Goal: Task Accomplishment & Management: Manage account settings

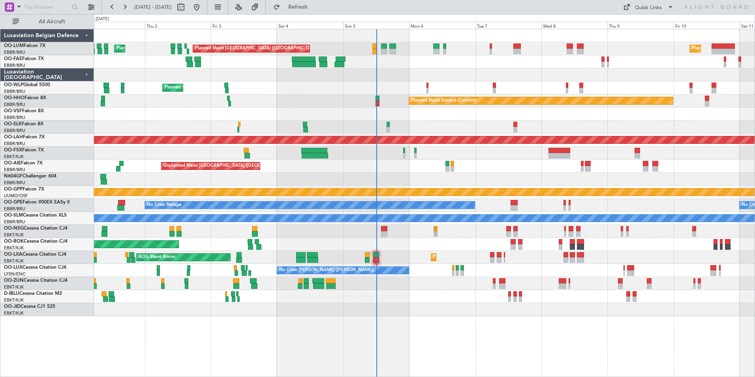
click at [390, 254] on div "Planned Maint [GEOGRAPHIC_DATA] ([GEOGRAPHIC_DATA] National) Planned Maint [GEO…" at bounding box center [424, 172] width 660 height 287
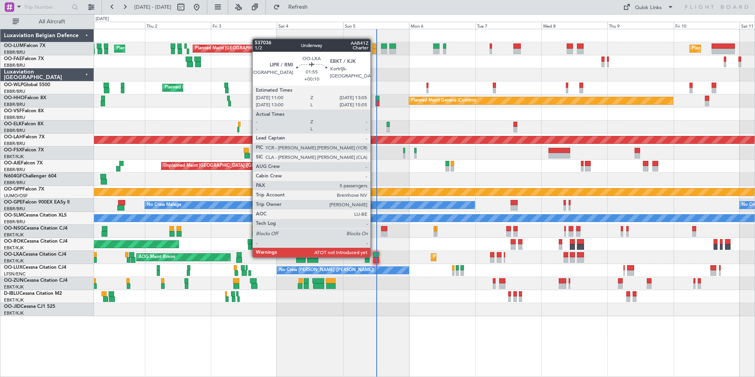
click at [374, 256] on div at bounding box center [376, 255] width 6 height 6
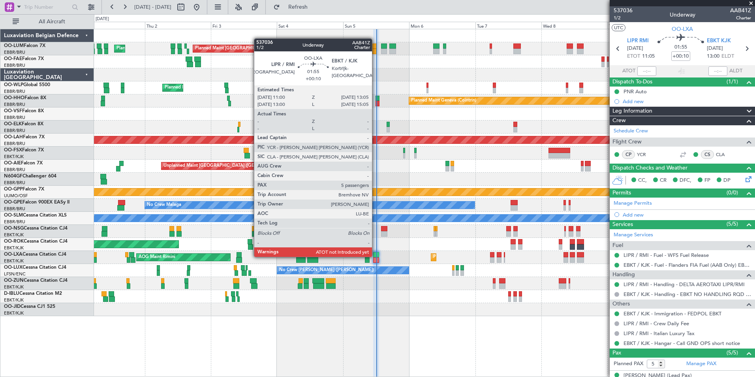
click at [375, 256] on div at bounding box center [376, 255] width 6 height 6
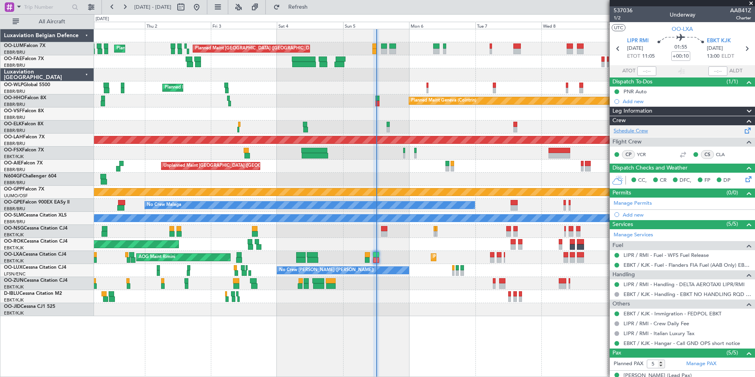
click at [633, 132] on link "Schedule Crew" at bounding box center [630, 131] width 34 height 8
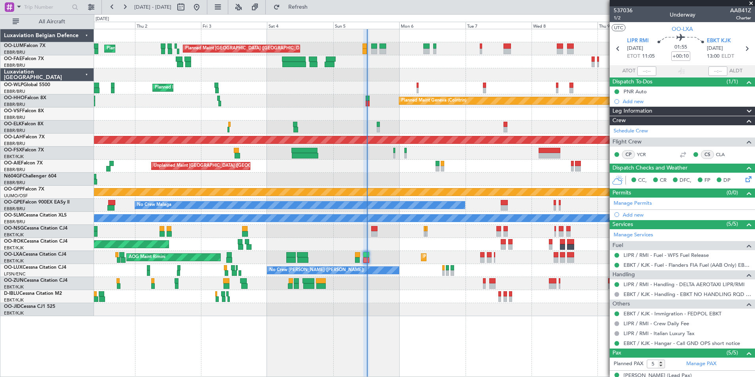
click at [377, 162] on div "Planned Maint Brussels (Brussels National) Planned Maint Brussels (Brussels Nat…" at bounding box center [424, 172] width 660 height 287
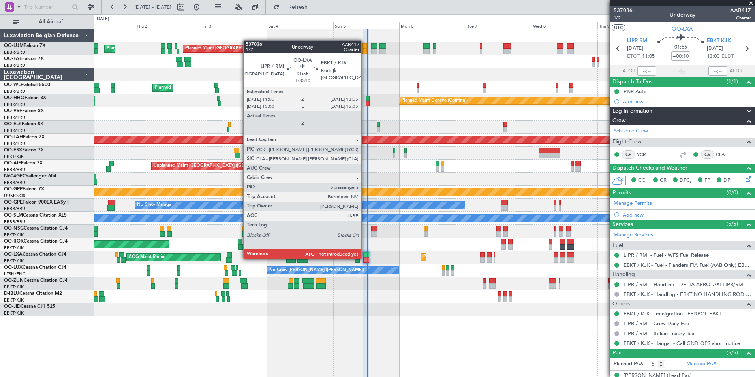
click at [365, 258] on div at bounding box center [366, 260] width 6 height 6
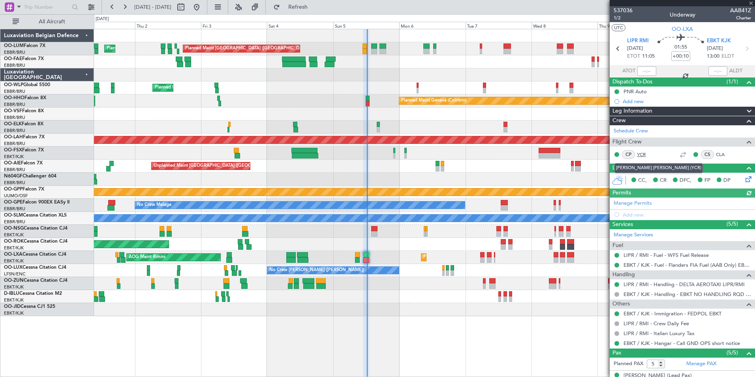
click at [643, 154] on link "YCR" at bounding box center [646, 154] width 18 height 7
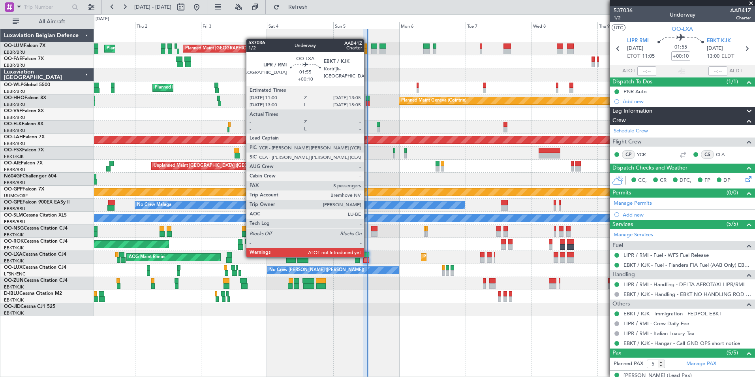
click at [367, 256] on div at bounding box center [366, 255] width 6 height 6
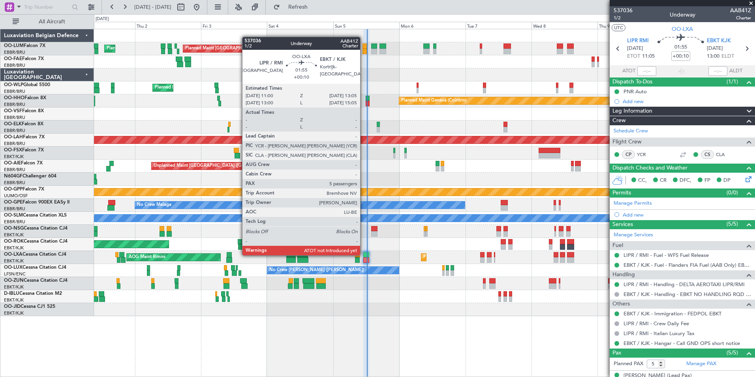
click at [363, 254] on div at bounding box center [366, 255] width 6 height 6
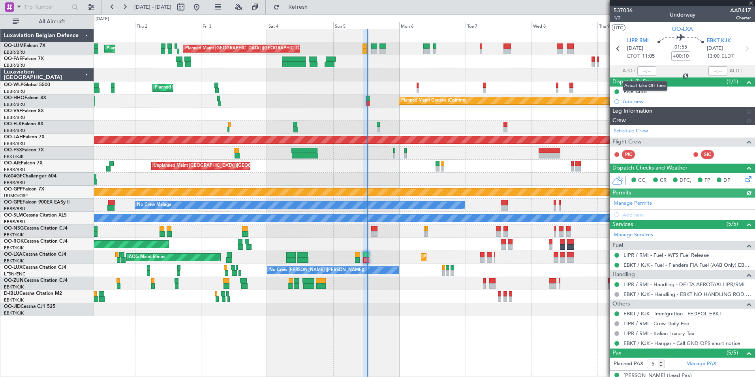
click at [646, 71] on div at bounding box center [646, 70] width 19 height 9
click at [649, 72] on div at bounding box center [646, 70] width 19 height 9
click at [643, 71] on div at bounding box center [646, 70] width 19 height 9
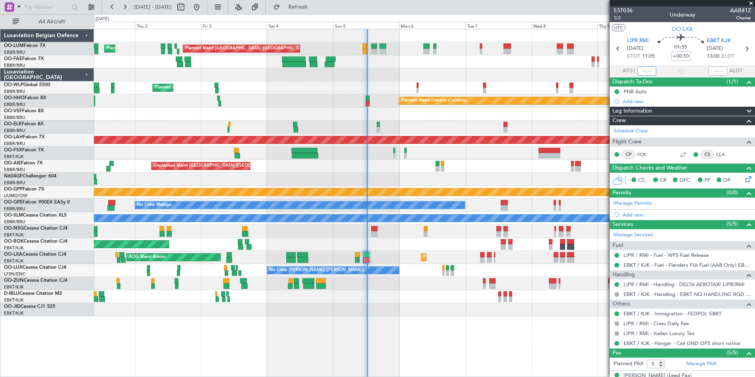
click at [643, 71] on input "text" at bounding box center [646, 70] width 19 height 9
type input "12:16"
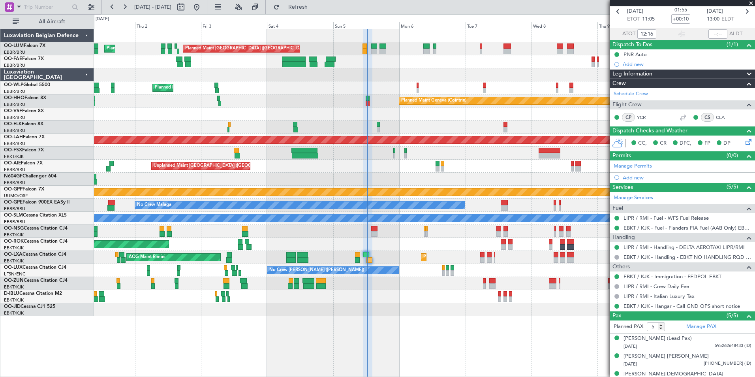
scroll to position [82, 0]
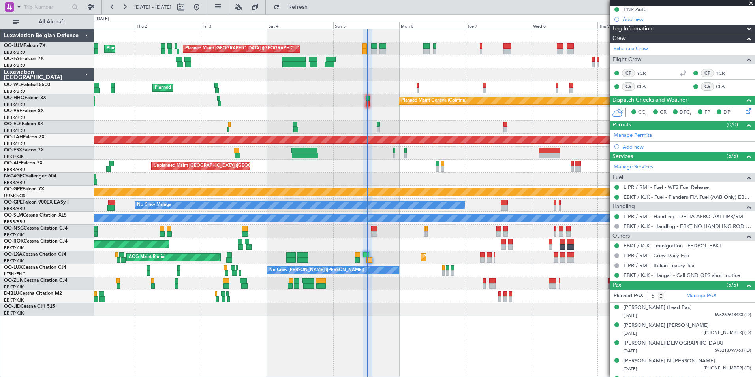
click at [369, 257] on div "Planned Maint Kortrijk-[GEOGRAPHIC_DATA] AOG Maint [GEOGRAPHIC_DATA]" at bounding box center [424, 257] width 660 height 13
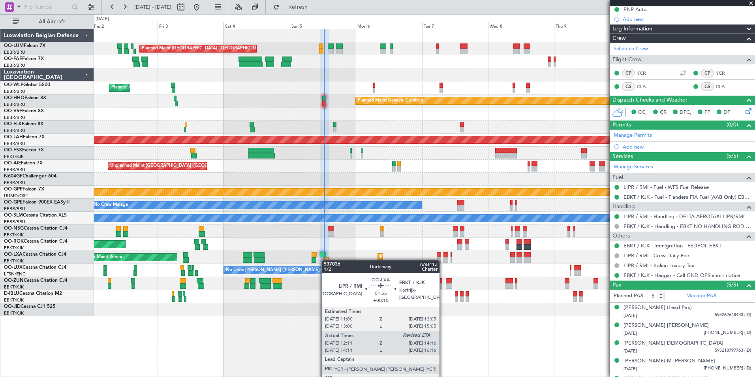
click at [325, 260] on div "Planned Maint Kortrijk-[GEOGRAPHIC_DATA] AOG Maint [GEOGRAPHIC_DATA]" at bounding box center [424, 257] width 660 height 13
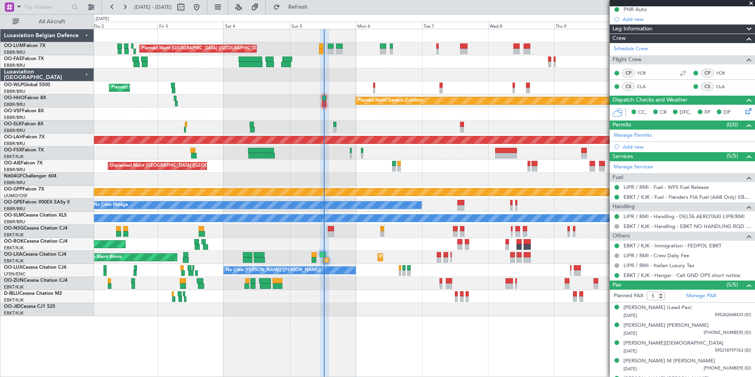
click at [329, 251] on div "Planned Maint Kortrijk-[GEOGRAPHIC_DATA] AOG Maint [GEOGRAPHIC_DATA]" at bounding box center [424, 257] width 660 height 13
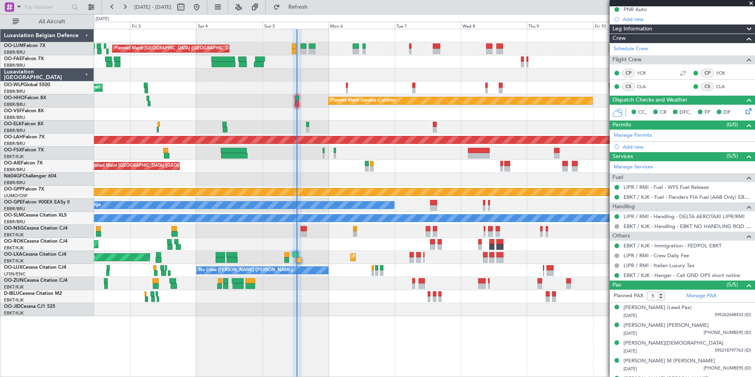
click at [299, 256] on div "Planned Maint Kortrijk-[GEOGRAPHIC_DATA] AOG Maint [GEOGRAPHIC_DATA]" at bounding box center [424, 257] width 660 height 13
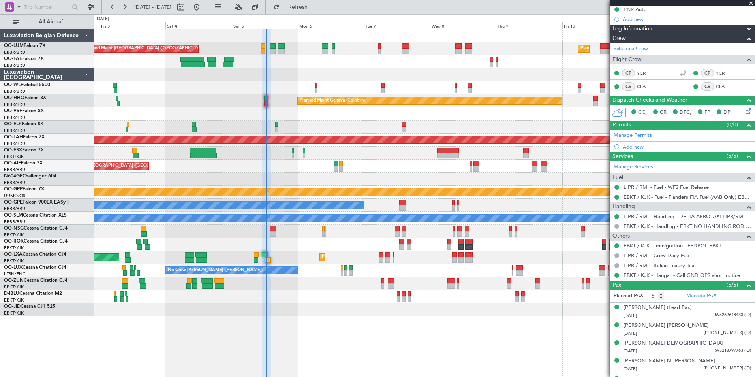
click at [348, 280] on div at bounding box center [424, 283] width 660 height 13
click at [322, 231] on div at bounding box center [322, 234] width 2 height 6
type input "0"
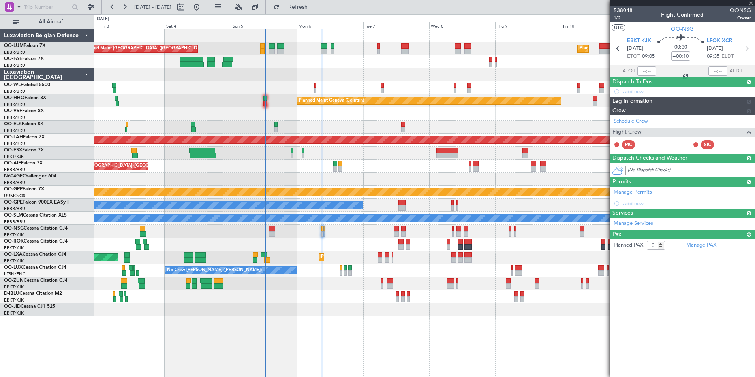
scroll to position [0, 0]
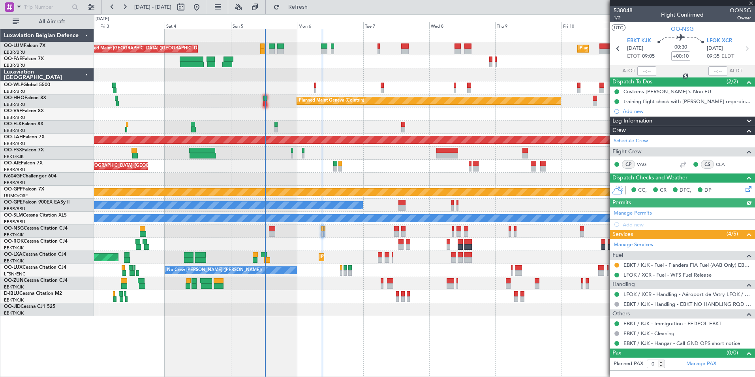
click at [618, 19] on span "1/2" at bounding box center [622, 18] width 19 height 7
click at [635, 139] on link "Schedule Crew" at bounding box center [630, 141] width 34 height 8
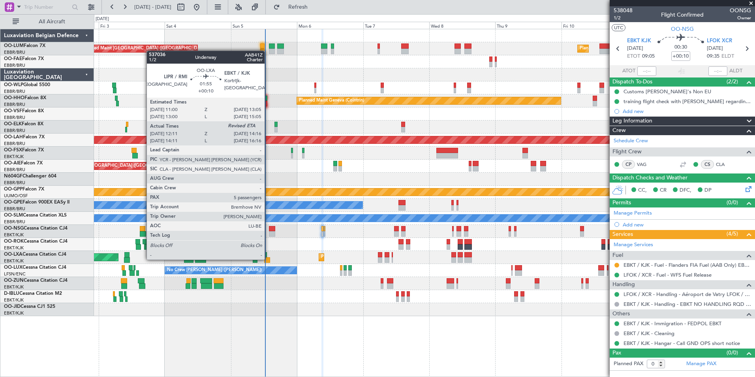
click at [268, 259] on div at bounding box center [267, 260] width 6 height 6
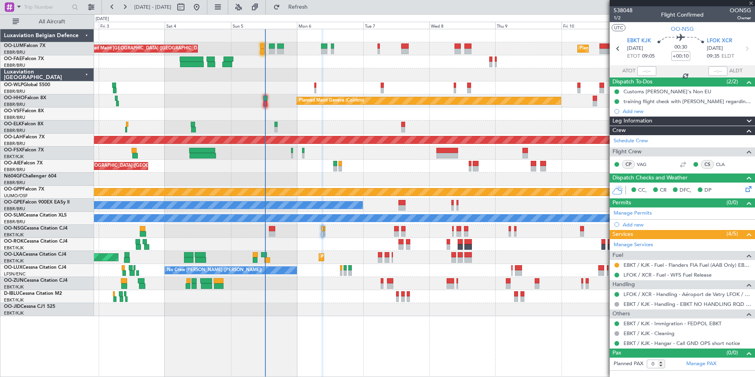
type input "12:16"
type input "5"
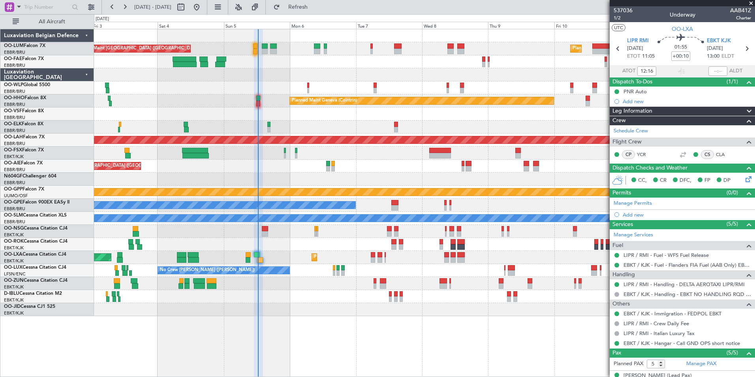
click at [271, 259] on div "Planned Maint Kortrijk-[GEOGRAPHIC_DATA] AOG Maint [GEOGRAPHIC_DATA]" at bounding box center [424, 257] width 660 height 13
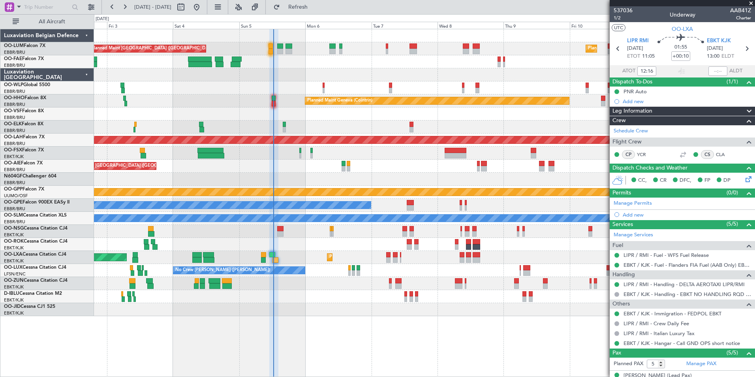
click at [287, 259] on div "Planned Maint Kortrijk-[GEOGRAPHIC_DATA] AOG Maint [GEOGRAPHIC_DATA]" at bounding box center [424, 257] width 660 height 13
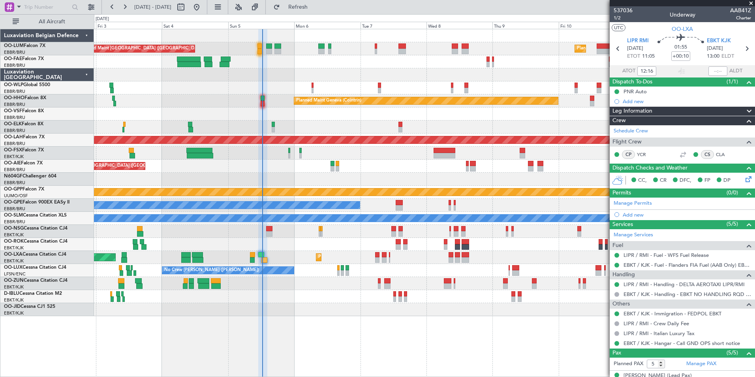
click at [273, 255] on div "Planned Maint Kortrijk-[GEOGRAPHIC_DATA] AOG Maint [GEOGRAPHIC_DATA]" at bounding box center [424, 257] width 660 height 13
click at [330, 276] on div "Planned Maint Brussels (Brussels National) Planned Maint Brussels (Brussels Nat…" at bounding box center [424, 172] width 660 height 287
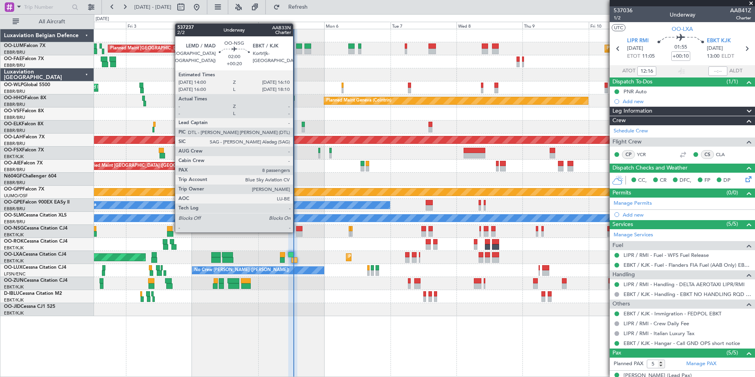
click at [296, 231] on div at bounding box center [299, 234] width 6 height 6
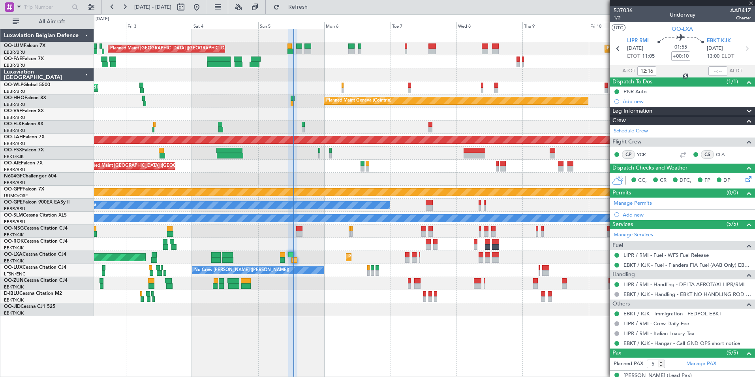
type input "+00:20"
type input "8"
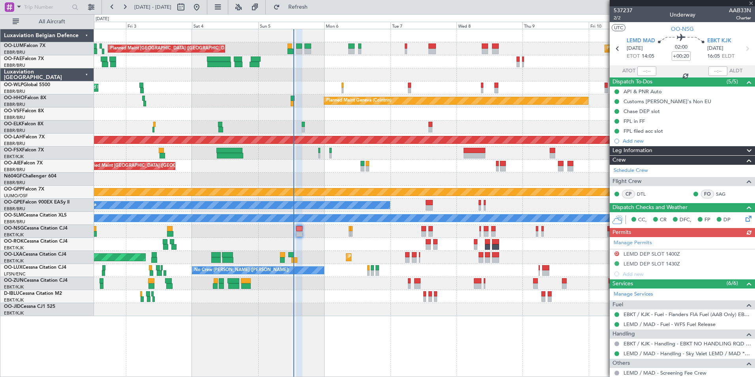
click at [290, 240] on div "AOG Maint Kortrijk-[GEOGRAPHIC_DATA]" at bounding box center [424, 244] width 660 height 13
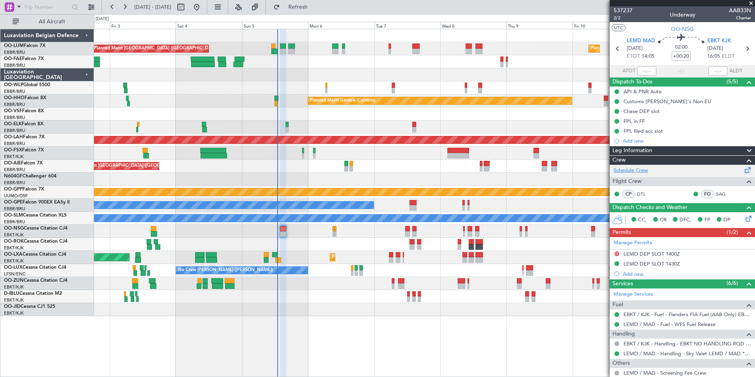
click at [639, 169] on link "Schedule Crew" at bounding box center [630, 171] width 34 height 8
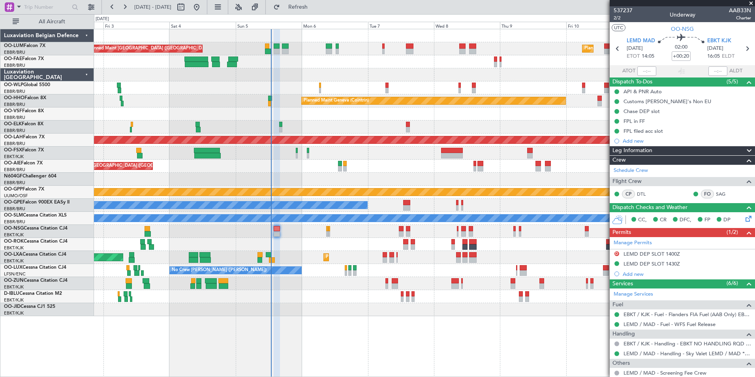
click at [298, 240] on div "AOG Maint Kortrijk-[GEOGRAPHIC_DATA]" at bounding box center [424, 244] width 660 height 13
click at [276, 260] on div "AOG Maint Rimini Planned Maint Kortrijk-Wevelgem" at bounding box center [424, 257] width 660 height 13
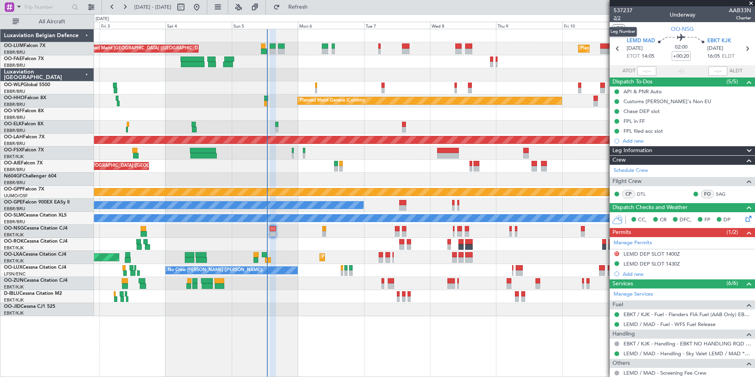
click at [617, 15] on span "2/2" at bounding box center [622, 18] width 19 height 7
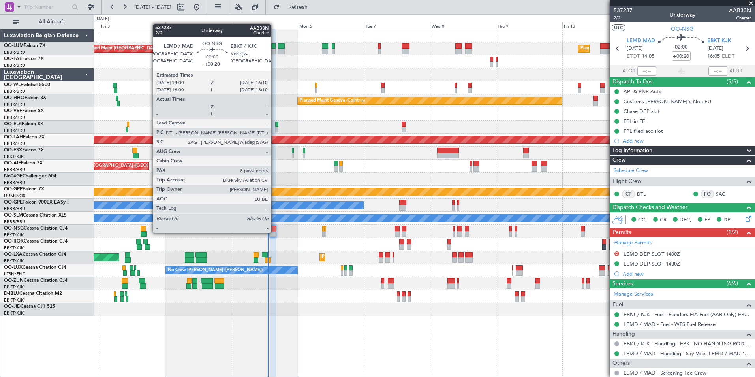
click at [274, 232] on div at bounding box center [273, 234] width 6 height 6
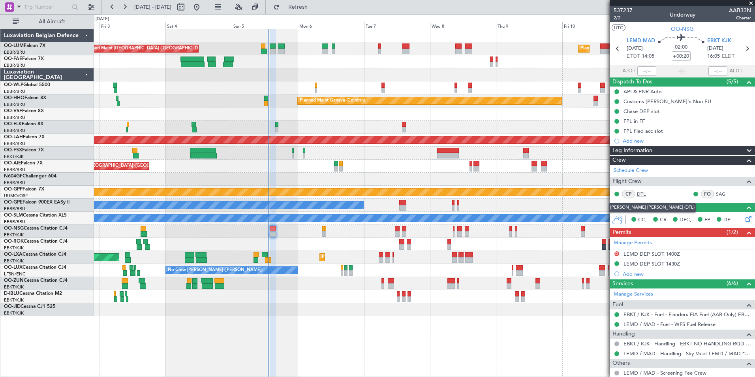
click at [641, 193] on link "DTL" at bounding box center [646, 193] width 18 height 7
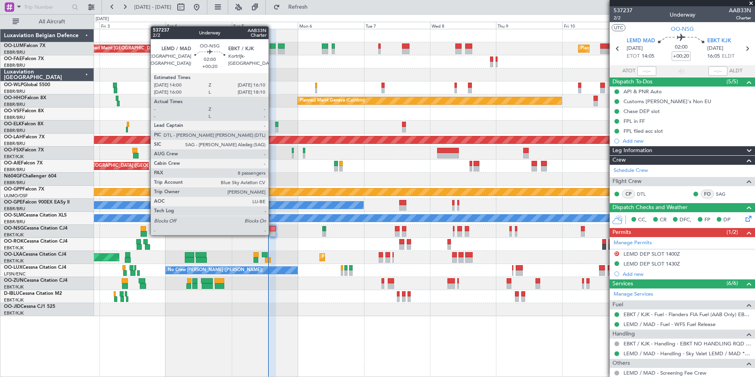
click at [272, 234] on div at bounding box center [273, 234] width 6 height 6
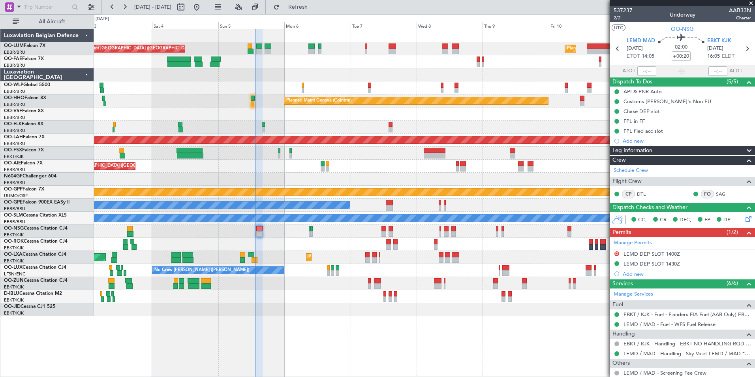
click at [265, 246] on div "AOG Maint Kortrijk-[GEOGRAPHIC_DATA]" at bounding box center [424, 244] width 660 height 13
click at [254, 246] on div "AOG Maint Kortrijk-[GEOGRAPHIC_DATA]" at bounding box center [424, 244] width 660 height 13
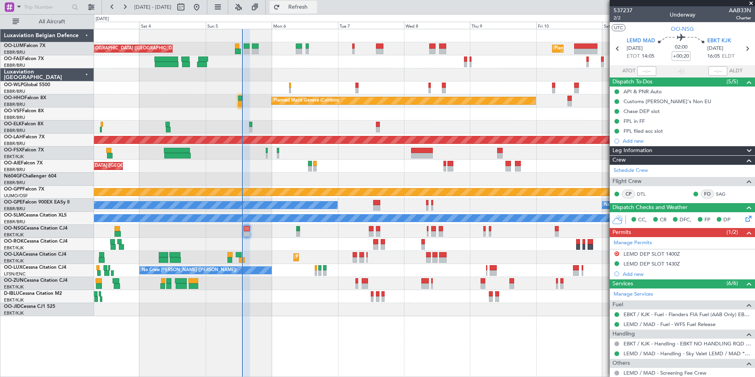
click at [315, 8] on span "Refresh" at bounding box center [297, 7] width 33 height 6
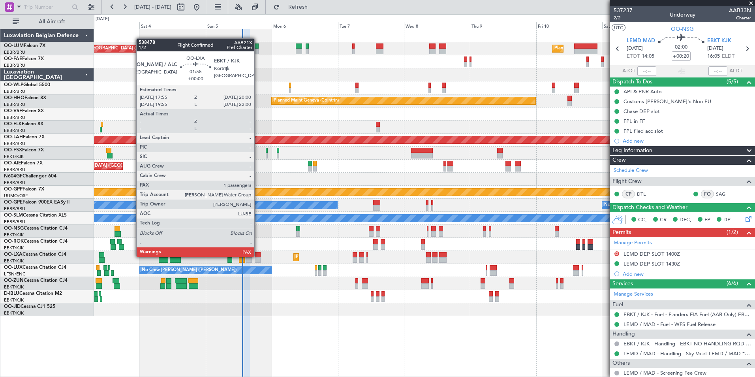
click at [258, 256] on div at bounding box center [258, 255] width 6 height 6
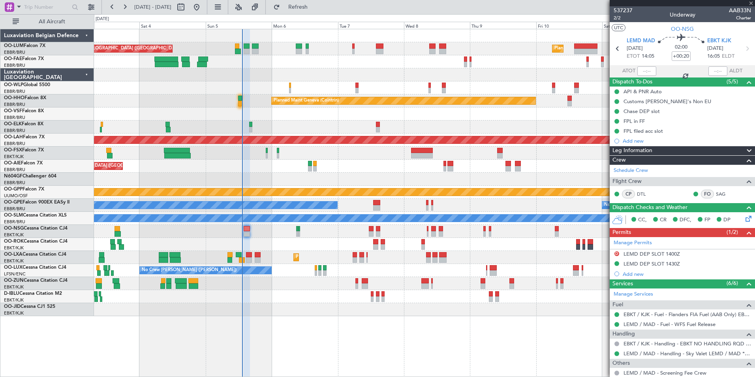
type input "1"
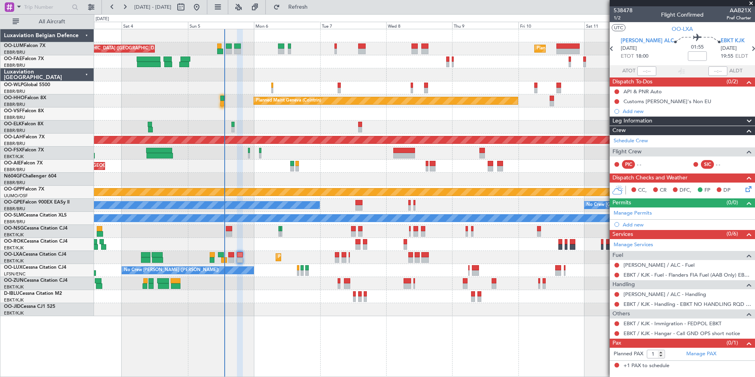
click at [254, 255] on div "Planned Maint Kortrijk-[GEOGRAPHIC_DATA] AOG Maint [GEOGRAPHIC_DATA]" at bounding box center [424, 257] width 660 height 13
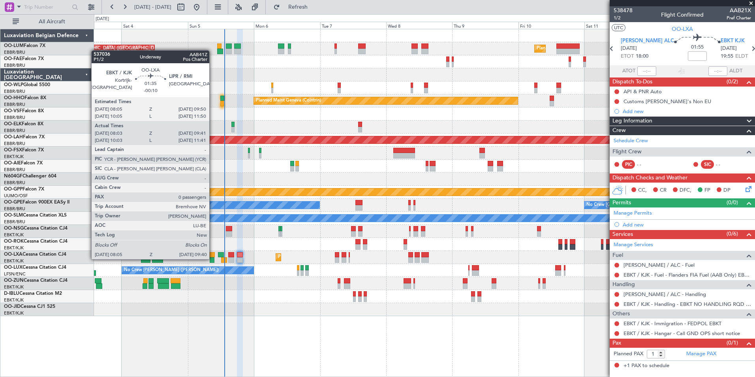
click at [213, 258] on div at bounding box center [212, 260] width 5 height 6
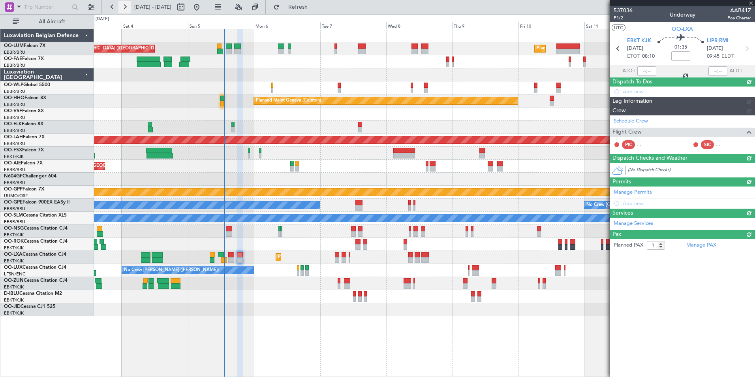
type input "-00:10"
type input "08:08"
type input "09:36"
type input "0"
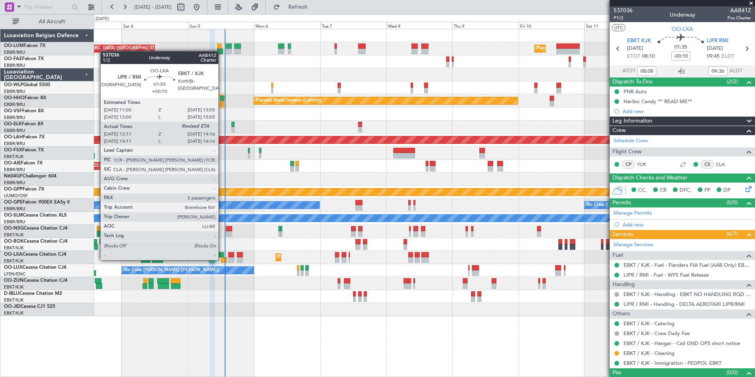
click at [222, 259] on div at bounding box center [224, 260] width 6 height 6
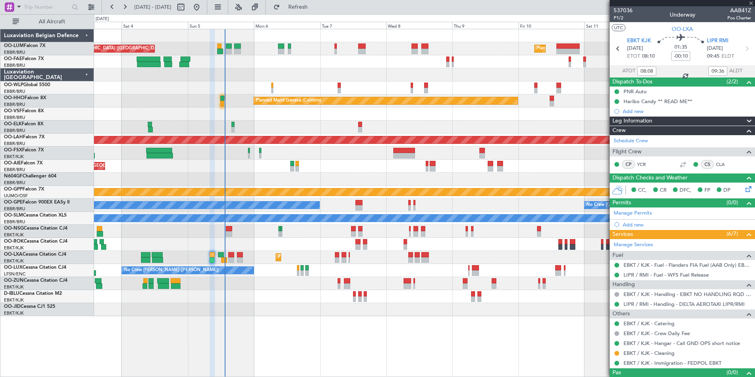
type input "+00:10"
type input "12:16"
type input "5"
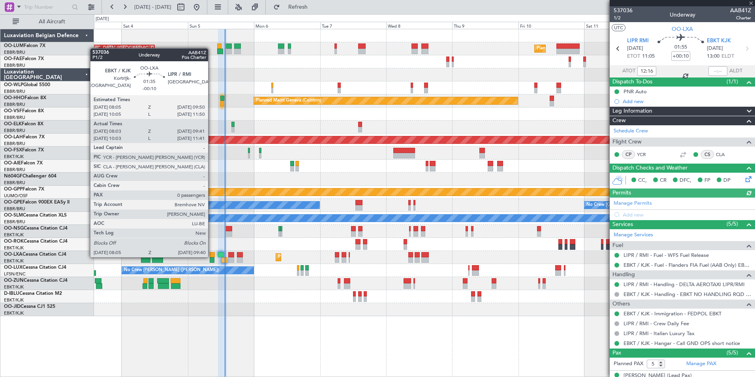
click at [212, 256] on div at bounding box center [212, 255] width 5 height 6
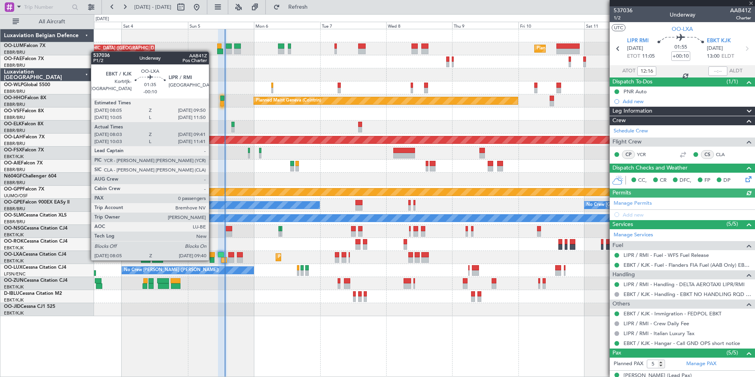
type input "-00:10"
type input "08:08"
type input "09:36"
type input "0"
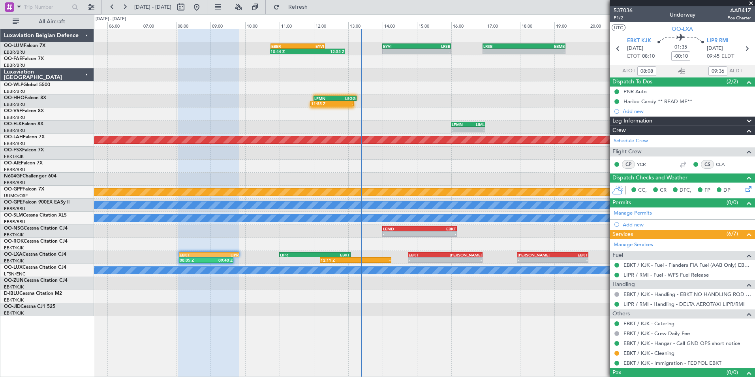
click at [285, 285] on div "10:44 Z 12:55 Z EBBR 10:45 Z EYVI 12:20 Z - - EYVI 14:00 Z LRSB 16:00 Z - - LRS…" at bounding box center [424, 172] width 660 height 287
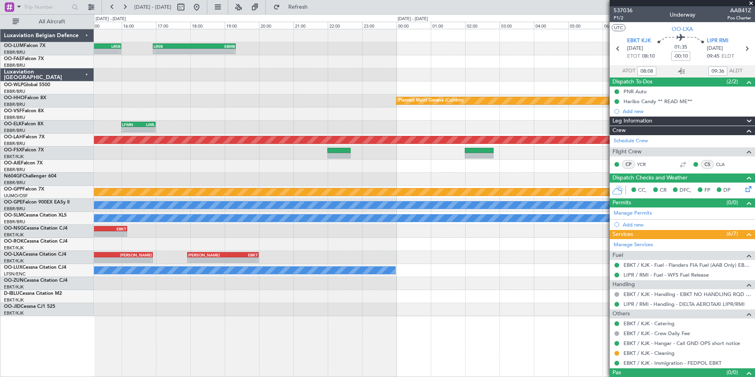
click at [304, 244] on div "- - EYVI 14:00 Z LRSB 16:00 Z - - LRSB 16:55 Z EBMB 19:20 Z - - EBMB 08:55 Z BK…" at bounding box center [424, 172] width 660 height 287
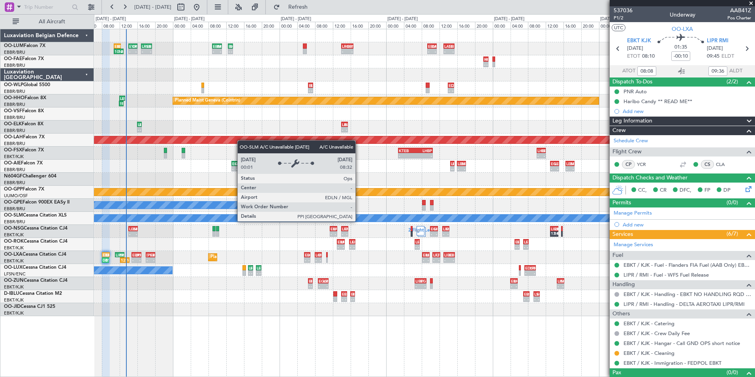
click at [268, 216] on div "A/C Unavailable [GEOGRAPHIC_DATA]" at bounding box center [424, 217] width 1980 height 7
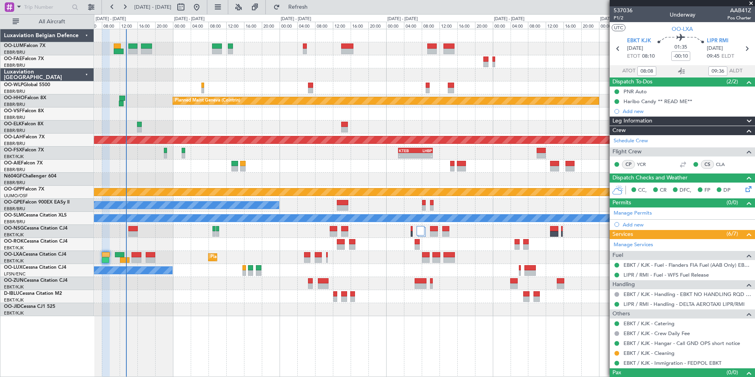
click at [296, 170] on div "Unplanned Maint [GEOGRAPHIC_DATA] ([GEOGRAPHIC_DATA])" at bounding box center [424, 165] width 660 height 13
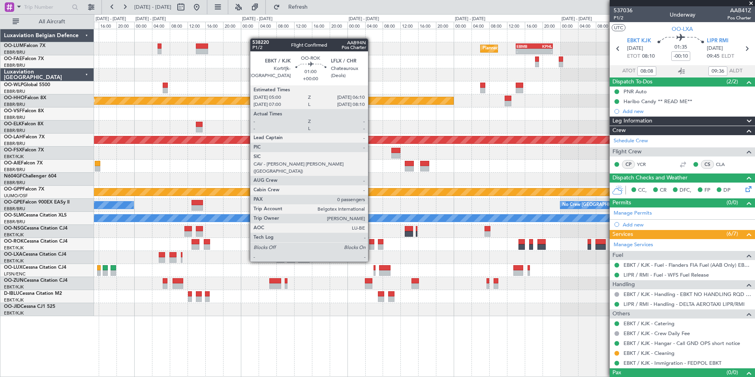
click at [371, 246] on div at bounding box center [372, 247] width 6 height 6
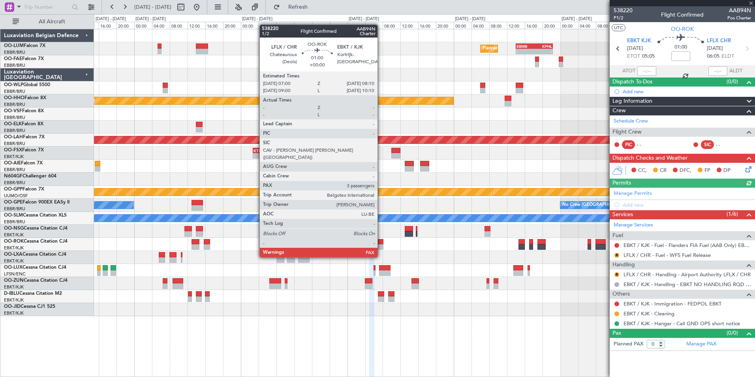
click at [381, 242] on div at bounding box center [381, 242] width 6 height 6
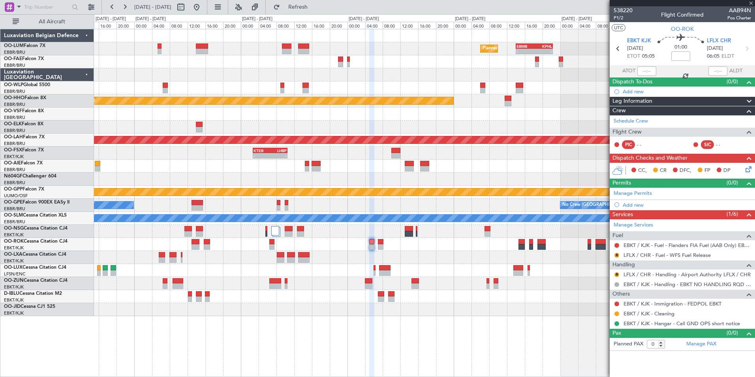
type input "3"
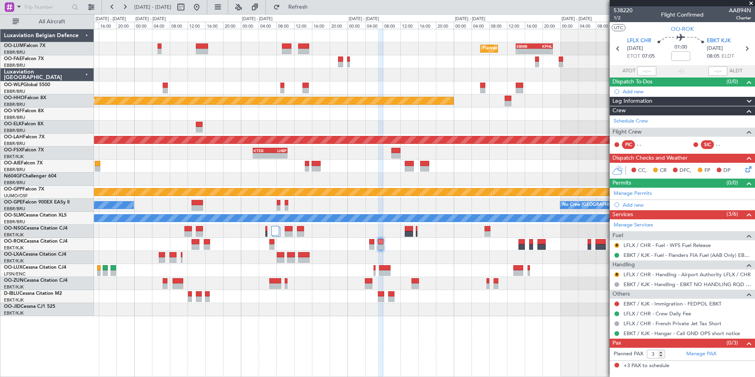
click at [613, 251] on fb-app "[DATE] - [DATE] Refresh Quick Links All Aircraft Planned Maint [GEOGRAPHIC_DATA…" at bounding box center [377, 191] width 755 height 371
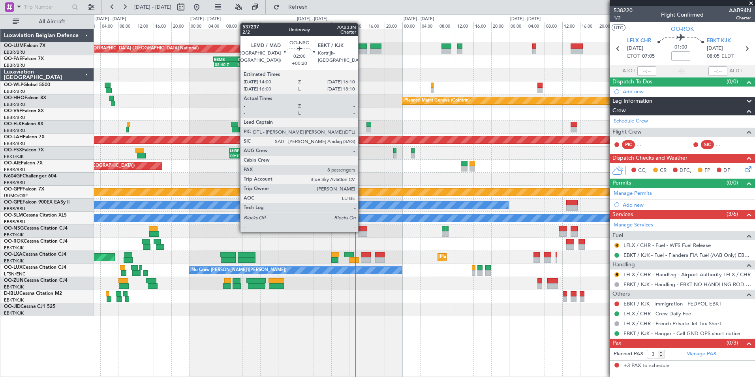
click at [362, 231] on div at bounding box center [363, 234] width 10 height 6
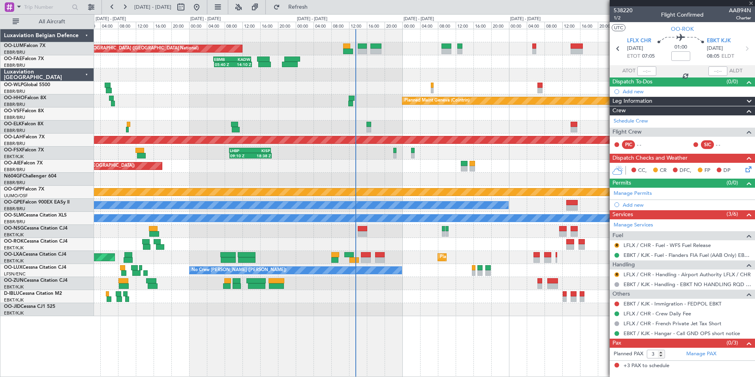
type input "+00:20"
type input "8"
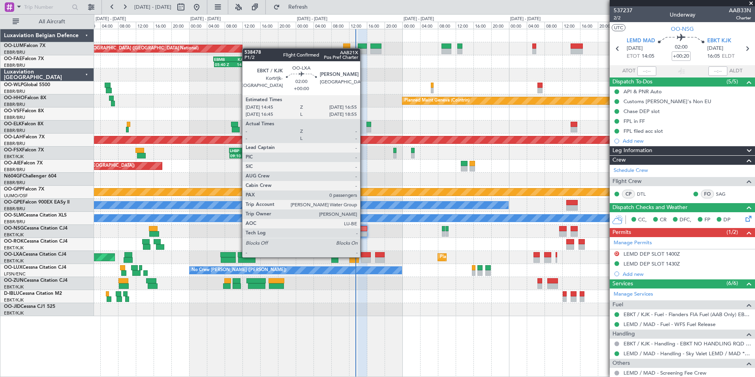
click at [363, 256] on div at bounding box center [366, 255] width 10 height 6
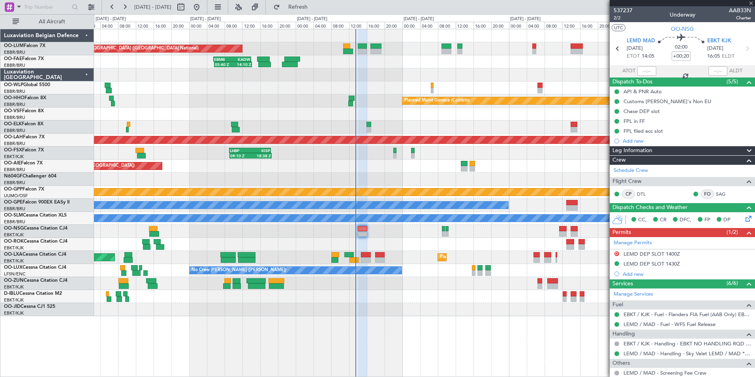
type input "0"
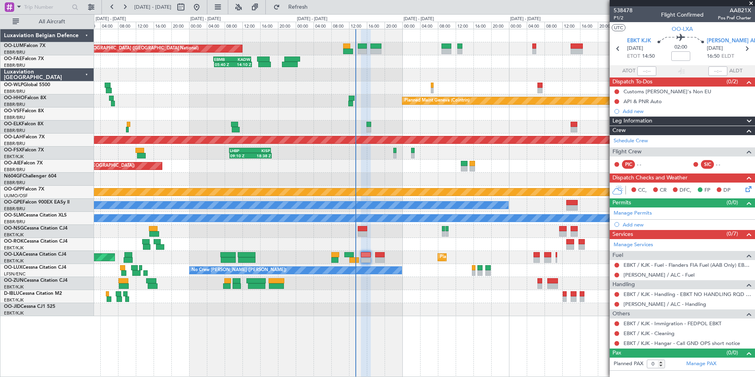
click at [345, 257] on div "Planned Maint Kortrijk-[GEOGRAPHIC_DATA] AOG Maint [GEOGRAPHIC_DATA]" at bounding box center [424, 257] width 660 height 13
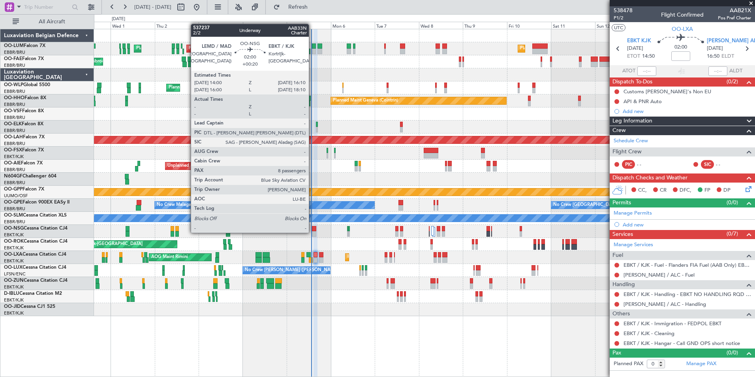
click at [312, 232] on div at bounding box center [314, 234] width 4 height 6
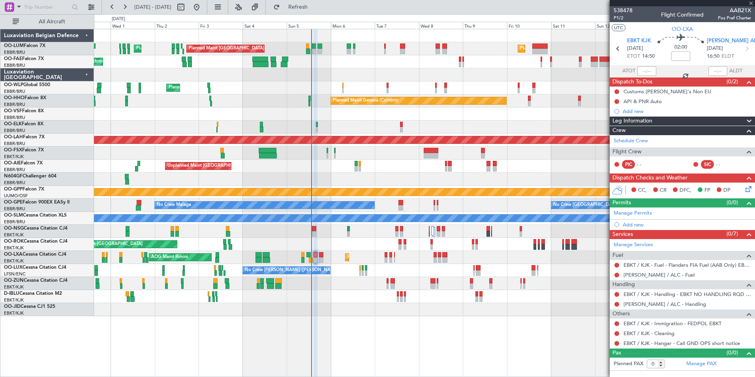
type input "+00:20"
type input "8"
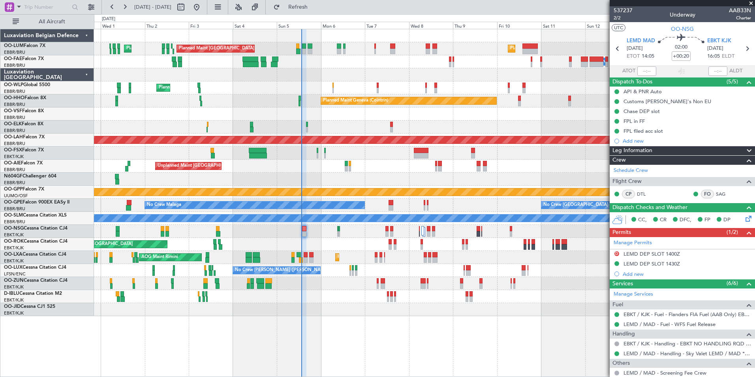
click at [330, 239] on div "AOG Maint Kortrijk-[GEOGRAPHIC_DATA]" at bounding box center [424, 244] width 660 height 13
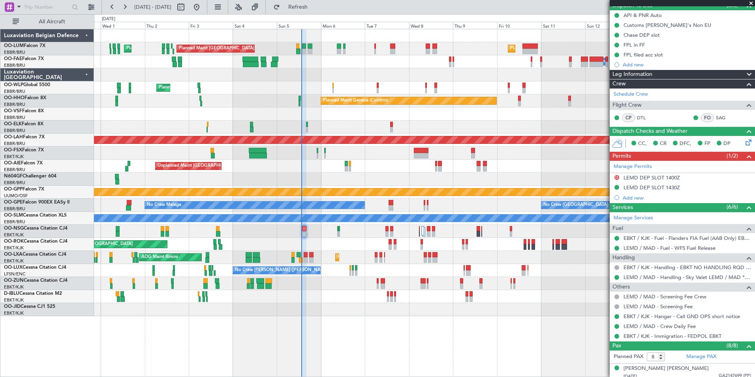
scroll to position [79, 0]
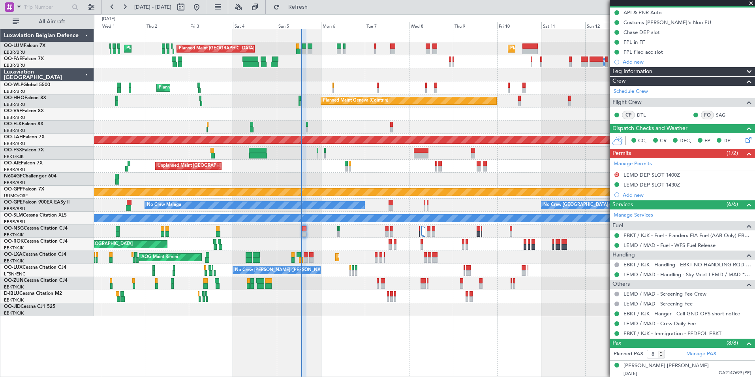
click at [350, 244] on div "AOG Maint Kortrijk-[GEOGRAPHIC_DATA]" at bounding box center [424, 244] width 660 height 13
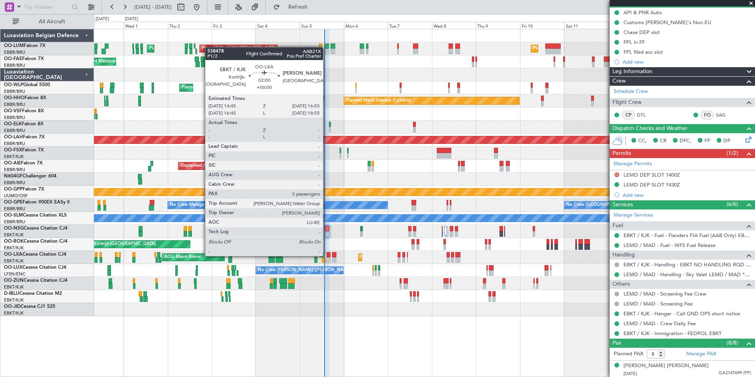
click at [326, 255] on div at bounding box center [328, 255] width 4 height 6
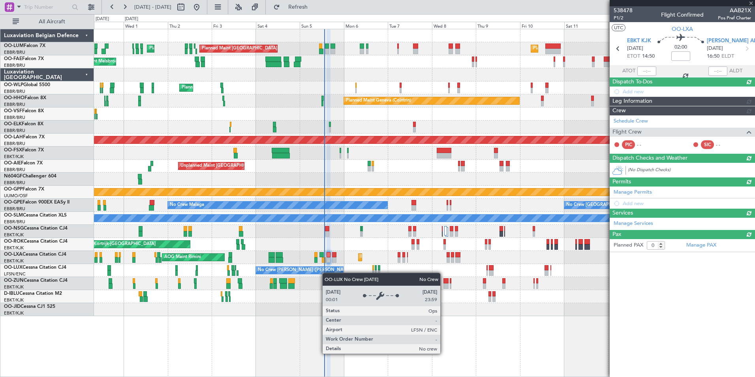
scroll to position [0, 0]
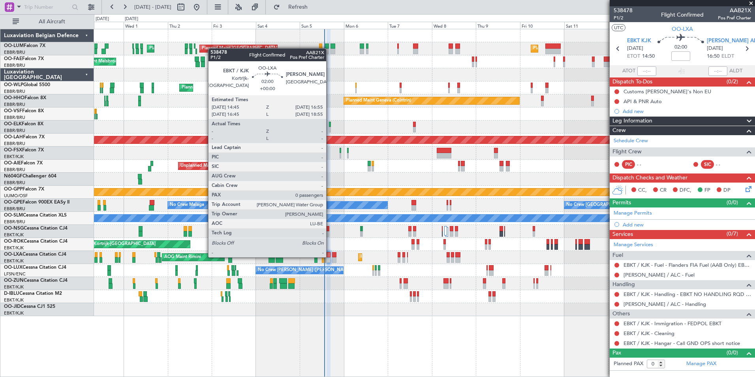
click at [330, 256] on div at bounding box center [328, 255] width 4 height 6
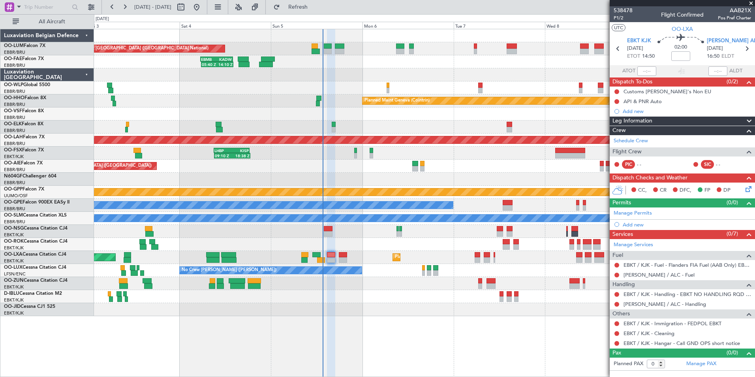
click at [321, 323] on div "Planned Maint [GEOGRAPHIC_DATA] ([GEOGRAPHIC_DATA] National) Planned Maint [GEO…" at bounding box center [424, 203] width 661 height 348
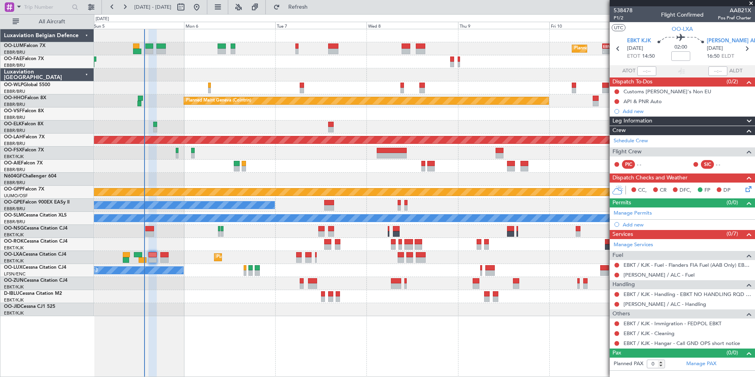
click at [218, 291] on div "Planned Maint [GEOGRAPHIC_DATA] ([GEOGRAPHIC_DATA] National) - - EBMB 14:00 Z K…" at bounding box center [424, 172] width 660 height 287
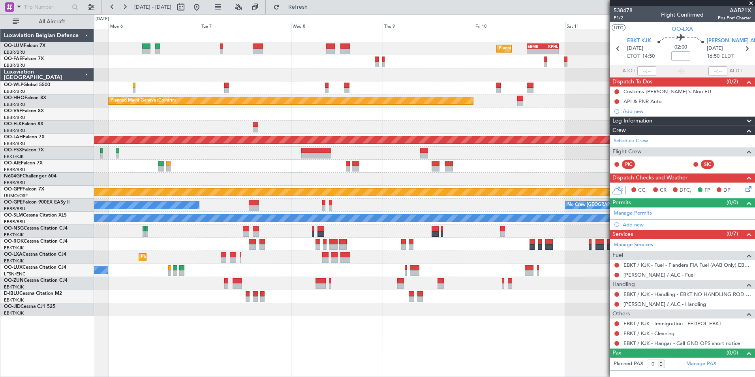
click at [222, 294] on div at bounding box center [424, 296] width 660 height 13
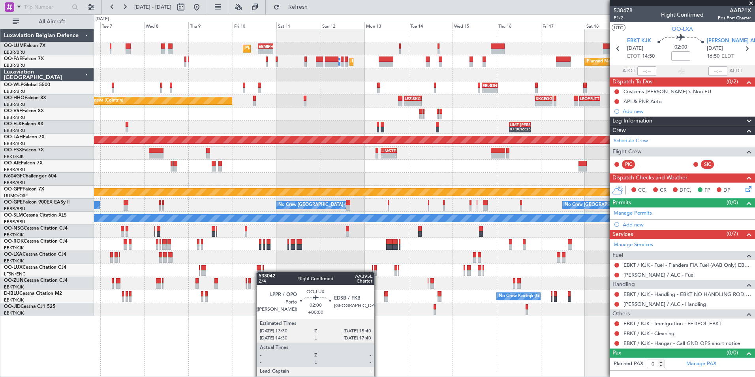
click at [260, 272] on div at bounding box center [259, 273] width 4 height 6
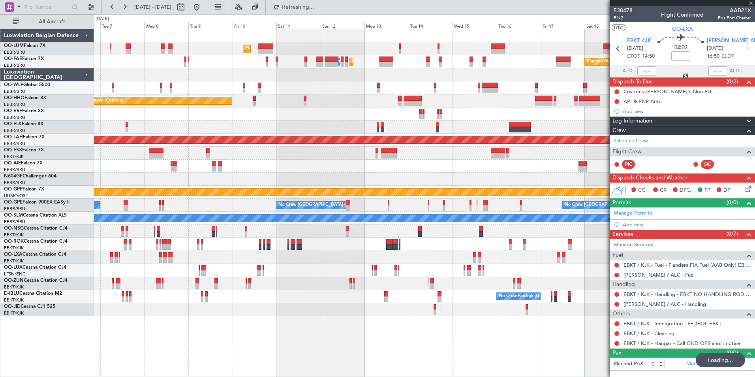
click at [42, 301] on div "Planned Maint [GEOGRAPHIC_DATA] ([GEOGRAPHIC_DATA] National) Planned Maint [GEO…" at bounding box center [377, 195] width 755 height 362
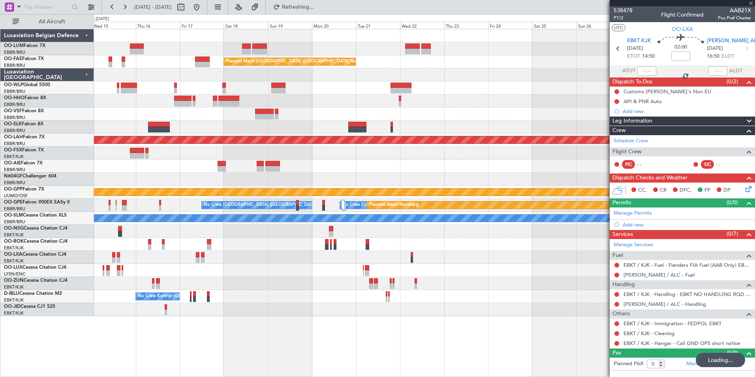
click at [378, 189] on div "Planned Maint [GEOGRAPHIC_DATA] ([GEOGRAPHIC_DATA] National) Owner [GEOGRAPHIC_…" at bounding box center [424, 172] width 660 height 287
type input "7"
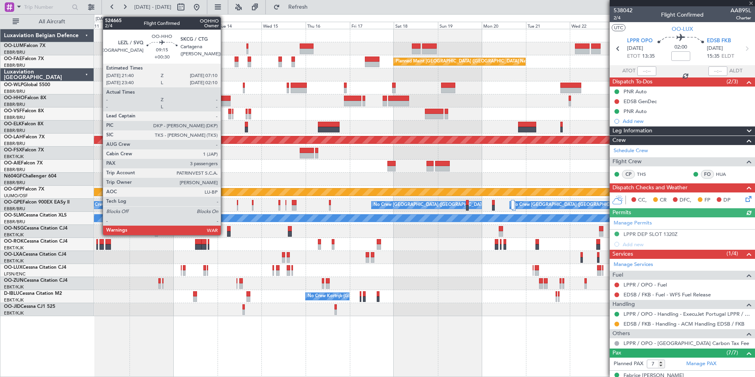
click at [224, 99] on div at bounding box center [222, 99] width 18 height 6
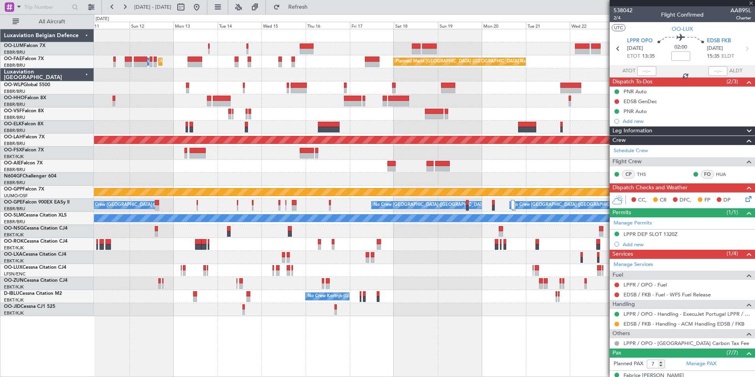
click at [246, 112] on div at bounding box center [424, 113] width 660 height 13
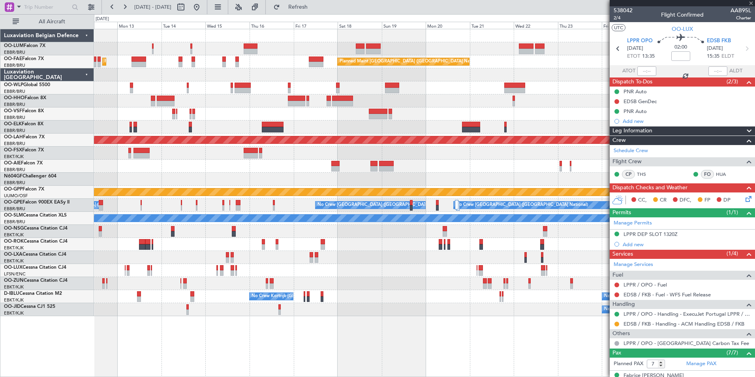
type input "+00:30"
type input "3"
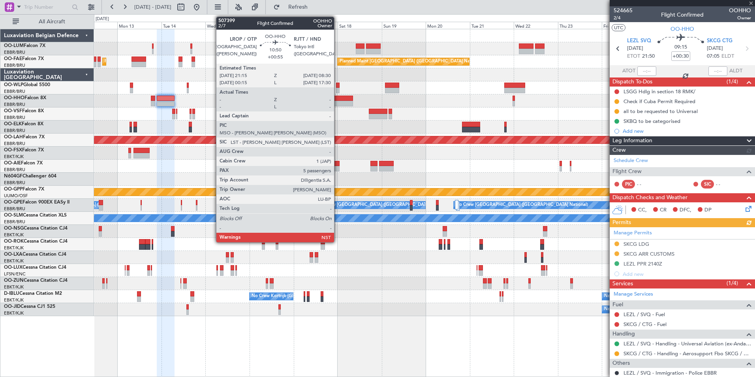
click at [337, 101] on div at bounding box center [342, 104] width 21 height 6
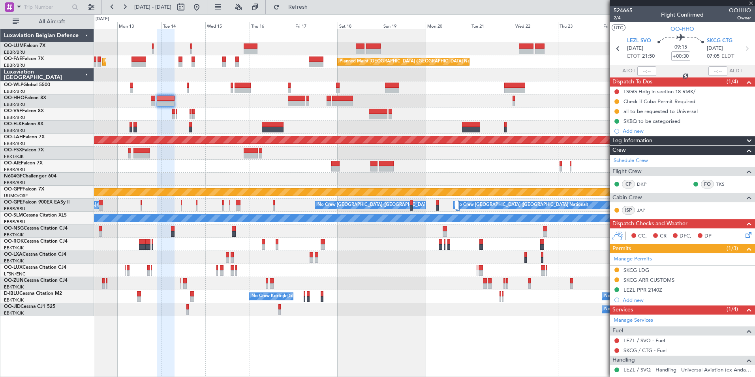
type input "+00:55"
type input "5"
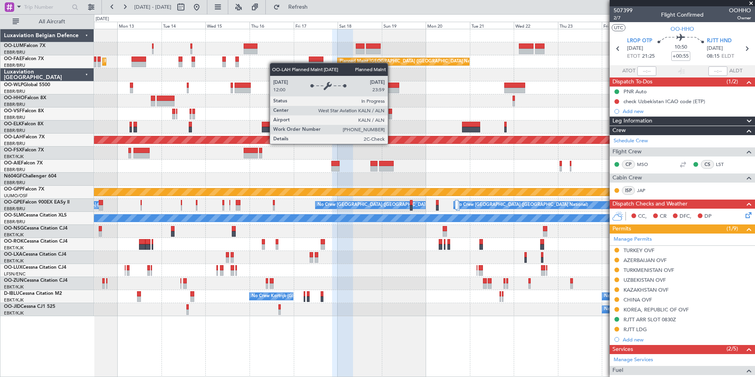
click at [357, 149] on div "Planned Maint Kortrijk-[GEOGRAPHIC_DATA] Owner [GEOGRAPHIC_DATA] Owner [GEOGRAP…" at bounding box center [424, 172] width 660 height 287
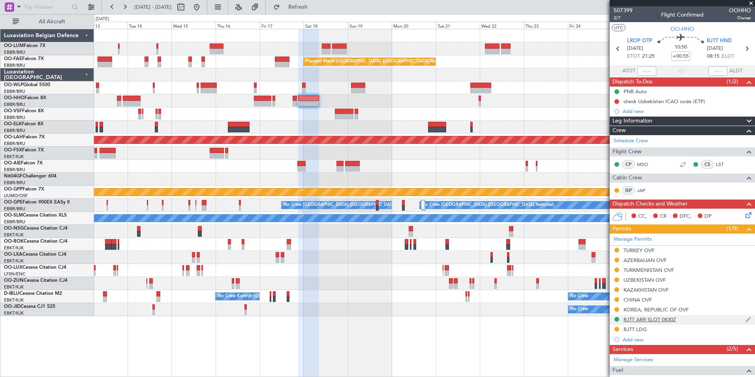
click at [642, 318] on div "RJTT ARR SLOT 0830Z" at bounding box center [649, 319] width 52 height 7
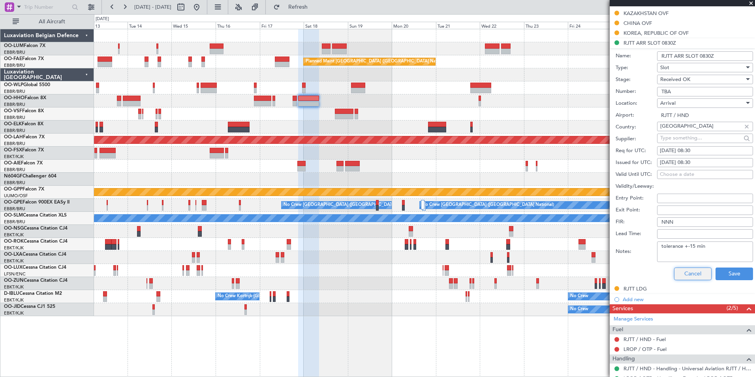
click at [693, 274] on button "Cancel" at bounding box center [692, 273] width 37 height 13
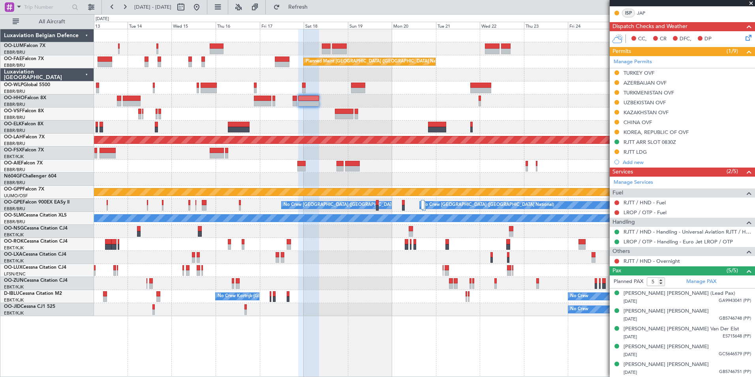
click at [403, 109] on div "Planned Maint Kortrijk-Wevelgem Owner Melsbroek Air Base Owner Melsbroek Air Ba…" at bounding box center [424, 172] width 660 height 287
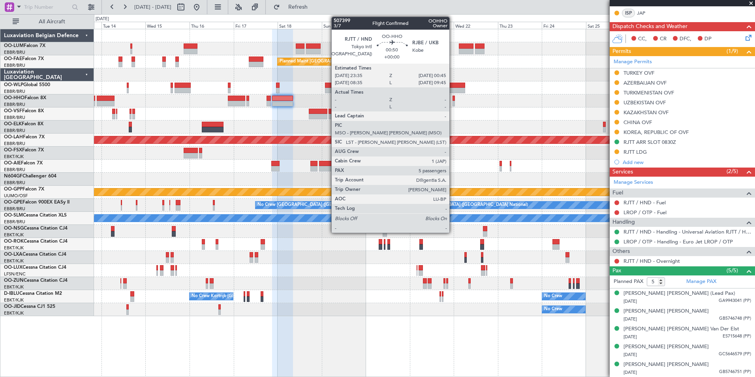
click at [453, 99] on div at bounding box center [453, 99] width 2 height 6
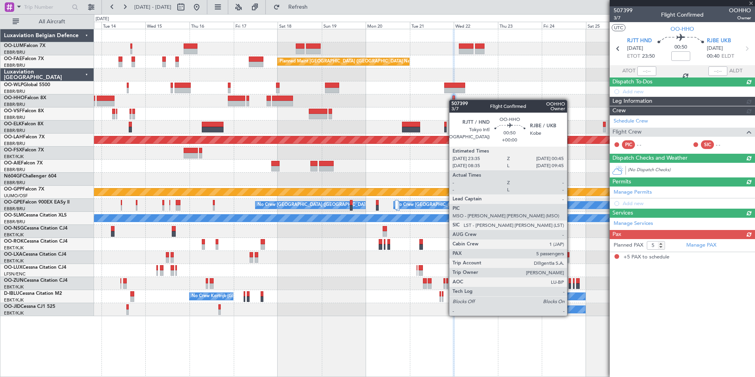
scroll to position [0, 0]
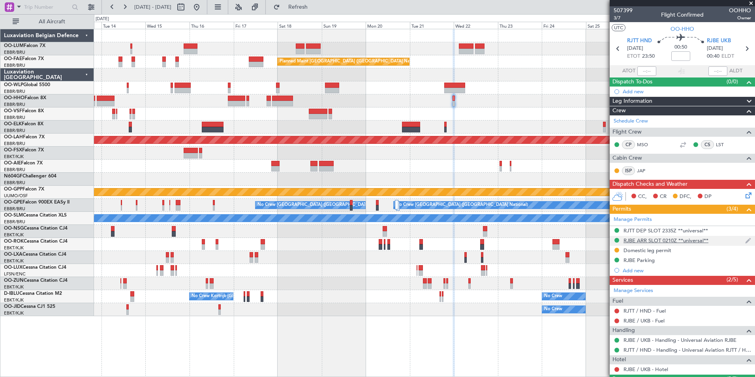
click at [648, 237] on div "RJBE ARR SLOT 0210Z **universal**" at bounding box center [665, 240] width 85 height 7
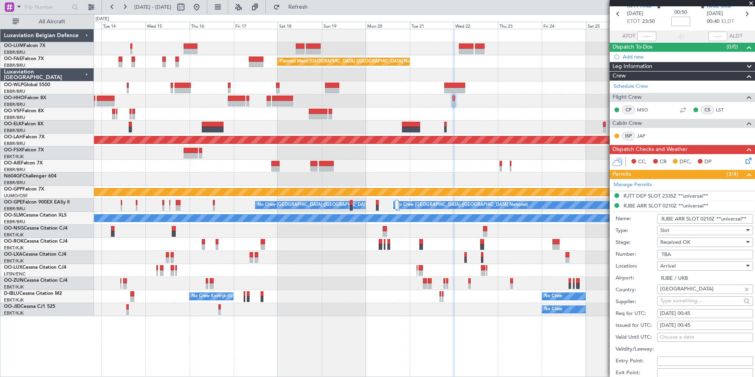
scroll to position [79, 0]
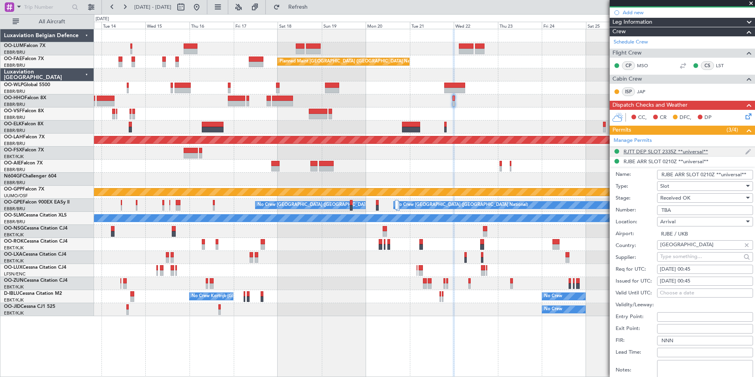
click at [659, 151] on div "RJTT DEP SLOT 2335Z **universal**" at bounding box center [665, 151] width 84 height 7
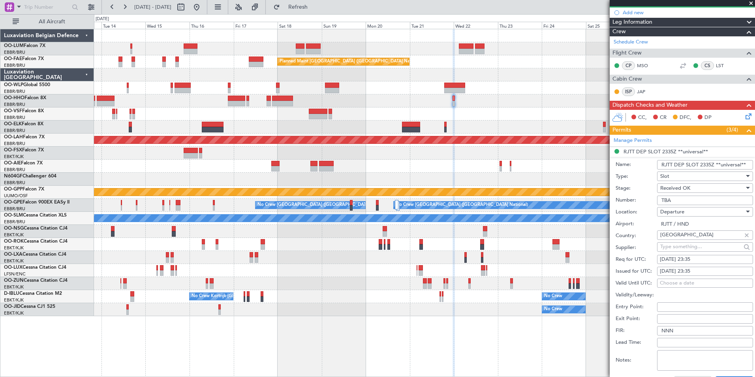
drag, startPoint x: 674, startPoint y: 198, endPoint x: 650, endPoint y: 195, distance: 24.2
click at [650, 195] on div "Number: TBA" at bounding box center [683, 200] width 137 height 12
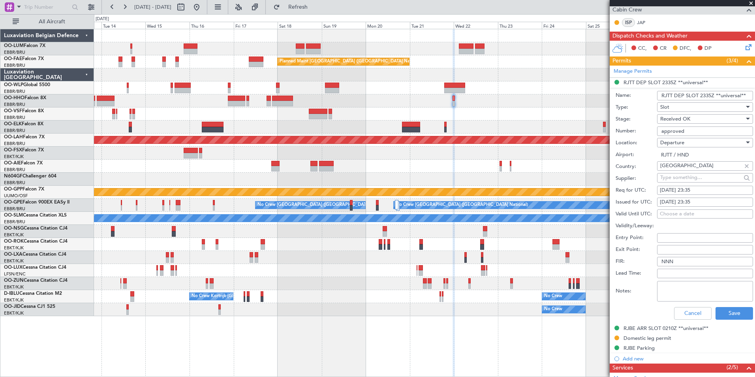
scroll to position [237, 0]
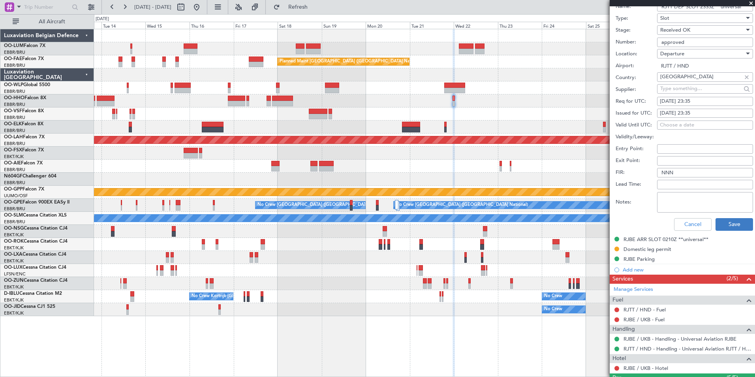
type input "approved"
click at [735, 223] on button "Save" at bounding box center [733, 224] width 37 height 13
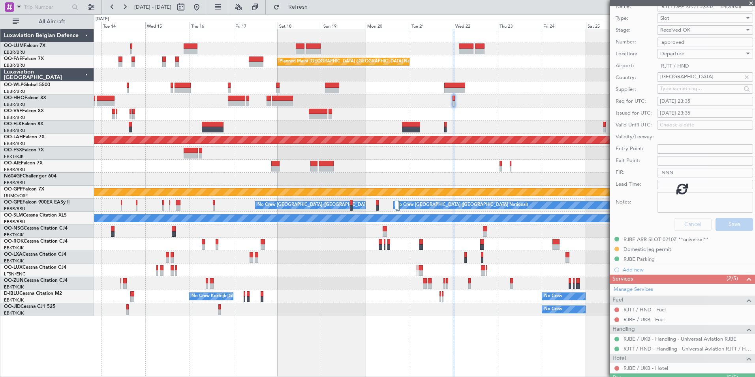
scroll to position [1, 0]
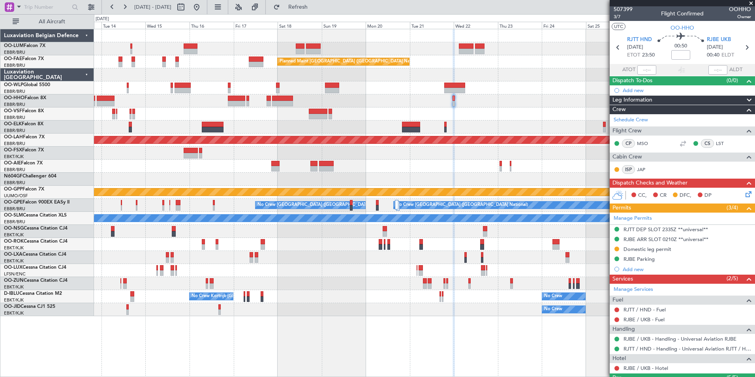
click at [272, 109] on div at bounding box center [424, 113] width 660 height 13
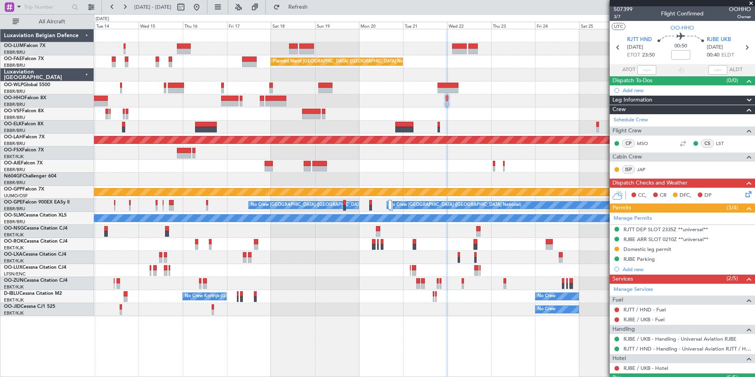
click at [309, 129] on div "Planned Maint Kortrijk-Wevelgem Owner Melsbroek Air Base Owner Melsbroek Air Ba…" at bounding box center [424, 172] width 660 height 287
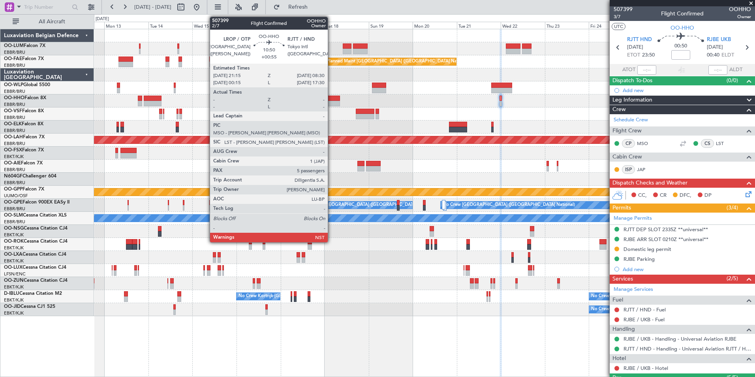
click at [331, 103] on div at bounding box center [329, 104] width 21 height 6
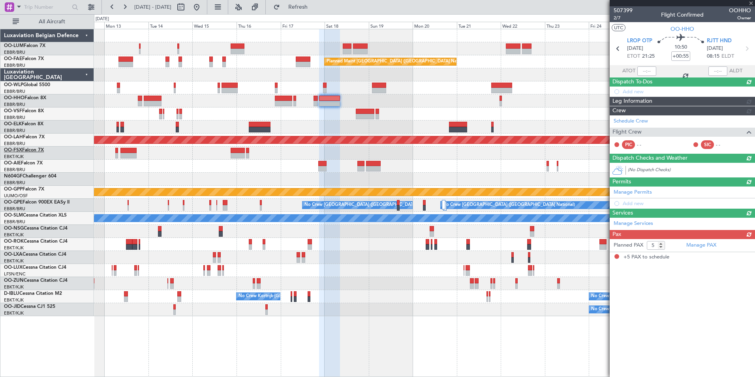
scroll to position [0, 0]
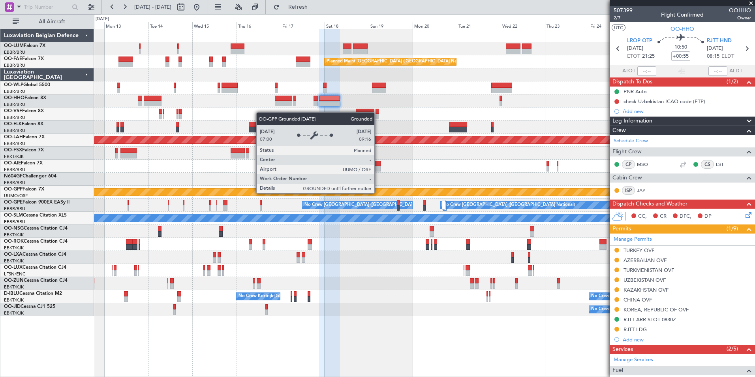
click at [394, 165] on div at bounding box center [424, 165] width 660 height 13
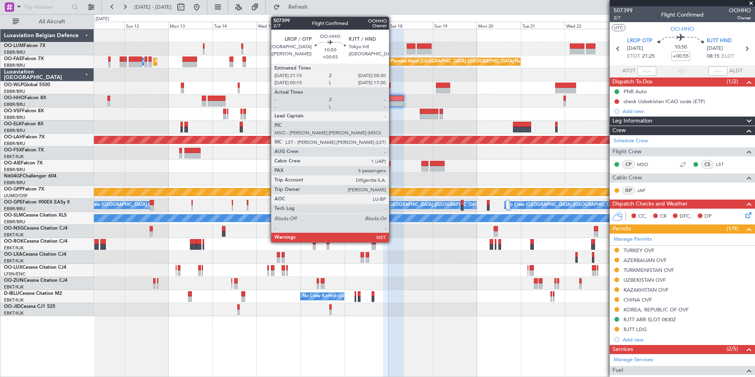
click at [392, 100] on div at bounding box center [393, 99] width 21 height 6
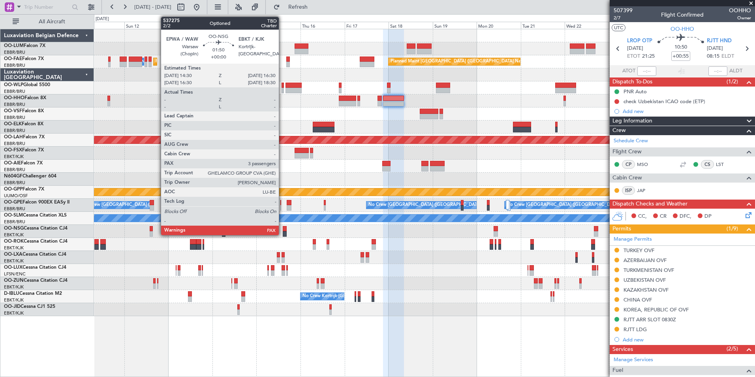
click at [437, 246] on div "Owner Melsbroek Air Base Planned Maint Brussels (Brussels National) Owner Melsb…" at bounding box center [424, 172] width 660 height 287
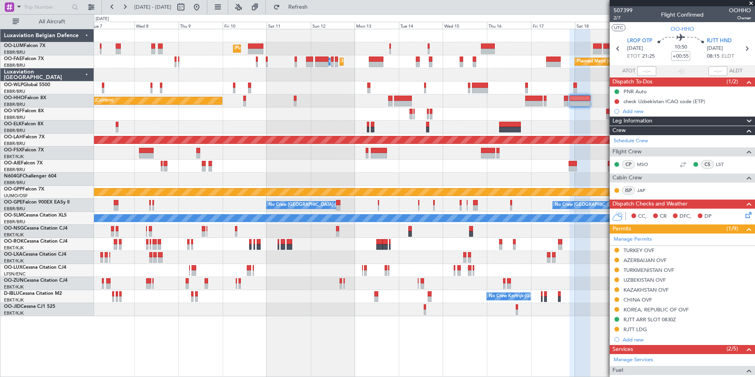
click at [473, 261] on div "Planned Maint Brussels (Brussels National) Planned Maint Brussels (Brussels Nat…" at bounding box center [424, 172] width 660 height 287
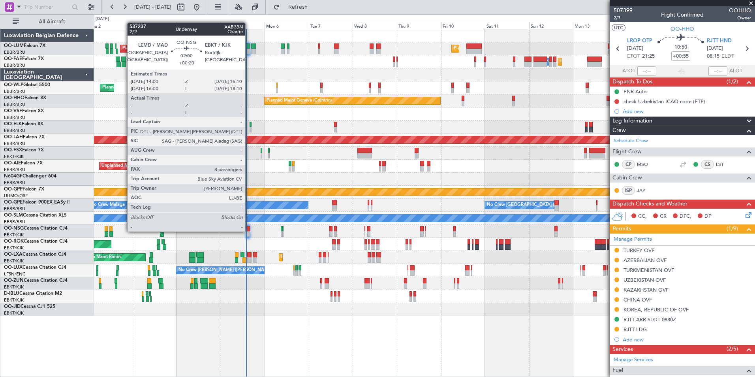
click at [249, 230] on div at bounding box center [248, 229] width 4 height 6
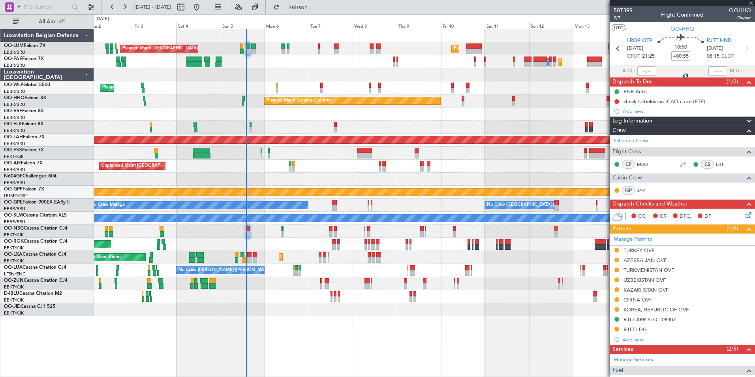
type input "+00:20"
type input "8"
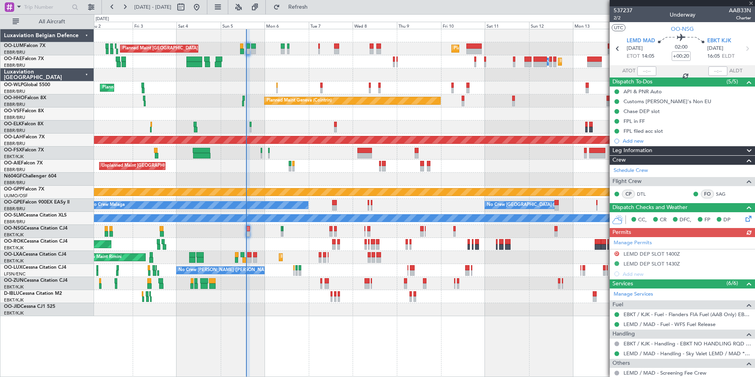
click at [243, 242] on div "AOG Maint Kortrijk-[GEOGRAPHIC_DATA]" at bounding box center [424, 244] width 660 height 13
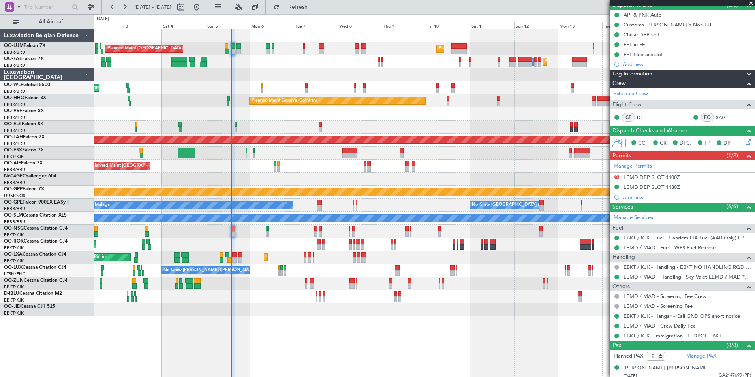
scroll to position [77, 0]
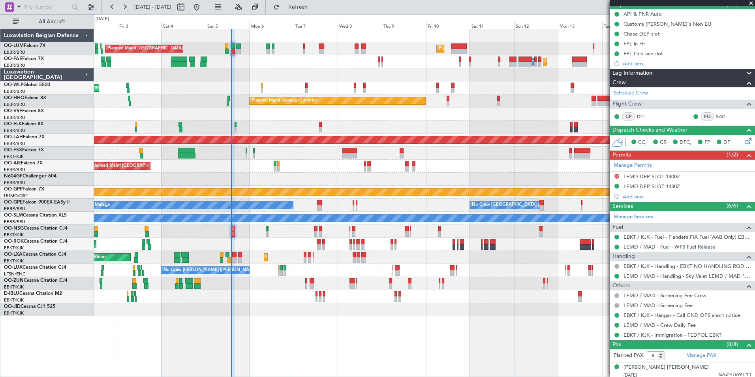
click at [92, 159] on div "Planned Maint Brussels (Brussels National) Planned Maint Brussels (Brussels Nat…" at bounding box center [377, 195] width 755 height 362
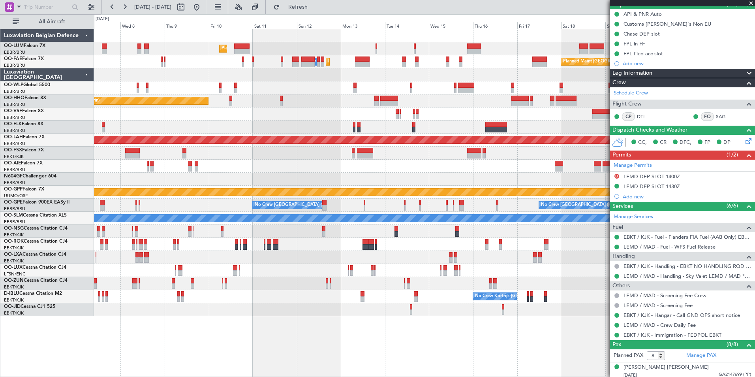
click at [171, 153] on div "Planned Maint Brussels (Brussels National) Planned Maint Brussels (Brussels Nat…" at bounding box center [424, 172] width 660 height 287
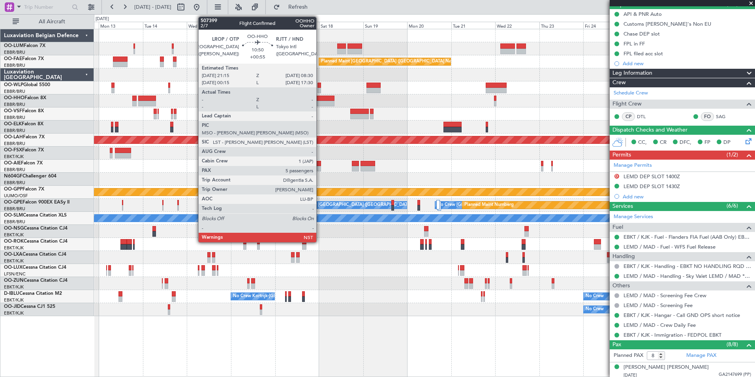
click at [320, 100] on div at bounding box center [323, 99] width 21 height 6
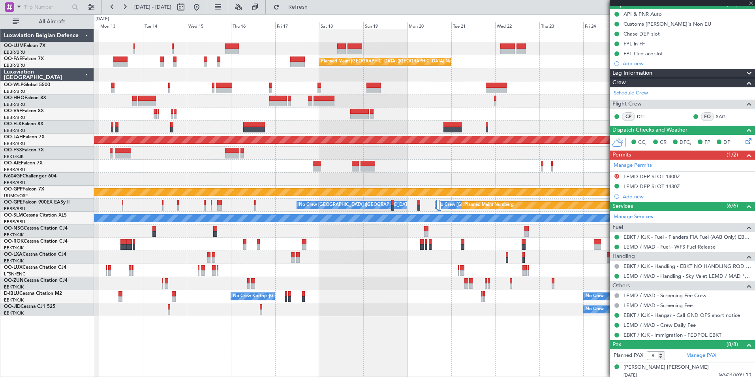
type input "+00:55"
type input "5"
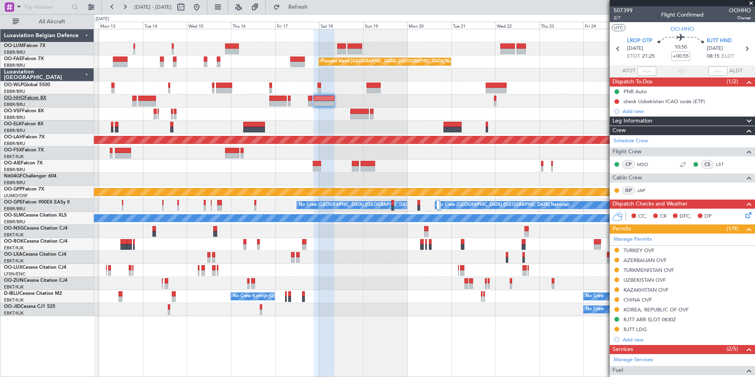
click at [25, 99] on link "OO-HHO Falcon 8X" at bounding box center [25, 98] width 42 height 5
click at [341, 170] on div at bounding box center [424, 165] width 660 height 13
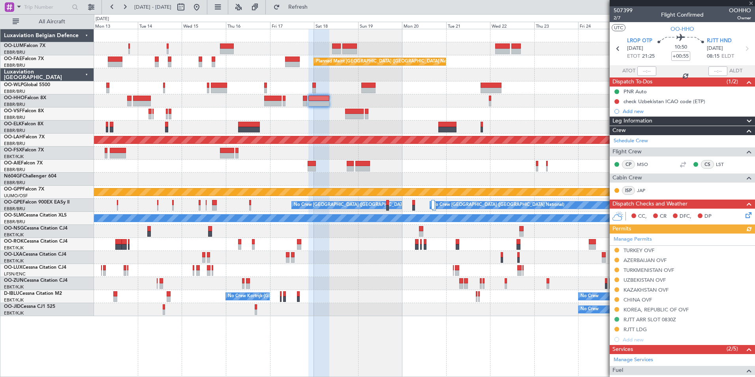
click at [337, 105] on div "Planned Maint Geneva (Cointrin)" at bounding box center [424, 100] width 660 height 13
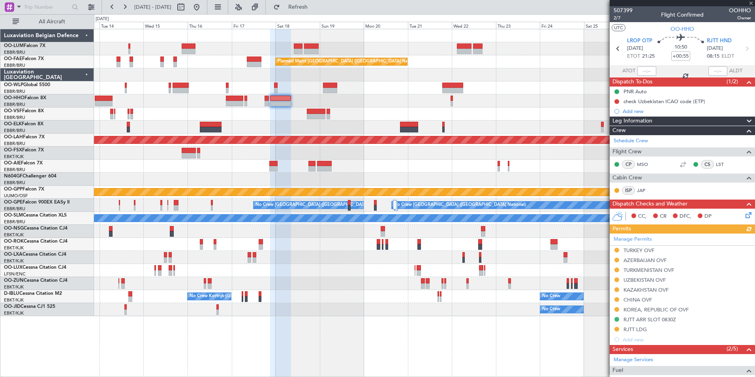
click at [418, 103] on div at bounding box center [424, 100] width 660 height 13
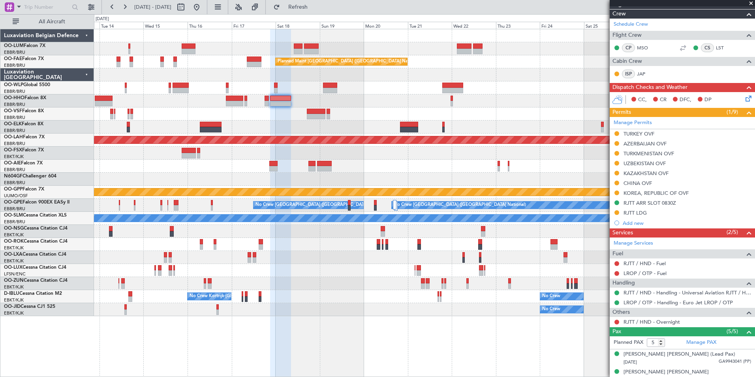
scroll to position [118, 0]
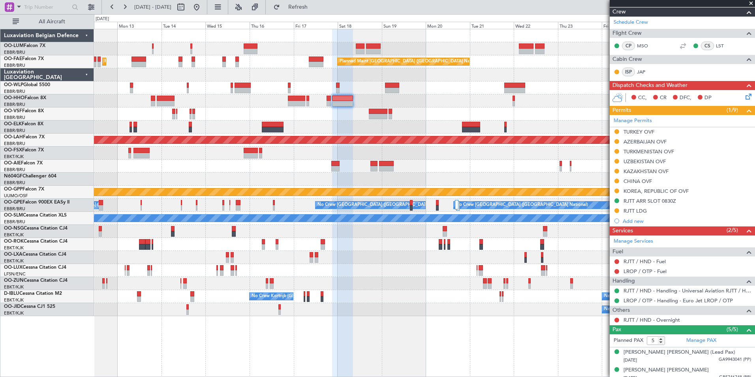
click at [342, 150] on div "Planned Maint Kortrijk-Wevelgem Owner Melsbroek Air Base Owner Melsbroek Air Ba…" at bounding box center [424, 172] width 660 height 287
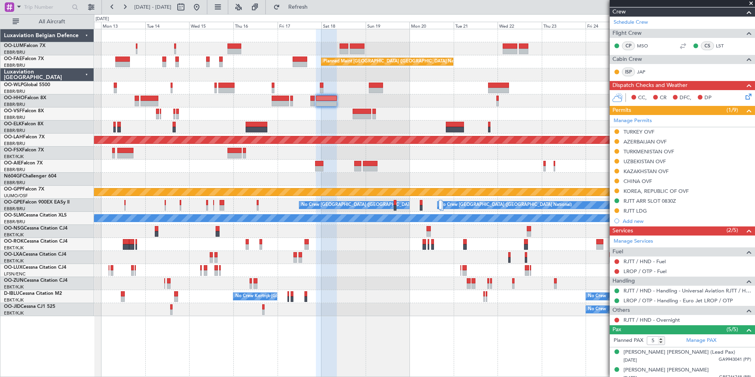
click at [378, 155] on div at bounding box center [424, 152] width 660 height 13
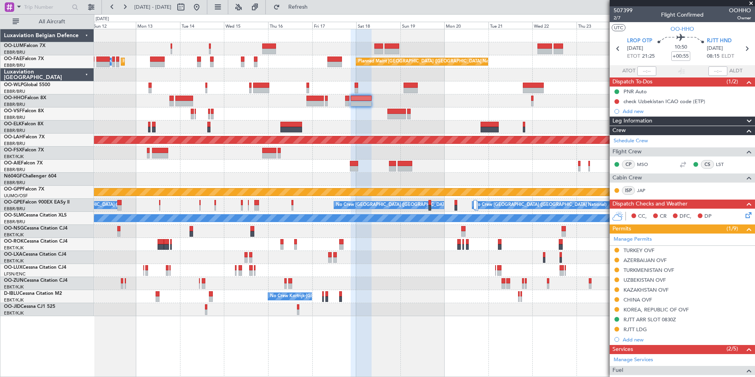
scroll to position [118, 0]
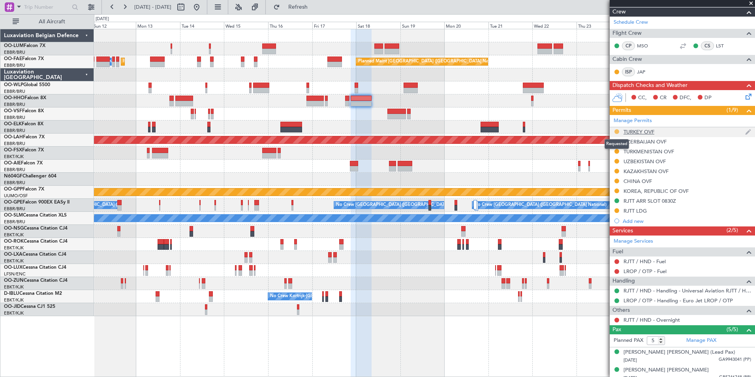
click at [616, 134] on mat-tooltip-component "Requested" at bounding box center [617, 143] width 36 height 21
click at [617, 133] on button at bounding box center [616, 131] width 5 height 5
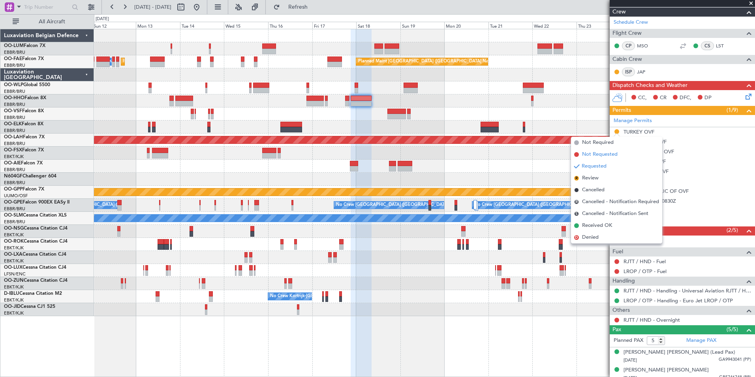
click at [589, 155] on span "Not Requested" at bounding box center [600, 154] width 36 height 8
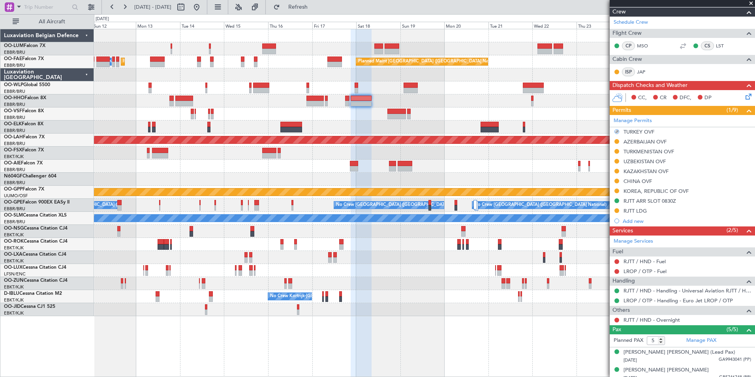
click at [337, 142] on div "Planned Maint [PERSON_NAME]-[GEOGRAPHIC_DATA][PERSON_NAME] ([GEOGRAPHIC_DATA][P…" at bounding box center [424, 139] width 660 height 13
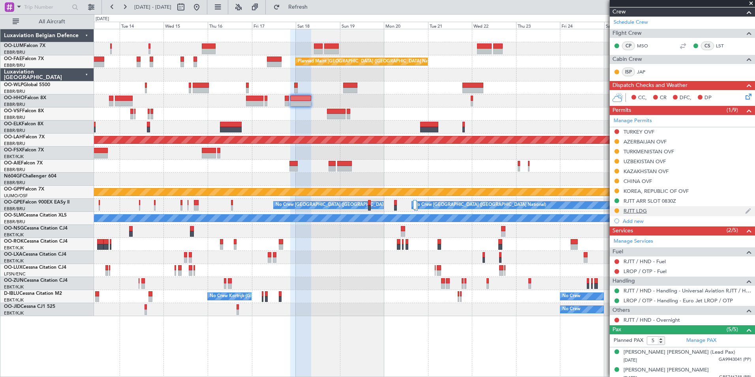
drag, startPoint x: 653, startPoint y: 208, endPoint x: 612, endPoint y: 208, distance: 41.4
drag, startPoint x: 612, startPoint y: 208, endPoint x: 621, endPoint y: 210, distance: 9.2
click at [621, 210] on div "RJTT LDG" at bounding box center [681, 211] width 145 height 10
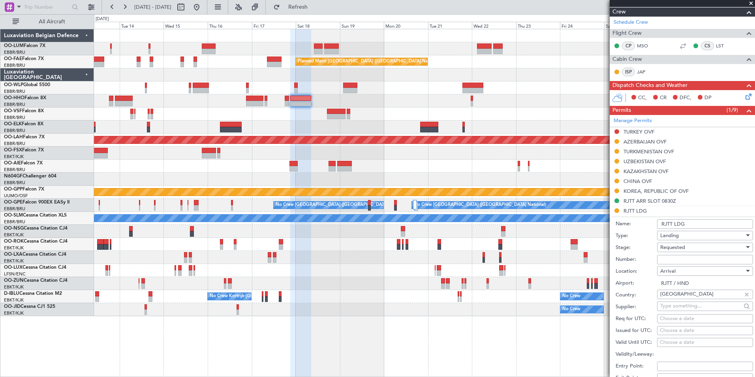
click at [617, 210] on li "RJTT LDG Name: RJTT LDG Type: Landing Stage: Requested Number: Location: Arriva…" at bounding box center [681, 328] width 145 height 245
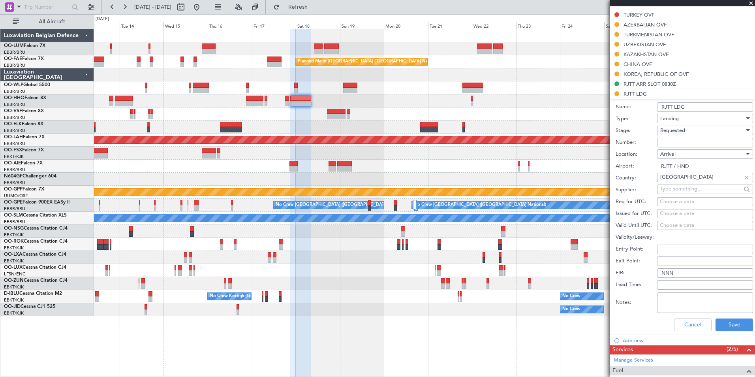
scroll to position [276, 0]
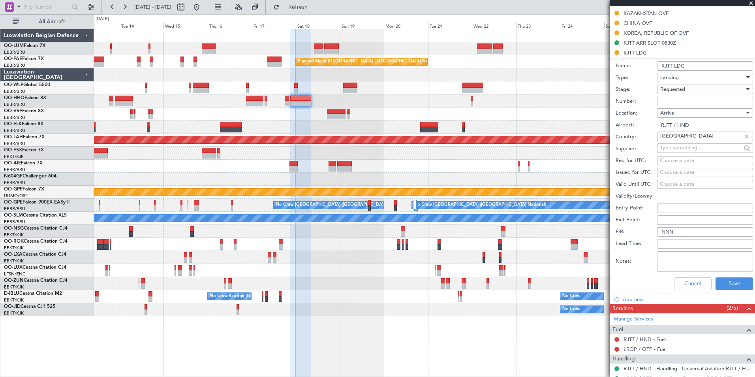
click at [682, 275] on div "Cancel Save" at bounding box center [683, 283] width 137 height 21
drag, startPoint x: 684, startPoint y: 280, endPoint x: 670, endPoint y: 268, distance: 19.1
click at [684, 281] on button "Cancel" at bounding box center [692, 283] width 37 height 13
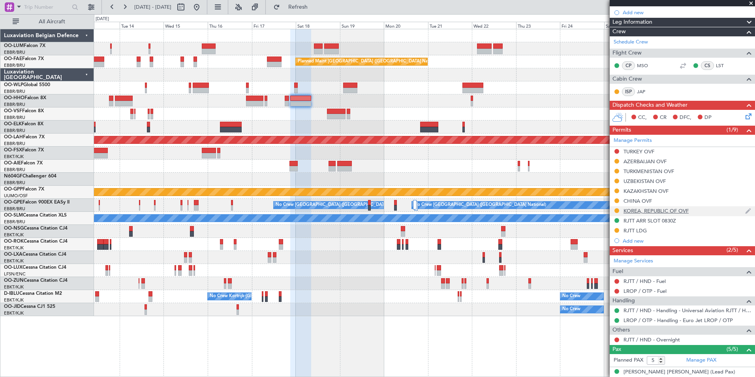
scroll to position [98, 0]
click at [613, 230] on div at bounding box center [616, 230] width 6 height 6
click at [617, 229] on button at bounding box center [616, 230] width 5 height 5
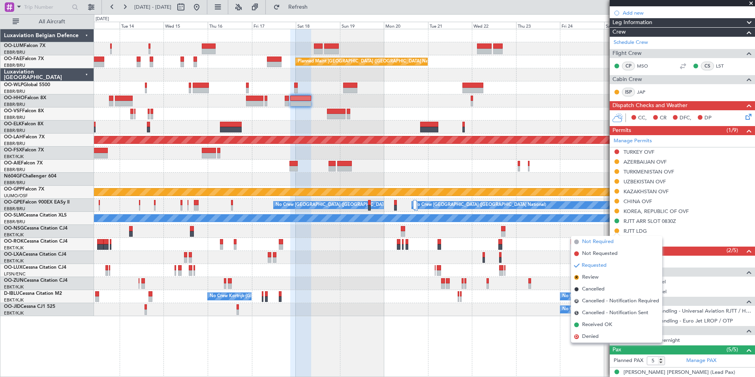
click at [590, 238] on span "Not Required" at bounding box center [598, 242] width 32 height 8
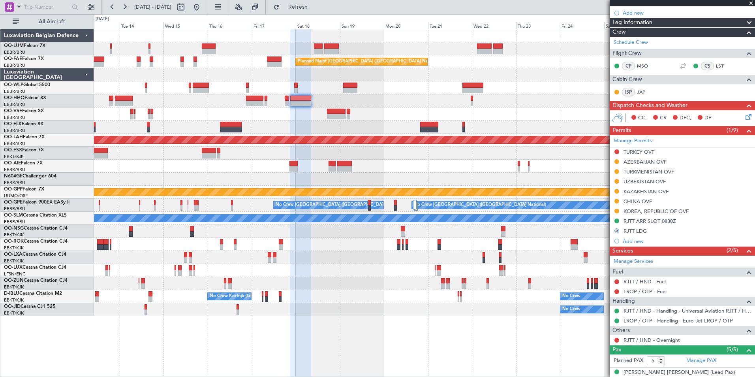
click at [536, 239] on div at bounding box center [424, 244] width 660 height 13
click at [629, 150] on div "TURKEY OVF" at bounding box center [638, 151] width 31 height 7
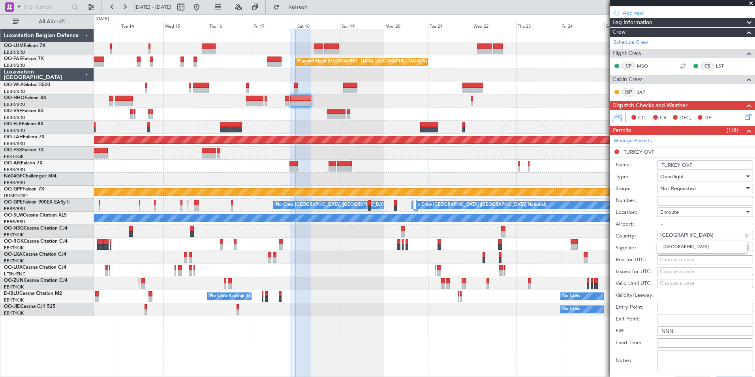
drag, startPoint x: 679, startPoint y: 236, endPoint x: 616, endPoint y: 254, distance: 64.7
click at [650, 236] on div "Country: Turkey" at bounding box center [683, 236] width 137 height 12
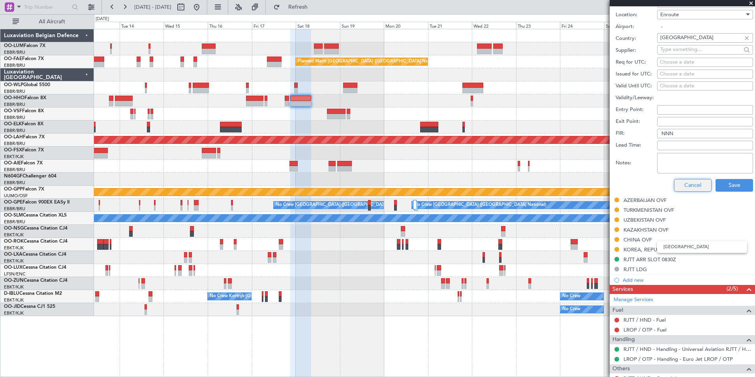
click at [685, 186] on button "Cancel" at bounding box center [692, 185] width 37 height 13
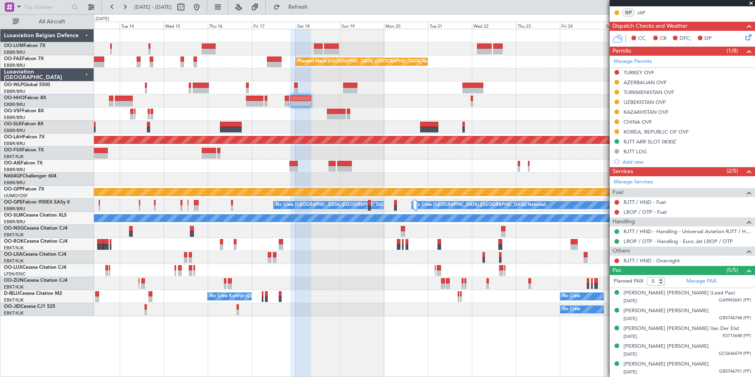
scroll to position [177, 0]
click at [648, 79] on div "AZERBAIJAN OVF" at bounding box center [644, 82] width 43 height 7
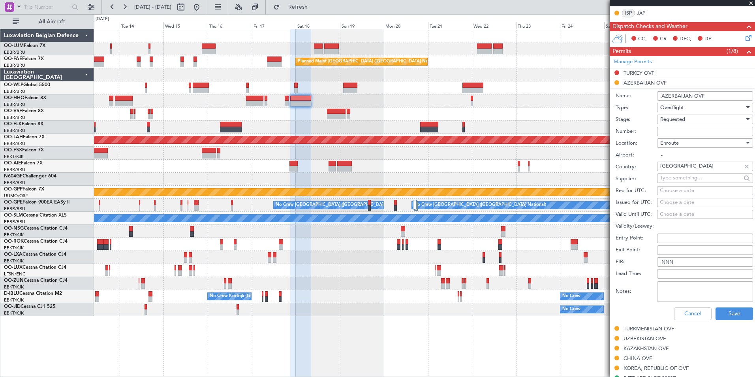
scroll to position [296, 0]
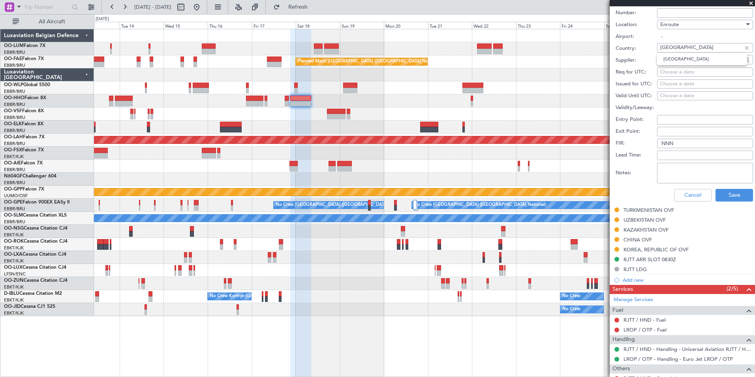
drag, startPoint x: 696, startPoint y: 47, endPoint x: 626, endPoint y: 64, distance: 72.3
click at [633, 49] on div "Country: Azerbaijan" at bounding box center [683, 49] width 137 height 12
drag, startPoint x: 686, startPoint y: 194, endPoint x: 682, endPoint y: 178, distance: 16.7
click at [686, 194] on button "Cancel" at bounding box center [692, 195] width 37 height 13
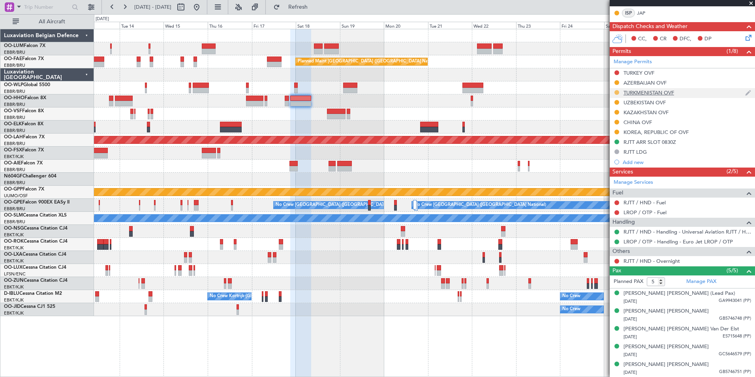
click at [615, 92] on button at bounding box center [616, 92] width 5 height 5
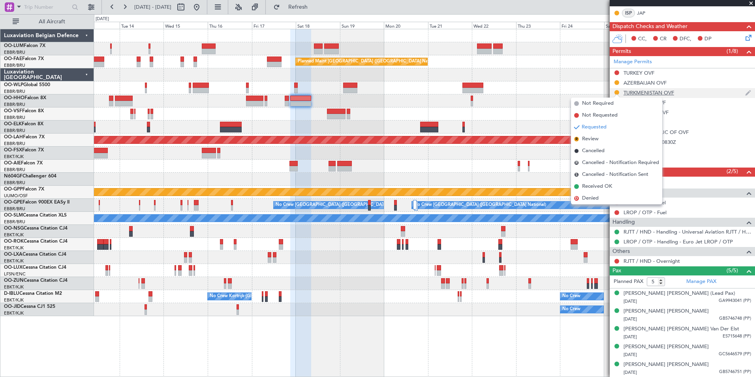
click at [635, 92] on div "TURKMENISTAN OVF" at bounding box center [648, 92] width 51 height 7
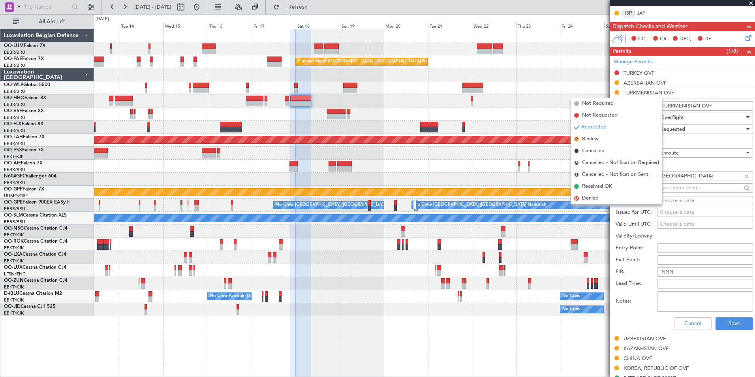
click at [703, 174] on input "Turkmenistan" at bounding box center [700, 176] width 81 height 12
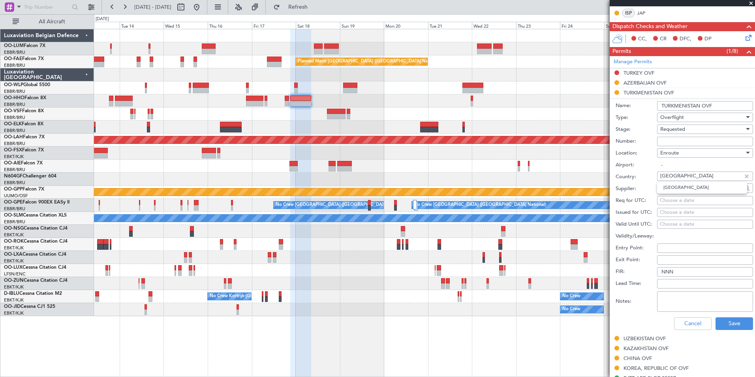
drag, startPoint x: 702, startPoint y: 175, endPoint x: 648, endPoint y: 173, distance: 54.5
click at [648, 173] on div "Country: Turkmenistan" at bounding box center [683, 177] width 137 height 12
drag, startPoint x: 690, startPoint y: 328, endPoint x: 690, endPoint y: 318, distance: 9.9
click at [690, 328] on button "Cancel" at bounding box center [692, 323] width 37 height 13
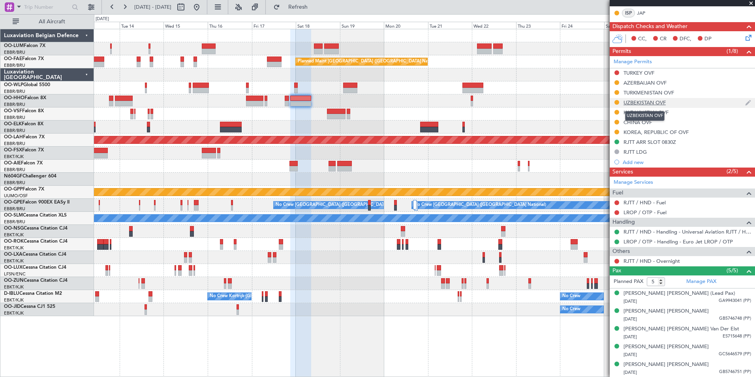
click at [639, 103] on div "UZBEKISTAN OVF" at bounding box center [644, 102] width 42 height 7
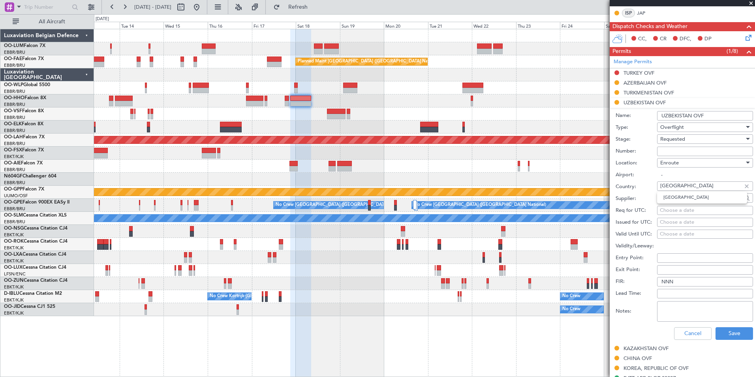
drag, startPoint x: 691, startPoint y: 187, endPoint x: 634, endPoint y: 184, distance: 57.7
click at [634, 184] on div "Country: Uzbekistan" at bounding box center [683, 187] width 137 height 12
click at [686, 334] on button "Cancel" at bounding box center [692, 333] width 37 height 13
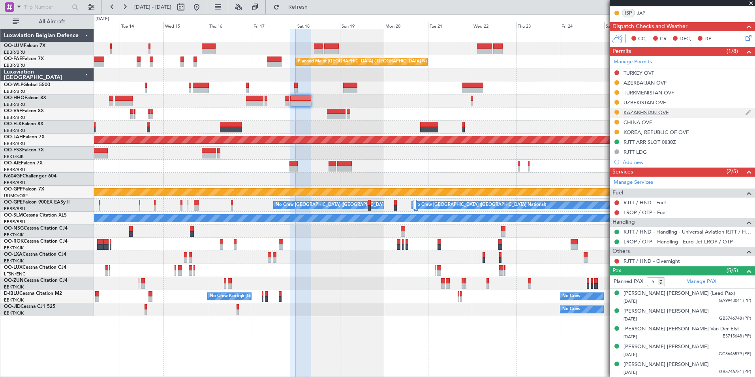
click at [644, 111] on div "KAZAKHSTAN OVF" at bounding box center [645, 112] width 45 height 7
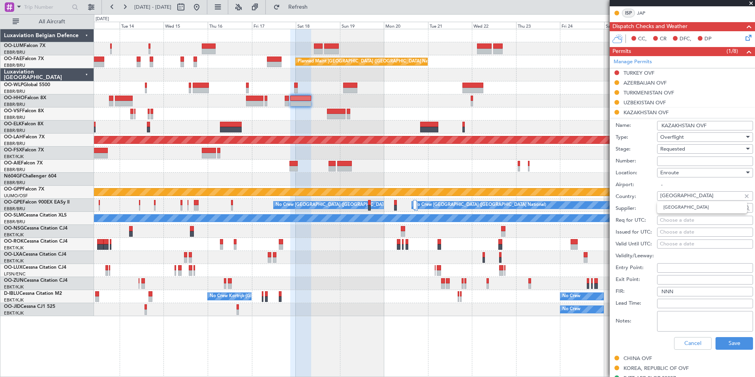
drag, startPoint x: 689, startPoint y: 197, endPoint x: 637, endPoint y: 197, distance: 52.5
click at [638, 197] on div "Country: Kazakhstan" at bounding box center [683, 197] width 137 height 12
click at [682, 338] on button "Cancel" at bounding box center [692, 343] width 37 height 13
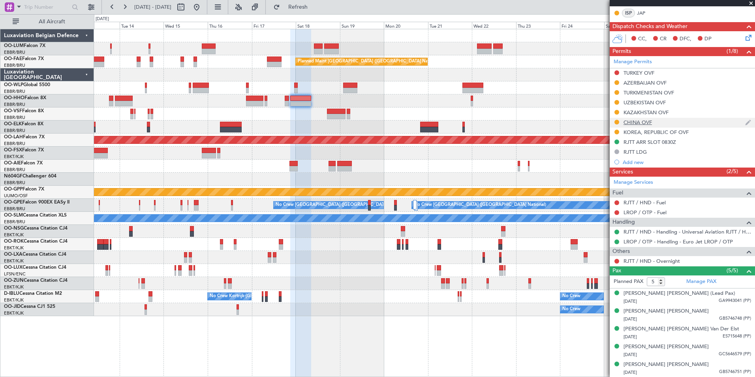
click at [639, 122] on div "CHINA OVF" at bounding box center [637, 122] width 28 height 7
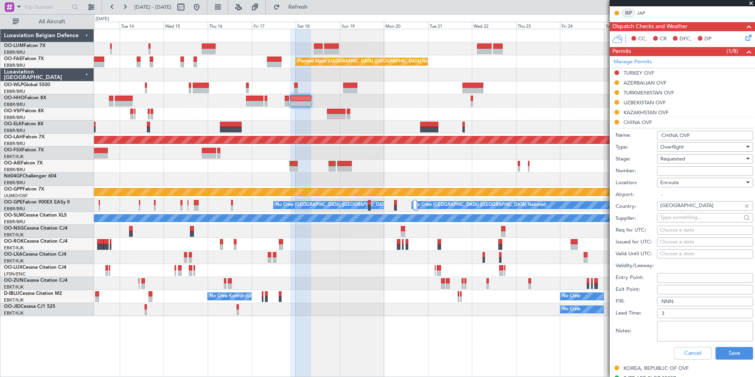
drag, startPoint x: 680, startPoint y: 206, endPoint x: 647, endPoint y: 207, distance: 33.6
click at [648, 207] on div "Country: China" at bounding box center [683, 206] width 137 height 12
drag, startPoint x: 684, startPoint y: 353, endPoint x: 684, endPoint y: 326, distance: 27.2
click at [684, 353] on button "Cancel" at bounding box center [692, 353] width 37 height 13
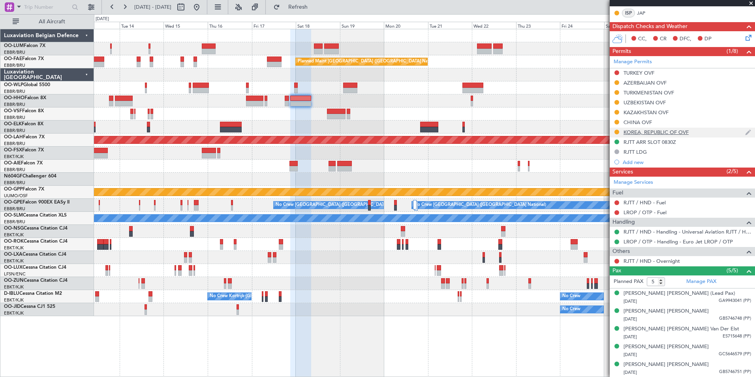
click at [645, 131] on div "KOREA, REPUBLIC OF OVF" at bounding box center [655, 132] width 65 height 7
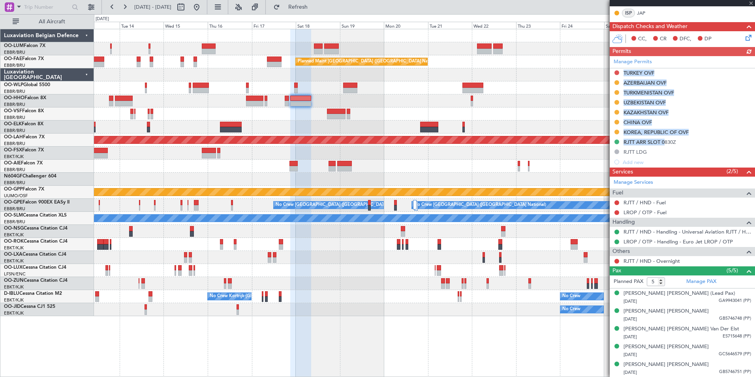
drag, startPoint x: 662, startPoint y: 143, endPoint x: 653, endPoint y: 139, distance: 9.5
click at [653, 139] on div "Manage Permits TURKEY OVF AZERBAIJAN OVF TURKMENISTAN OVF UZBEKISTAN OVF KAZAKH…" at bounding box center [681, 111] width 145 height 111
click at [641, 129] on div "Manage Permits TURKEY OVF AZERBAIJAN OVF TURKMENISTAN OVF UZBEKISTAN OVF KAZAKH…" at bounding box center [681, 111] width 145 height 111
click at [638, 131] on div "Manage Permits TURKEY OVF AZERBAIJAN OVF TURKMENISTAN OVF UZBEKISTAN OVF KAZAKH…" at bounding box center [681, 111] width 145 height 111
click at [658, 133] on div "Manage Permits TURKEY OVF AZERBAIJAN OVF TURKMENISTAN OVF UZBEKISTAN OVF KAZAKH…" at bounding box center [681, 111] width 145 height 111
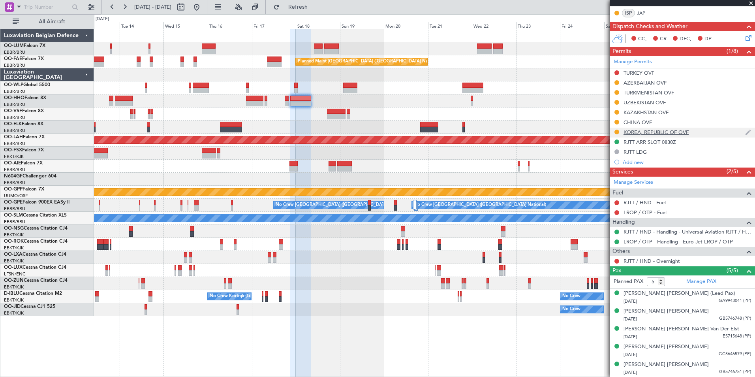
click at [652, 131] on div "KOREA, REPUBLIC OF OVF" at bounding box center [655, 132] width 65 height 7
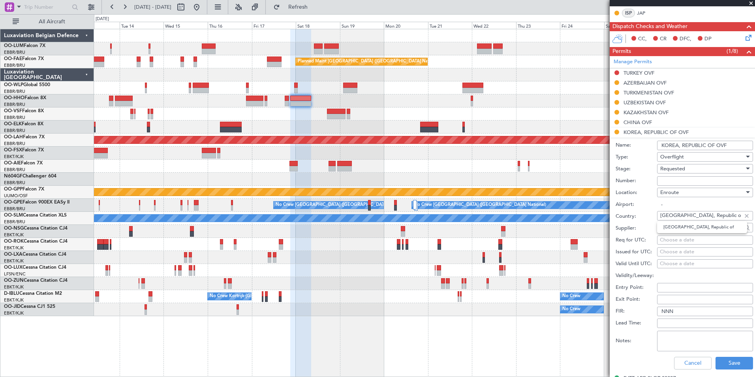
drag, startPoint x: 640, startPoint y: 214, endPoint x: 635, endPoint y: 214, distance: 5.1
click at [635, 214] on div "Country: Korea, Republic of" at bounding box center [683, 216] width 137 height 12
click at [295, 102] on div "Planned Maint Geneva (Cointrin)" at bounding box center [424, 100] width 660 height 13
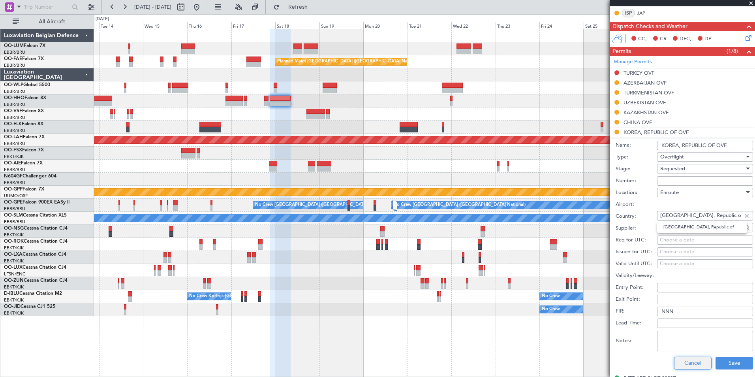
click at [689, 362] on button "Cancel" at bounding box center [692, 362] width 37 height 13
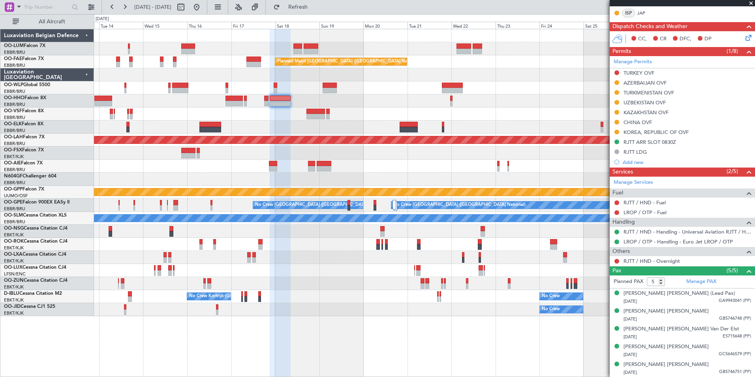
click at [374, 131] on div at bounding box center [424, 126] width 660 height 13
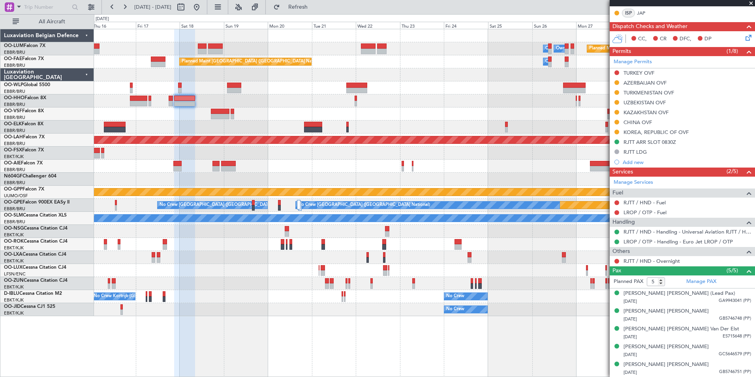
click at [371, 112] on div at bounding box center [424, 113] width 660 height 13
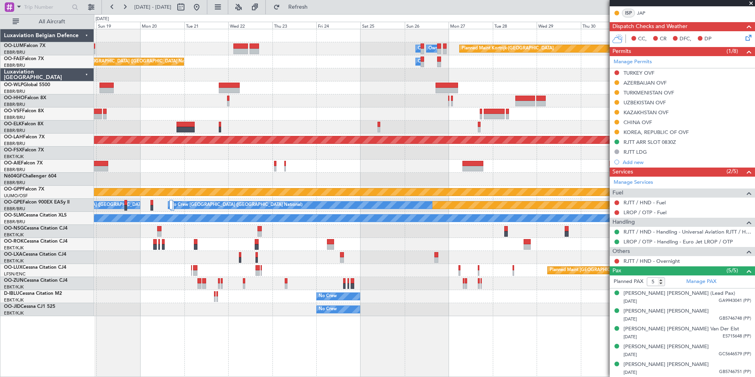
click at [483, 79] on div "Planned Maint Kortrijk-Wevelgem Owner Melsbroek Air Base Owner Melsbroek Air Ba…" at bounding box center [424, 172] width 660 height 287
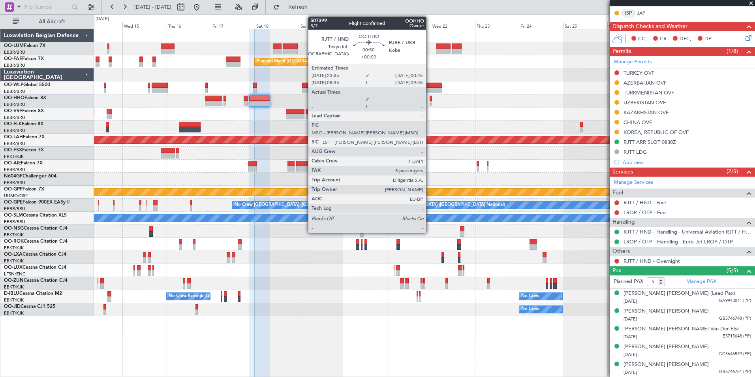
click at [429, 99] on div at bounding box center [430, 99] width 2 height 6
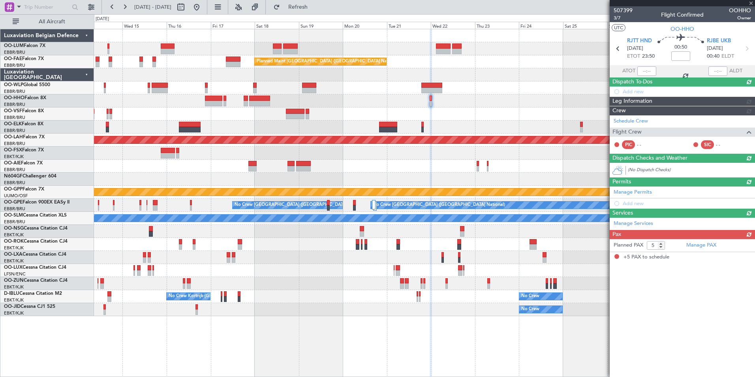
scroll to position [0, 0]
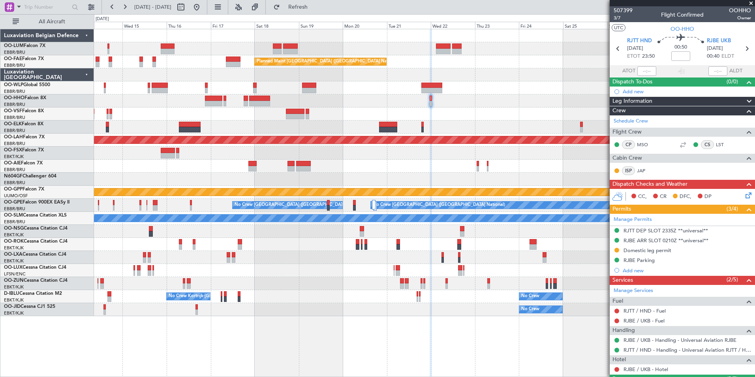
click at [399, 122] on div at bounding box center [424, 126] width 660 height 13
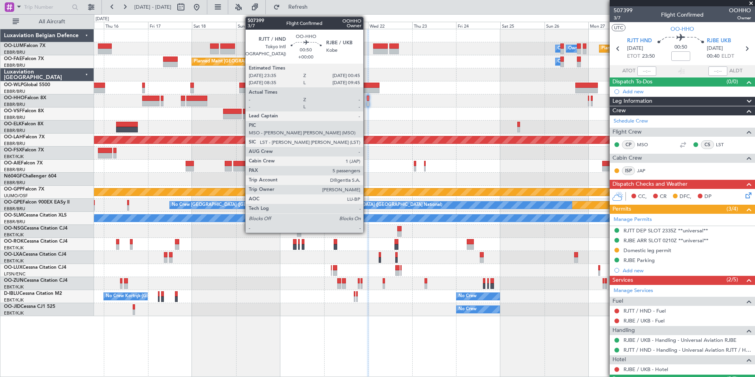
click at [367, 102] on div at bounding box center [368, 104] width 2 height 6
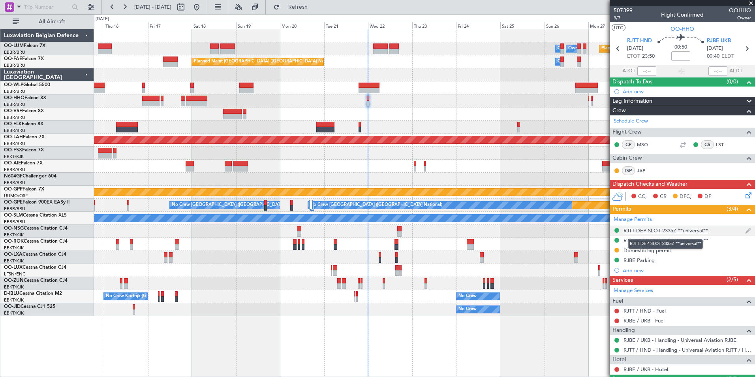
click at [634, 230] on div "RJTT DEP SLOT 2335Z **universal**" at bounding box center [665, 230] width 84 height 7
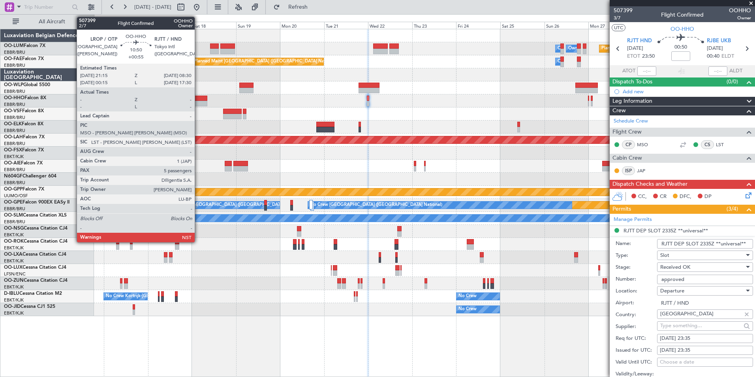
click at [198, 98] on div at bounding box center [196, 99] width 21 height 6
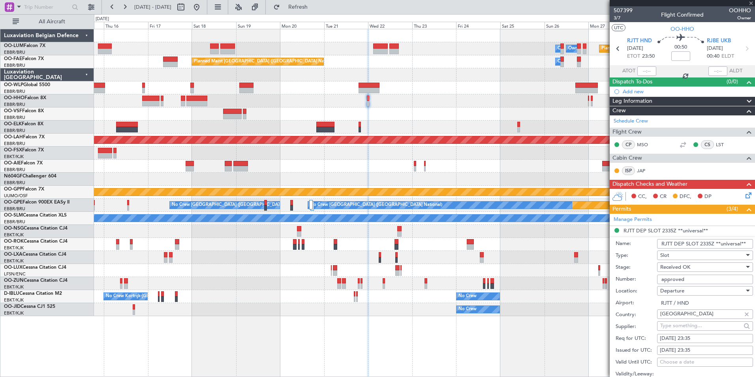
type input "+00:55"
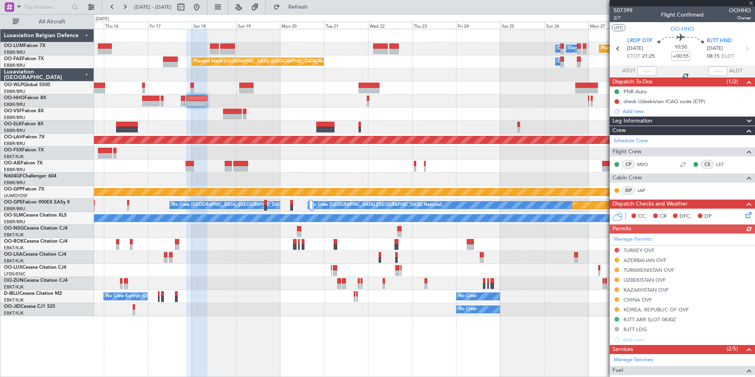
click at [647, 322] on div "Manage Permits [GEOGRAPHIC_DATA] OVF [GEOGRAPHIC_DATA] OVF [GEOGRAPHIC_DATA] OV…" at bounding box center [681, 288] width 145 height 111
click at [648, 320] on div "Manage Permits [GEOGRAPHIC_DATA] OVF [GEOGRAPHIC_DATA] OVF [GEOGRAPHIC_DATA] OV…" at bounding box center [681, 288] width 145 height 111
click at [646, 317] on div "RJTT ARR SLOT 0830Z" at bounding box center [649, 319] width 52 height 7
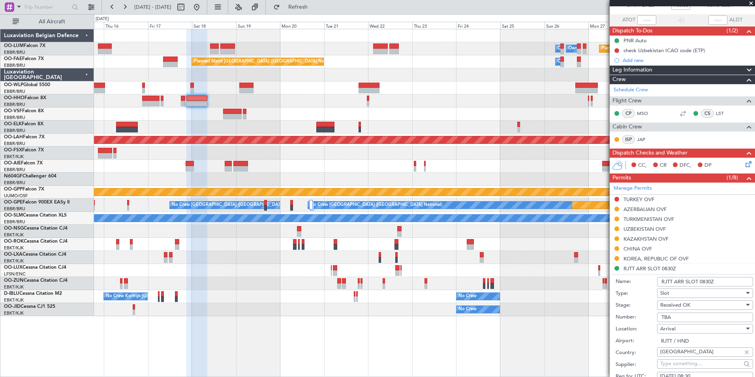
scroll to position [118, 0]
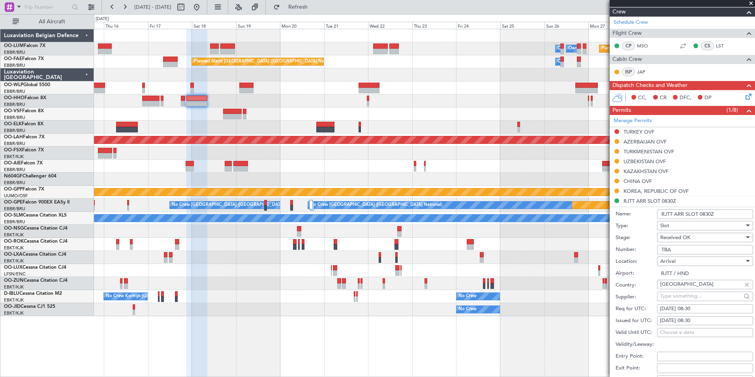
click at [675, 245] on input "TBA" at bounding box center [705, 249] width 96 height 9
type input "approved"
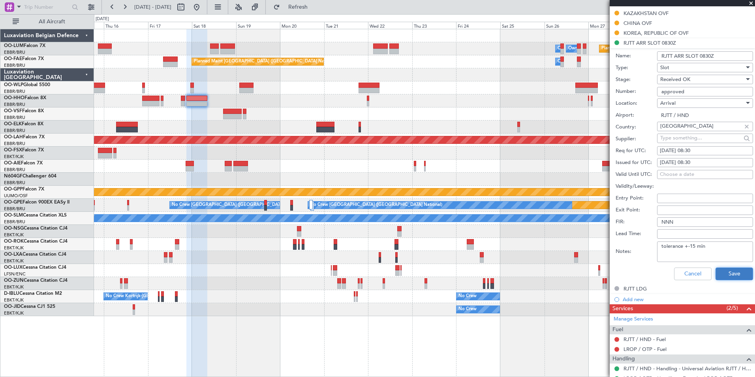
click at [723, 267] on button "Save" at bounding box center [733, 273] width 37 height 13
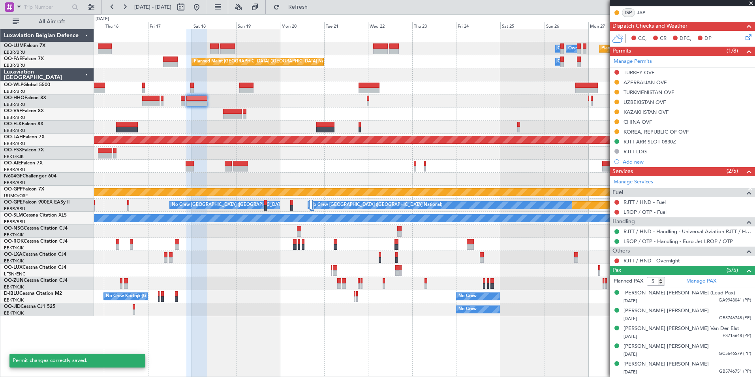
scroll to position [177, 0]
click at [272, 101] on div at bounding box center [424, 100] width 660 height 13
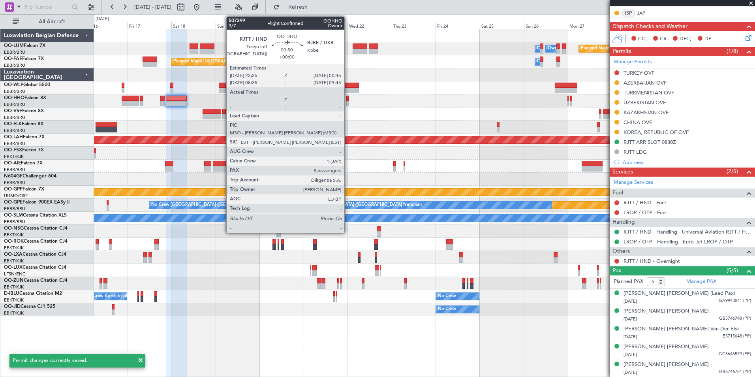
click at [348, 101] on div at bounding box center [347, 104] width 2 height 6
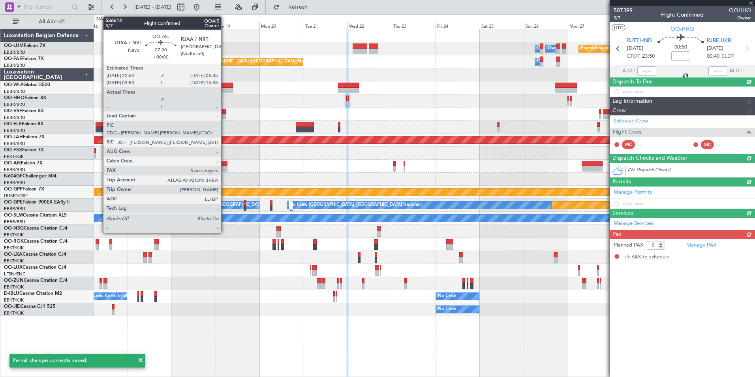
scroll to position [0, 0]
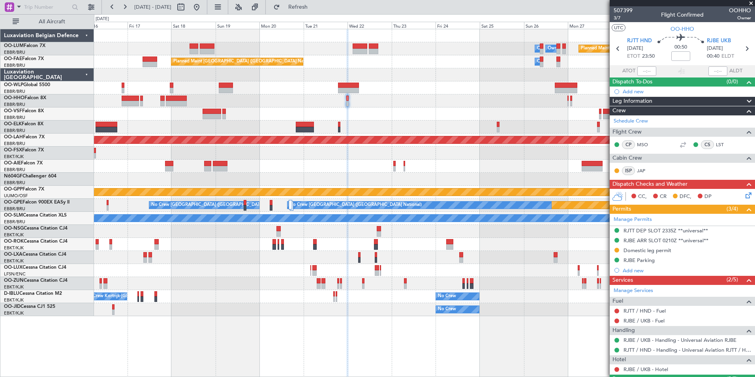
click at [669, 231] on div "RJTT DEP SLOT 2335Z **universal**" at bounding box center [665, 230] width 84 height 7
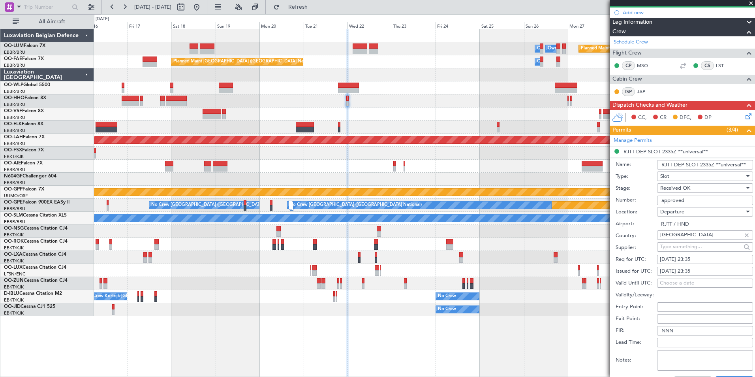
scroll to position [197, 0]
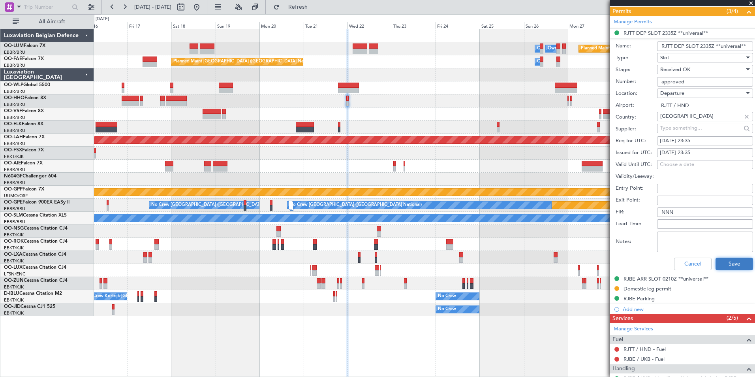
click at [724, 259] on button "Save" at bounding box center [733, 263] width 37 height 13
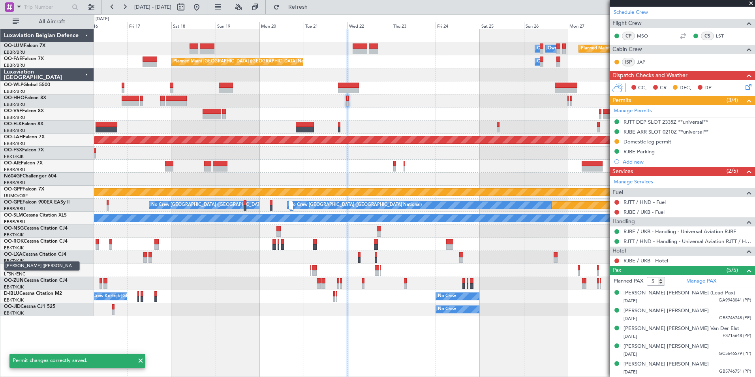
scroll to position [108, 0]
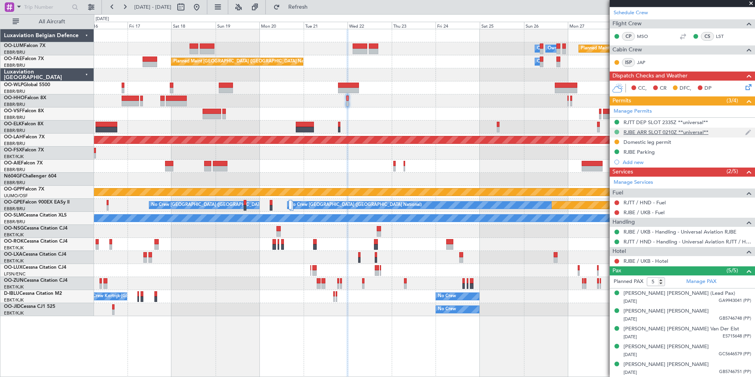
click at [616, 131] on button at bounding box center [616, 131] width 5 height 5
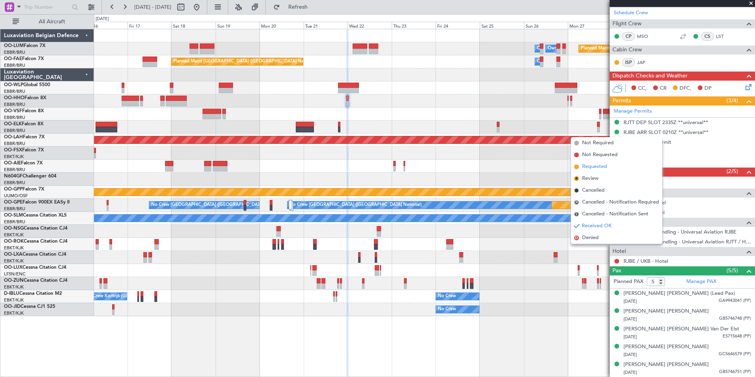
click at [599, 167] on span "Requested" at bounding box center [594, 167] width 25 height 8
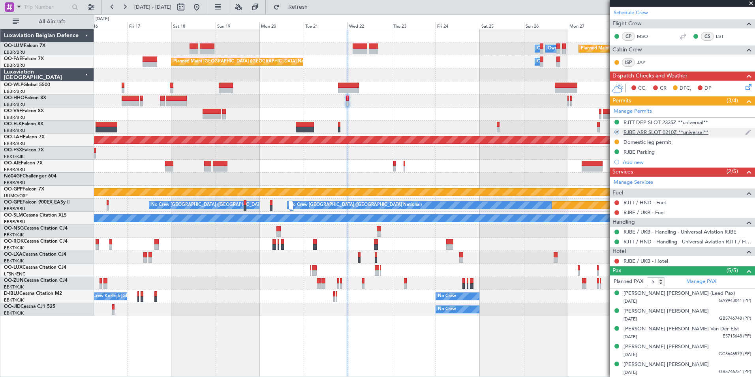
click at [647, 135] on mat-tooltip-component "RJBE ARR SLOT 0210Z **universal**" at bounding box center [666, 145] width 86 height 21
click at [651, 132] on div "RJBE ARR SLOT 0210Z **universal**" at bounding box center [665, 132] width 85 height 7
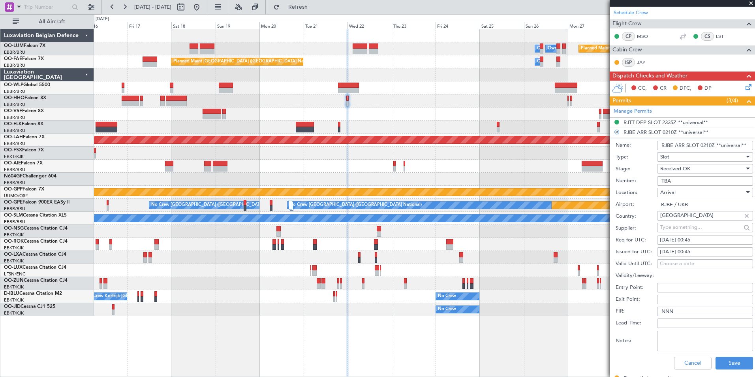
drag, startPoint x: 684, startPoint y: 184, endPoint x: 631, endPoint y: 182, distance: 52.5
click at [631, 182] on div "Number: TBA" at bounding box center [683, 181] width 137 height 12
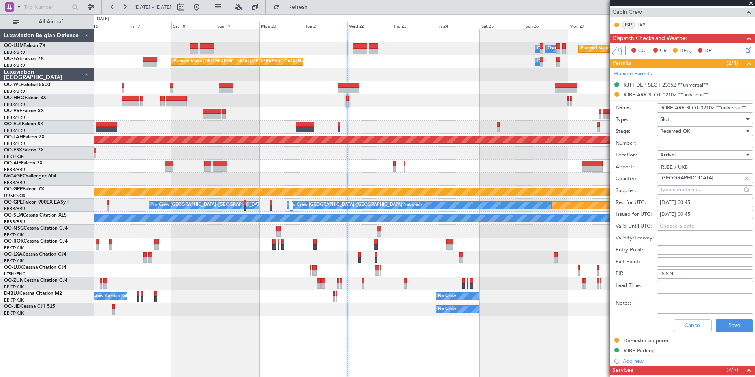
scroll to position [187, 0]
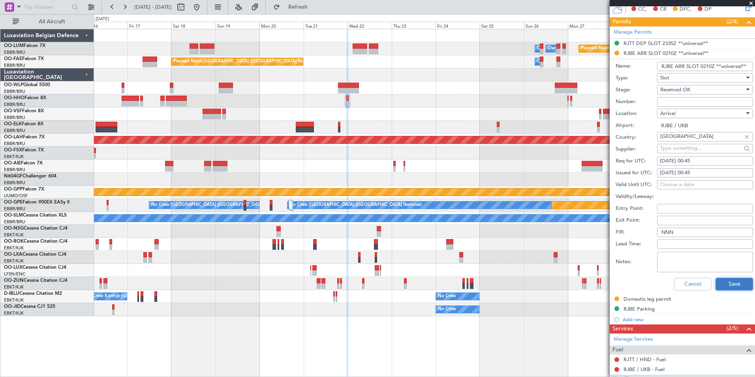
click at [726, 283] on button "Save" at bounding box center [733, 283] width 37 height 13
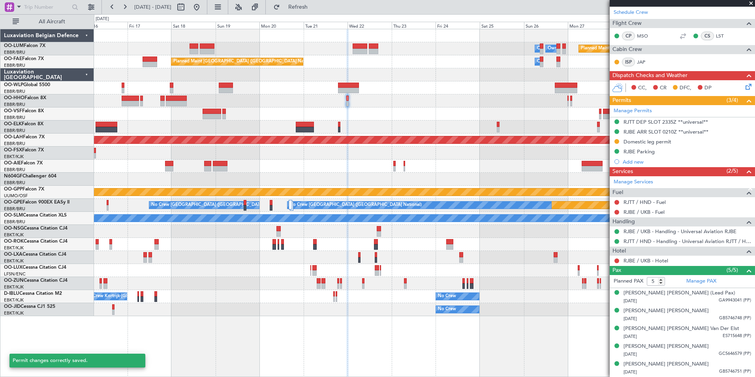
scroll to position [108, 0]
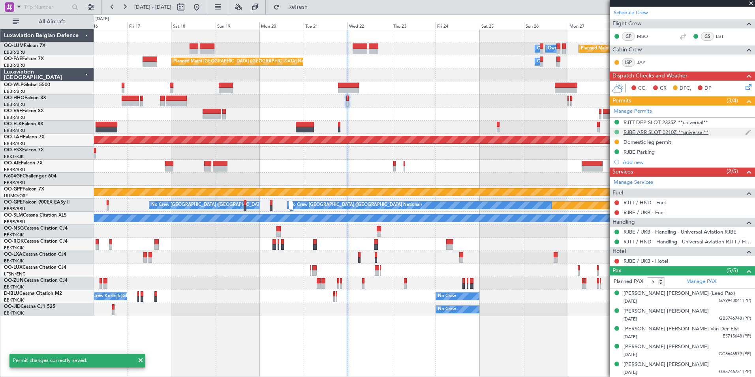
click at [616, 131] on button at bounding box center [616, 131] width 5 height 5
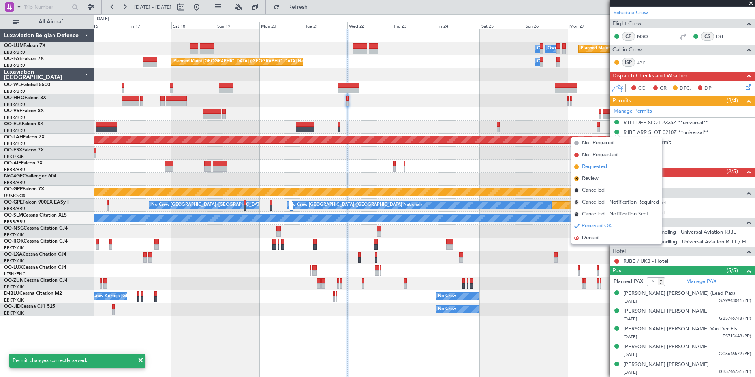
click at [591, 167] on span "Requested" at bounding box center [594, 167] width 25 height 8
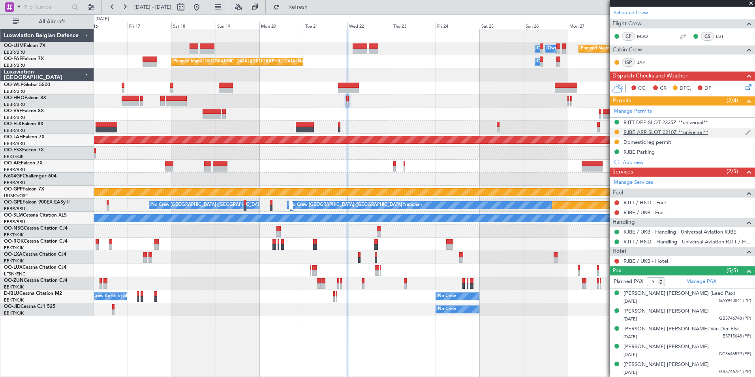
click at [681, 130] on div "RJBE ARR SLOT 0210Z **universal**" at bounding box center [665, 132] width 85 height 7
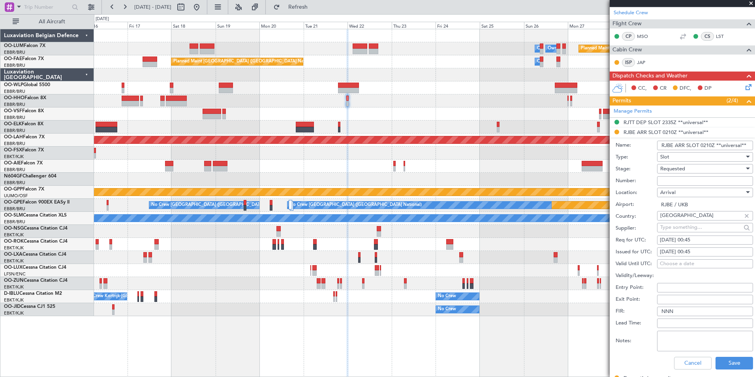
drag, startPoint x: 713, startPoint y: 145, endPoint x: 701, endPoint y: 145, distance: 12.2
click at [701, 145] on input "RJBE ARR SLOT 0210Z **universal**" at bounding box center [705, 144] width 96 height 9
type input "RJBE ARR SLOT 0045Z **universal**"
click at [725, 365] on button "Save" at bounding box center [733, 362] width 37 height 13
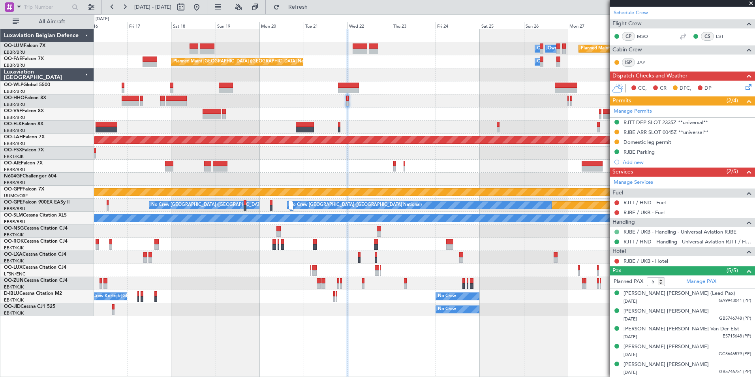
click at [616, 230] on button at bounding box center [616, 231] width 5 height 5
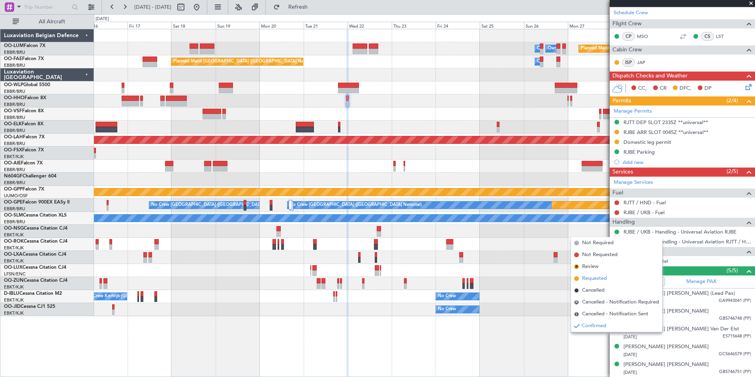
click at [597, 282] on span "Requested" at bounding box center [594, 278] width 25 height 8
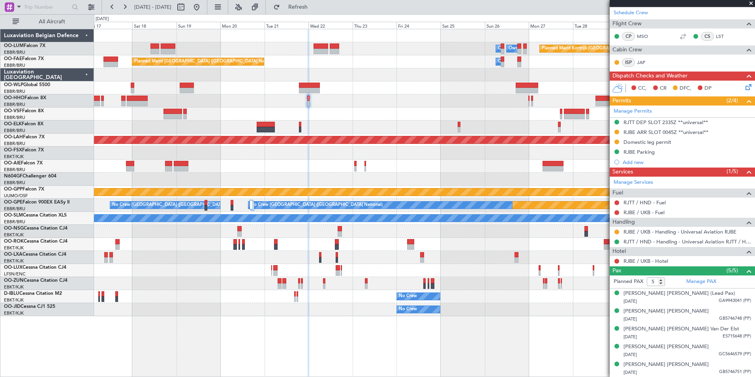
click at [351, 152] on div at bounding box center [424, 152] width 660 height 13
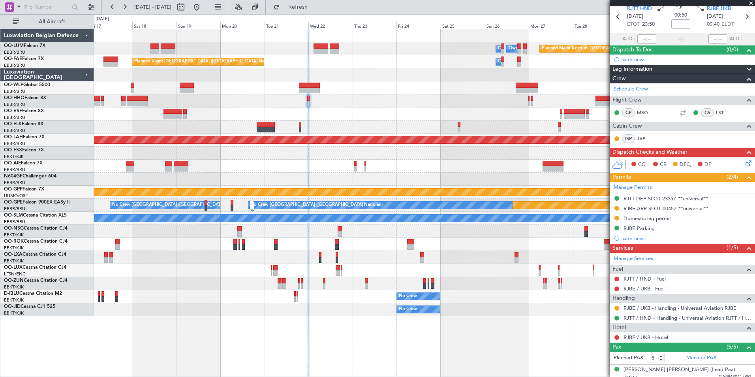
scroll to position [0, 0]
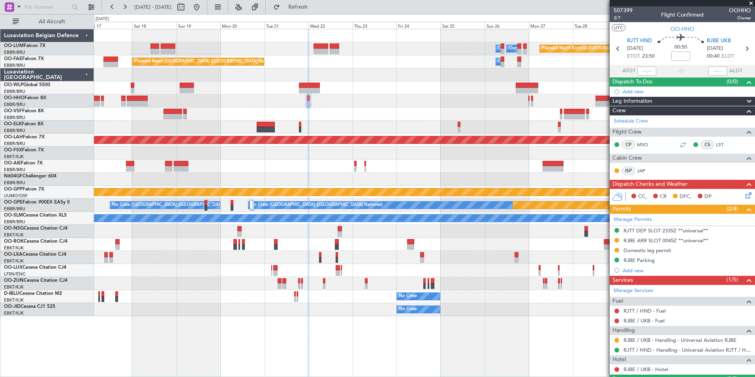
click at [262, 163] on div "Planned Maint Kortrijk-Wevelgem Owner Melsbroek Air Base Owner Melsbroek Air Ba…" at bounding box center [424, 172] width 660 height 287
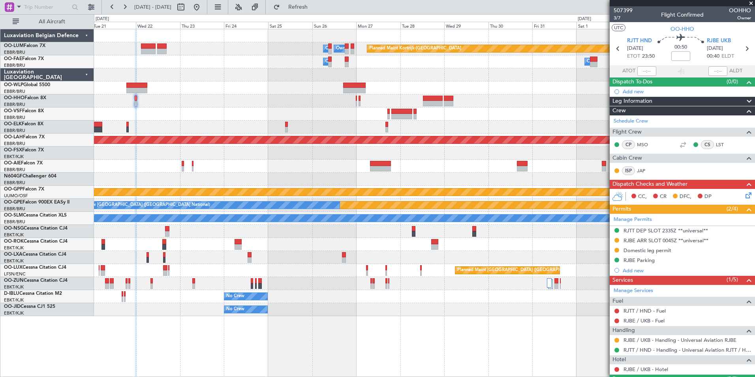
click at [172, 131] on div at bounding box center [424, 126] width 660 height 13
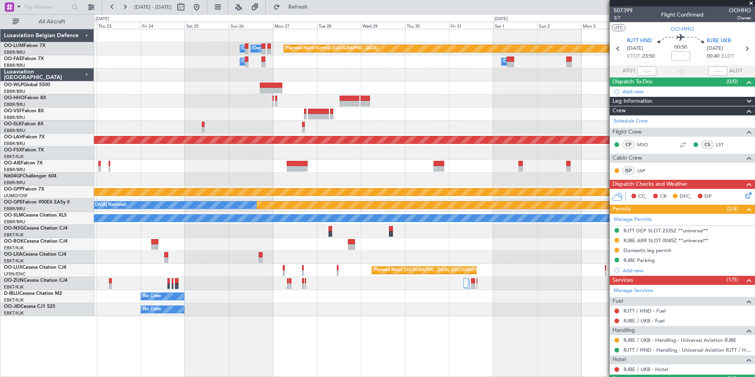
click at [335, 176] on div "Planned Maint Kortrijk-Wevelgem Owner Melsbroek Air Base Owner Melsbroek Air Ba…" at bounding box center [424, 172] width 660 height 287
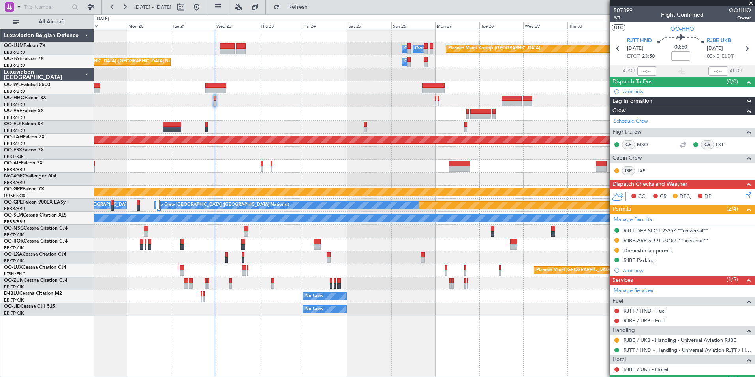
click at [360, 175] on div at bounding box center [424, 178] width 660 height 13
click at [502, 129] on div "Planned Maint Kortrijk-Wevelgem Owner Melsbroek Air Base Owner Melsbroek Air Ba…" at bounding box center [424, 172] width 660 height 287
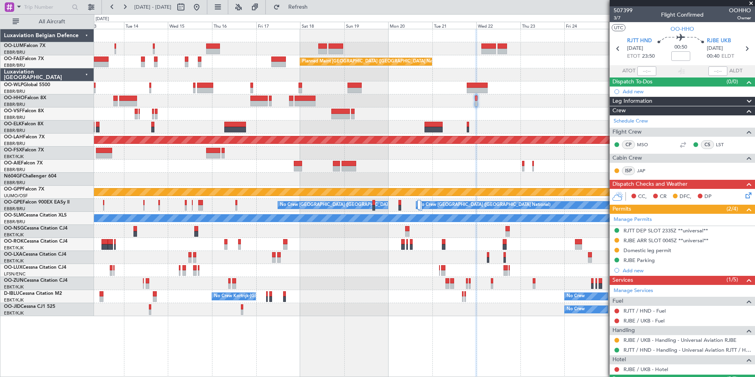
click at [481, 136] on div "Planned Maint Kortrijk-Wevelgem Owner Melsbroek Air Base Owner Melsbroek Air Ba…" at bounding box center [424, 172] width 660 height 287
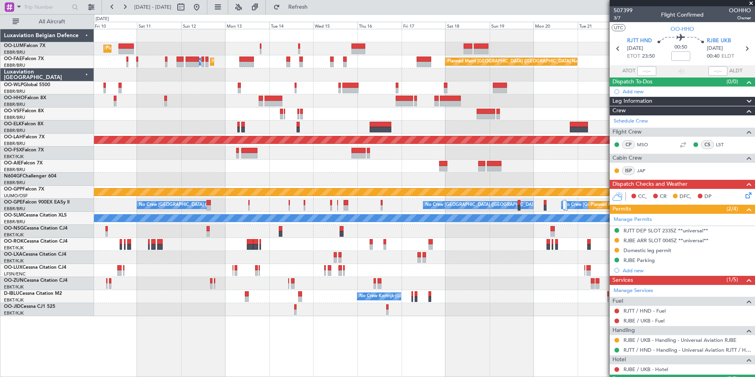
click at [208, 134] on div "Planned Maint Brussels (Brussels National) Owner Melsbroek Air Base Owner Melsb…" at bounding box center [424, 172] width 660 height 287
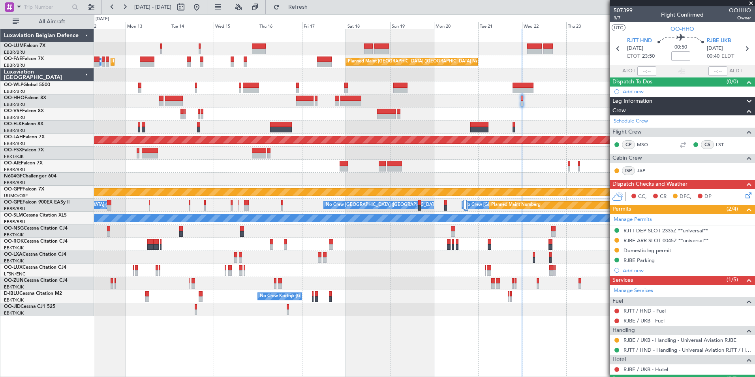
click at [313, 99] on div at bounding box center [304, 99] width 17 height 6
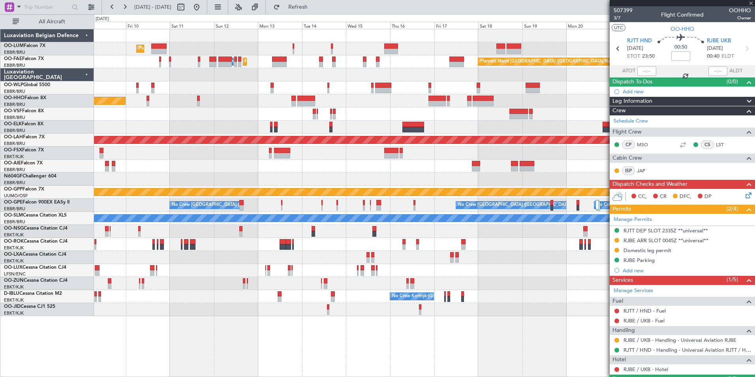
click at [490, 97] on div "Planned Maint Geneva (Cointrin)" at bounding box center [424, 100] width 660 height 13
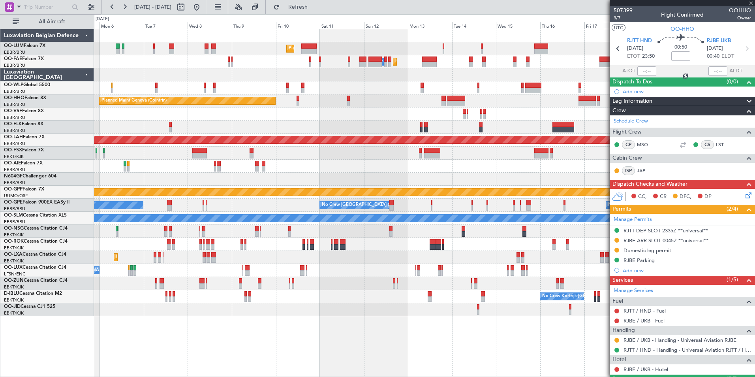
click at [275, 104] on div "Planned Maint Geneva (Cointrin)" at bounding box center [187, 101] width 176 height 8
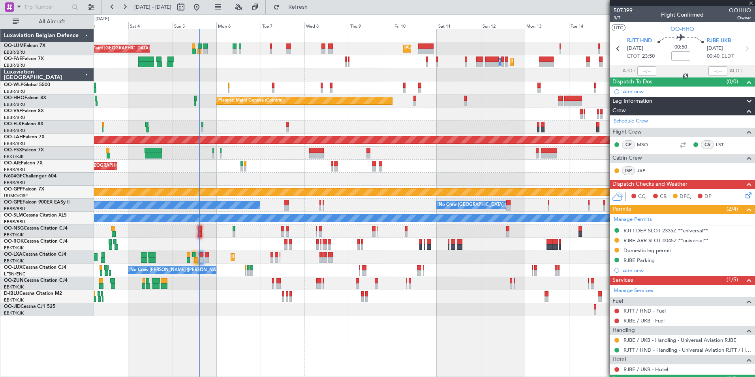
type input "-00:05"
type input "3"
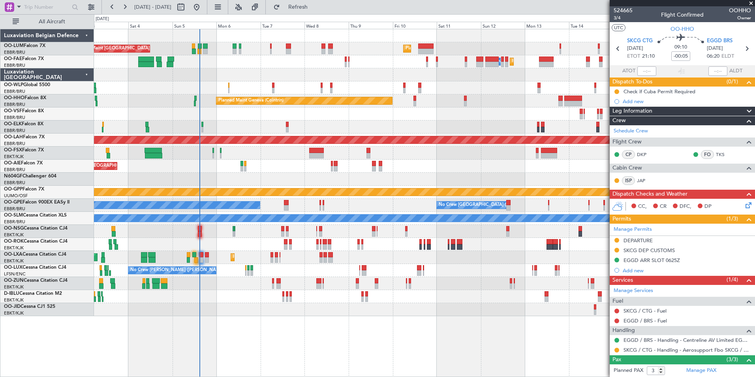
click at [226, 166] on div "Planned Maint Brussels (Brussels National) Planned Maint Brussels (Brussels Nat…" at bounding box center [424, 172] width 660 height 287
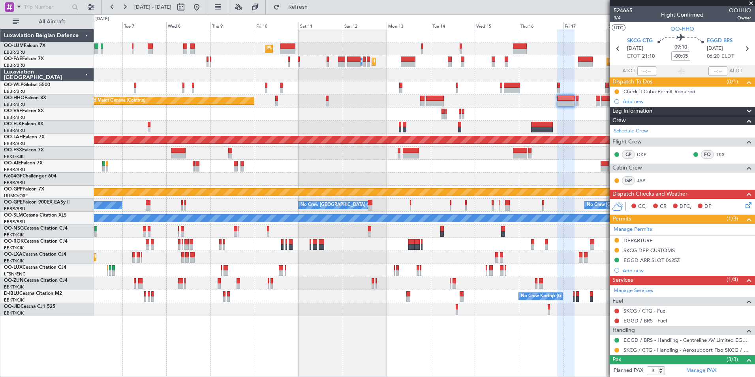
click at [104, 161] on div "Planned Maint Brussels (Brussels National) Planned Maint Brussels (Brussels Nat…" at bounding box center [424, 172] width 660 height 287
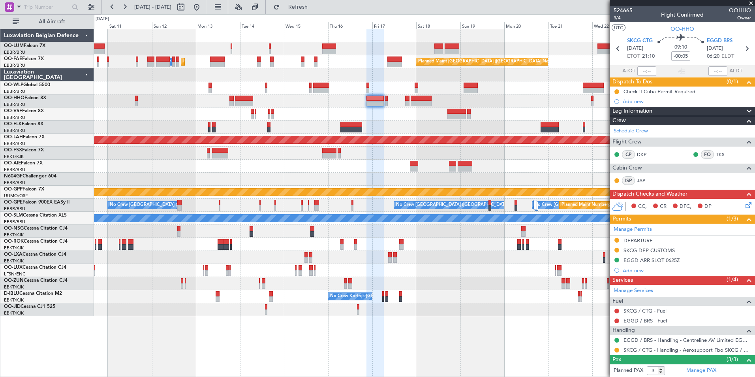
click at [302, 139] on div "Planned Maint Brussels (Brussels National) Owner Melsbroek Air Base Owner Melsb…" at bounding box center [424, 172] width 660 height 287
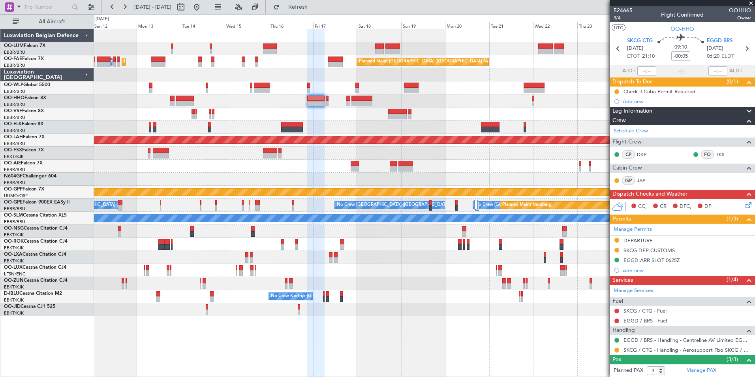
click at [294, 117] on div at bounding box center [424, 113] width 660 height 13
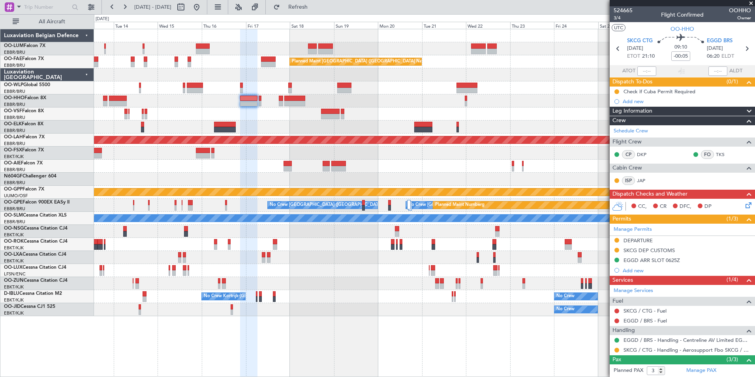
click at [396, 109] on div "Owner Melsbroek Air Base Owner Melsbroek Air Base Planned Maint Kortrijk-Wevelg…" at bounding box center [424, 172] width 660 height 287
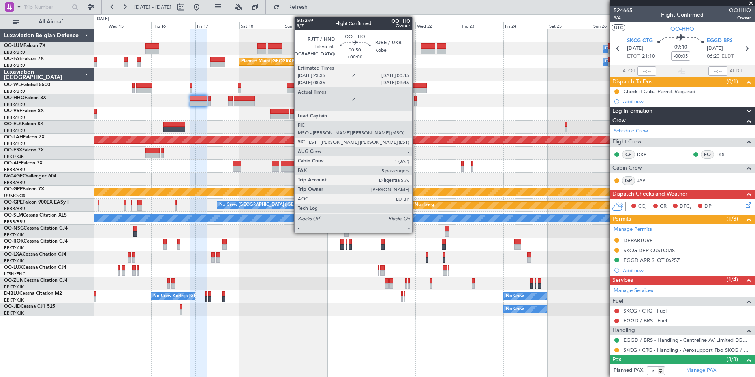
click at [416, 101] on div at bounding box center [415, 104] width 2 height 6
click at [311, 111] on div "Owner Melsbroek Air Base Owner Melsbroek Air Base Planned Maint Kortrijk-Wevelg…" at bounding box center [424, 172] width 660 height 287
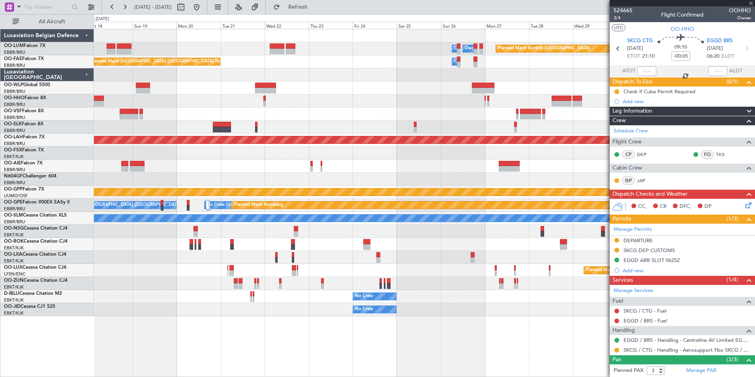
type input "5"
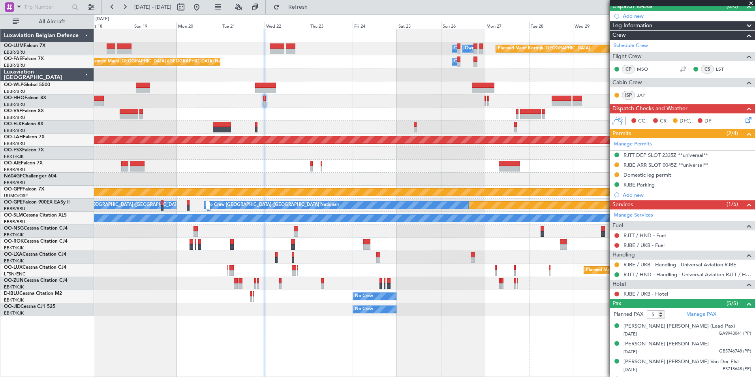
scroll to position [79, 0]
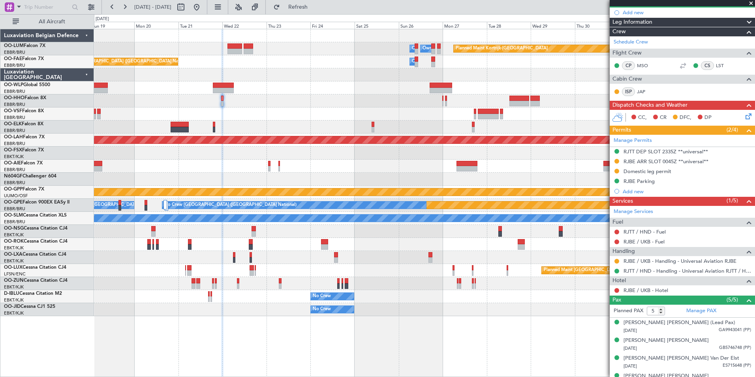
click at [316, 152] on div at bounding box center [424, 152] width 660 height 13
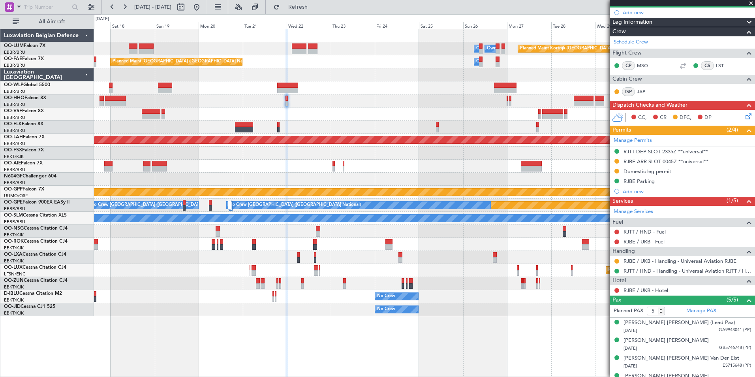
click at [289, 103] on div "Planned Maint Kortrijk-Wevelgem Owner Melsbroek Air Base Owner Melsbroek Air Ba…" at bounding box center [424, 172] width 660 height 287
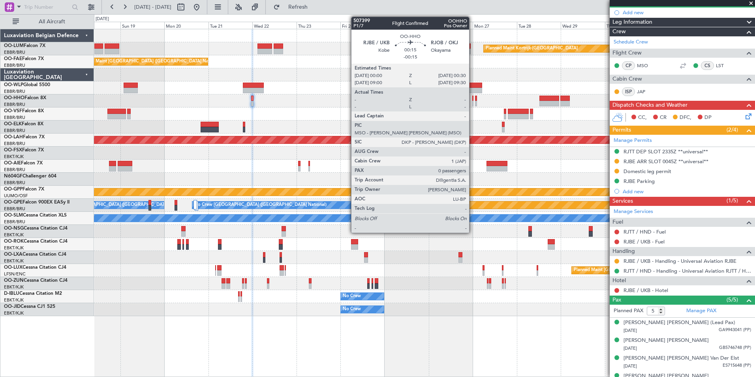
click at [472, 99] on div at bounding box center [472, 99] width 1 height 6
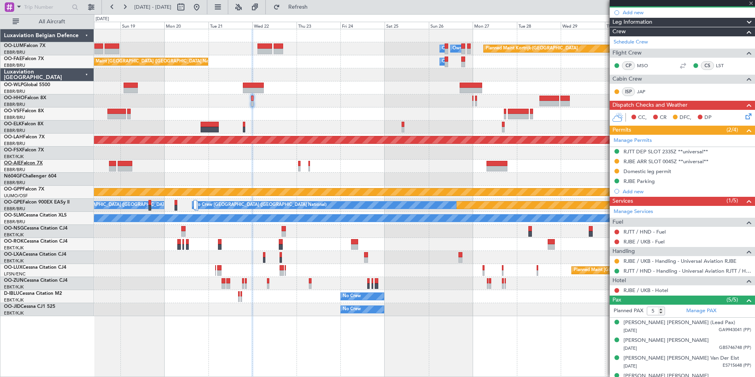
type input "-00:15"
type input "0"
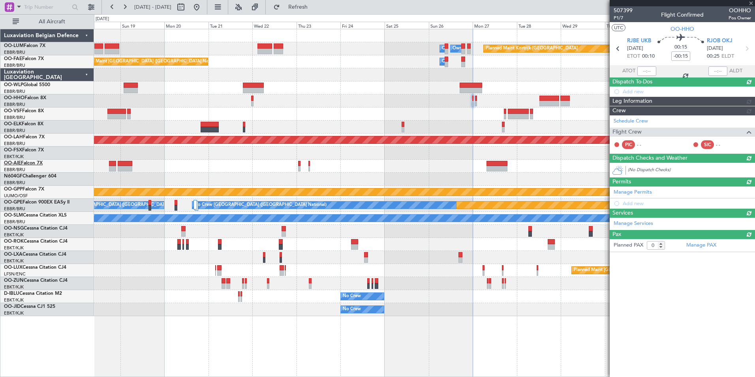
scroll to position [0, 0]
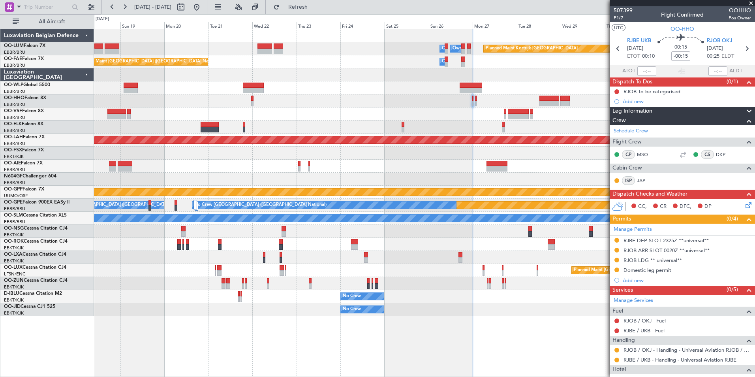
click at [258, 120] on div at bounding box center [424, 113] width 660 height 13
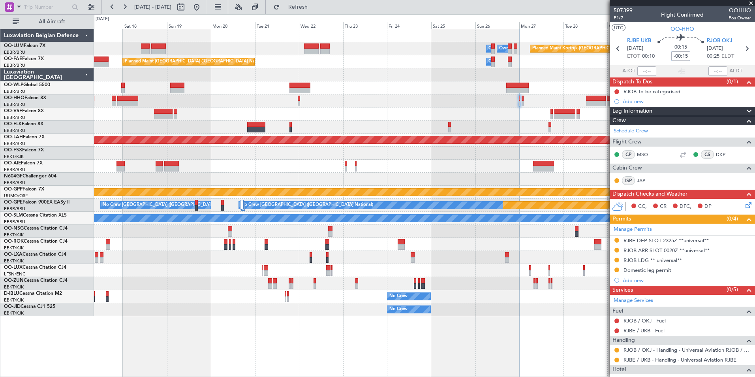
click at [684, 56] on input "-00:15" at bounding box center [680, 55] width 19 height 9
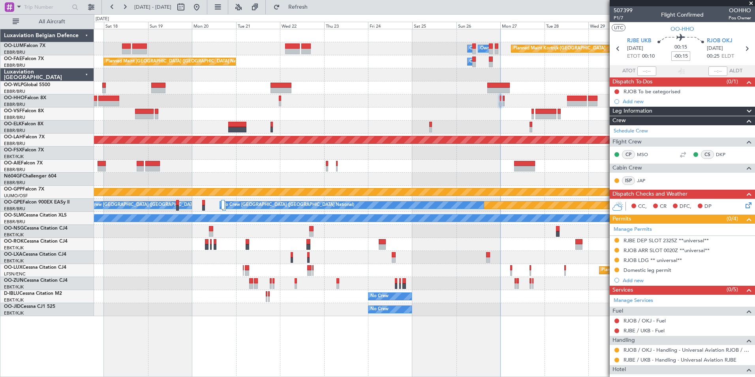
click at [682, 58] on input "-00:15" at bounding box center [680, 55] width 19 height 9
type input "-00:10"
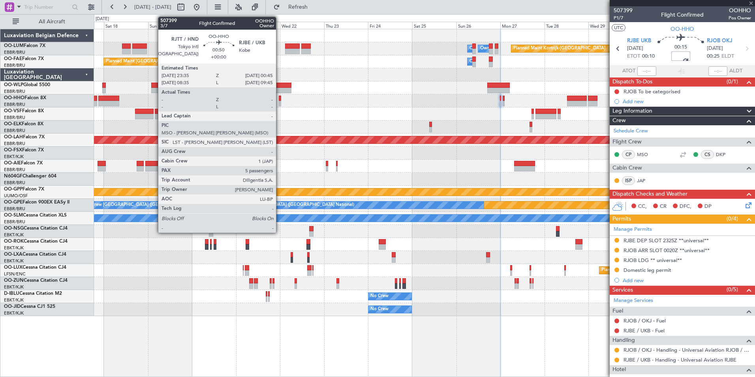
click at [279, 101] on div at bounding box center [280, 104] width 2 height 6
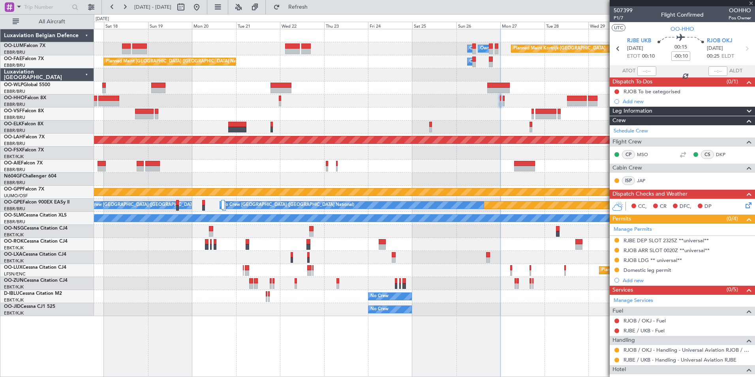
type input "5"
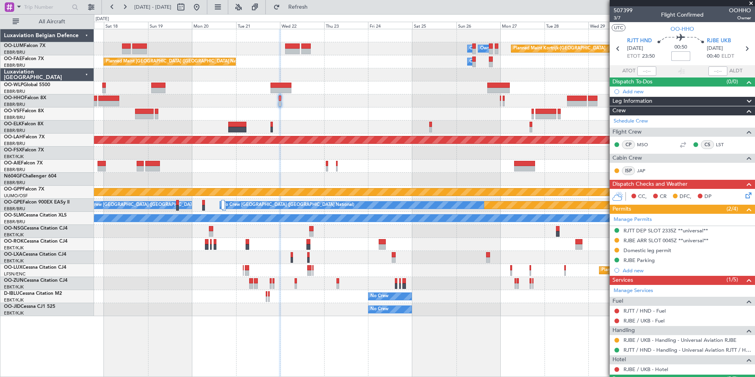
click at [675, 54] on input at bounding box center [680, 55] width 19 height 9
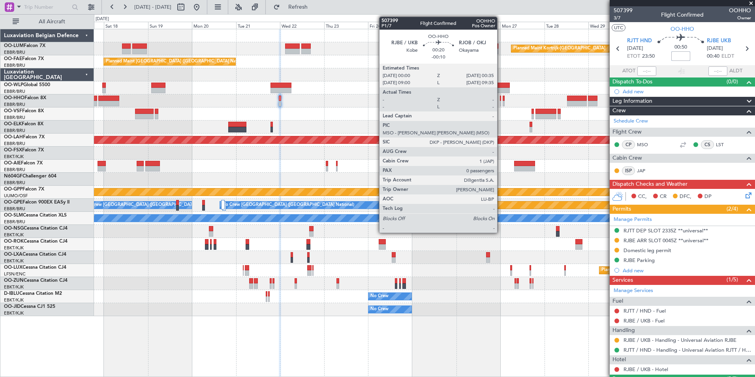
click at [500, 101] on div at bounding box center [500, 104] width 1 height 6
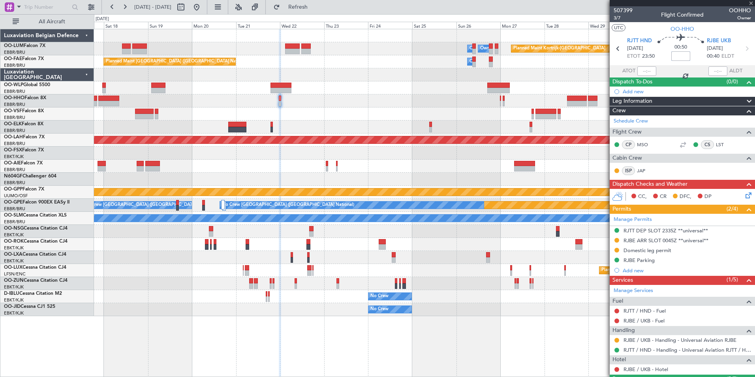
type input "-00:10"
type input "0"
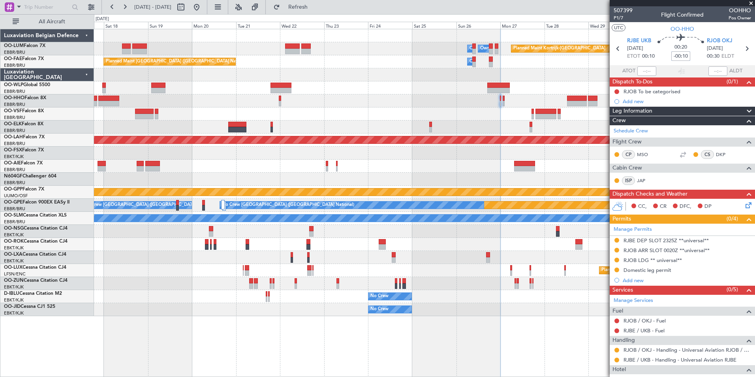
click at [401, 103] on div "Planned Maint Kortrijk-Wevelgem Owner Melsbroek Air Base Owner Melsbroek Air Ba…" at bounding box center [424, 172] width 660 height 287
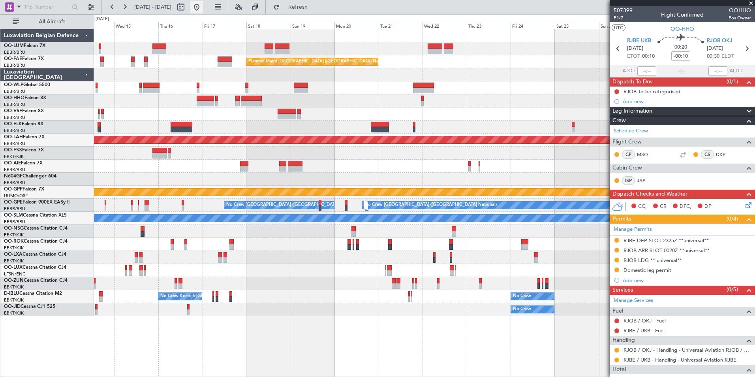
click at [203, 3] on button at bounding box center [196, 7] width 13 height 13
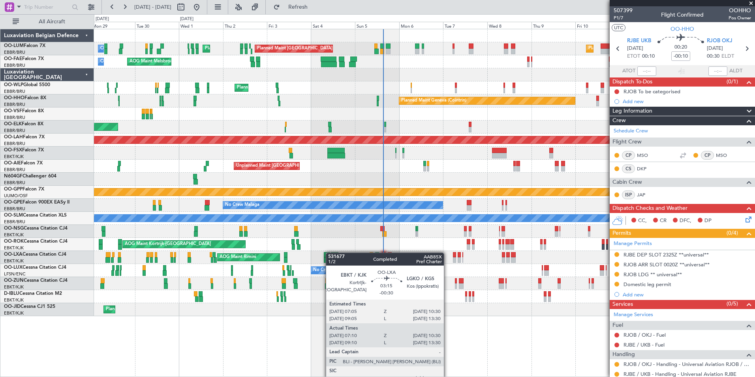
click at [330, 252] on div "Planned Maint Brussels (Brussels National) Planned Maint Brussels (Brussels Nat…" at bounding box center [424, 172] width 660 height 287
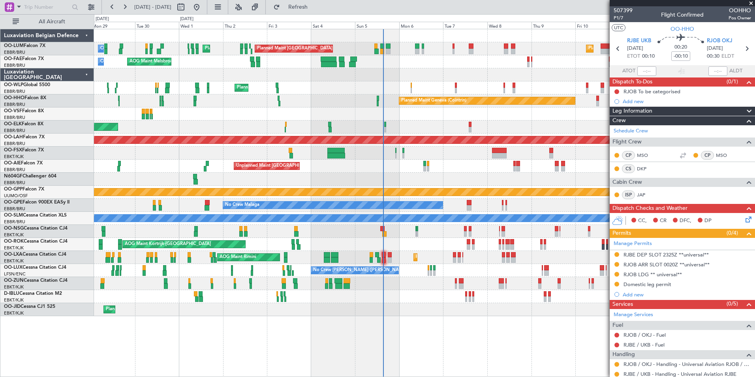
click at [349, 262] on div "Planned Maint Kortrijk-Wevelgem AOG Maint Rimini A/C Unavailable A/C Unavailabl…" at bounding box center [424, 257] width 660 height 13
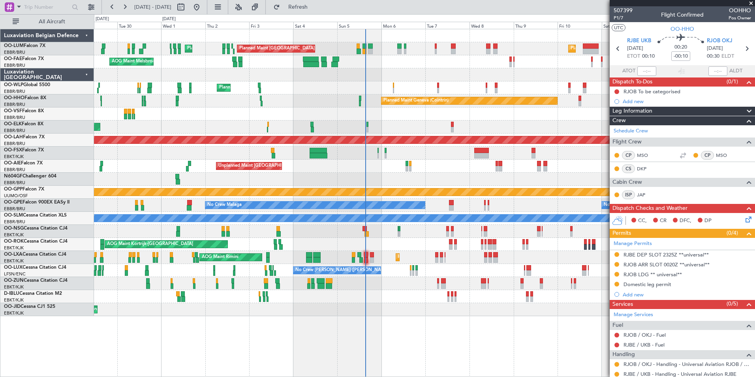
click at [367, 236] on div "Planned Maint [GEOGRAPHIC_DATA] ([GEOGRAPHIC_DATA])" at bounding box center [424, 231] width 660 height 13
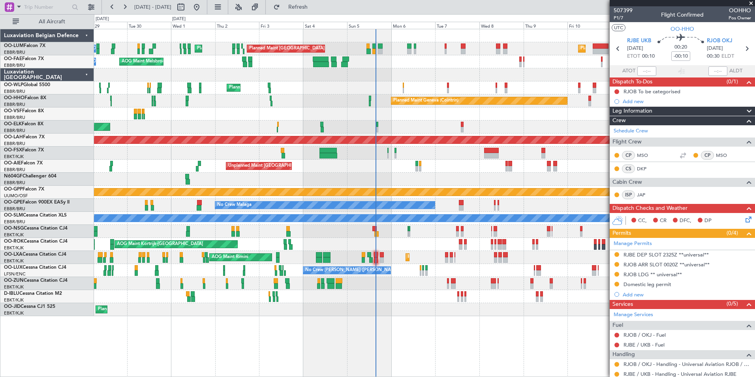
click at [384, 128] on div "Planned Maint Kortrijk-[GEOGRAPHIC_DATA]" at bounding box center [424, 126] width 660 height 13
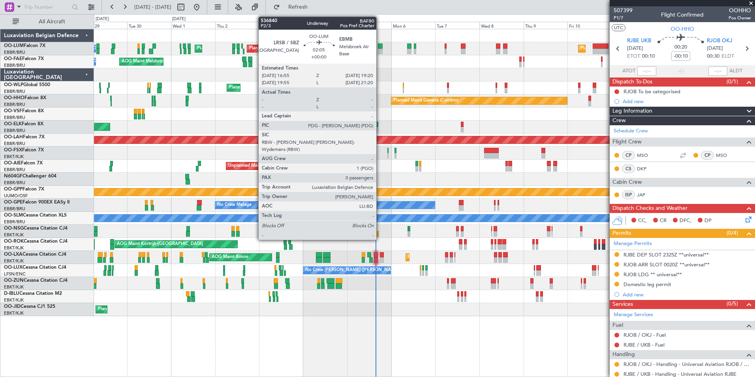
click at [380, 49] on div at bounding box center [380, 52] width 5 height 6
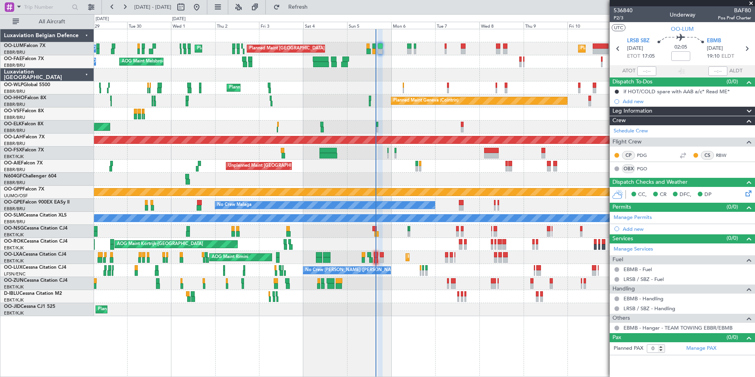
click at [378, 60] on div "Planned Maint Melsbroek Air Base Owner Melsbroek Air Base AOG Maint Melsbroek A…" at bounding box center [424, 61] width 660 height 13
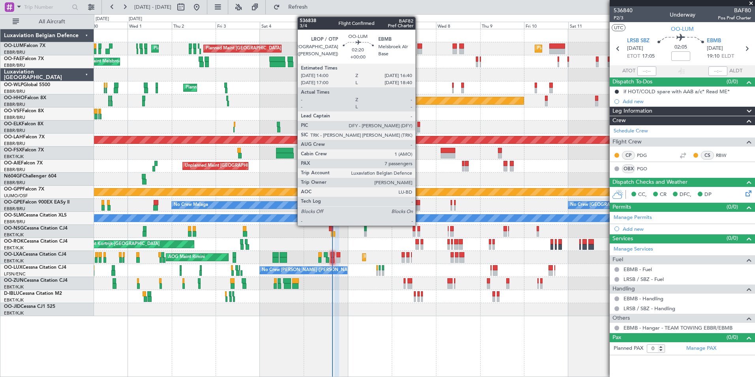
click at [369, 73] on div "Planned Maint Brussels (Brussels National) Planned Maint Brussels (Brussels Nat…" at bounding box center [424, 172] width 660 height 287
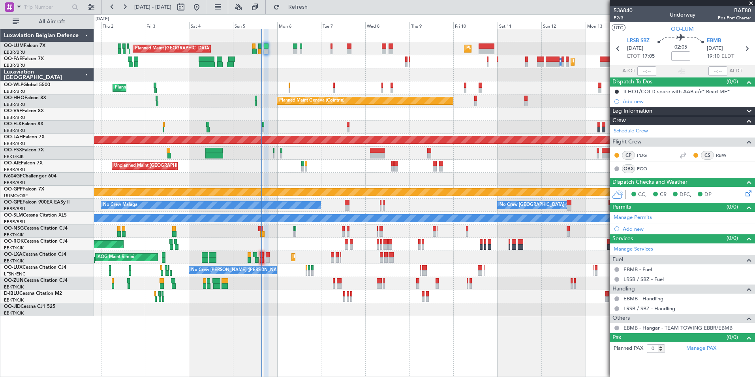
click at [383, 53] on div "Planned Maint Brussels (Brussels National) Planned Maint Brussels (Brussels Nat…" at bounding box center [424, 48] width 660 height 13
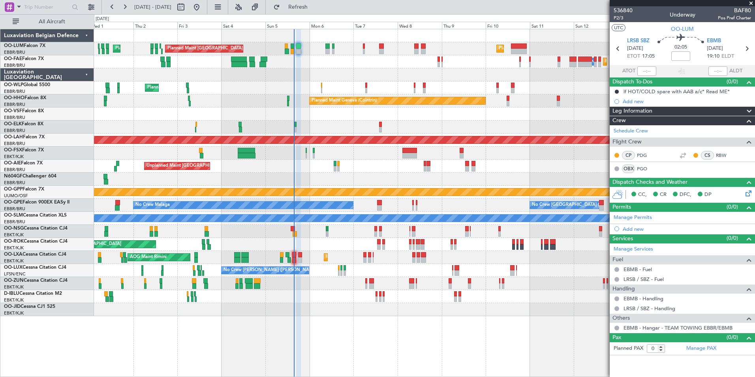
click at [394, 70] on div at bounding box center [424, 74] width 660 height 13
click at [20, 8] on span at bounding box center [18, 7] width 9 height 10
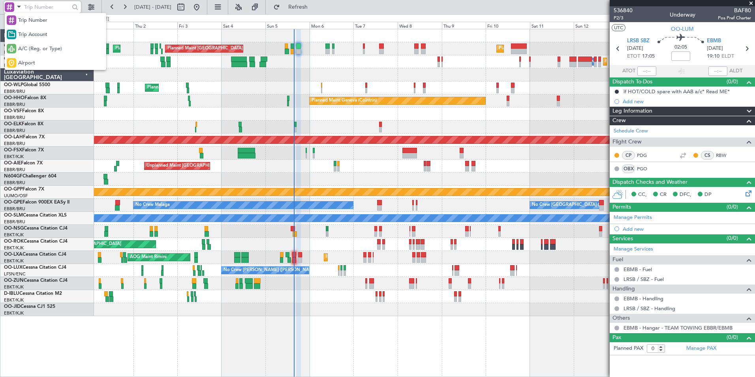
drag, startPoint x: 27, startPoint y: 63, endPoint x: 41, endPoint y: 22, distance: 43.8
click at [28, 59] on span "Airport" at bounding box center [26, 63] width 17 height 8
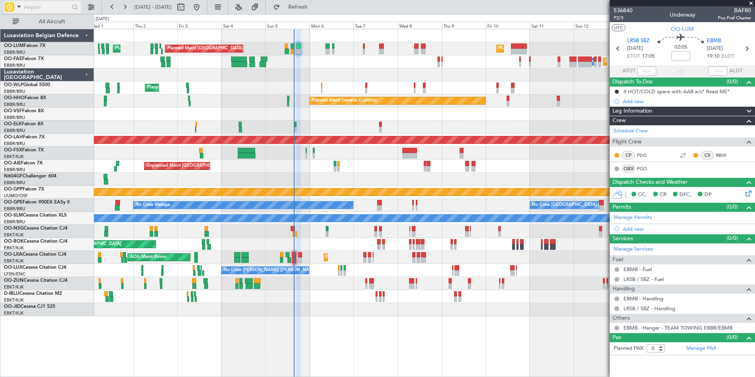
click at [35, 9] on input "text" at bounding box center [46, 7] width 45 height 12
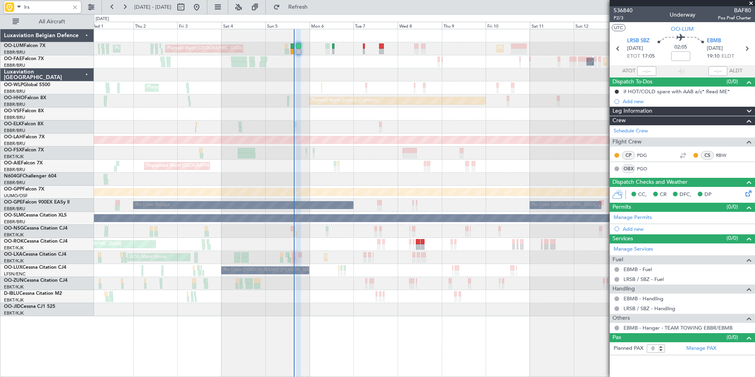
type input "lrsb"
click at [359, 168] on div "Unplanned Maint London (Farnborough) Planned Maint London (Farnborough)" at bounding box center [424, 165] width 660 height 13
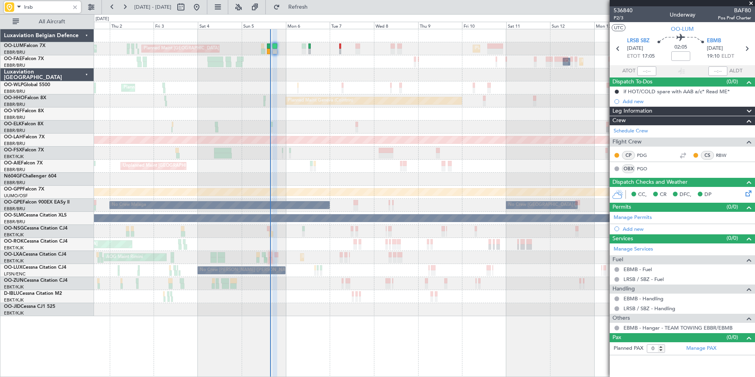
click at [332, 167] on div "Unplanned Maint London (Farnborough) Planned Maint London (Farnborough)" at bounding box center [424, 165] width 660 height 13
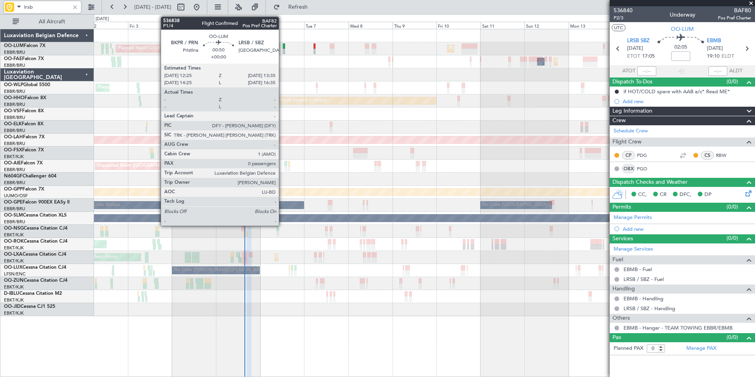
click at [283, 48] on div at bounding box center [284, 46] width 2 height 6
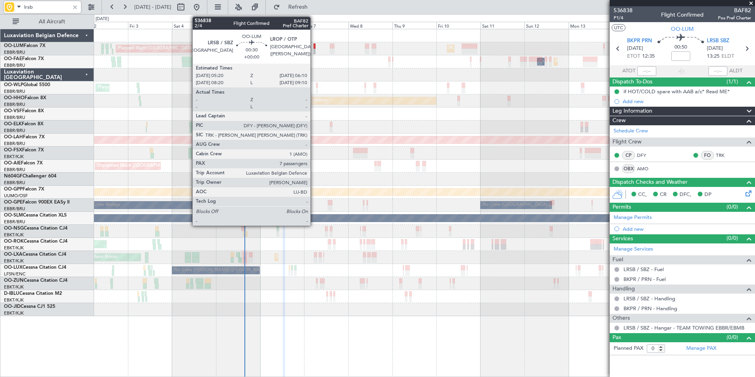
click at [314, 50] on div at bounding box center [314, 52] width 2 height 6
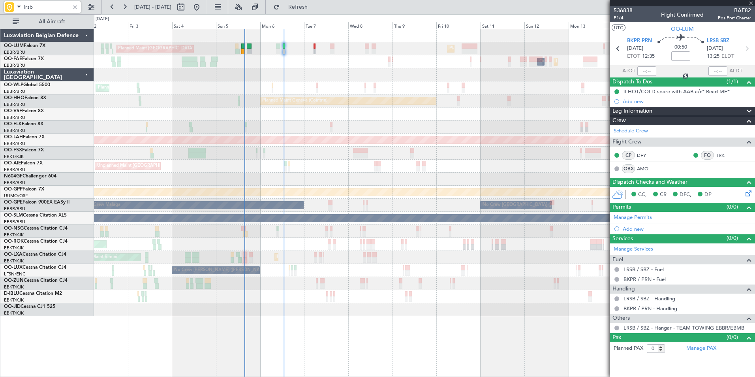
click at [302, 68] on div "Planned Maint Melsbroek Air Base Owner Melsbroek Air Base AOG Maint Melsbroek A…" at bounding box center [424, 61] width 660 height 13
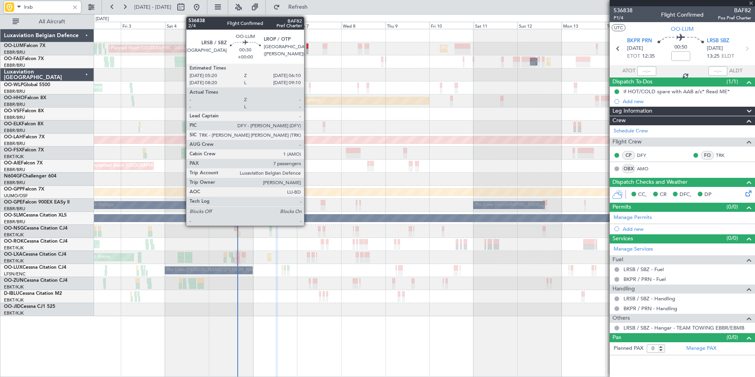
type input "7"
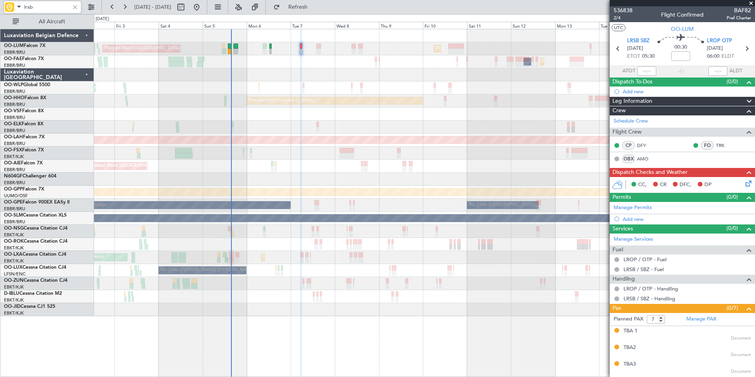
click at [294, 62] on div "Planned Maint Melsbroek Air Base Owner Melsbroek Air Base AOG Maint Melsbroek A…" at bounding box center [424, 61] width 660 height 13
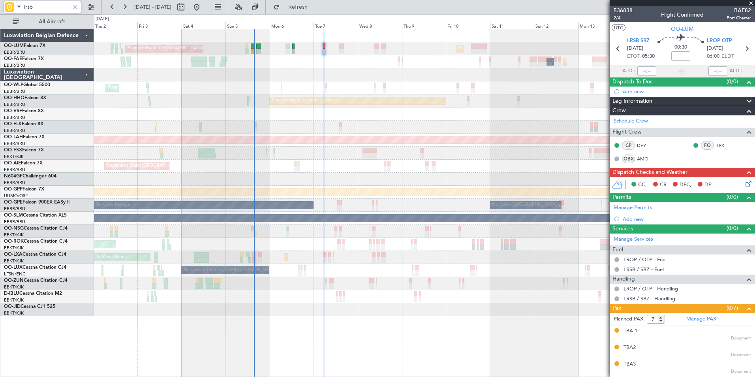
click at [311, 68] on div "Planned Maint [GEOGRAPHIC_DATA] ([GEOGRAPHIC_DATA] National) Planned Maint [GEO…" at bounding box center [424, 172] width 660 height 287
type input "lrsb"
click at [342, 111] on div at bounding box center [424, 113] width 660 height 13
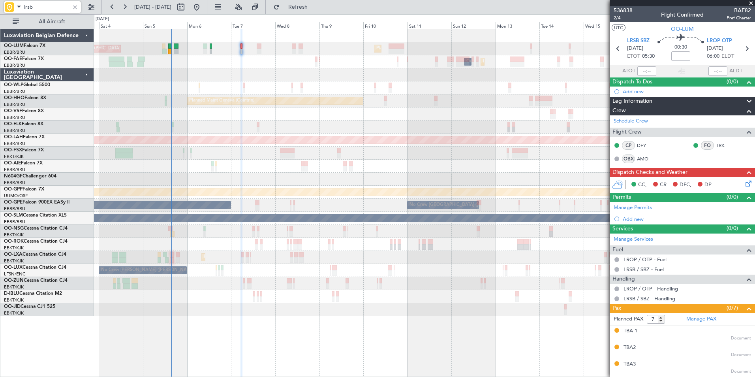
click at [197, 177] on div "Planned Maint Brussels (Brussels National) Planned Maint Brussels (Brussels Nat…" at bounding box center [424, 172] width 660 height 287
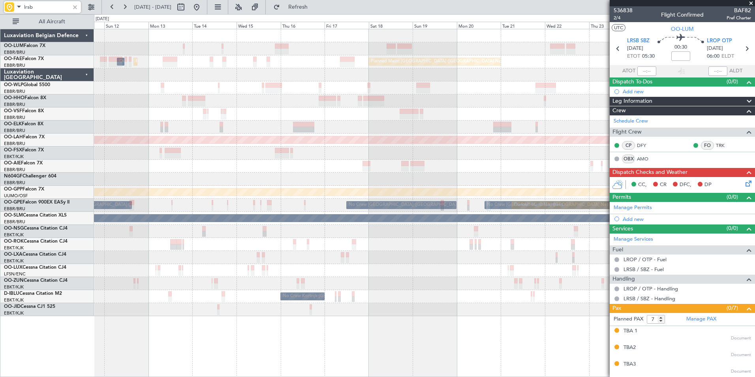
click at [92, 104] on div "Owner Melsbroek Air Base Owner Melsbroek Air Base Planned Maint Brussels (Bruss…" at bounding box center [377, 195] width 755 height 362
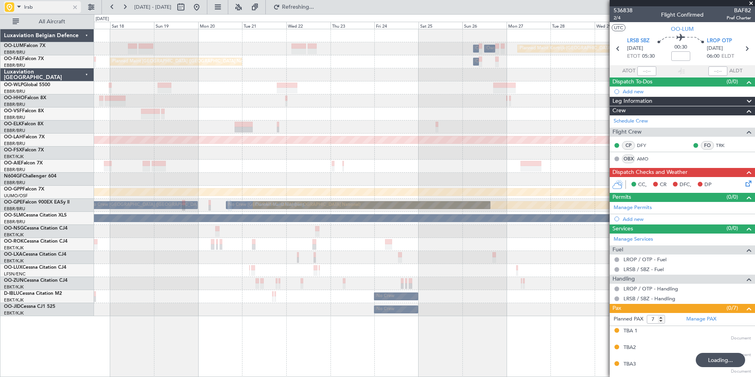
click at [76, 5] on div at bounding box center [75, 7] width 9 height 9
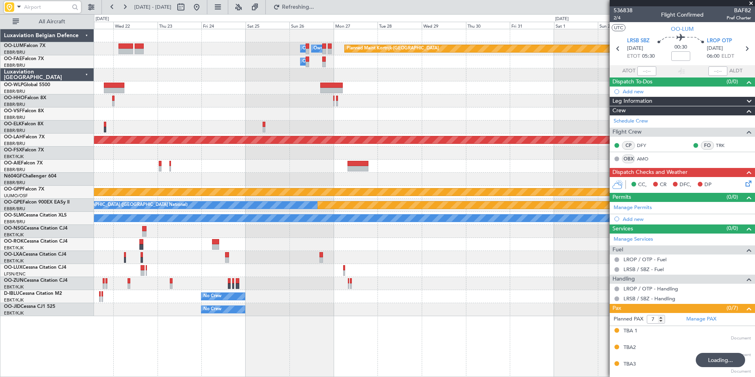
click at [343, 154] on div "Planned Maint Kortrijk-Wevelgem Owner Melsbroek Air Base Owner Melsbroek Air Ba…" at bounding box center [424, 172] width 660 height 287
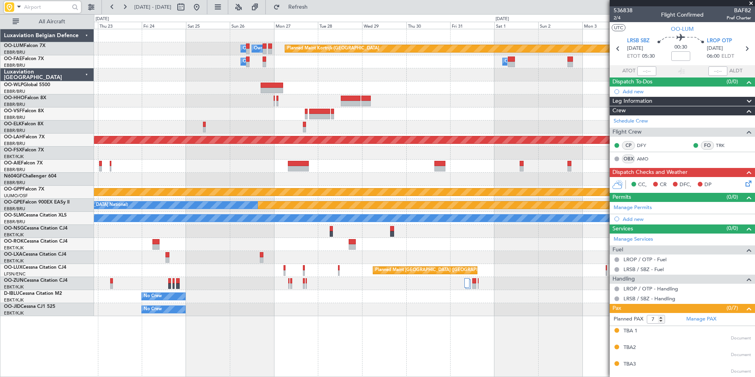
click at [358, 131] on div at bounding box center [424, 126] width 660 height 13
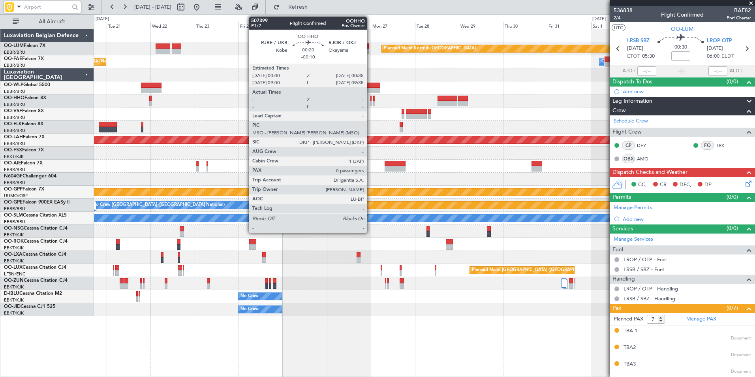
click at [370, 101] on div at bounding box center [370, 104] width 1 height 6
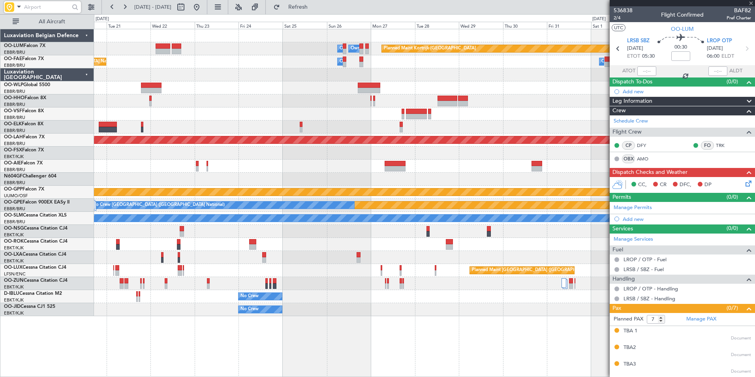
type input "-00:10"
type input "0"
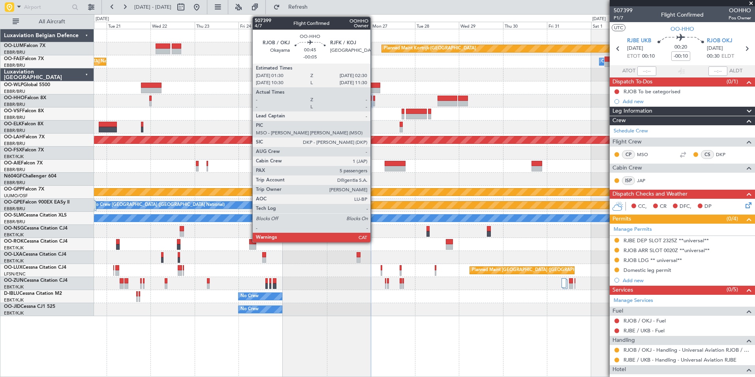
click at [374, 102] on div at bounding box center [374, 104] width 2 height 6
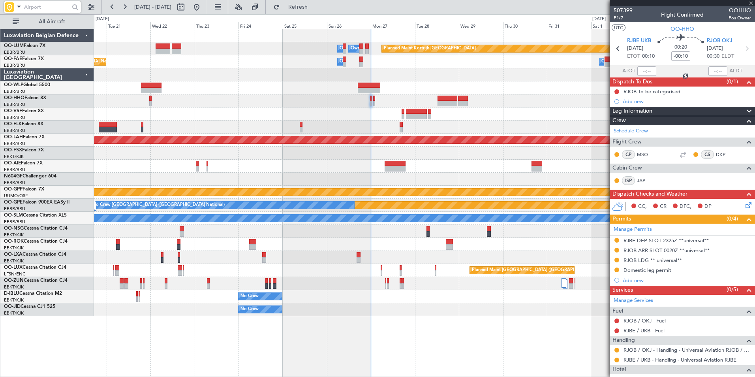
type input "-00:05"
type input "5"
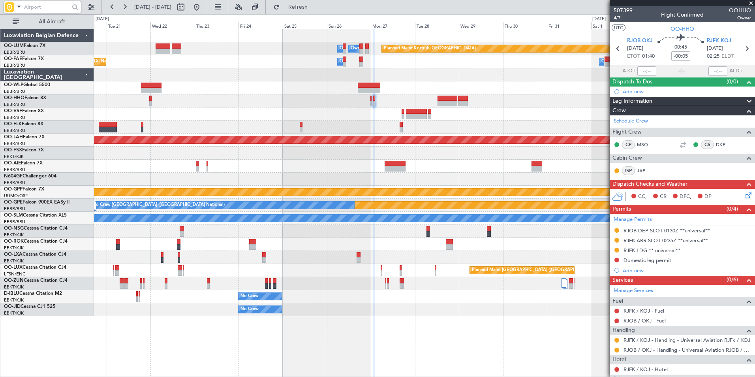
click at [471, 114] on div at bounding box center [424, 113] width 660 height 13
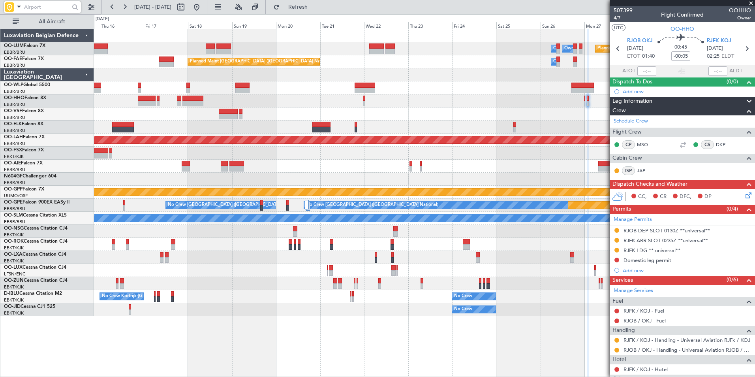
click at [440, 115] on div "Planned Maint Kortrijk-Wevelgem Owner Melsbroek Air Base Owner Melsbroek Air Ba…" at bounding box center [424, 172] width 660 height 287
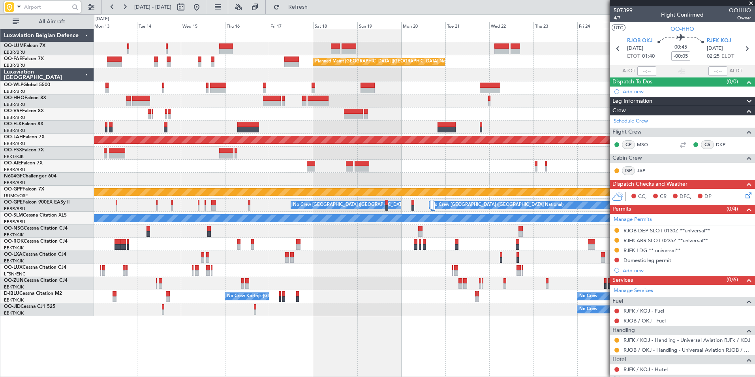
click at [465, 107] on div "Planned Maint Kortrijk-Wevelgem Owner Melsbroek Air Base Owner Melsbroek Air Ba…" at bounding box center [424, 172] width 660 height 287
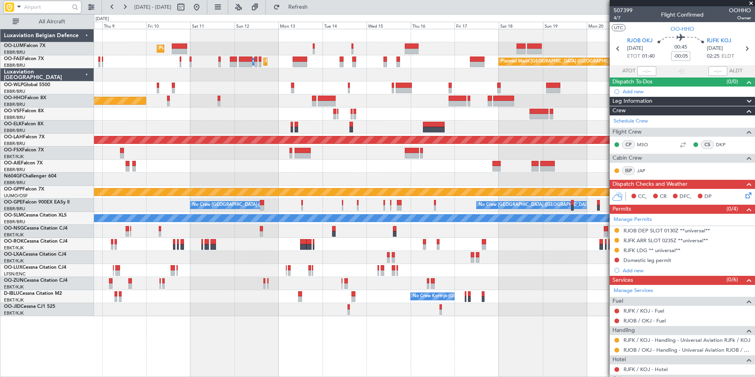
click at [357, 108] on div "Planned Maint Brussels (Brussels National) Owner Melsbroek Air Base Owner Melsb…" at bounding box center [424, 172] width 660 height 287
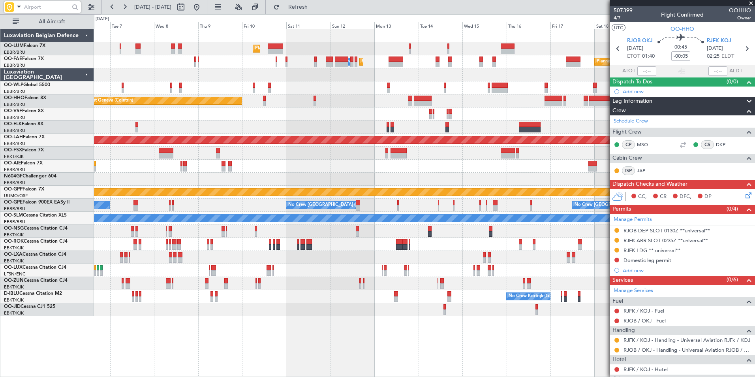
click at [398, 91] on div "Planned Maint Brussels (Brussels National) Planned Maint Brussels (Brussels Nat…" at bounding box center [424, 172] width 660 height 287
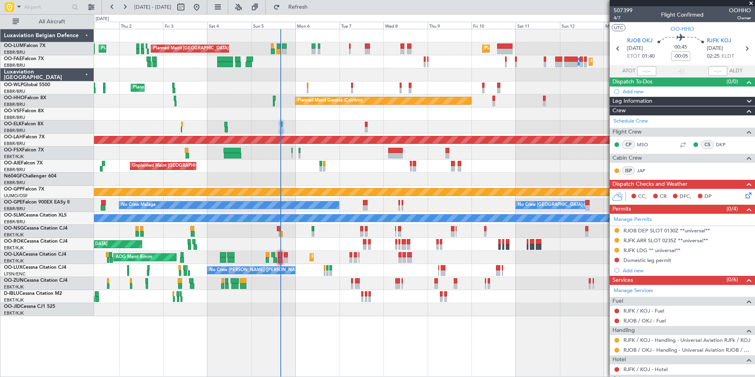
click at [99, 189] on div "Planned Maint [GEOGRAPHIC_DATA] ([GEOGRAPHIC_DATA] National) Planned Maint [GEO…" at bounding box center [424, 172] width 660 height 287
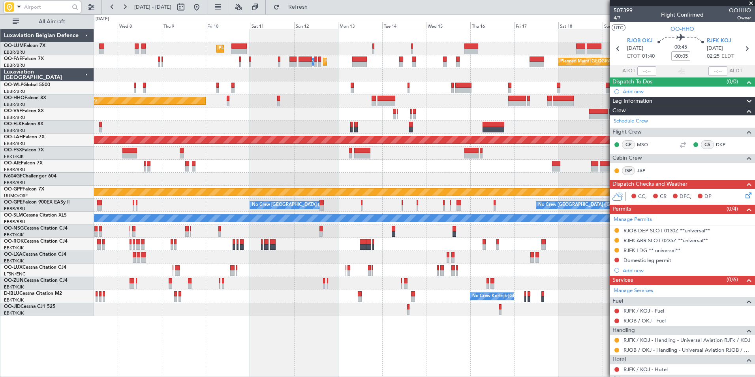
click at [150, 181] on div "Planned Maint [GEOGRAPHIC_DATA] ([GEOGRAPHIC_DATA] National) Planned Maint [GEO…" at bounding box center [424, 172] width 660 height 287
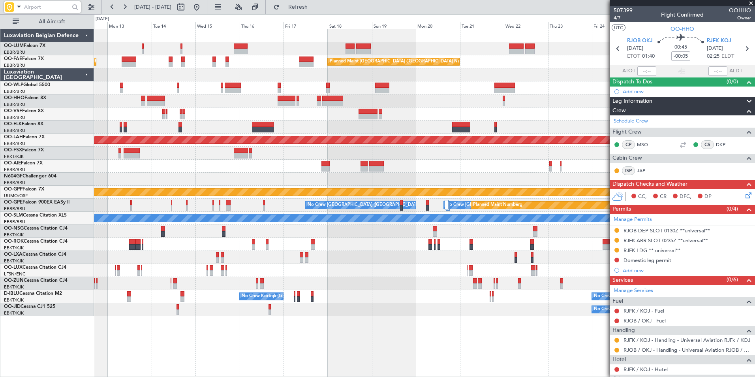
click at [275, 165] on div "Owner Melsbroek Air Base Owner [GEOGRAPHIC_DATA] Planned Maint [GEOGRAPHIC_DATA…" at bounding box center [424, 172] width 660 height 287
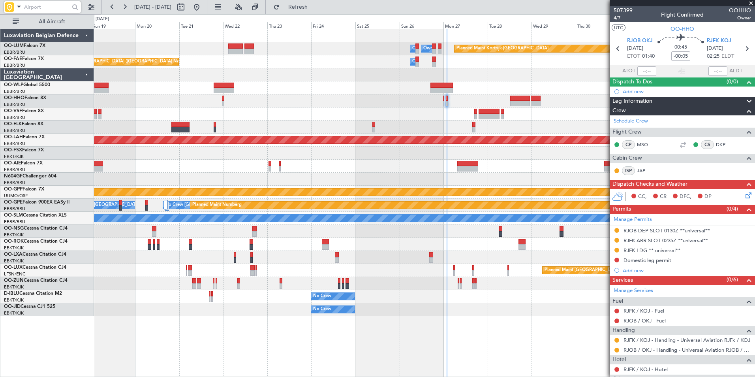
click at [266, 158] on div "Owner Melsbroek Air Base Owner [GEOGRAPHIC_DATA] Planned Maint [GEOGRAPHIC_DATA…" at bounding box center [424, 172] width 660 height 287
click at [392, 141] on div "Owner Melsbroek Air Base Owner [GEOGRAPHIC_DATA] Planned Maint [GEOGRAPHIC_DATA…" at bounding box center [424, 172] width 660 height 287
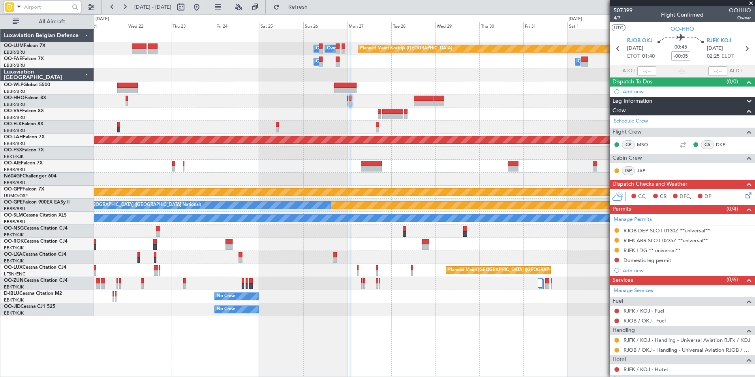
click at [360, 174] on div "Planned Maint Kortrijk-[GEOGRAPHIC_DATA] Owner [GEOGRAPHIC_DATA] Owner [GEOGRAP…" at bounding box center [424, 172] width 660 height 287
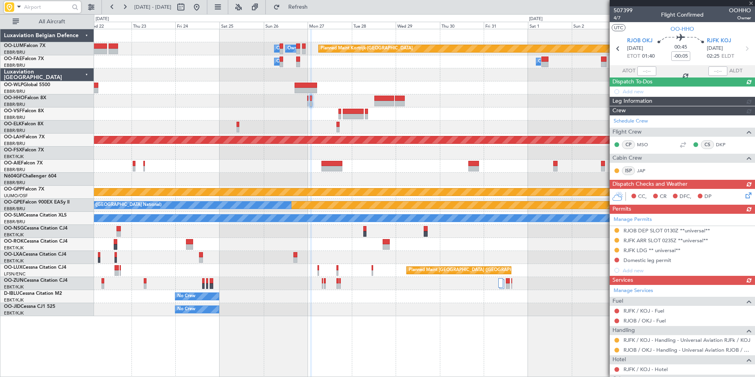
click at [319, 133] on div "Planned Maint [PERSON_NAME]-[GEOGRAPHIC_DATA][PERSON_NAME] ([GEOGRAPHIC_DATA][P…" at bounding box center [424, 139] width 660 height 13
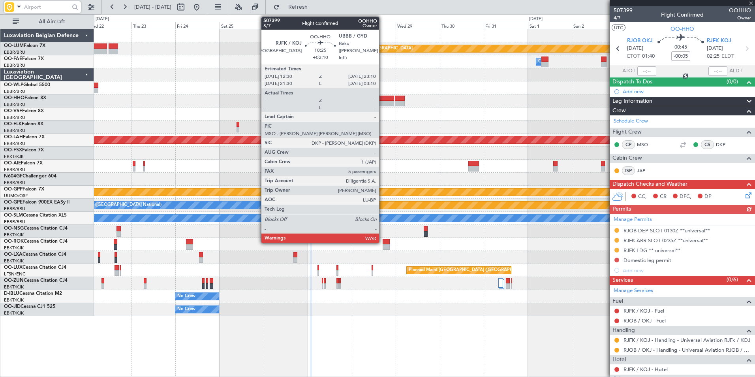
click at [382, 99] on div at bounding box center [384, 99] width 20 height 6
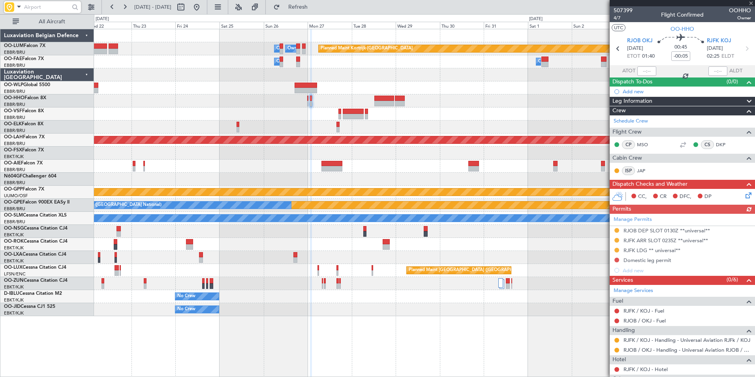
click at [343, 117] on div at bounding box center [424, 113] width 660 height 13
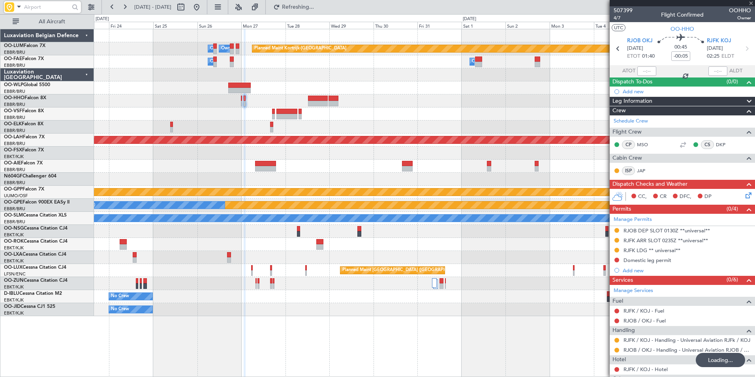
type input "+02:10"
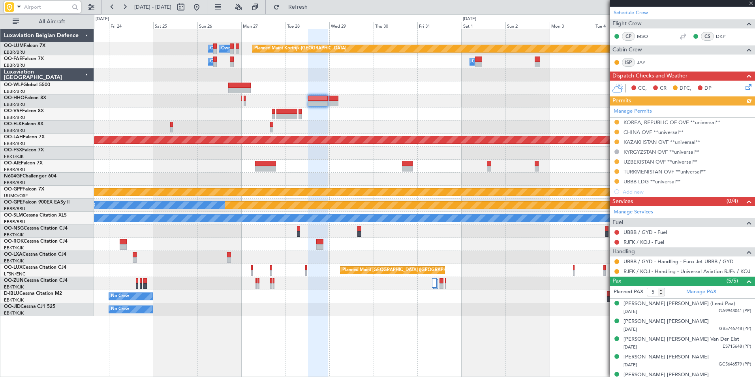
scroll to position [128, 0]
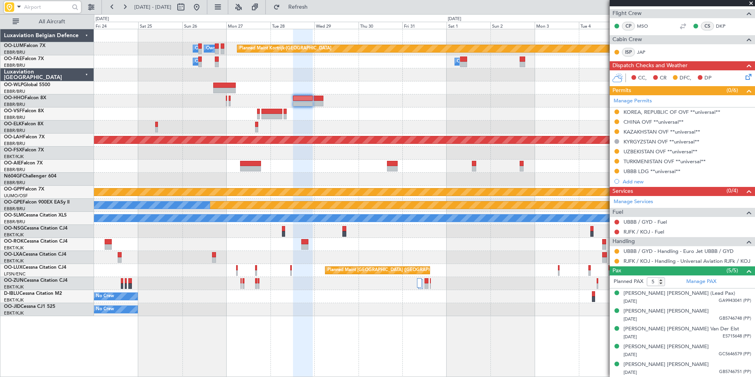
click at [345, 164] on div at bounding box center [424, 165] width 660 height 13
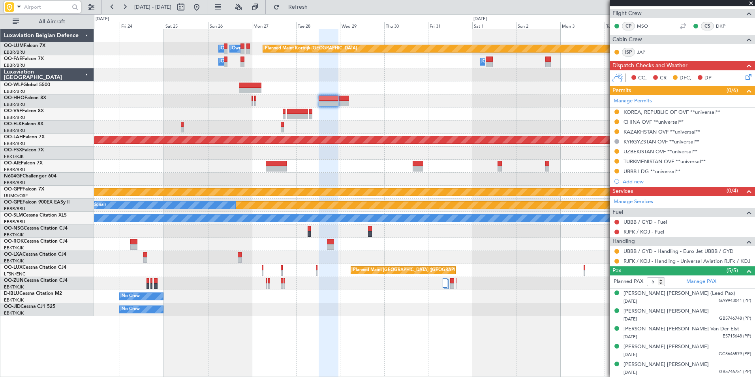
click at [427, 176] on div at bounding box center [424, 178] width 660 height 13
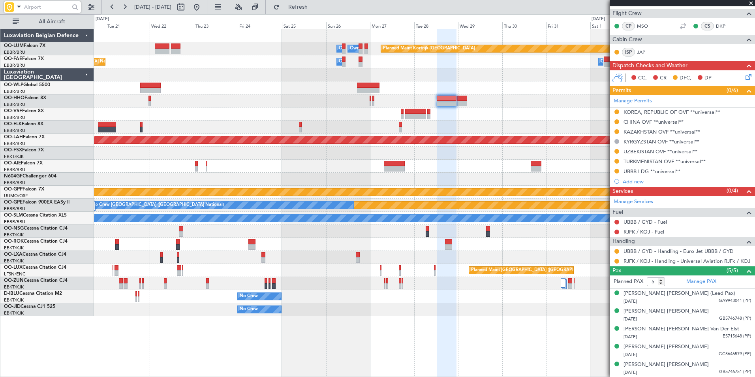
click at [397, 177] on div "Planned Maint Kortrijk-[GEOGRAPHIC_DATA] Owner [GEOGRAPHIC_DATA] Owner [GEOGRAP…" at bounding box center [424, 172] width 660 height 287
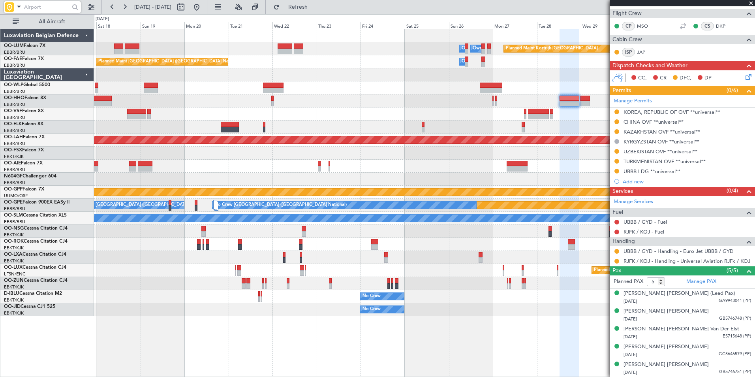
click at [418, 174] on div at bounding box center [424, 178] width 660 height 13
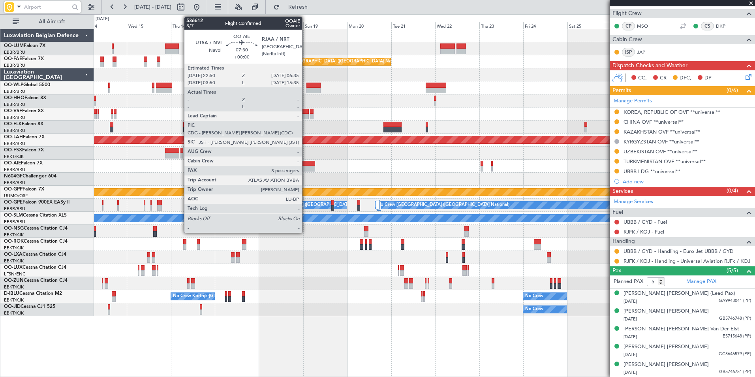
click at [275, 169] on div at bounding box center [424, 165] width 660 height 13
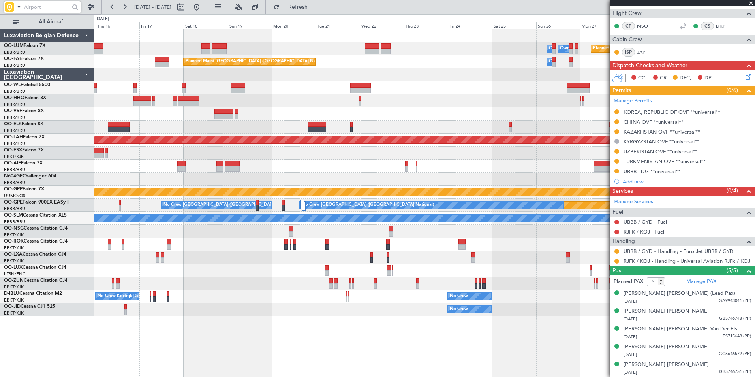
click at [326, 122] on div at bounding box center [317, 127] width 18 height 11
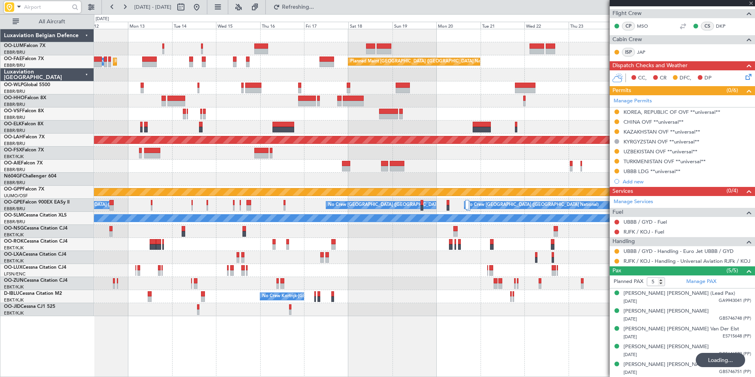
type input "6"
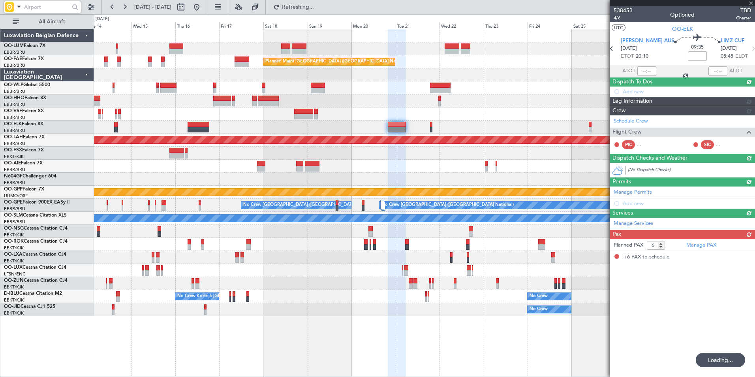
click at [340, 106] on div at bounding box center [424, 100] width 660 height 13
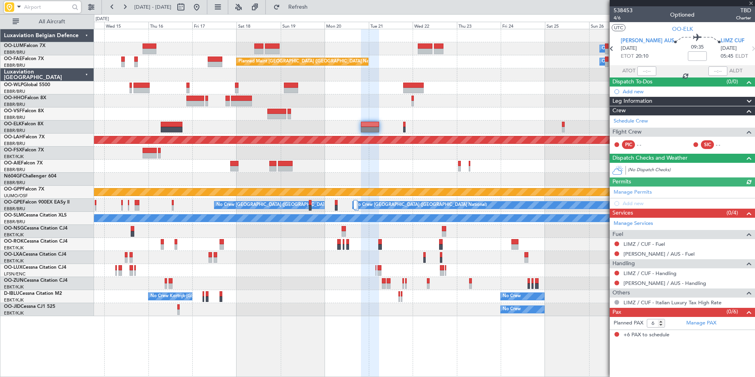
click at [358, 101] on div at bounding box center [424, 100] width 660 height 13
click at [306, 105] on div at bounding box center [424, 100] width 660 height 13
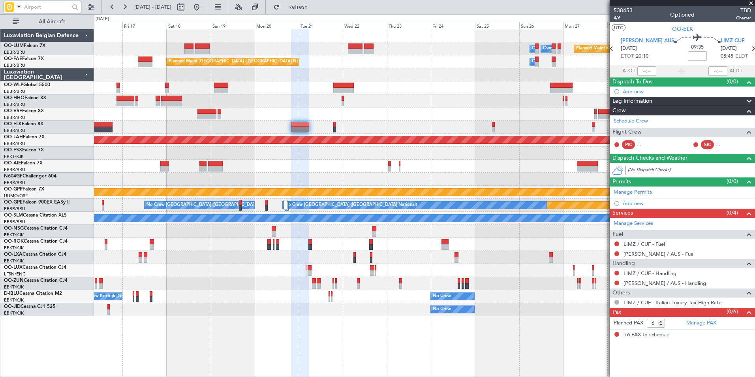
click at [387, 103] on div "Planned Maint Kortrijk-[GEOGRAPHIC_DATA] Owner [GEOGRAPHIC_DATA] Owner [GEOGRAP…" at bounding box center [424, 172] width 660 height 287
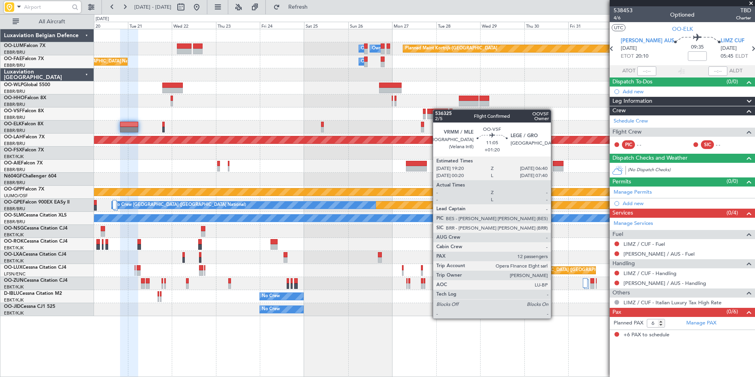
click at [436, 109] on div at bounding box center [437, 112] width 21 height 6
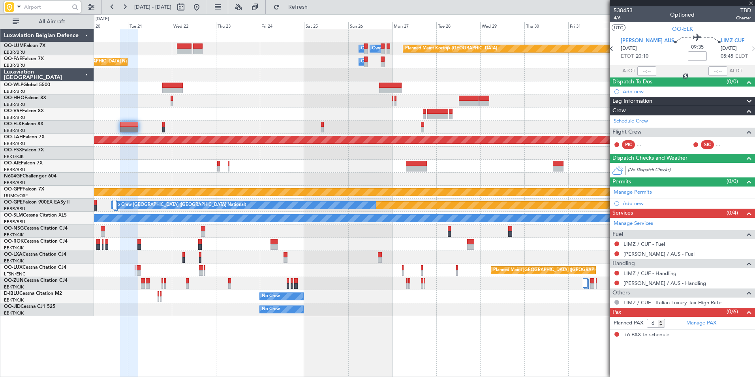
type input "+01:20"
type input "12"
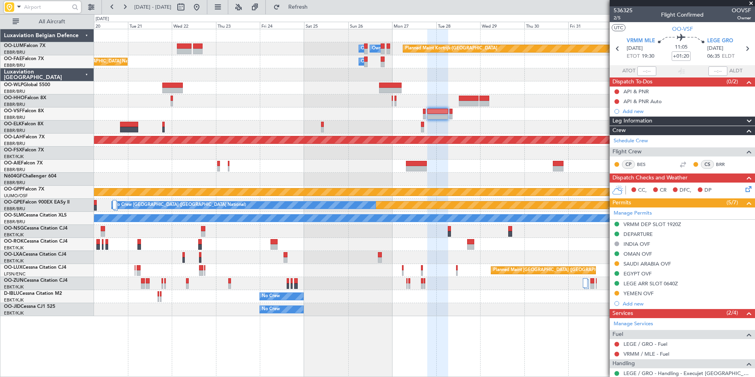
click at [647, 136] on fb-app "[DATE] - [DATE] Refresh Quick Links All Aircraft Planned Maint [GEOGRAPHIC_DATA…" at bounding box center [377, 191] width 755 height 371
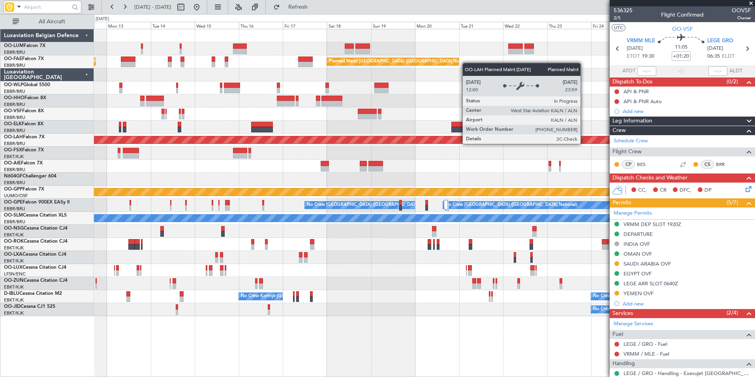
click at [490, 176] on div at bounding box center [424, 178] width 660 height 13
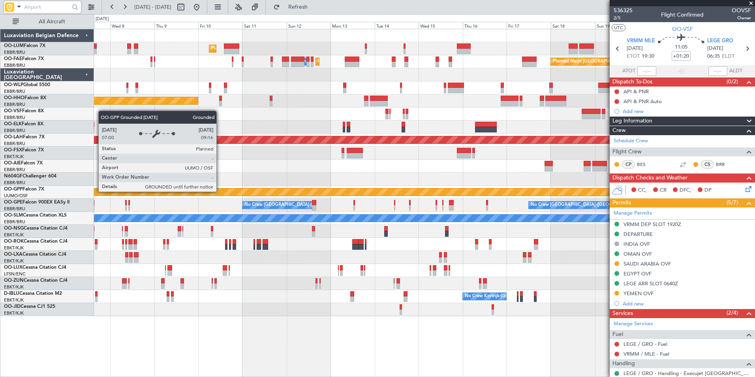
click at [458, 192] on div "Grounded [PERSON_NAME]" at bounding box center [424, 191] width 1980 height 7
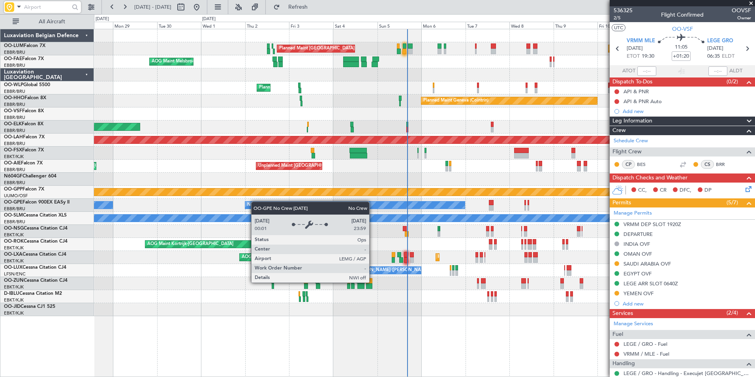
click at [402, 202] on div "No Crew [GEOGRAPHIC_DATA] ([GEOGRAPHIC_DATA] National) No Crew Malaga No Crew […" at bounding box center [424, 205] width 660 height 13
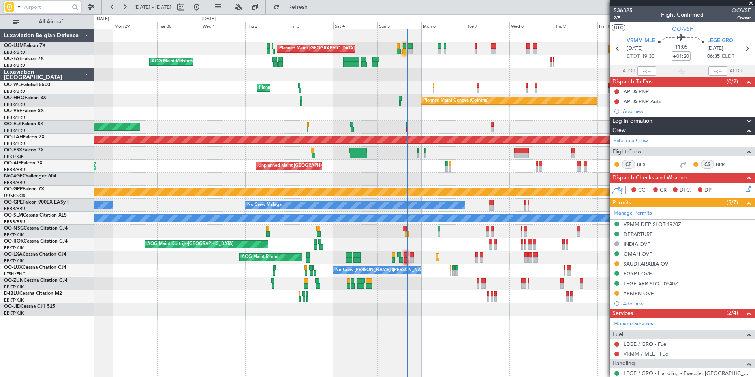
click at [389, 223] on div "A/C Unavailable [GEOGRAPHIC_DATA]" at bounding box center [424, 218] width 660 height 13
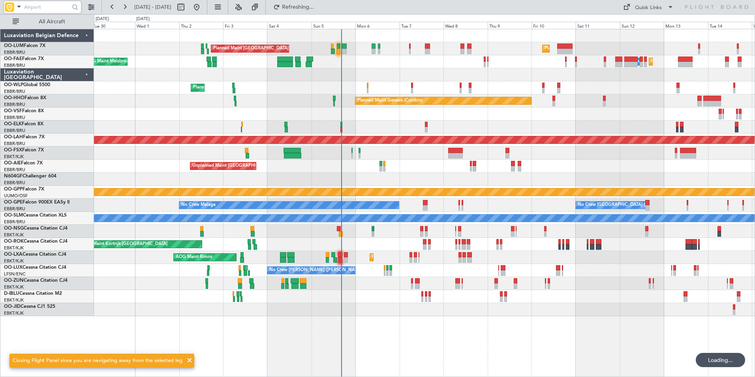
click at [374, 238] on div "Planned Maint [GEOGRAPHIC_DATA] ([GEOGRAPHIC_DATA] National) Planned Maint [GEO…" at bounding box center [424, 172] width 660 height 287
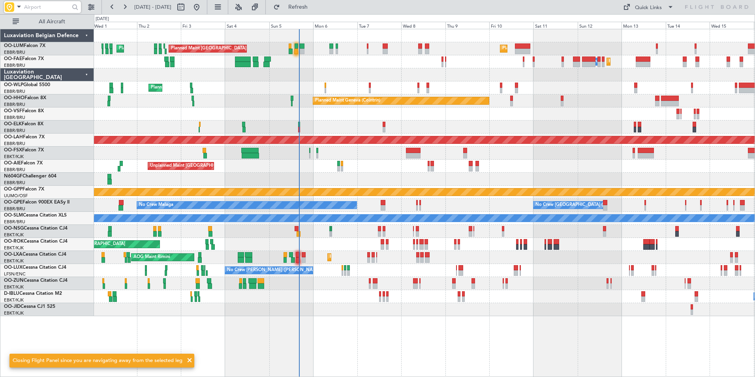
click at [321, 185] on div at bounding box center [424, 178] width 660 height 13
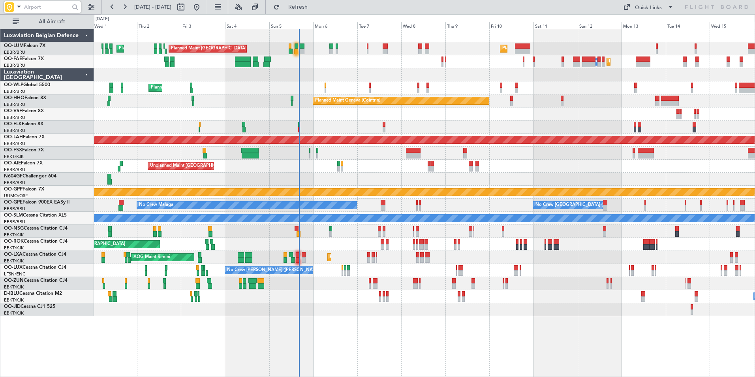
click at [264, 167] on div "Planned Maint [GEOGRAPHIC_DATA] ([GEOGRAPHIC_DATA] National) Planned Maint [GEO…" at bounding box center [424, 172] width 660 height 287
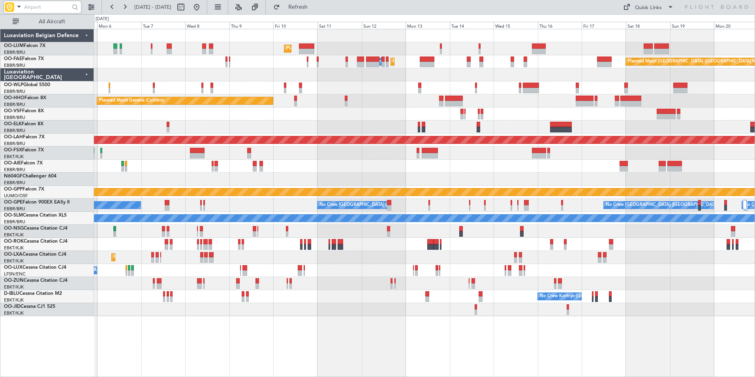
click at [298, 148] on div "Planned Maint [GEOGRAPHIC_DATA] ([GEOGRAPHIC_DATA] National) Planned Maint [GEO…" at bounding box center [424, 172] width 660 height 287
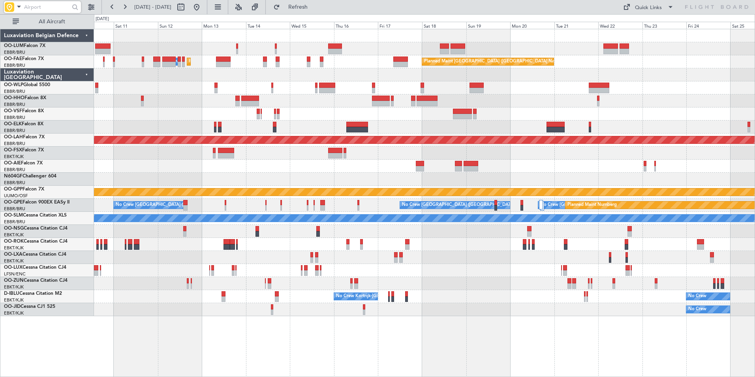
click at [259, 135] on div "Planned Maint [PERSON_NAME]-[GEOGRAPHIC_DATA][PERSON_NAME] ([GEOGRAPHIC_DATA][P…" at bounding box center [424, 139] width 660 height 13
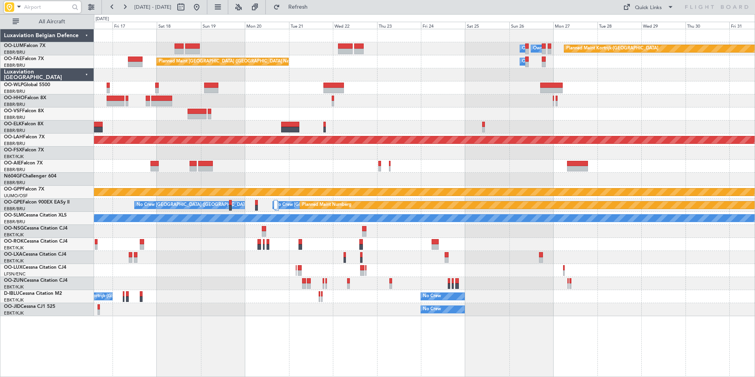
click at [406, 123] on div "Owner Melsbroek Air Base Owner [GEOGRAPHIC_DATA] Planned Maint [GEOGRAPHIC_DATA…" at bounding box center [424, 172] width 660 height 287
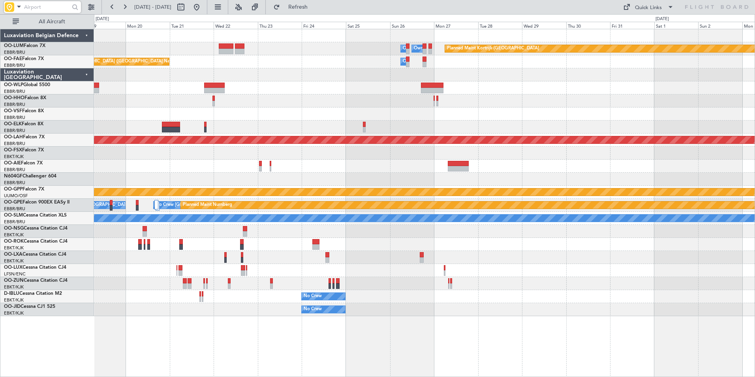
click at [405, 117] on div at bounding box center [424, 113] width 660 height 13
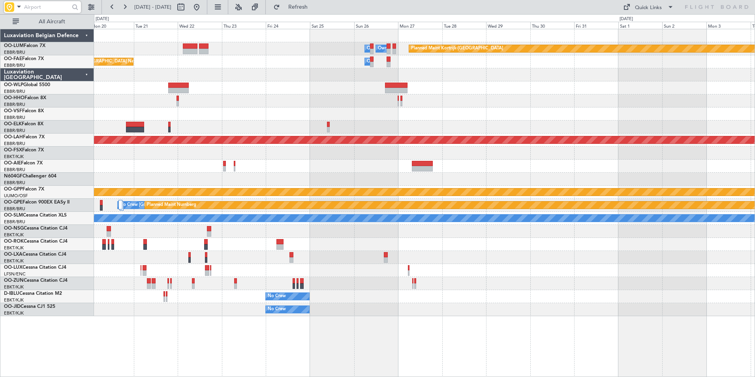
click at [293, 119] on div at bounding box center [424, 113] width 660 height 13
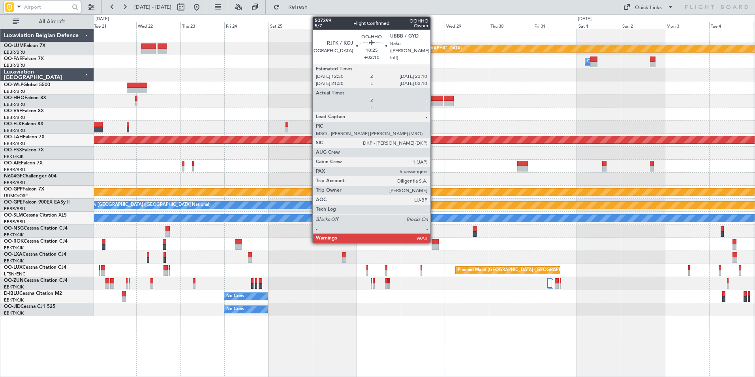
click at [434, 102] on div at bounding box center [433, 104] width 20 height 6
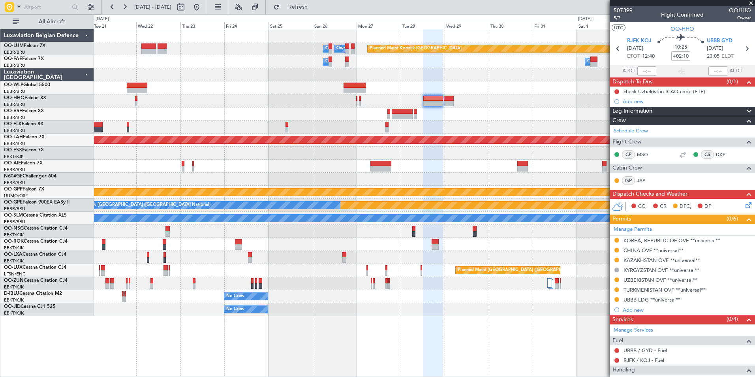
click at [375, 95] on div "Planned Maint Kortrijk-[GEOGRAPHIC_DATA] Owner [GEOGRAPHIC_DATA] Owner [GEOGRAP…" at bounding box center [424, 172] width 660 height 287
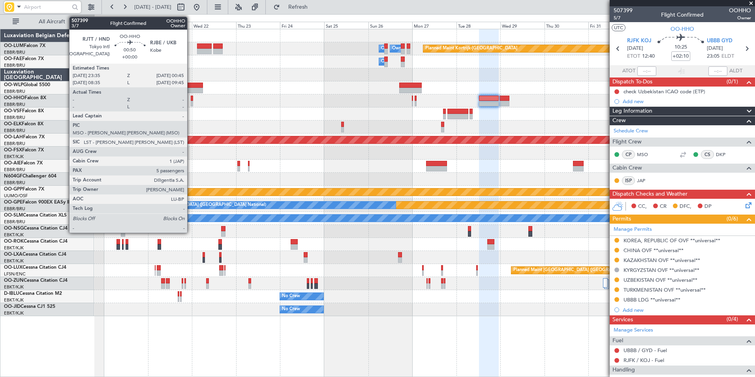
click at [191, 101] on div at bounding box center [192, 104] width 2 height 6
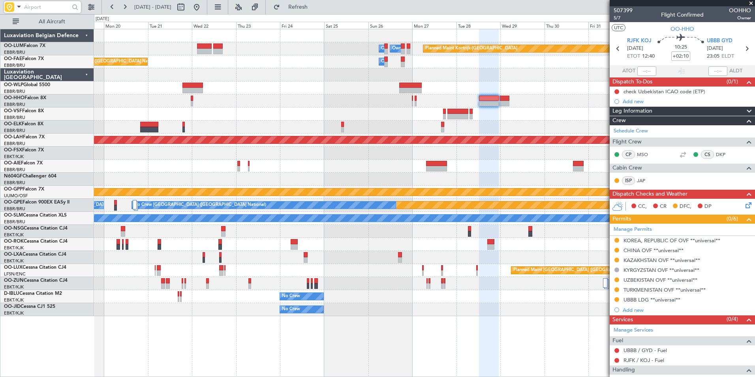
click at [287, 108] on div "Planned Maint Kortrijk-[GEOGRAPHIC_DATA] Owner [GEOGRAPHIC_DATA] Owner [GEOGRAP…" at bounding box center [424, 172] width 660 height 287
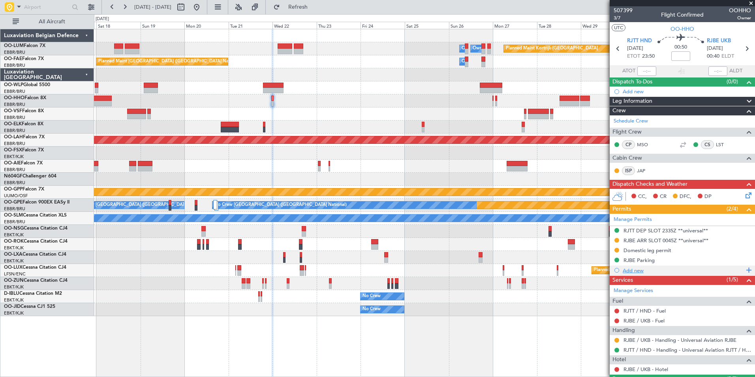
click at [638, 270] on div "Add new" at bounding box center [682, 270] width 121 height 7
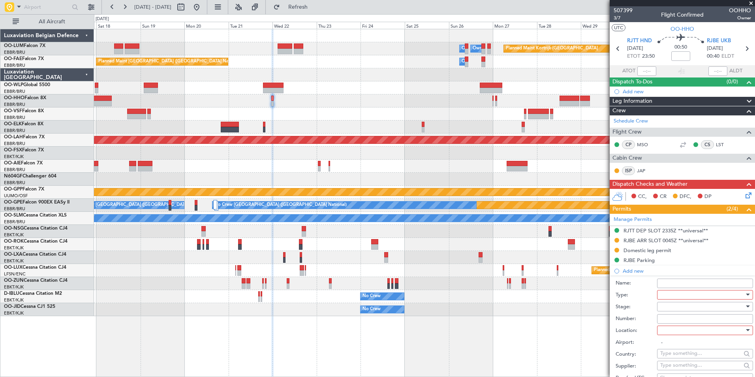
click at [673, 292] on div at bounding box center [702, 294] width 84 height 12
click at [682, 356] on span "CUSTOMS" at bounding box center [701, 354] width 83 height 12
click at [677, 305] on div at bounding box center [702, 306] width 84 height 12
click at [682, 356] on span "Requested" at bounding box center [701, 358] width 83 height 12
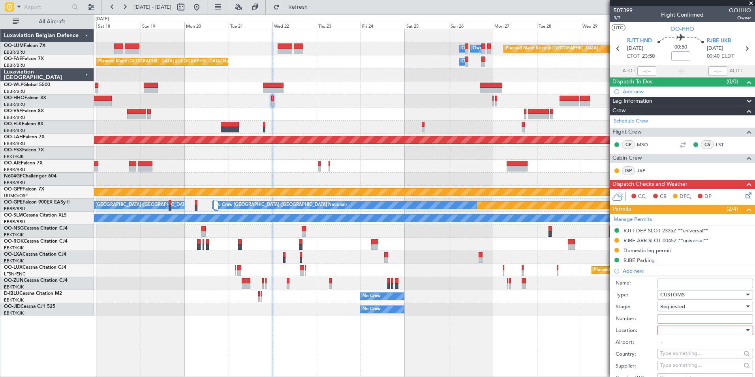
click at [675, 335] on div at bounding box center [702, 330] width 84 height 12
click at [673, 365] on span "Arrival" at bounding box center [701, 369] width 83 height 12
type input "RJBE / UKB"
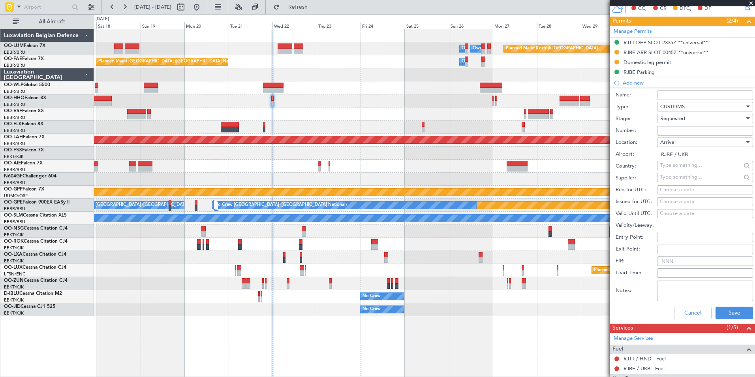
scroll to position [197, 0]
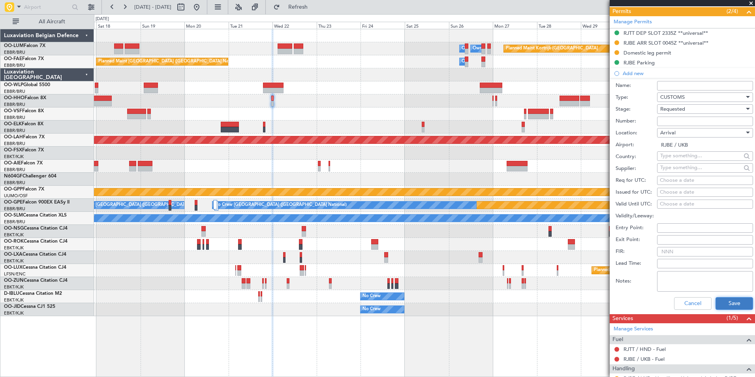
click at [726, 302] on button "Save" at bounding box center [733, 303] width 37 height 13
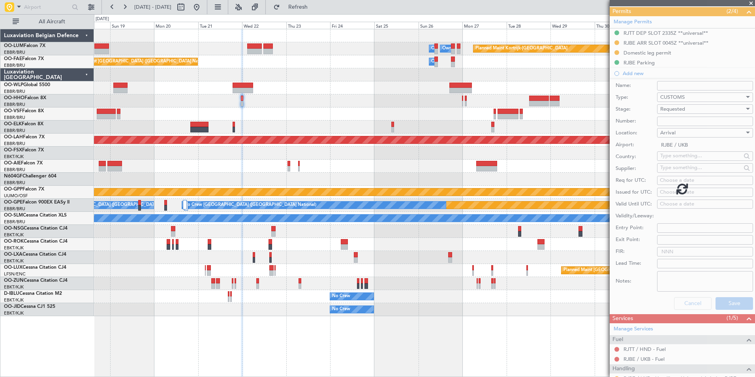
click at [364, 112] on div at bounding box center [424, 113] width 660 height 13
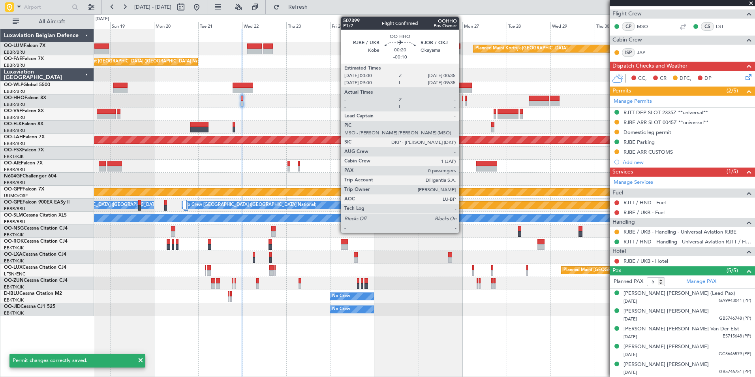
click at [462, 101] on div at bounding box center [462, 104] width 1 height 6
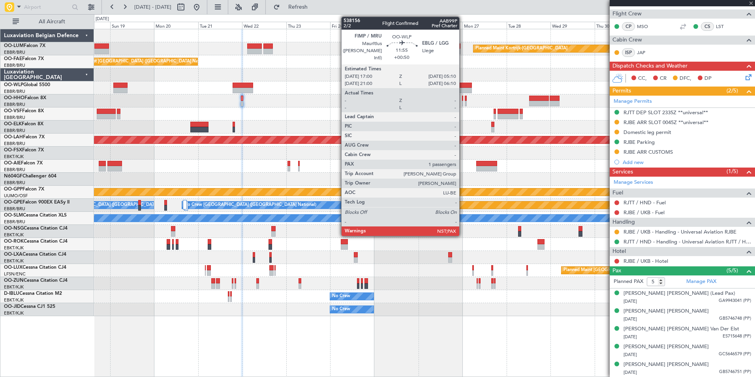
type input "-00:10"
type input "0"
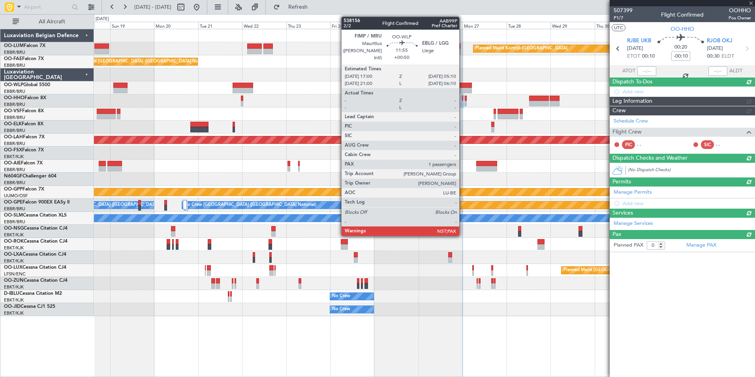
scroll to position [0, 0]
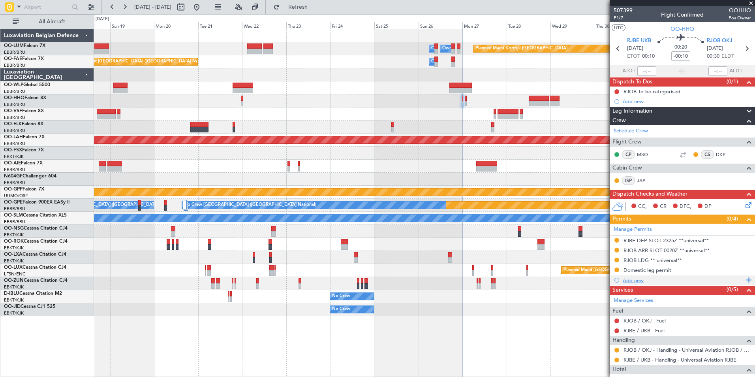
click at [634, 280] on div "Add new" at bounding box center [682, 280] width 121 height 7
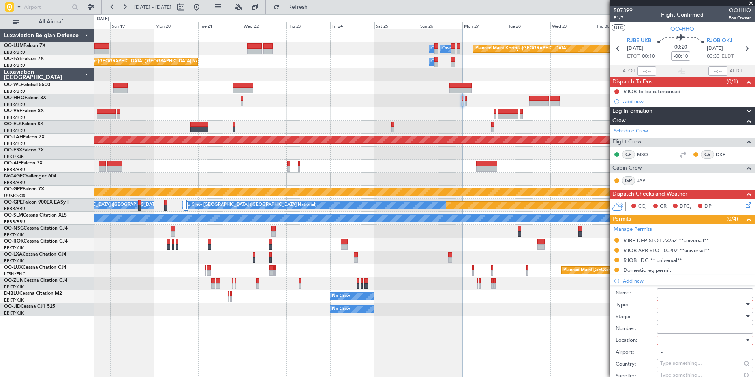
click at [667, 307] on div at bounding box center [702, 304] width 84 height 12
click at [681, 362] on span "CUSTOMS" at bounding box center [701, 364] width 83 height 12
click at [676, 321] on div at bounding box center [702, 316] width 84 height 12
drag, startPoint x: 678, startPoint y: 365, endPoint x: 686, endPoint y: 330, distance: 36.4
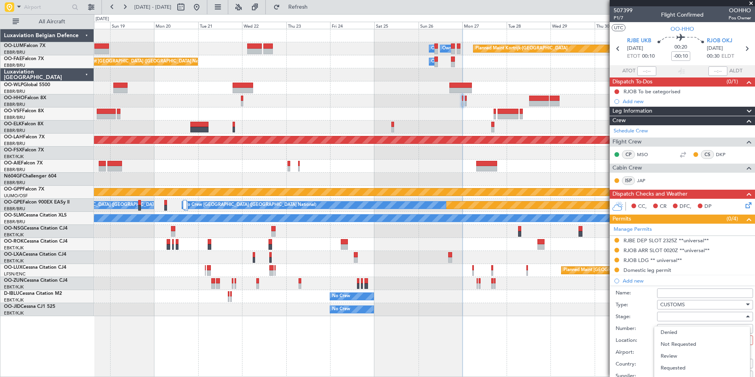
click at [678, 366] on span "Requested" at bounding box center [701, 368] width 83 height 12
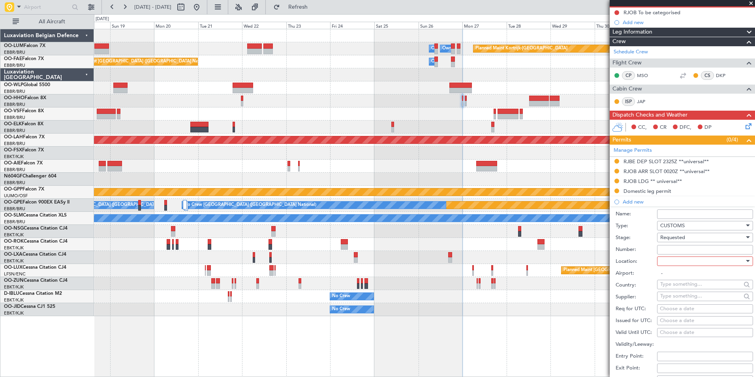
click at [671, 264] on div at bounding box center [702, 261] width 84 height 12
click at [673, 279] on span "Departure" at bounding box center [695, 277] width 70 height 12
type input "RJBE / UKB"
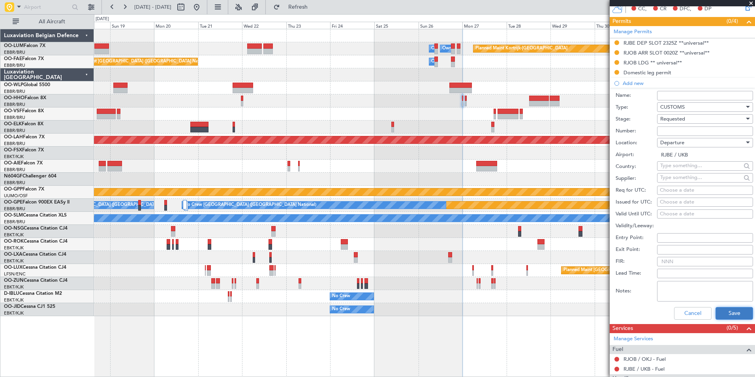
click at [725, 312] on button "Save" at bounding box center [733, 313] width 37 height 13
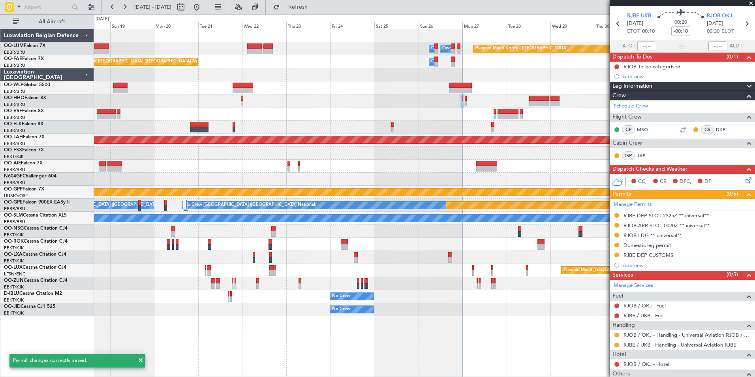
scroll to position [0, 0]
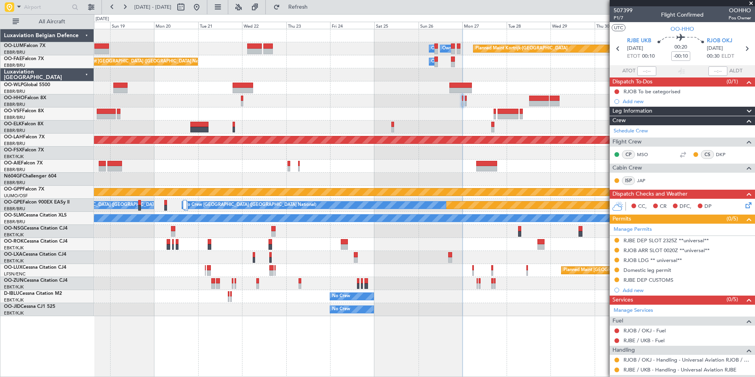
click at [466, 113] on div at bounding box center [424, 113] width 660 height 13
click at [449, 115] on div at bounding box center [424, 113] width 660 height 13
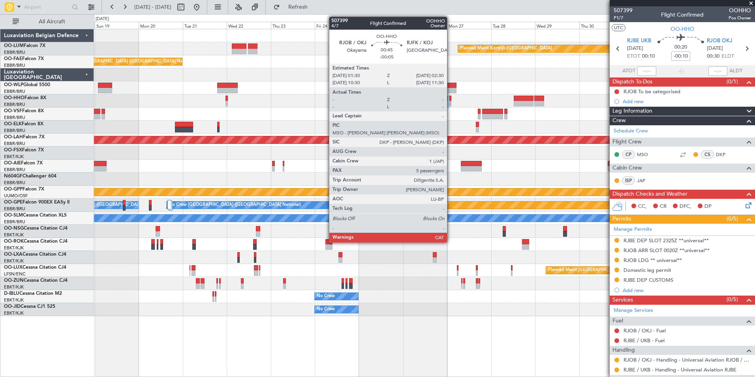
click at [450, 100] on div at bounding box center [450, 99] width 2 height 6
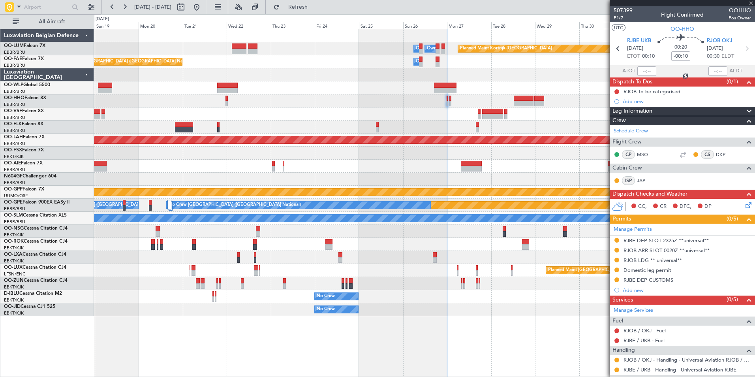
type input "-00:05"
type input "5"
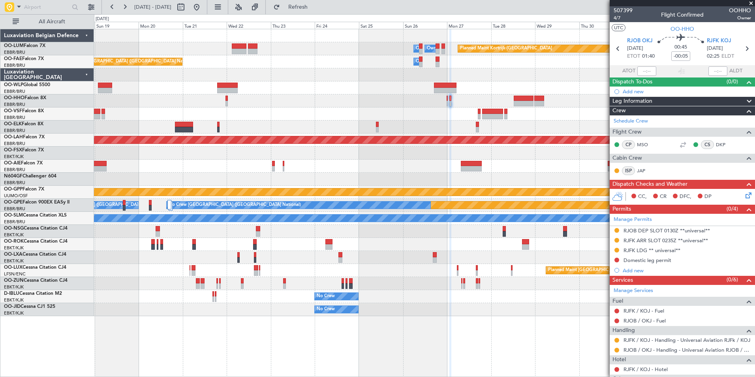
click at [616, 259] on div "Manage Permits RJOB DEP SLOT 0130Z **universal** RJFK ARR SLOT 0235Z **universa…" at bounding box center [681, 245] width 145 height 62
click at [616, 259] on button at bounding box center [616, 259] width 5 height 5
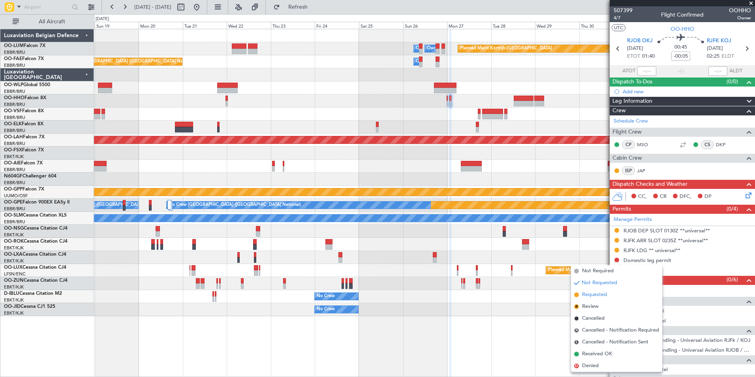
click at [592, 300] on li "Requested" at bounding box center [616, 294] width 91 height 12
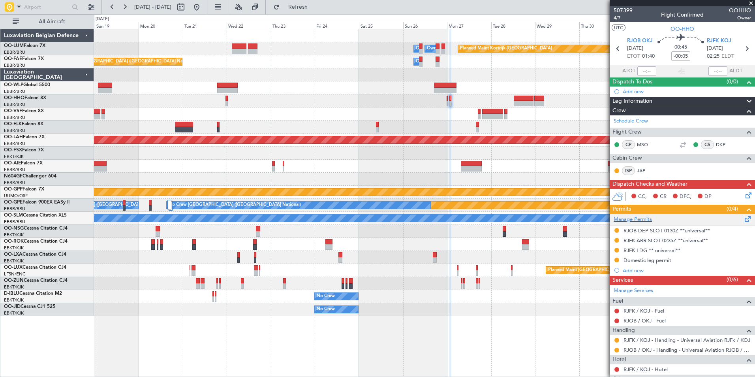
click at [743, 220] on span at bounding box center [747, 217] width 9 height 6
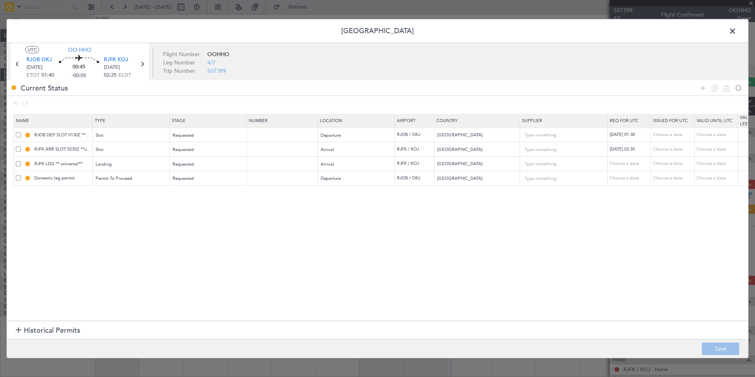
click at [736, 34] on span at bounding box center [736, 33] width 0 height 16
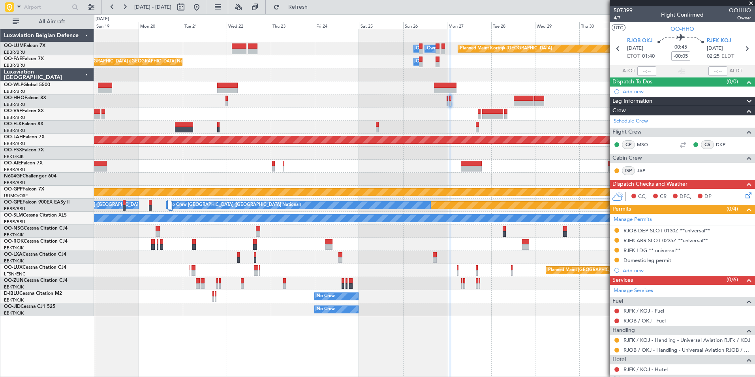
click at [629, 271] on mat-tooltip-component "Domestic leg permit" at bounding box center [647, 273] width 54 height 21
click at [632, 270] on div "Add new" at bounding box center [682, 270] width 121 height 7
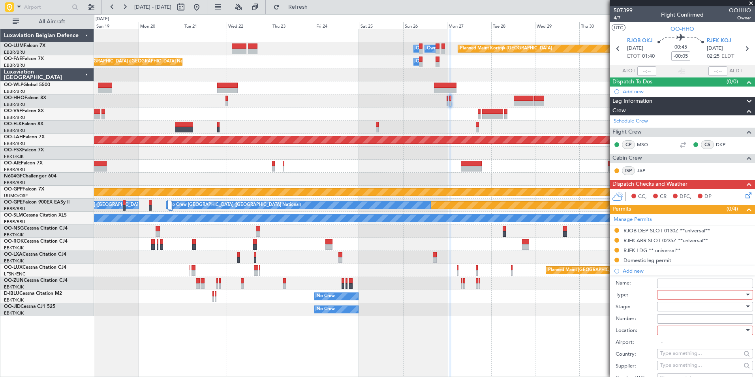
click at [669, 295] on div at bounding box center [702, 294] width 84 height 12
click at [680, 374] on span "CUSTOMS" at bounding box center [701, 371] width 83 height 12
click at [678, 304] on div at bounding box center [702, 306] width 84 height 12
click at [682, 353] on span "Requested" at bounding box center [701, 358] width 83 height 12
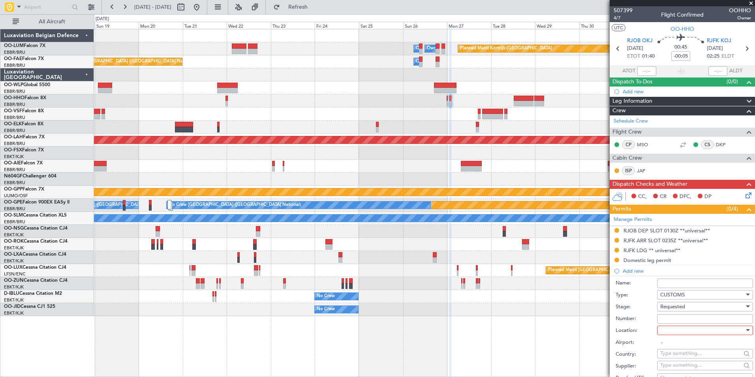
click at [677, 321] on input "Number:" at bounding box center [705, 318] width 96 height 9
click at [666, 331] on div at bounding box center [702, 330] width 84 height 12
drag, startPoint x: 671, startPoint y: 367, endPoint x: 693, endPoint y: 294, distance: 76.8
click at [671, 366] on span "Arrival" at bounding box center [701, 369] width 83 height 12
type input "RJFK / KOJ"
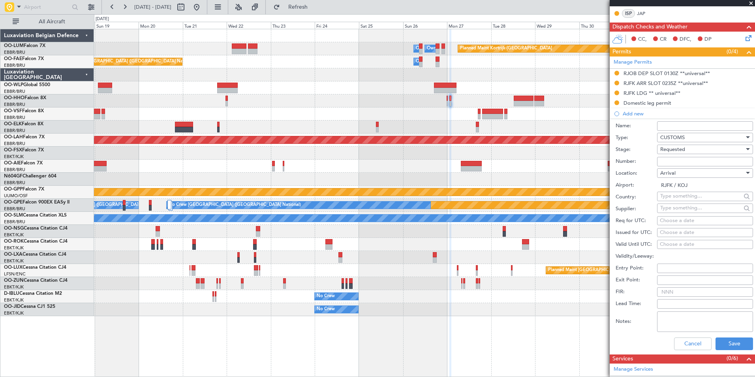
scroll to position [158, 0]
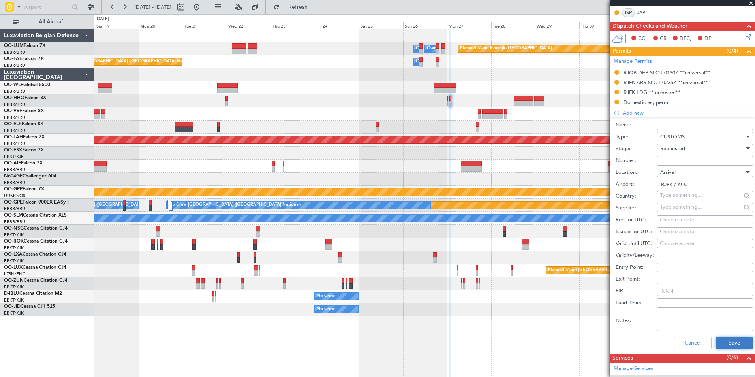
click at [728, 342] on button "Save" at bounding box center [733, 342] width 37 height 13
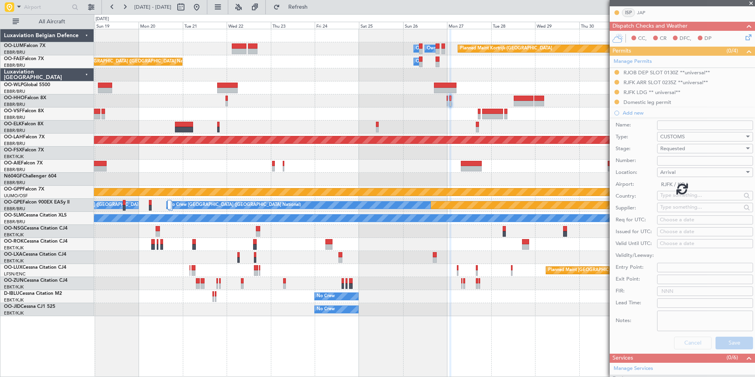
scroll to position [137, 0]
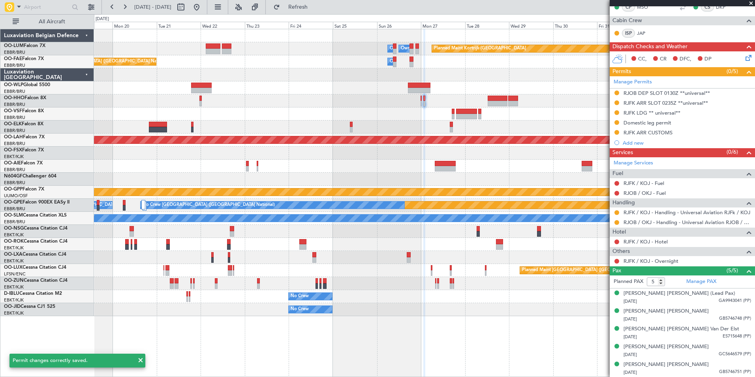
click at [422, 167] on div at bounding box center [424, 165] width 660 height 13
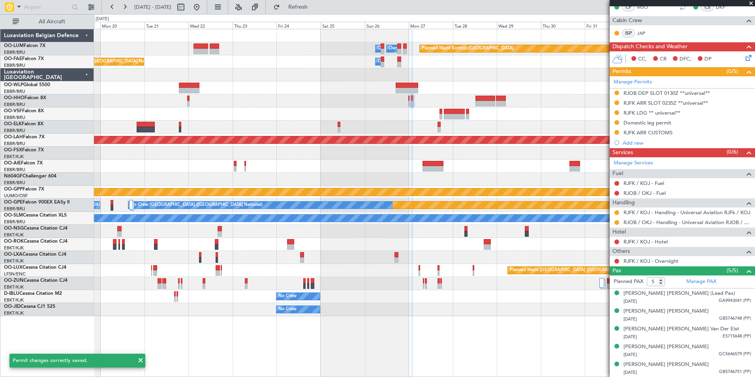
click at [430, 159] on div "Planned Maint Kortrijk-Wevelgem Owner Melsbroek Air Base Owner Melsbroek Air Ba…" at bounding box center [424, 172] width 660 height 287
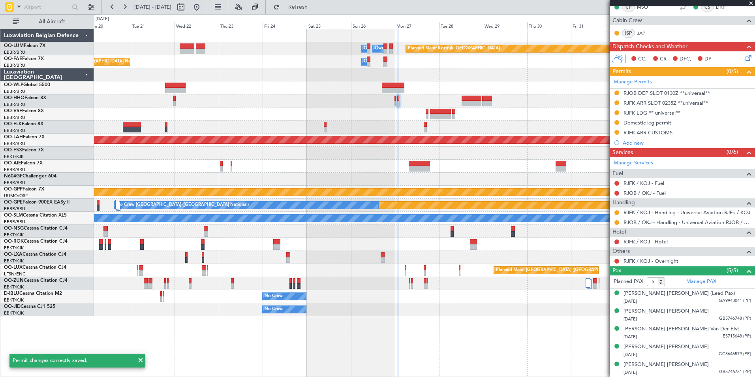
click at [409, 157] on div at bounding box center [424, 152] width 660 height 13
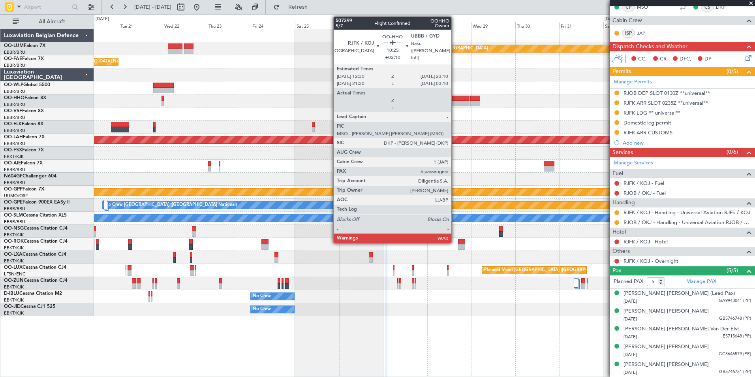
click at [455, 101] on div at bounding box center [460, 104] width 20 height 6
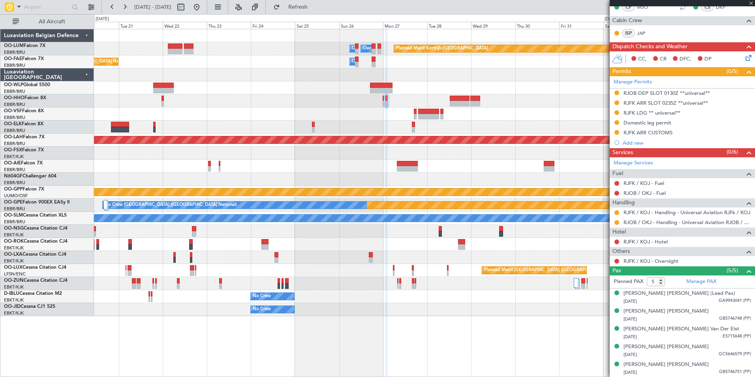
type input "+02:10"
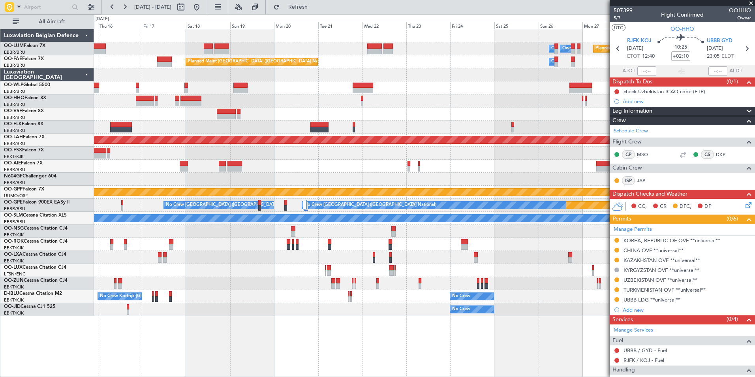
click at [393, 130] on div at bounding box center [424, 126] width 660 height 13
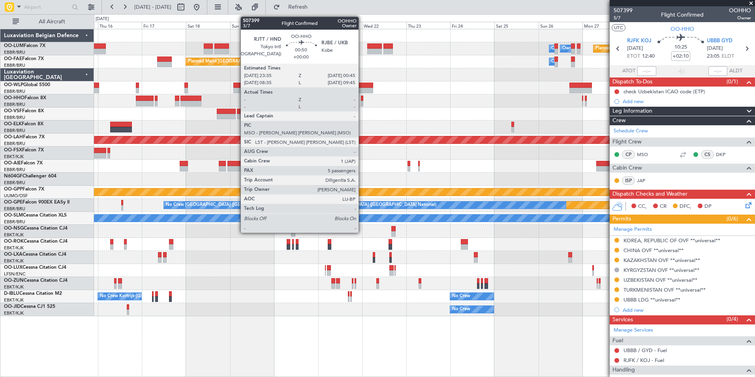
click at [362, 102] on div at bounding box center [362, 104] width 2 height 6
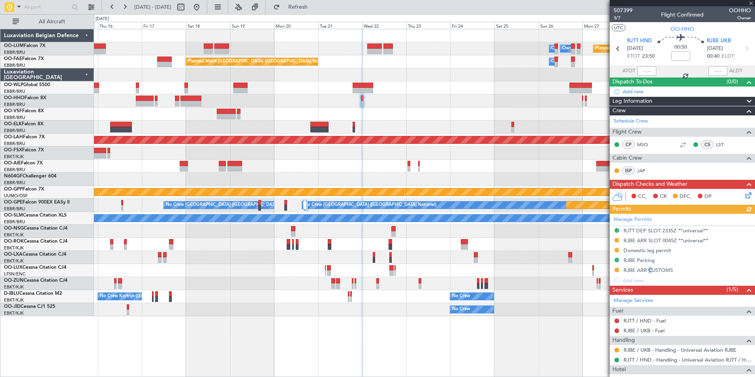
click at [648, 271] on div "Manage Permits RJTT DEP SLOT 2335Z **universal** RJBE ARR SLOT 0045Z **universa…" at bounding box center [681, 249] width 145 height 71
click at [643, 273] on div "Manage Permits RJTT DEP SLOT 2335Z **universal** RJBE ARR SLOT 0045Z **universa…" at bounding box center [681, 249] width 145 height 71
click at [644, 272] on div "Manage Permits RJTT DEP SLOT 2335Z **universal** RJBE ARR SLOT 0045Z **universa…" at bounding box center [681, 249] width 145 height 71
click at [650, 272] on div "RJBE ARR CUSTOMS" at bounding box center [647, 269] width 49 height 7
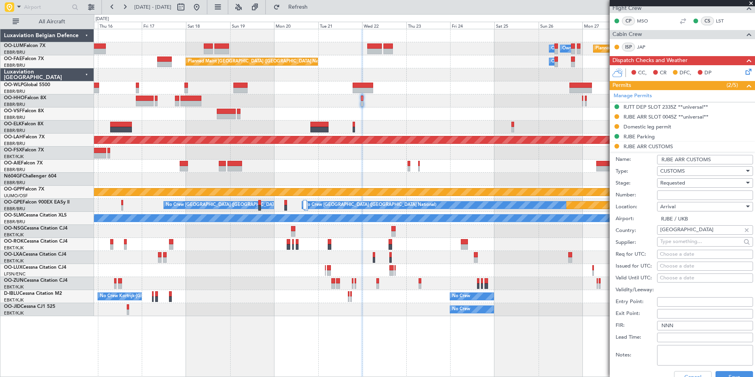
scroll to position [197, 0]
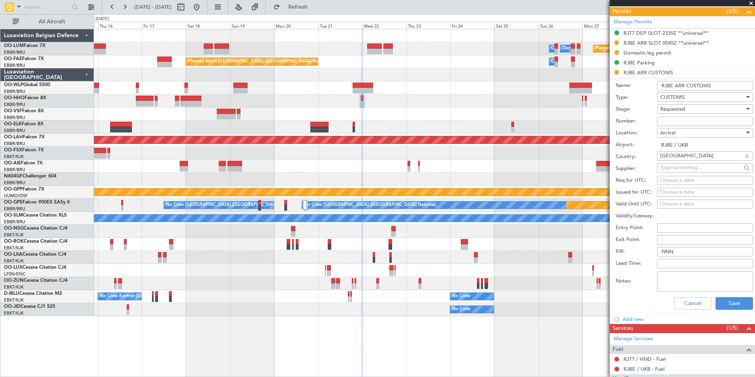
click at [672, 275] on textarea "Notes:" at bounding box center [705, 281] width 96 height 21
type textarea "CIQ between 09:00 - 17:00Z"
click at [718, 303] on button "Save" at bounding box center [733, 303] width 37 height 13
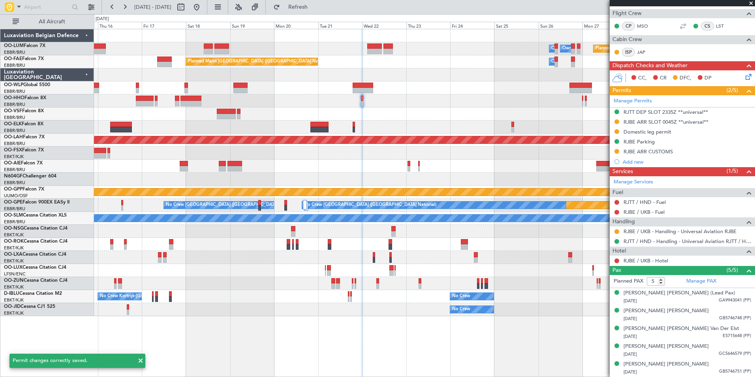
scroll to position [118, 0]
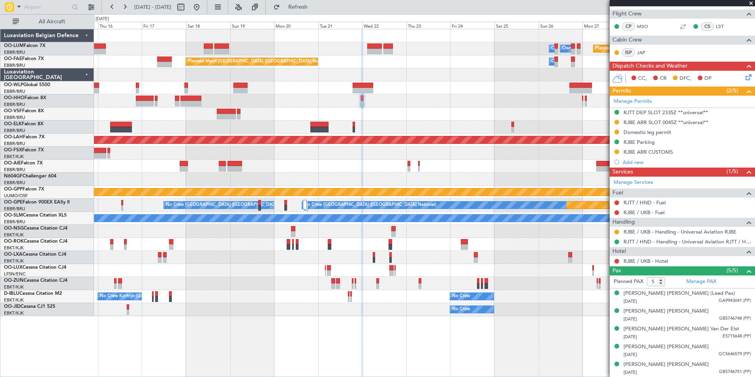
drag, startPoint x: 648, startPoint y: 151, endPoint x: 648, endPoint y: 159, distance: 7.5
click at [648, 151] on mat-tooltip-component "RJBE Parking" at bounding box center [638, 155] width 41 height 21
click at [659, 153] on div "RJBE ARR CUSTOMS" at bounding box center [647, 151] width 49 height 7
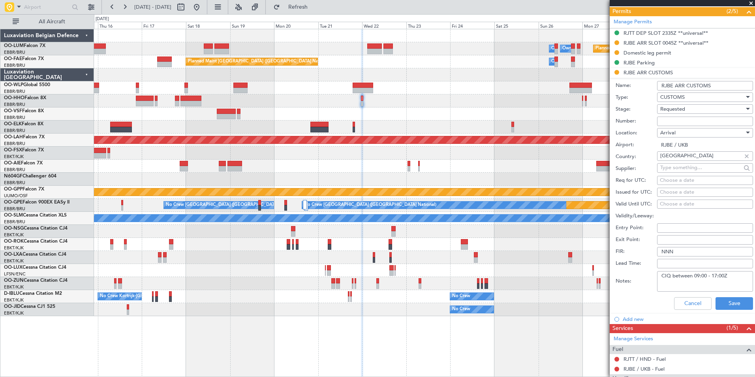
click at [674, 275] on textarea "CIQ between 09:00 - 17:00Z" at bounding box center [705, 281] width 96 height 21
click at [671, 275] on textarea "CIQ between 09:00 - 17:00Z" at bounding box center [705, 281] width 96 height 21
type textarea "CIQ MON -FRI between 09:00 - 17:00Z"
click at [725, 301] on button "Save" at bounding box center [733, 303] width 37 height 13
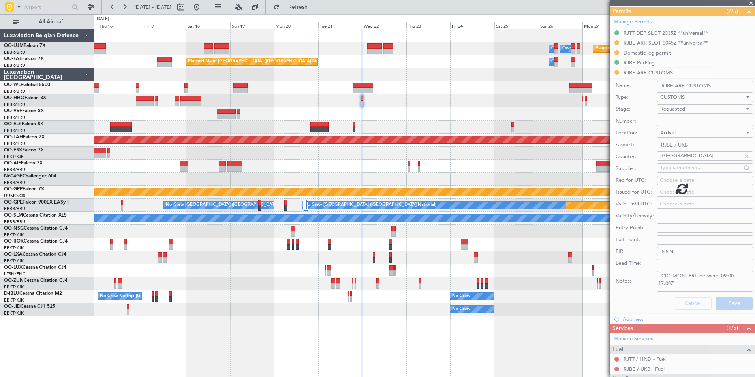
scroll to position [118, 0]
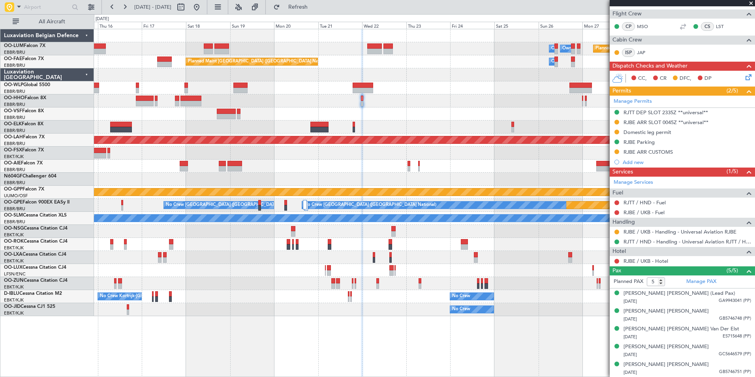
click at [381, 118] on div at bounding box center [424, 113] width 660 height 13
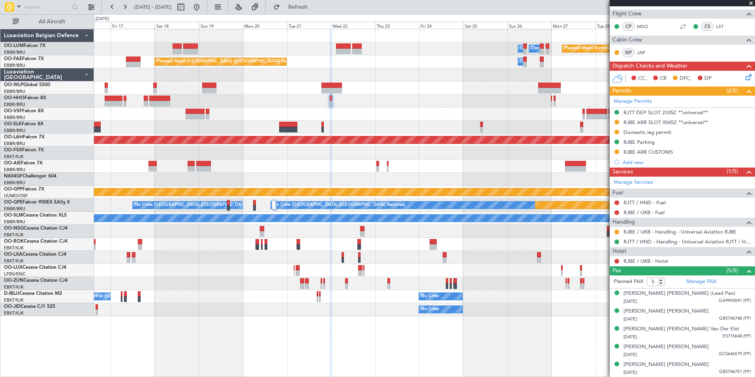
click at [388, 119] on div at bounding box center [424, 113] width 660 height 13
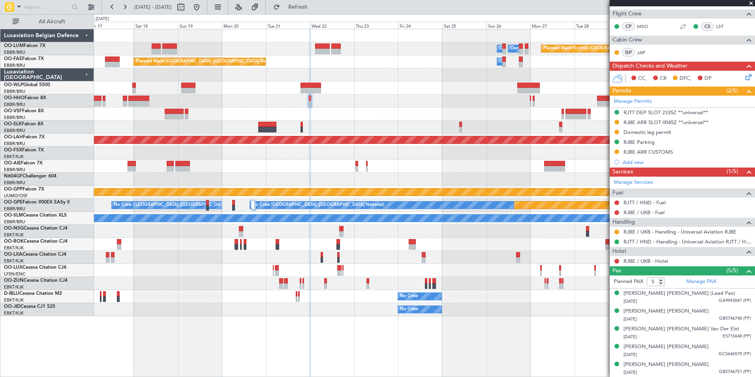
click at [350, 112] on div at bounding box center [424, 113] width 660 height 13
click at [274, 119] on div at bounding box center [424, 113] width 660 height 13
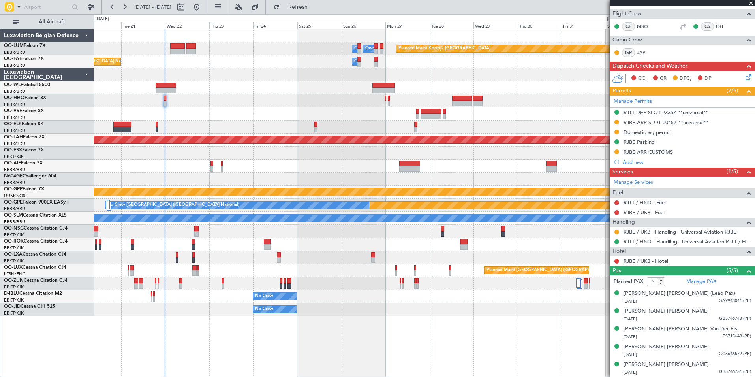
click at [327, 118] on div at bounding box center [424, 113] width 660 height 13
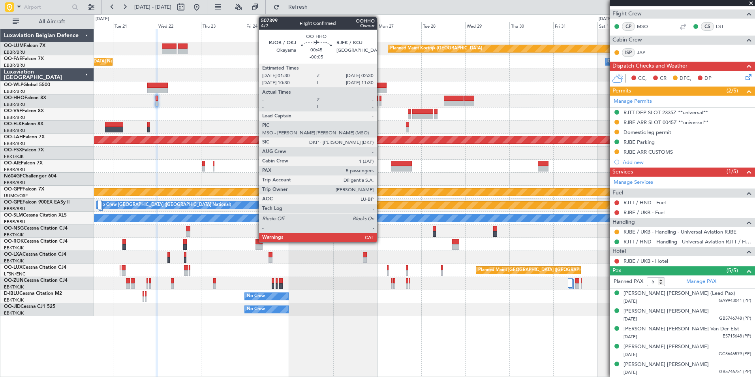
click at [380, 101] on div at bounding box center [380, 104] width 2 height 6
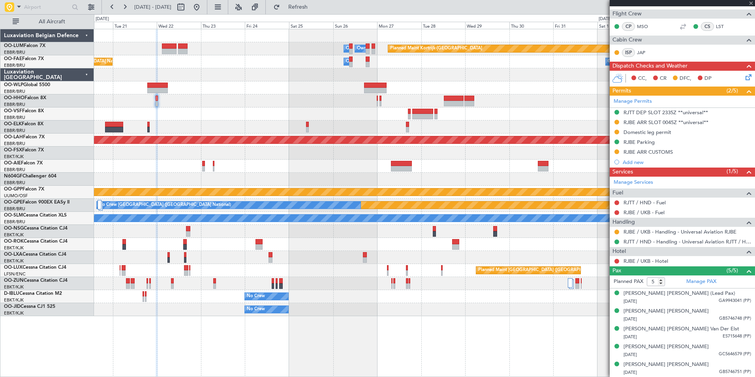
scroll to position [0, 0]
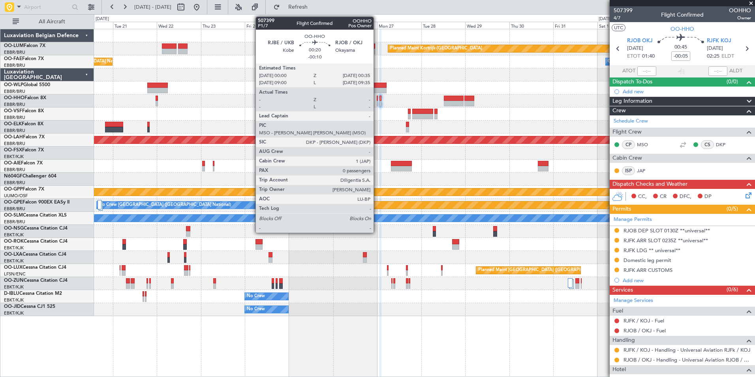
click at [377, 100] on div at bounding box center [377, 99] width 1 height 6
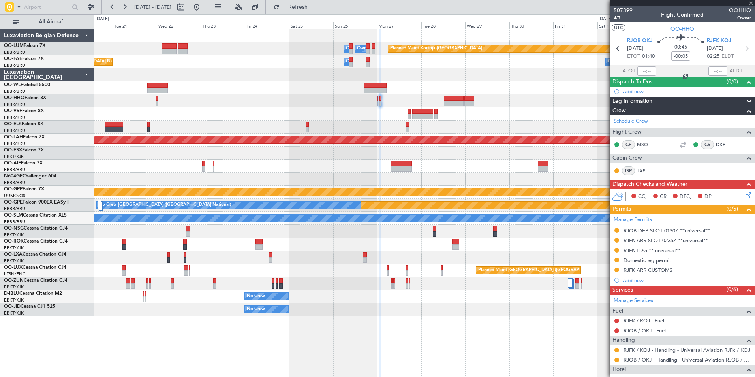
type input "-00:10"
type input "0"
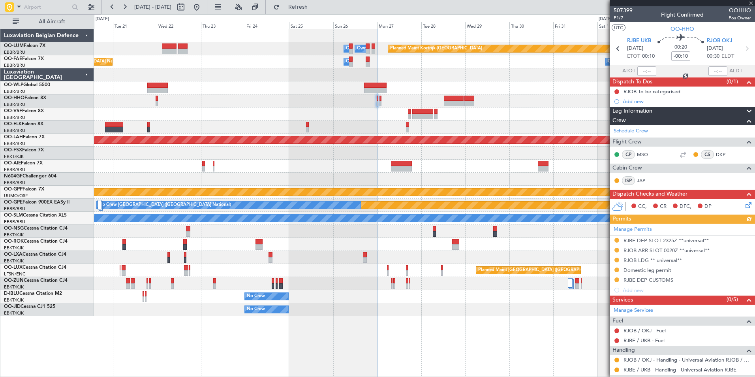
click at [648, 279] on div "Manage Permits RJBE DEP SLOT 2325Z **universal** RJOB ARR SLOT 0020Z **universa…" at bounding box center [681, 258] width 145 height 71
click at [648, 278] on div "Manage Permits RJBE DEP SLOT 2325Z **universal** RJOB ARR SLOT 0020Z **universa…" at bounding box center [681, 258] width 145 height 71
click at [646, 277] on div "RJBE DEP CUSTOMS" at bounding box center [648, 279] width 50 height 7
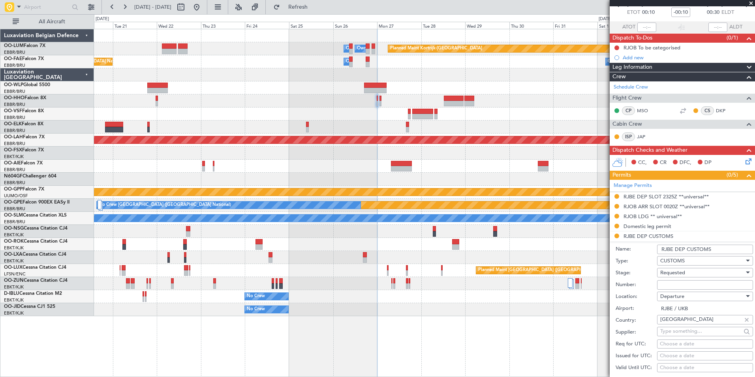
scroll to position [118, 0]
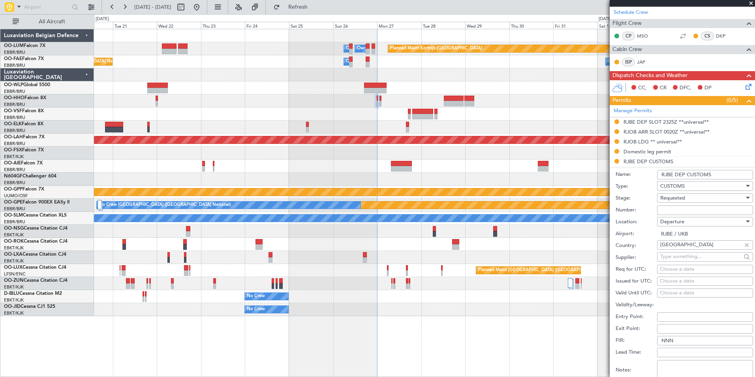
click at [159, 99] on div at bounding box center [424, 100] width 660 height 13
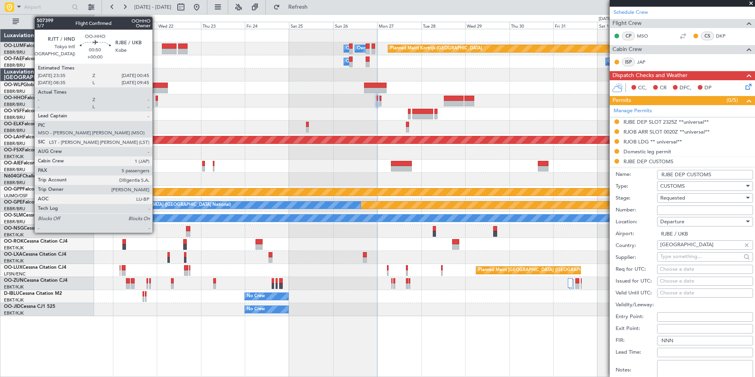
click at [156, 100] on div at bounding box center [156, 99] width 2 height 6
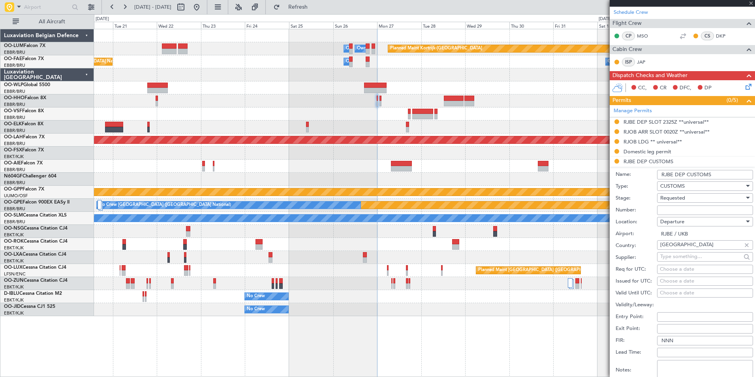
type input "5"
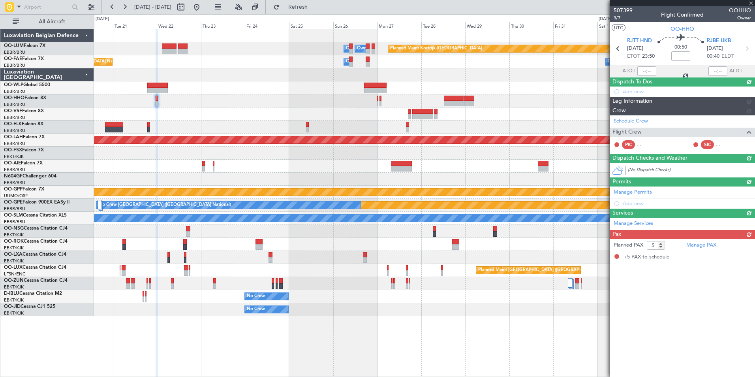
scroll to position [0, 0]
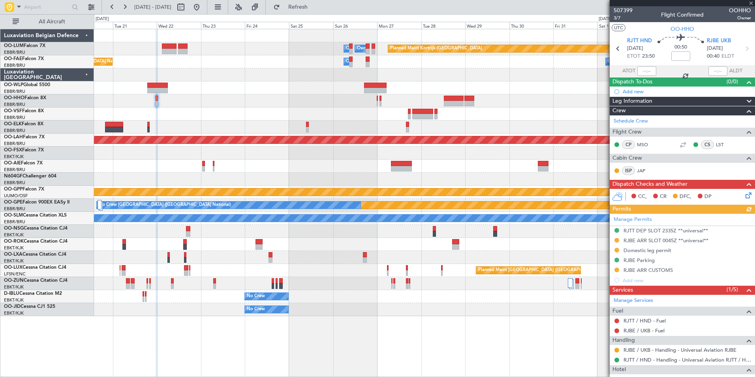
click at [631, 270] on div "Manage Permits RJTT DEP SLOT 2335Z **universal** RJBE ARR SLOT 0045Z **universa…" at bounding box center [681, 249] width 145 height 71
click at [634, 269] on div "Manage Permits RJTT DEP SLOT 2335Z **universal** RJBE ARR SLOT 0045Z **universa…" at bounding box center [681, 249] width 145 height 71
click at [647, 272] on div "Manage Permits RJTT DEP SLOT 2335Z **universal** RJBE ARR SLOT 0045Z **universa…" at bounding box center [681, 249] width 145 height 71
click at [650, 270] on div "RJBE ARR CUSTOMS" at bounding box center [647, 269] width 49 height 7
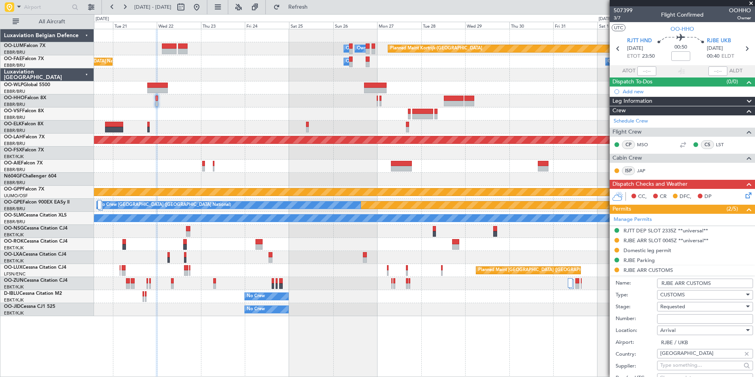
scroll to position [197, 0]
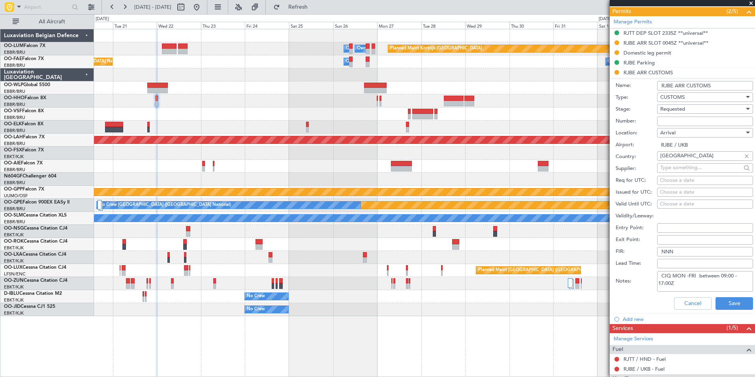
drag, startPoint x: 676, startPoint y: 285, endPoint x: 658, endPoint y: 275, distance: 21.0
click at [658, 275] on textarea "CIQ MON -FRI between 09:00 - 17:00Z" at bounding box center [705, 281] width 96 height 21
type textarea "CIQ MON -FRI between 09:00 - 17:00Z"
drag, startPoint x: 689, startPoint y: 302, endPoint x: 472, endPoint y: 173, distance: 252.5
click at [688, 302] on button "Cancel" at bounding box center [692, 303] width 37 height 13
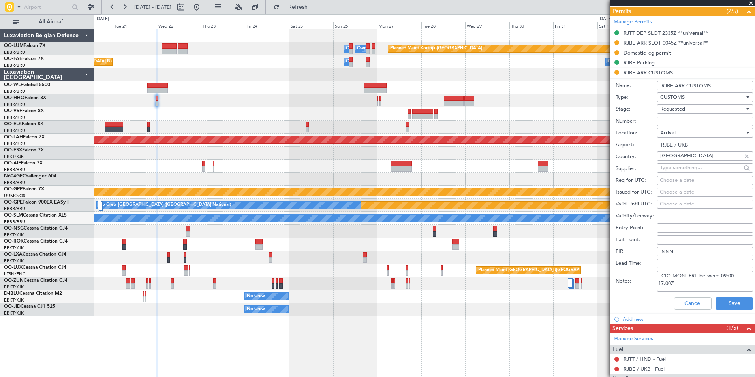
scroll to position [118, 0]
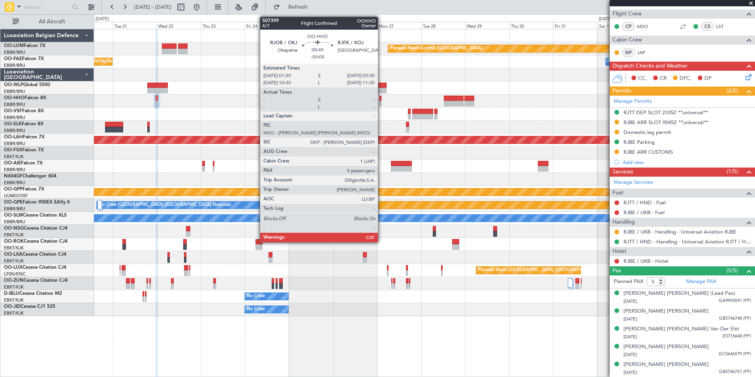
click at [381, 99] on div at bounding box center [380, 99] width 2 height 6
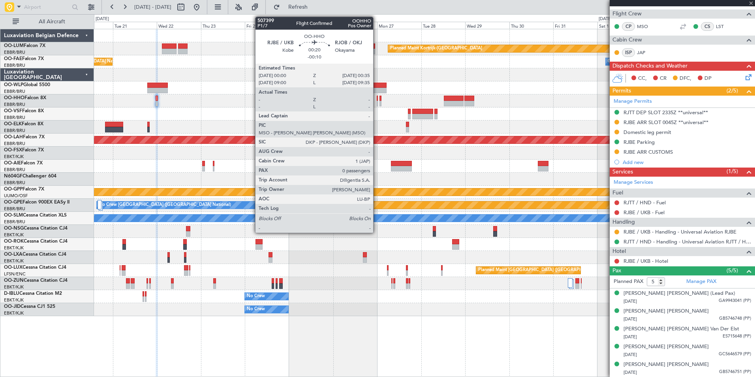
click at [377, 100] on div at bounding box center [377, 99] width 1 height 6
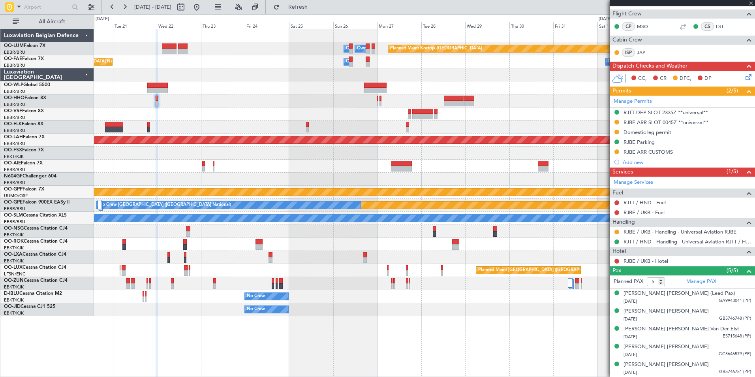
type input "-00:10"
type input "0"
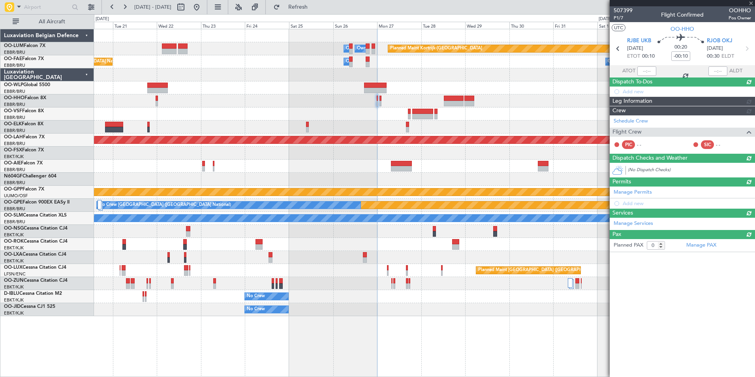
scroll to position [0, 0]
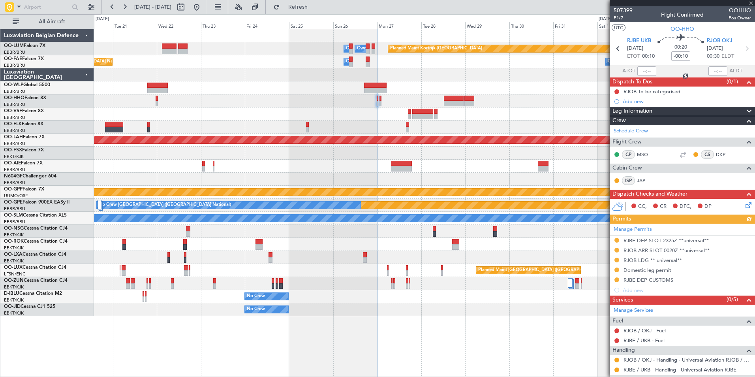
drag, startPoint x: 651, startPoint y: 279, endPoint x: 645, endPoint y: 281, distance: 6.0
click at [650, 280] on div "Manage Permits RJBE DEP SLOT 2325Z **universal** RJOB ARR SLOT 0020Z **universa…" at bounding box center [681, 258] width 145 height 71
click at [643, 281] on div "Manage Permits RJBE DEP SLOT 2325Z **universal** RJOB ARR SLOT 0020Z **universa…" at bounding box center [681, 258] width 145 height 71
click at [644, 280] on div "Manage Permits RJBE DEP SLOT 2325Z **universal** RJOB ARR SLOT 0020Z **universa…" at bounding box center [681, 258] width 145 height 71
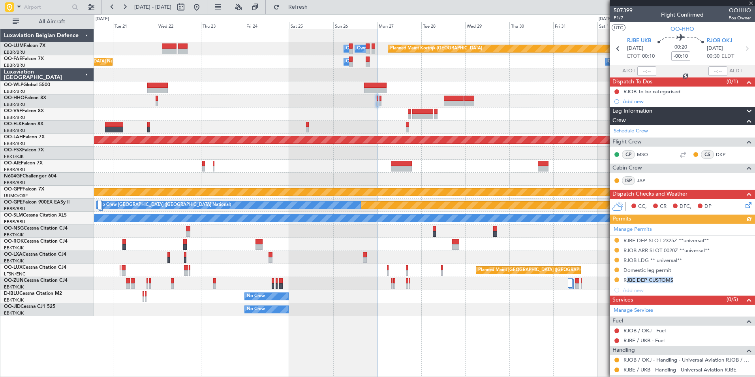
click at [644, 280] on div "Manage Permits RJBE DEP SLOT 2325Z **universal** RJOB ARR SLOT 0020Z **universa…" at bounding box center [681, 258] width 145 height 71
click at [643, 280] on div "RJBE DEP CUSTOMS" at bounding box center [648, 279] width 50 height 7
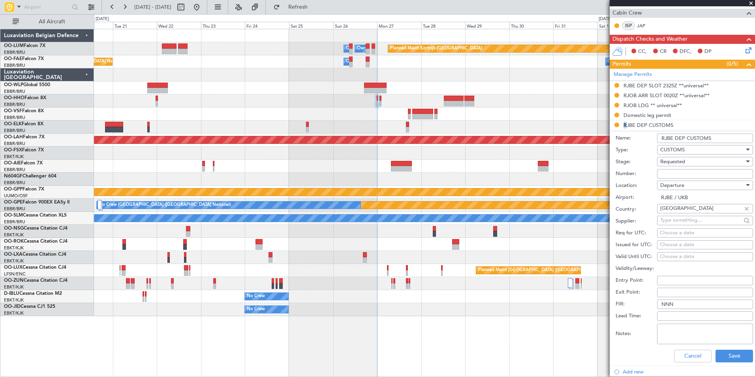
scroll to position [237, 0]
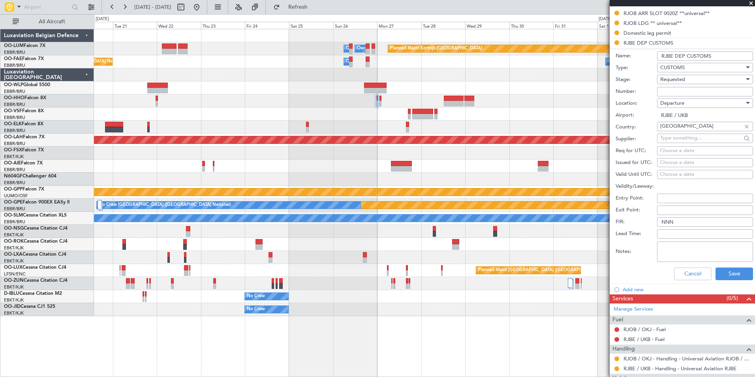
click at [675, 234] on input "Lead Time:" at bounding box center [705, 233] width 96 height 9
click at [623, 242] on div "Notes:" at bounding box center [683, 252] width 137 height 24
click at [680, 255] on textarea "Notes:" at bounding box center [705, 251] width 96 height 21
paste textarea "CIQ MON -FRI between 09:00 - 17:00Z"
type textarea "CIQ MON -FRI between 09:00 - 17:00Z"
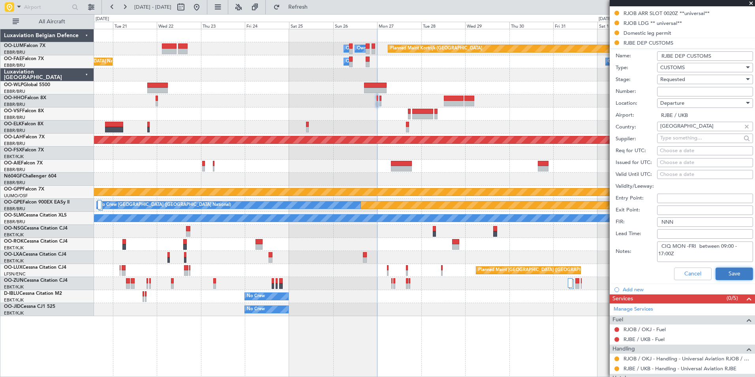
click at [727, 272] on button "Save" at bounding box center [733, 273] width 37 height 13
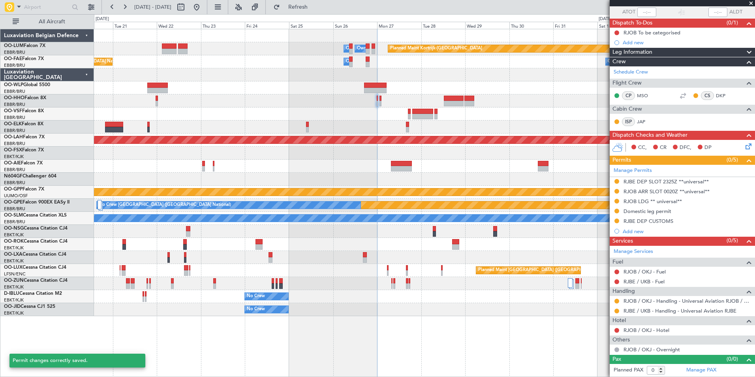
scroll to position [58, 0]
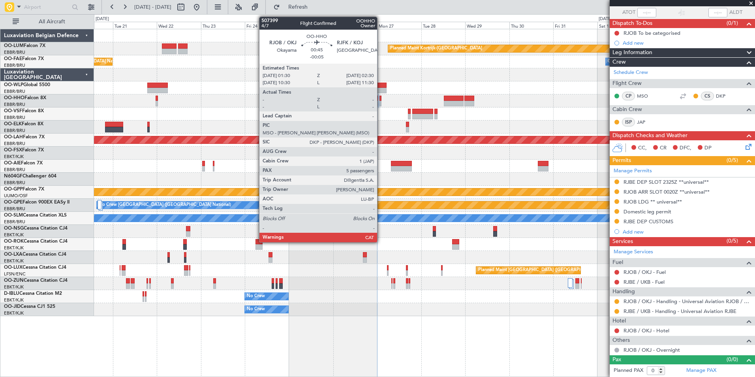
click at [380, 99] on div at bounding box center [380, 99] width 2 height 6
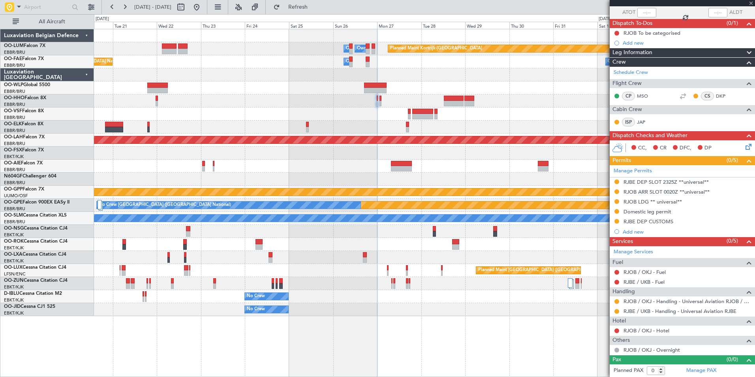
type input "-00:05"
type input "5"
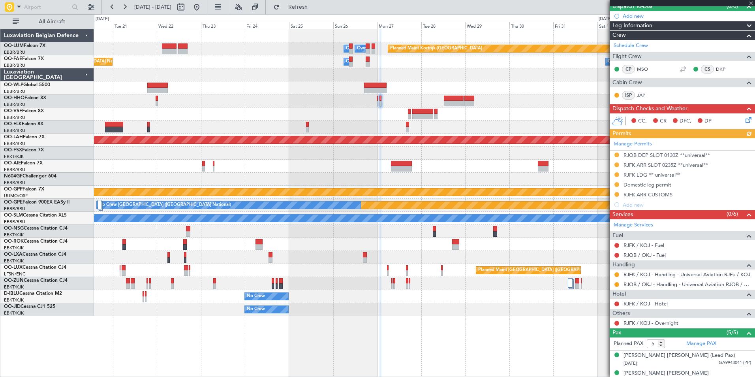
scroll to position [79, 0]
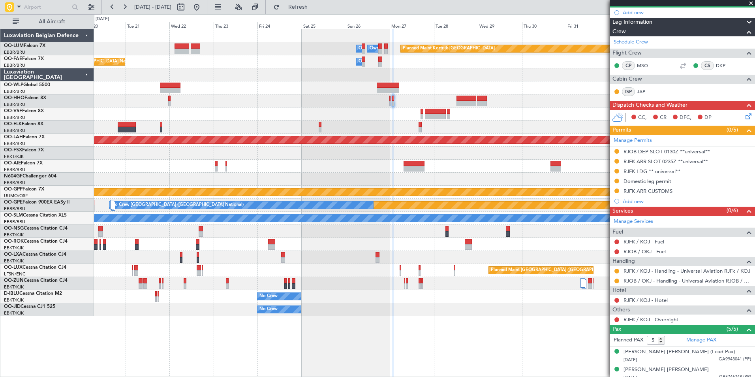
click at [393, 134] on div "Planned Maint [PERSON_NAME]-[GEOGRAPHIC_DATA][PERSON_NAME] ([GEOGRAPHIC_DATA][P…" at bounding box center [424, 139] width 660 height 13
click at [419, 147] on div "Planned Maint Kortrijk-Wevelgem Owner Melsbroek Air Base Owner Melsbroek Air Ba…" at bounding box center [424, 172] width 660 height 287
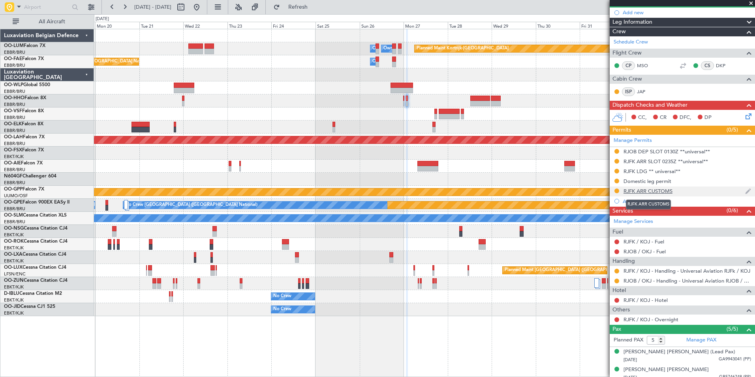
click at [650, 190] on div "RJFK ARR CUSTOMS" at bounding box center [647, 190] width 49 height 7
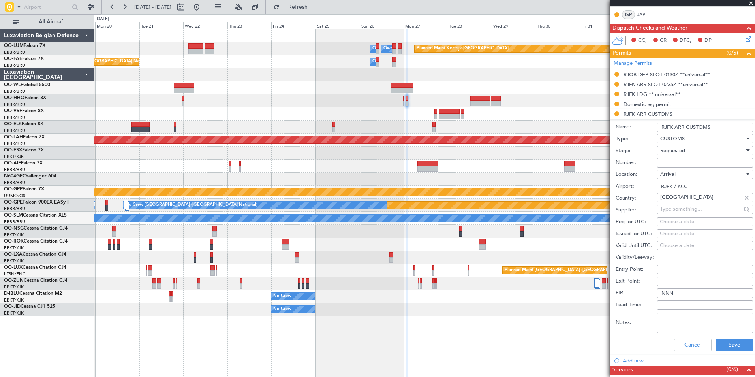
scroll to position [237, 0]
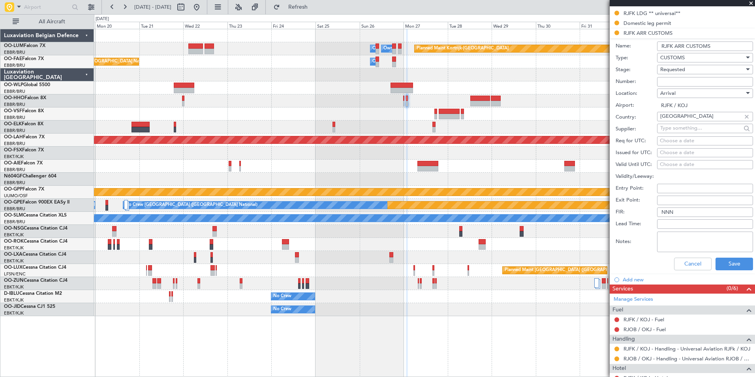
click at [666, 242] on textarea "Notes:" at bounding box center [705, 241] width 96 height 21
type textarea "t"
drag, startPoint x: 717, startPoint y: 238, endPoint x: 695, endPoint y: 236, distance: 22.1
click at [695, 236] on textarea "CIQ times not know" at bounding box center [705, 241] width 96 height 21
click at [709, 243] on textarea "CIQ times not unknown" at bounding box center [705, 241] width 96 height 21
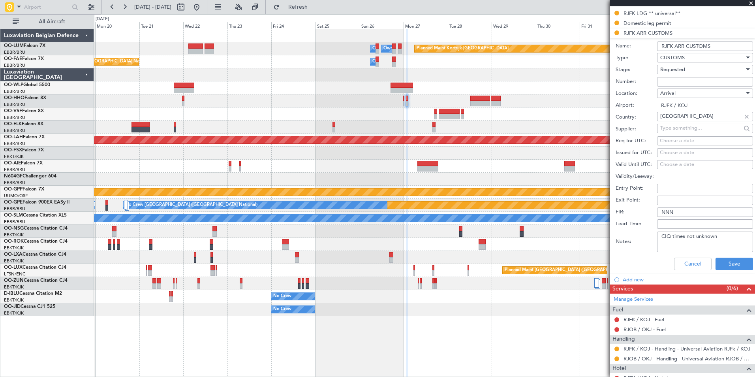
click at [721, 242] on textarea "CIQ times not unknown" at bounding box center [705, 241] width 96 height 21
drag, startPoint x: 721, startPoint y: 239, endPoint x: 696, endPoint y: 237, distance: 25.3
click at [696, 237] on textarea "CIQ times not unknown" at bounding box center [705, 241] width 96 height 21
drag, startPoint x: 685, startPoint y: 237, endPoint x: 718, endPoint y: 236, distance: 33.2
click at [718, 236] on textarea "CIQ times not unknown" at bounding box center [705, 241] width 96 height 21
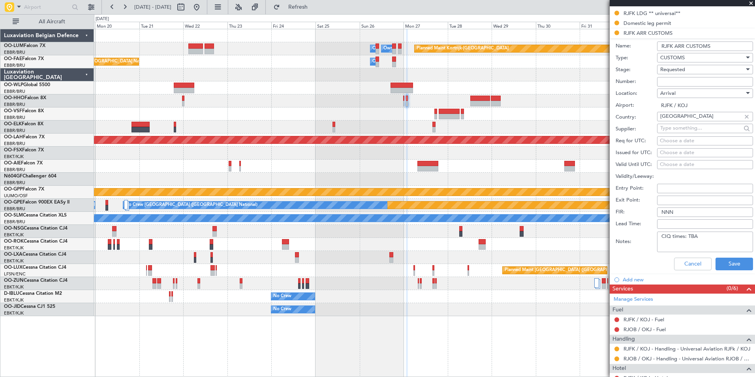
drag, startPoint x: 710, startPoint y: 241, endPoint x: 650, endPoint y: 239, distance: 60.4
click at [650, 239] on div "Notes: CIQ times: TBA" at bounding box center [683, 242] width 137 height 24
type textarea "CIQ times: TBA"
click at [731, 258] on button "Save" at bounding box center [733, 263] width 37 height 13
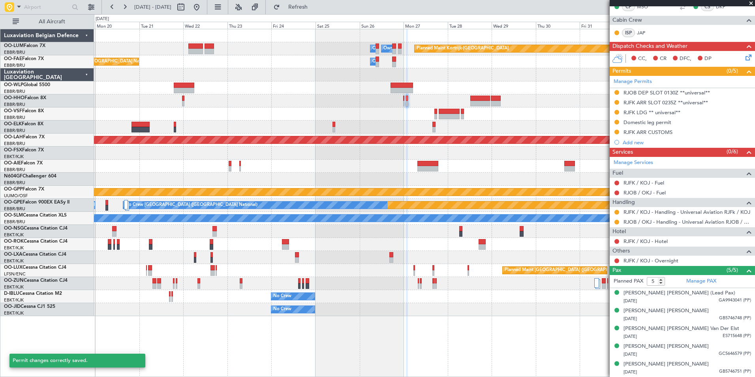
scroll to position [137, 0]
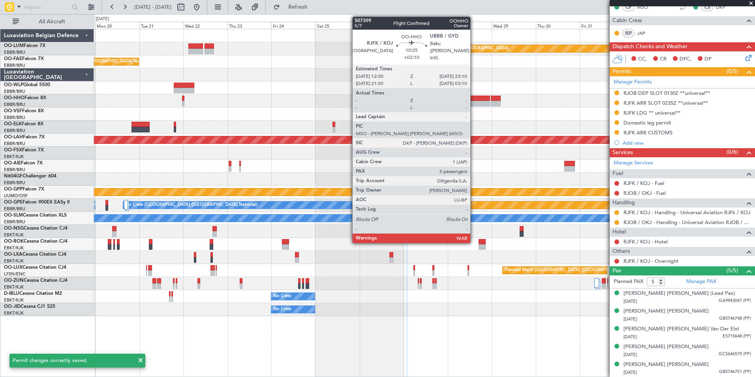
click at [474, 101] on div at bounding box center [480, 104] width 20 height 6
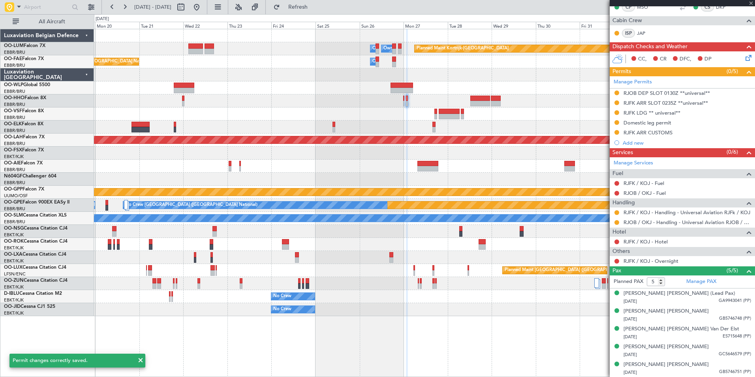
type input "+02:10"
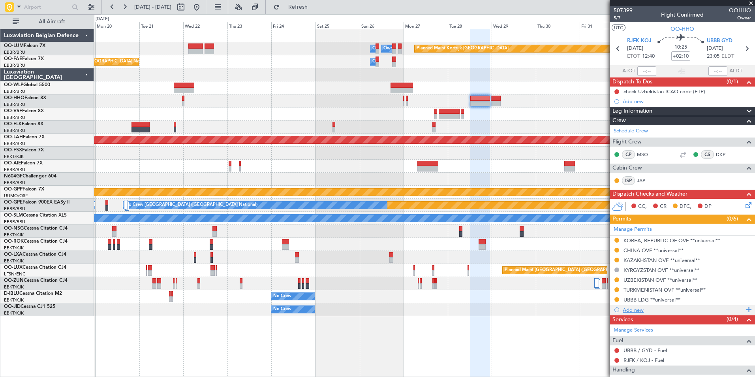
click at [629, 309] on div "Add new" at bounding box center [682, 309] width 121 height 7
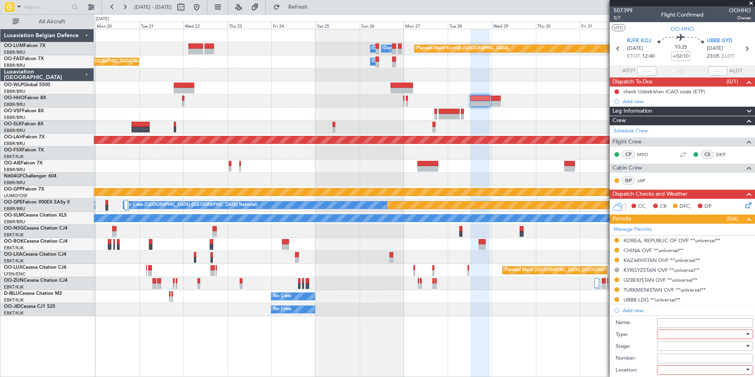
click at [673, 333] on div at bounding box center [702, 334] width 84 height 12
click at [637, 357] on div at bounding box center [377, 188] width 755 height 377
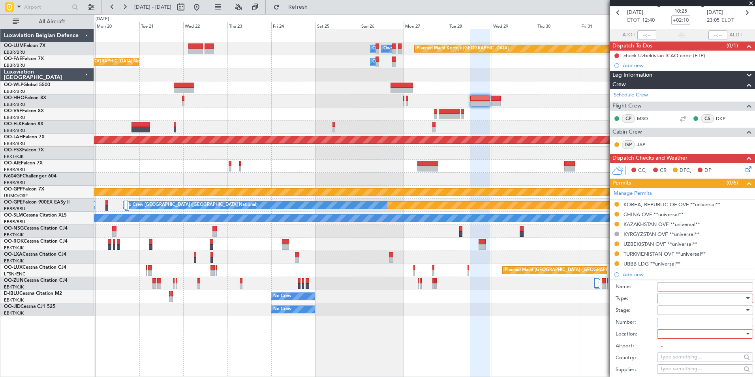
scroll to position [79, 0]
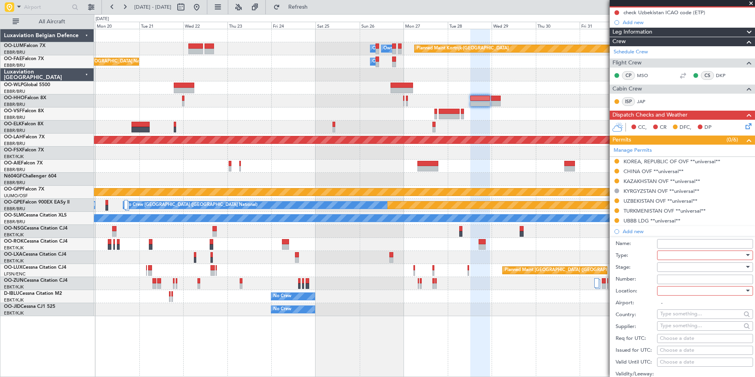
click at [671, 255] on div at bounding box center [702, 255] width 84 height 12
click at [677, 317] on span "CUSTOMS" at bounding box center [701, 314] width 83 height 12
click at [675, 270] on div at bounding box center [702, 267] width 84 height 12
click at [678, 318] on span "Requested" at bounding box center [701, 318] width 83 height 12
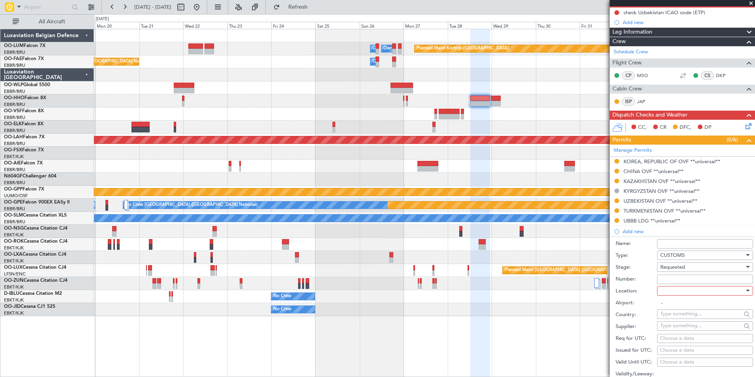
click at [676, 292] on div at bounding box center [702, 291] width 84 height 12
click at [683, 309] on span "Departure" at bounding box center [701, 306] width 83 height 12
type input "RJFK / KOJ"
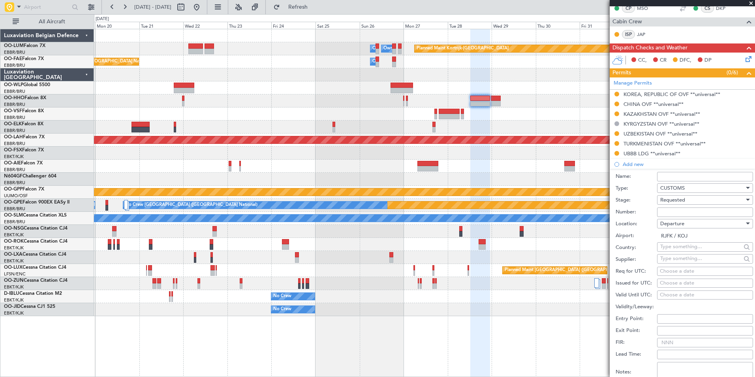
scroll to position [197, 0]
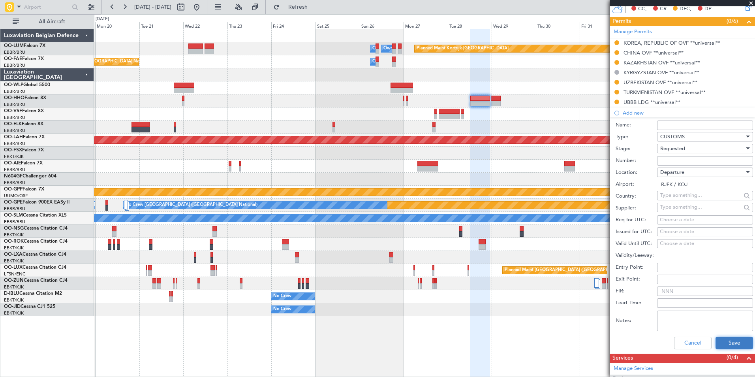
click at [726, 346] on button "Save" at bounding box center [733, 342] width 37 height 13
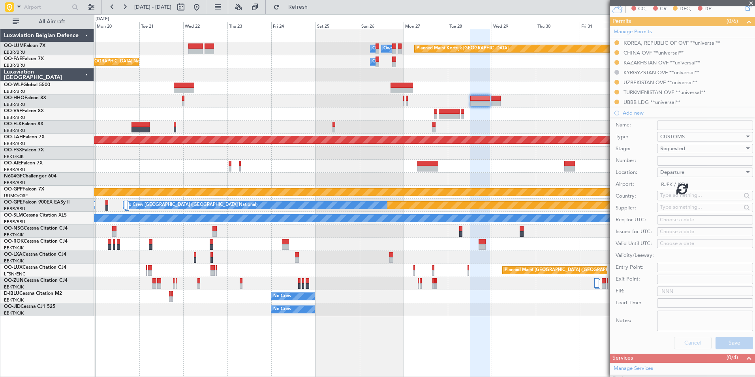
scroll to position [138, 0]
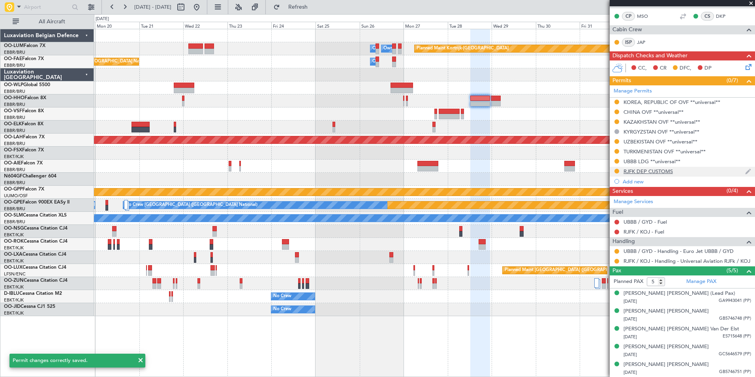
click at [639, 174] on div "RJFK DEP CUSTOMS" at bounding box center [681, 172] width 145 height 10
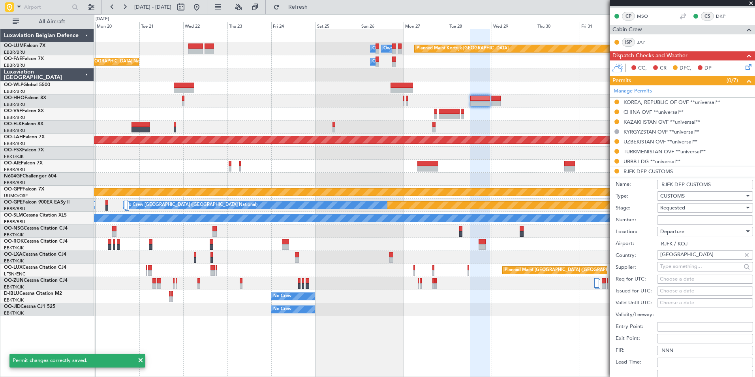
scroll to position [197, 0]
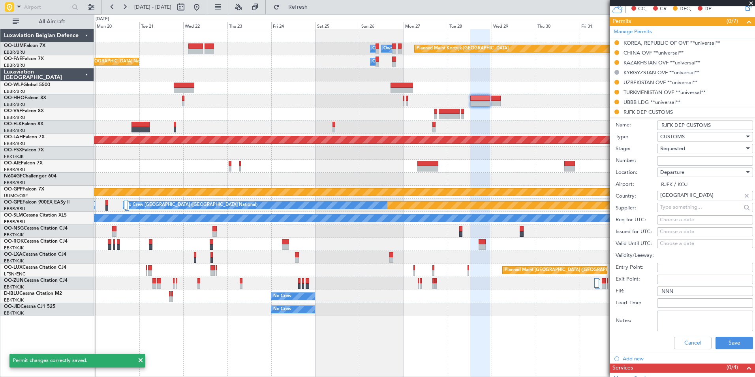
click at [668, 318] on textarea "Notes:" at bounding box center [705, 320] width 96 height 21
paste textarea "CIQ times: TBA"
type textarea "CIQ times: TBA"
click at [724, 346] on button "Save" at bounding box center [733, 342] width 37 height 13
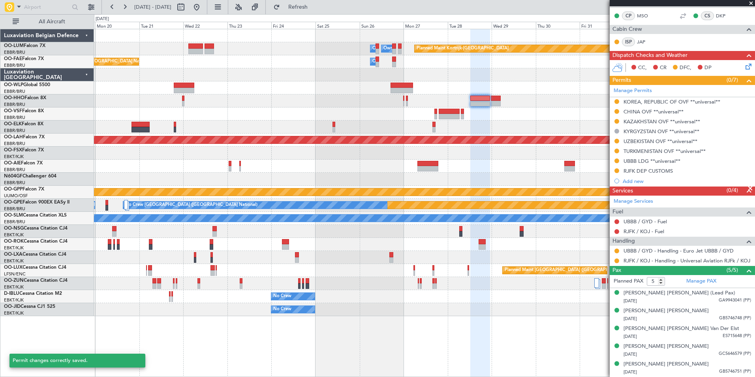
scroll to position [138, 0]
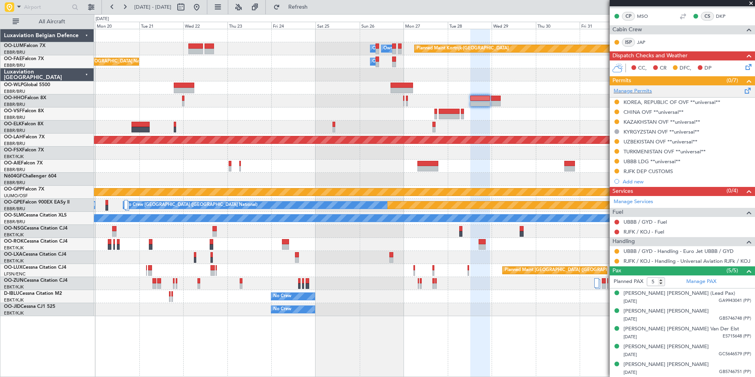
click at [743, 91] on span at bounding box center [747, 89] width 9 height 6
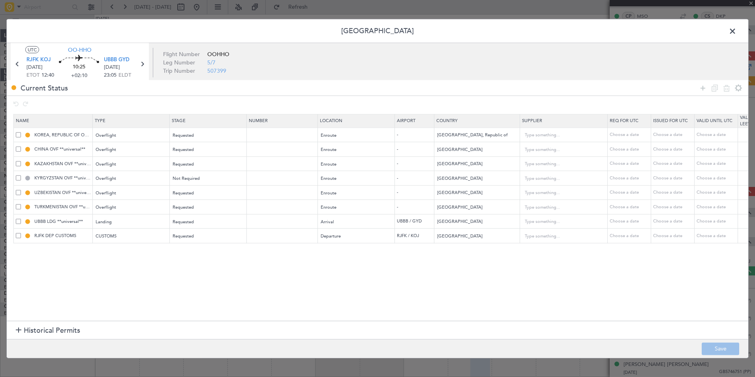
click at [19, 133] on span at bounding box center [18, 134] width 5 height 5
click at [21, 132] on input "checkbox" at bounding box center [21, 132] width 0 height 0
click at [19, 150] on span at bounding box center [18, 148] width 5 height 5
click at [21, 146] on input "checkbox" at bounding box center [21, 146] width 0 height 0
click at [18, 164] on span at bounding box center [18, 163] width 5 height 5
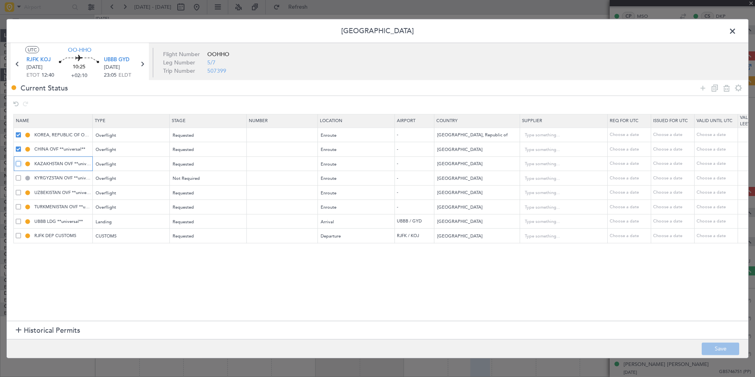
click at [21, 161] on input "checkbox" at bounding box center [21, 161] width 0 height 0
click at [16, 178] on span at bounding box center [18, 177] width 5 height 5
click at [21, 175] on input "checkbox" at bounding box center [21, 175] width 0 height 0
click at [18, 191] on span at bounding box center [18, 191] width 5 height 5
click at [21, 189] on input "checkbox" at bounding box center [21, 189] width 0 height 0
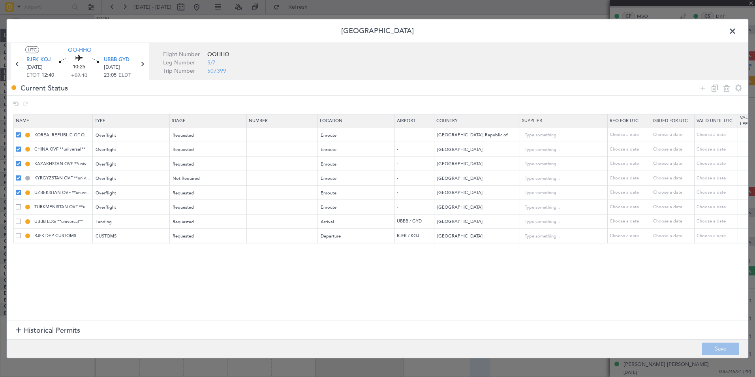
click at [19, 204] on span at bounding box center [18, 206] width 5 height 5
click at [21, 204] on input "checkbox" at bounding box center [21, 204] width 0 height 0
click at [18, 224] on div "UBBB LDG **universal**" at bounding box center [54, 221] width 77 height 7
click at [20, 222] on span at bounding box center [18, 220] width 5 height 5
click at [21, 218] on input "checkbox" at bounding box center [21, 218] width 0 height 0
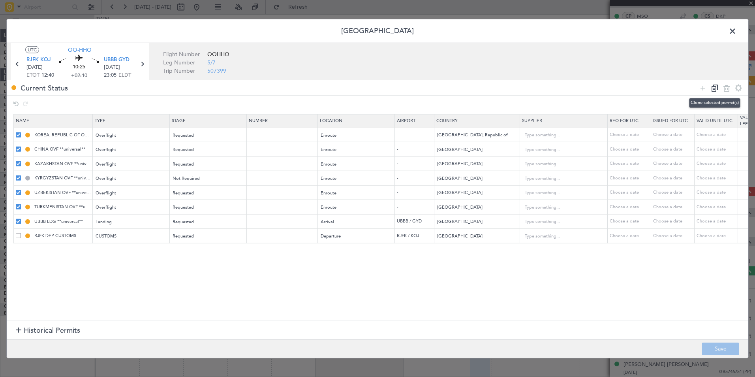
click at [715, 89] on icon at bounding box center [714, 87] width 9 height 9
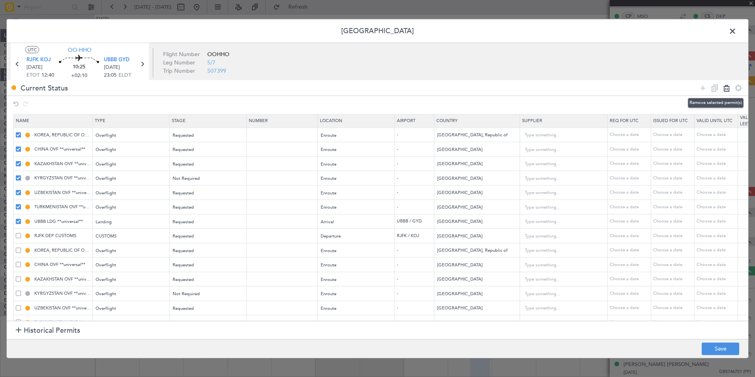
click at [724, 88] on icon at bounding box center [725, 87] width 9 height 9
type input "RJFK DEP CUSTOMS"
type input "Japan"
type input "CIQ times: TBA"
type input "KOREA, REPUBLIC OF OVF **universal**"
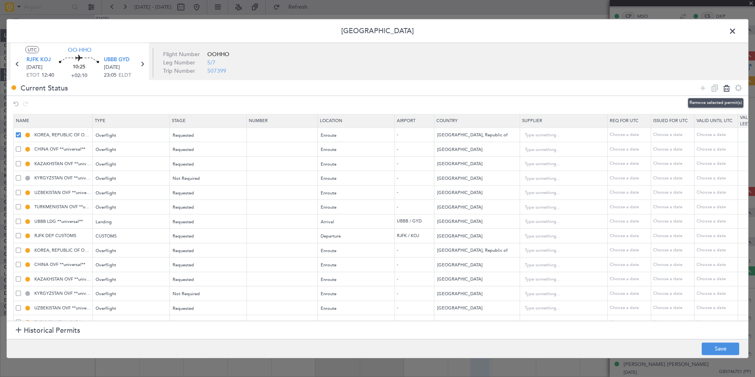
type input "Korea, Republic of"
type input "CHINA OVF **universal**"
type input "China"
type input "3"
type input "KAZAKHSTAN OVF **universal**"
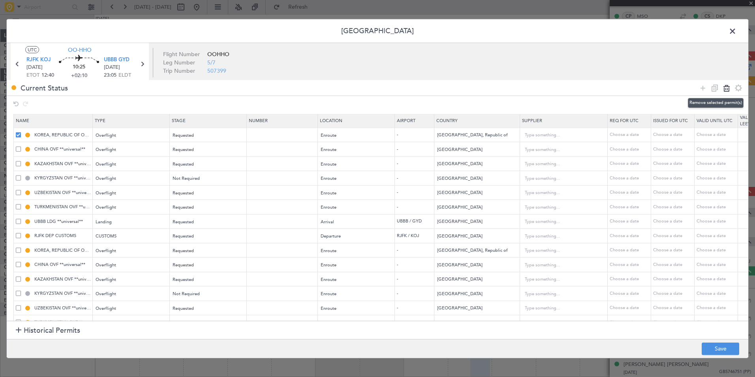
type input "Kazakhstan"
type input "KYRGYZSTAN OVF **universal**"
type input "Kyrgyzstan"
type input "UZBEKISTAN OVF **universal**"
type input "Uzbekistan"
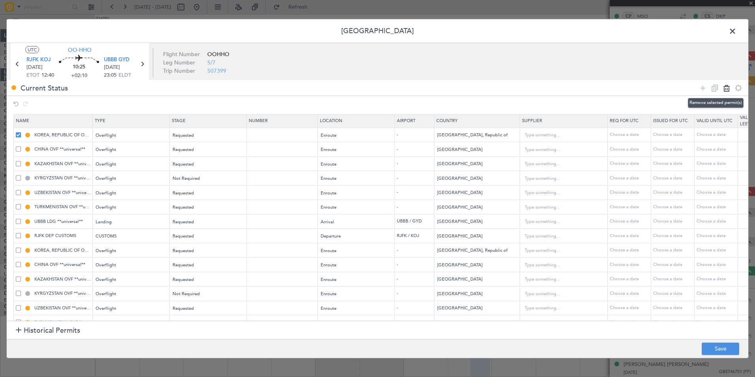
type input "TURKMENISTAN OVF **universal**"
type input "Turkmenistan"
type input "UBBB LDG **universal**"
type input "Azerbaijan"
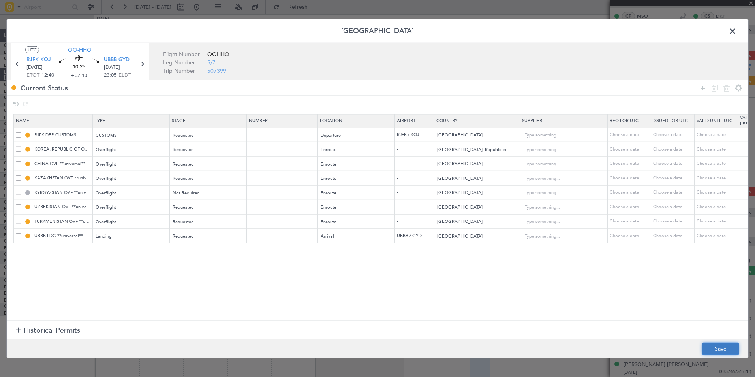
click at [713, 347] on button "Save" at bounding box center [719, 348] width 37 height 13
type input "KOREA, REPUBLIC OF OVF"
type input "CHINA OVF"
type input "KAZAKHSTAN OVF"
type input "KYRGYZSTAN OVF"
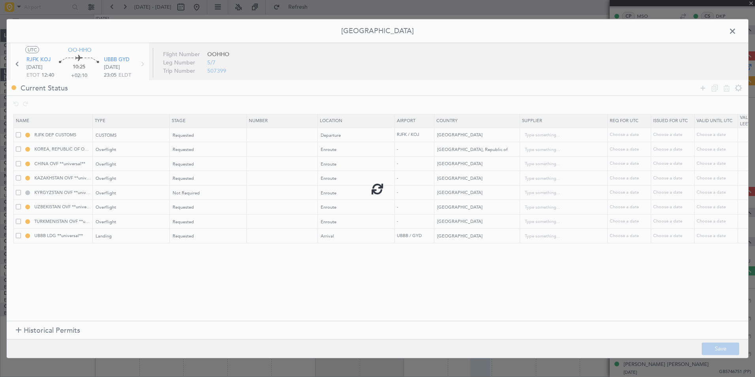
type input "UZBEKISTAN OVF"
type input "TURKMENISTAN OVF"
type input "UBBB LDG"
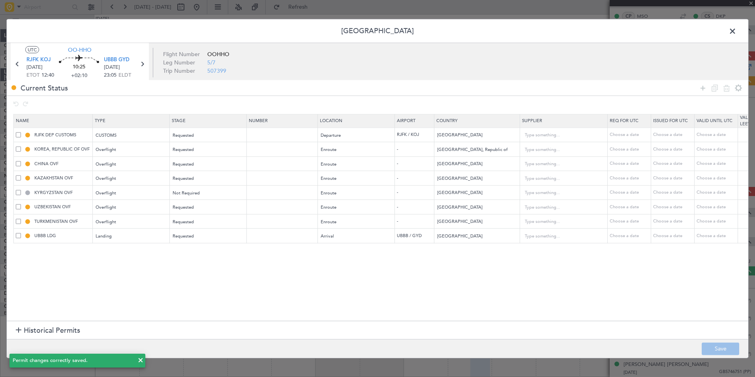
click at [736, 33] on span at bounding box center [736, 33] width 0 height 16
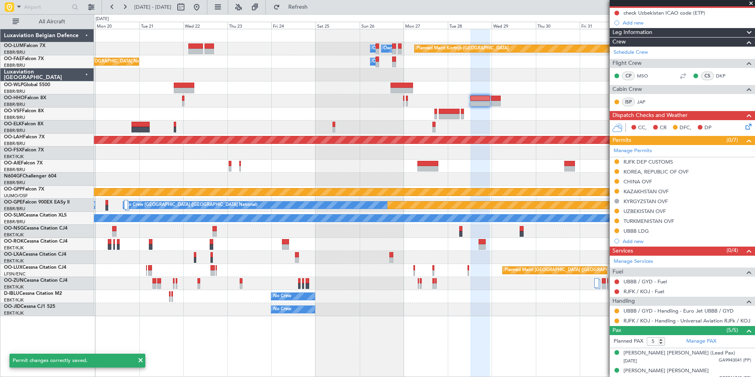
scroll to position [20, 0]
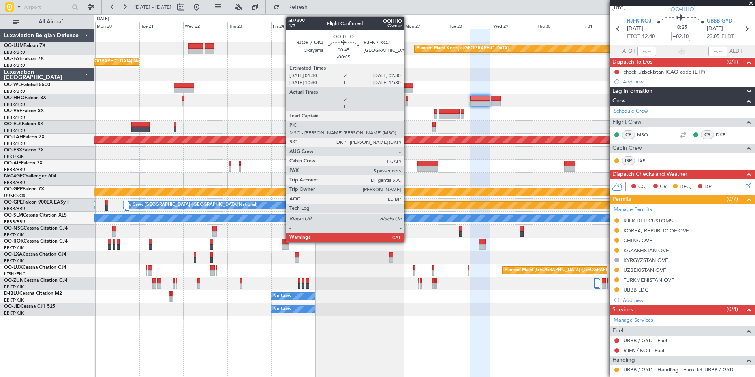
click at [407, 100] on div at bounding box center [407, 99] width 2 height 6
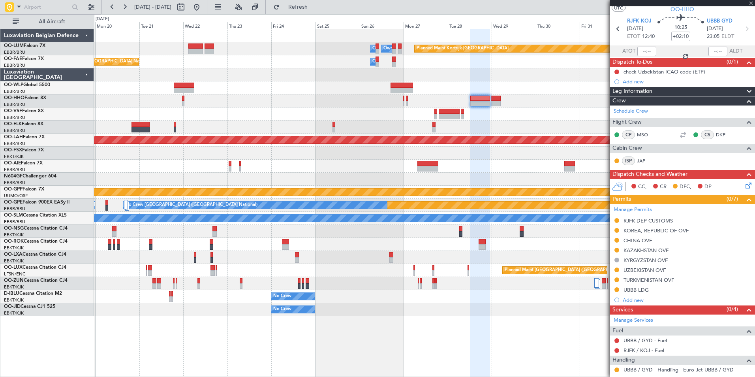
type input "-00:05"
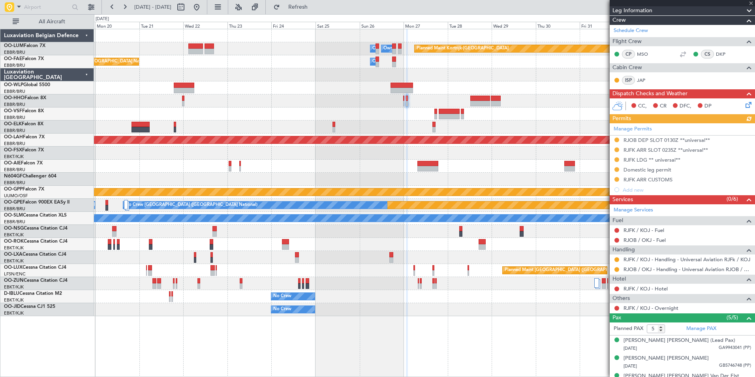
scroll to position [79, 0]
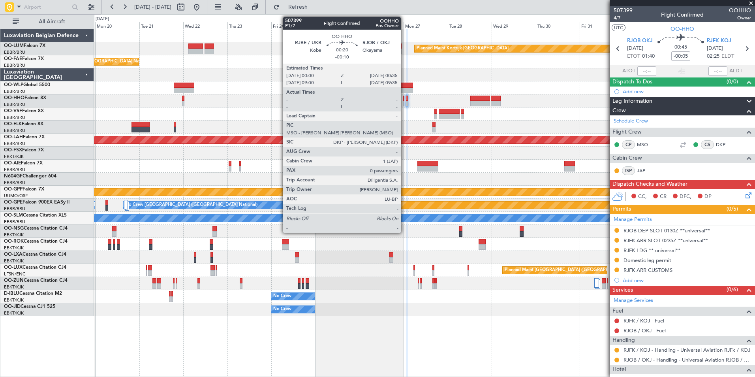
click at [404, 102] on div at bounding box center [403, 104] width 1 height 6
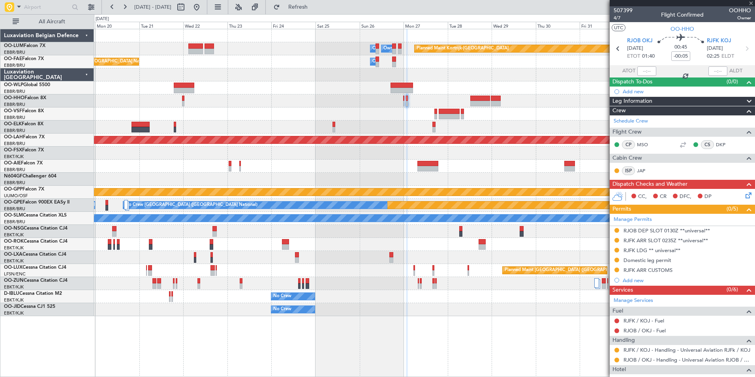
type input "-00:10"
type input "0"
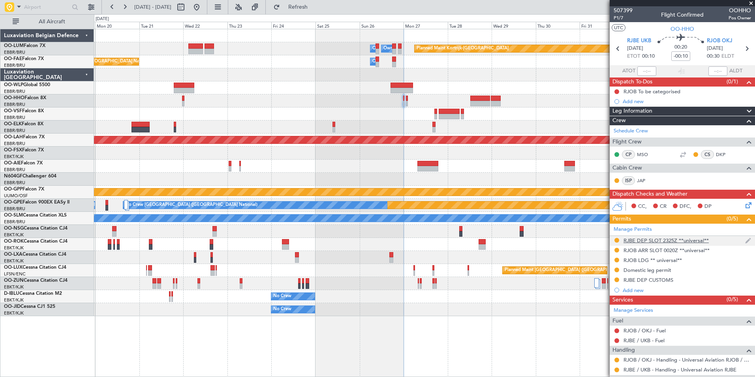
click at [644, 240] on div "RJBE DEP SLOT 2325Z **universal**" at bounding box center [665, 240] width 85 height 7
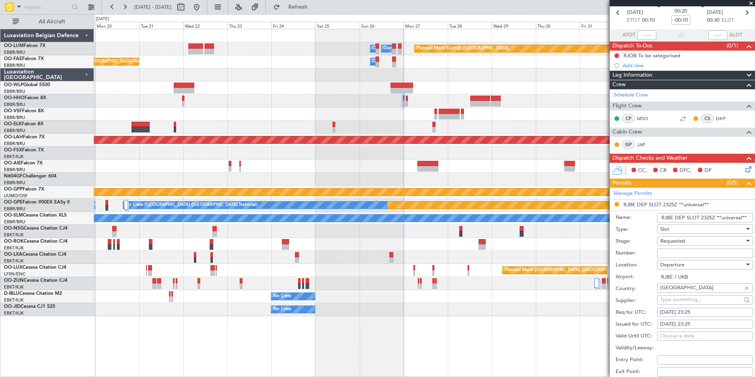
scroll to position [79, 0]
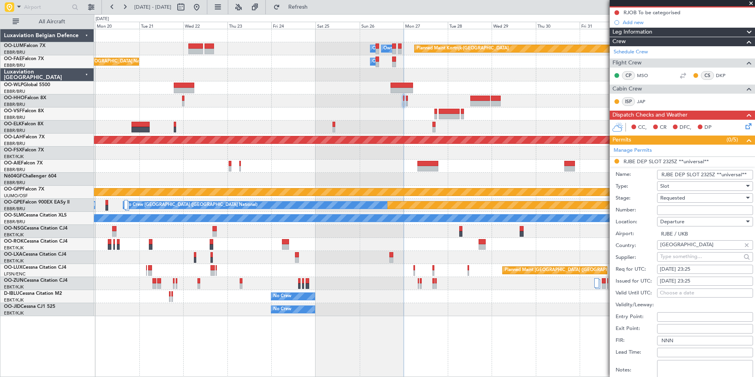
click at [702, 268] on div "[DATE] 23:25" at bounding box center [704, 269] width 90 height 8
select select "10"
select select "2025"
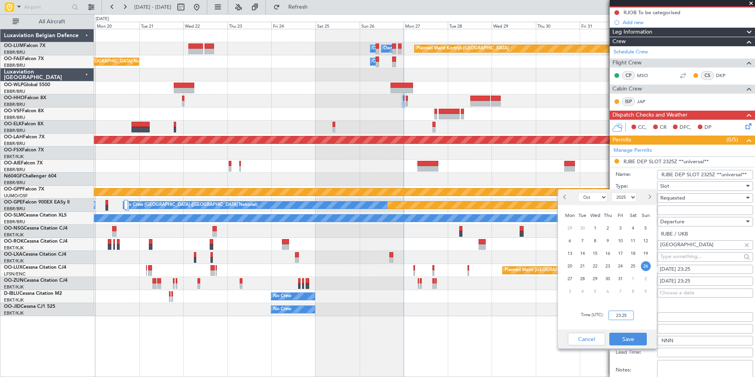
drag, startPoint x: 621, startPoint y: 317, endPoint x: 449, endPoint y: 135, distance: 250.7
click at [622, 317] on input "23:25" at bounding box center [620, 314] width 25 height 9
click at [565, 278] on span "27" at bounding box center [570, 278] width 10 height 10
type input "00:00"
click at [610, 313] on input "00:00" at bounding box center [620, 314] width 25 height 9
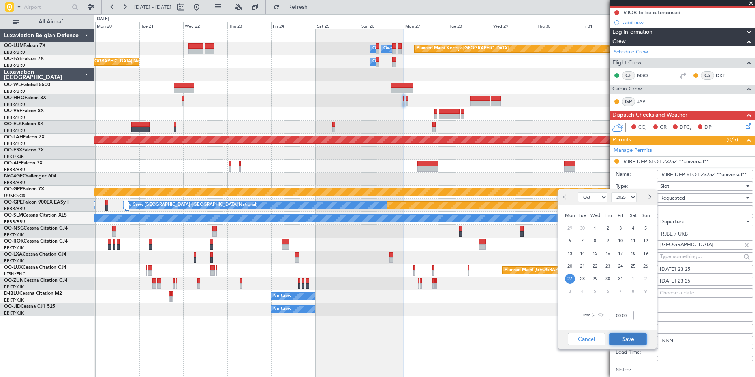
click at [638, 342] on button "Save" at bounding box center [627, 338] width 37 height 13
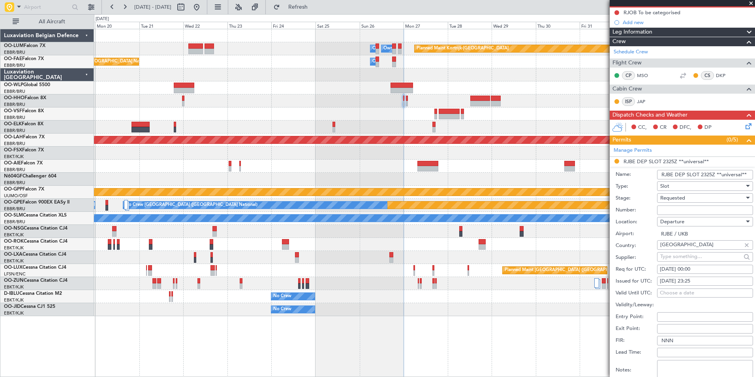
click at [681, 281] on div "26/10/2025 23:25" at bounding box center [704, 281] width 90 height 8
select select "10"
select select "2025"
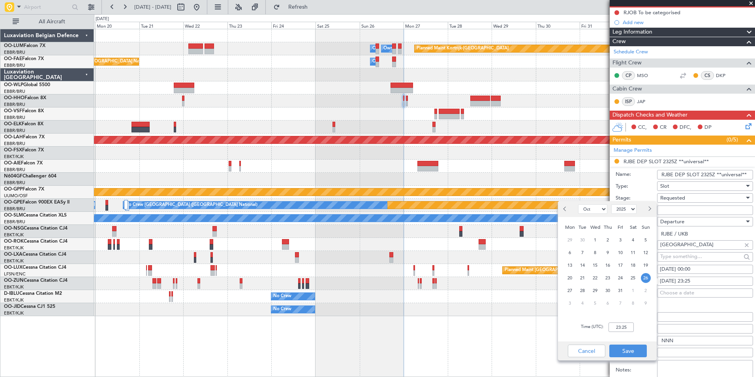
click at [573, 291] on span "27" at bounding box center [570, 290] width 10 height 10
type input "00:00"
click at [623, 348] on button "Save" at bounding box center [627, 350] width 37 height 13
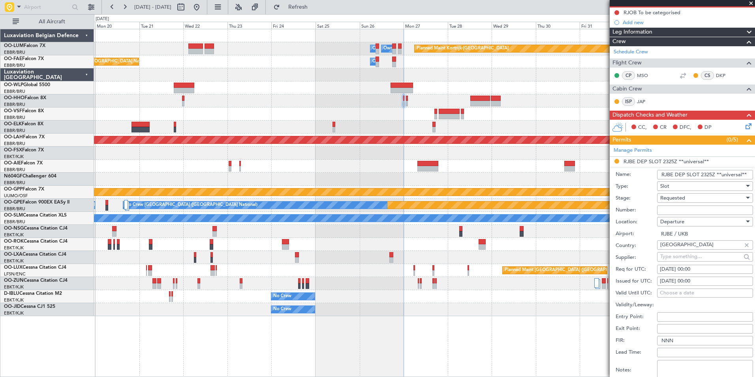
drag, startPoint x: 711, startPoint y: 174, endPoint x: 701, endPoint y: 177, distance: 11.1
click at [701, 177] on input "RJBE DEP SLOT 2325Z **universal**" at bounding box center [705, 174] width 96 height 9
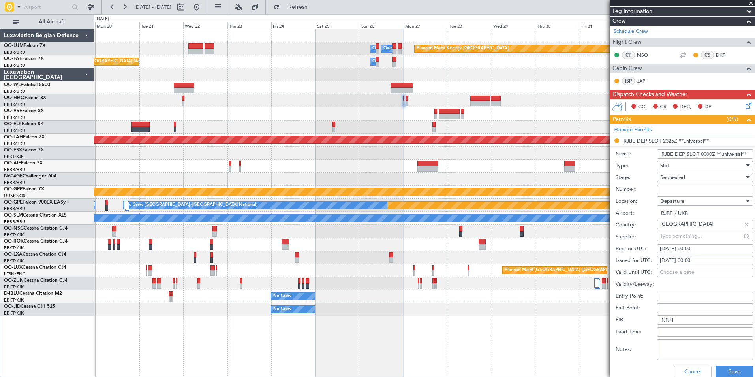
scroll to position [118, 0]
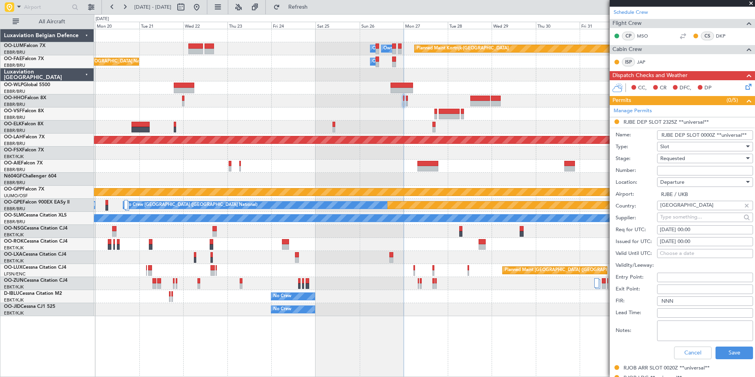
type input "RJBE DEP SLOT 0000Z **universal**"
click at [730, 345] on div "Cancel Save" at bounding box center [683, 352] width 137 height 21
click at [730, 353] on button "Save" at bounding box center [733, 352] width 37 height 13
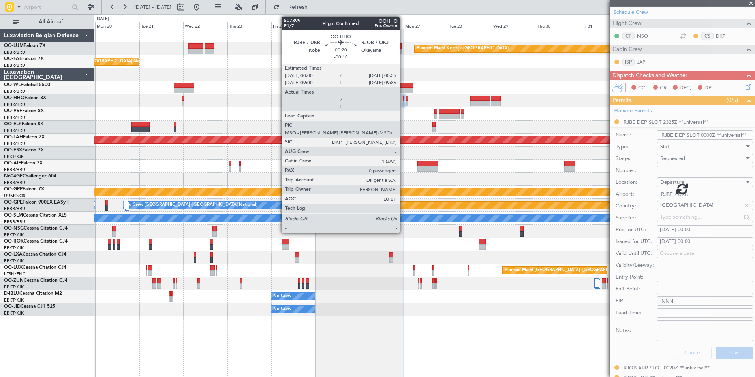
scroll to position [58, 0]
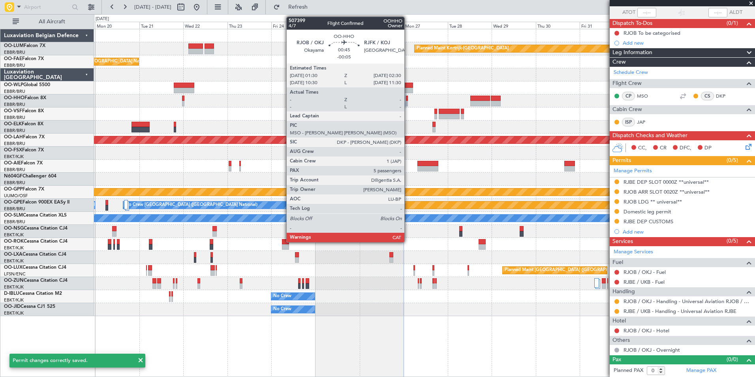
click at [408, 100] on div at bounding box center [407, 99] width 2 height 6
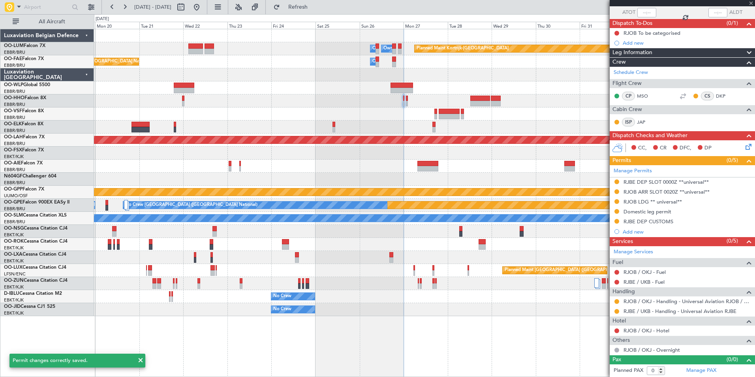
type input "-00:05"
type input "5"
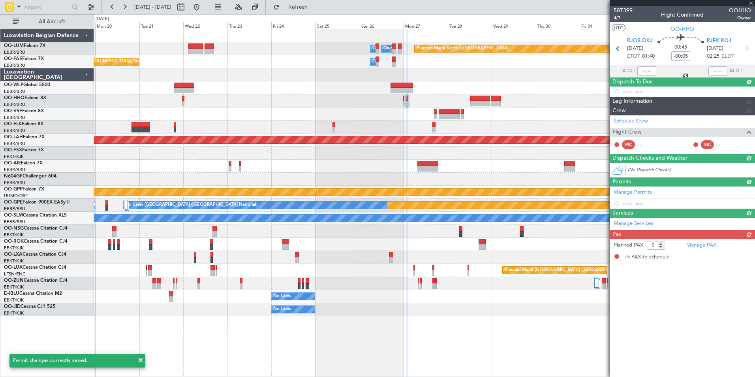
scroll to position [0, 0]
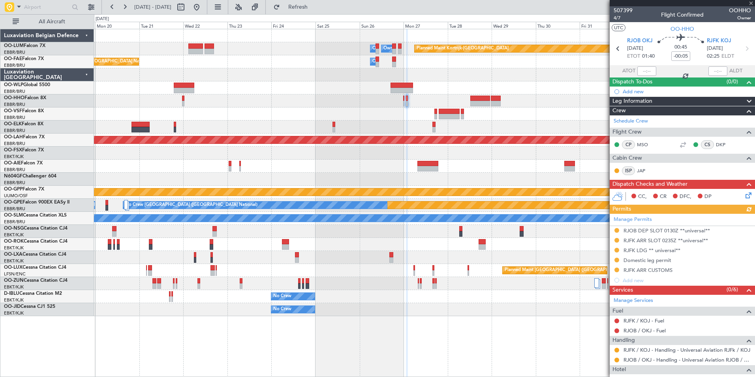
click at [655, 240] on div "Manage Permits RJOB DEP SLOT 0130Z **universal** RJFK ARR SLOT 0235Z **universa…" at bounding box center [681, 249] width 145 height 71
click at [405, 101] on div at bounding box center [424, 100] width 660 height 13
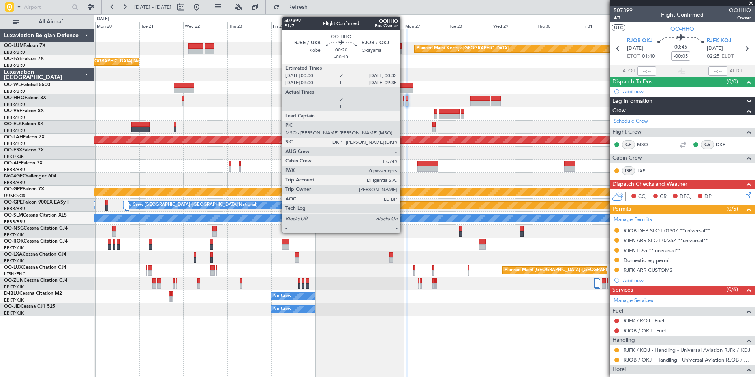
click at [403, 102] on div at bounding box center [403, 104] width 1 height 6
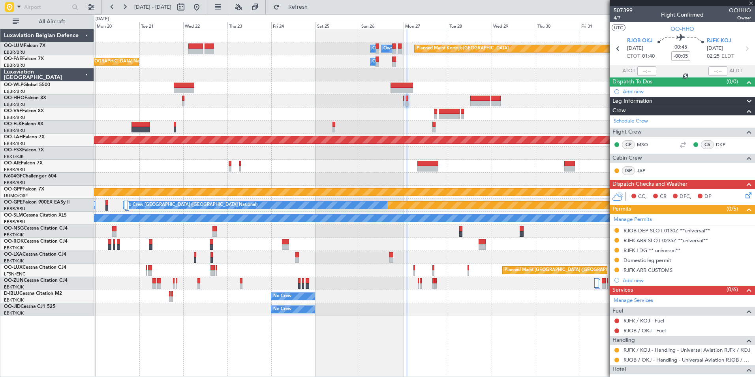
type input "-00:10"
type input "0"
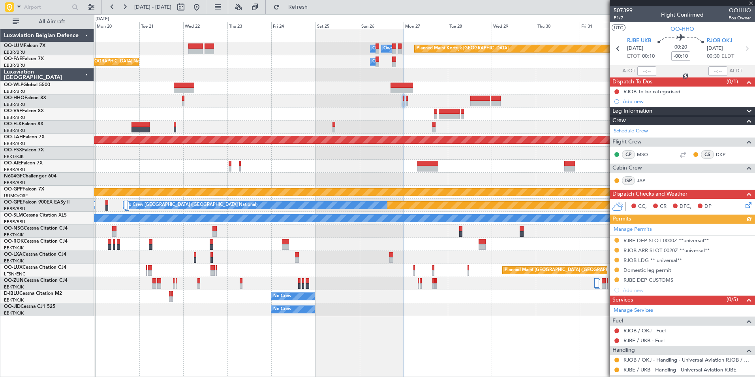
click at [660, 251] on div "Manage Permits RJBE DEP SLOT 0000Z **universal** RJOB ARR SLOT 0020Z **universa…" at bounding box center [681, 258] width 145 height 71
click at [659, 251] on div "Manage Permits RJBE DEP SLOT 0000Z **universal** RJOB ARR SLOT 0020Z **universa…" at bounding box center [681, 258] width 145 height 71
click at [657, 251] on div "Manage Permits RJBE DEP SLOT 0000Z **universal** RJOB ARR SLOT 0020Z **universa…" at bounding box center [681, 258] width 145 height 71
click at [676, 252] on div "Manage Permits RJBE DEP SLOT 0000Z **universal** RJOB ARR SLOT 0020Z **universa…" at bounding box center [681, 258] width 145 height 71
click at [674, 252] on div "RJOB ARR SLOT 0020Z **universal**" at bounding box center [666, 250] width 86 height 7
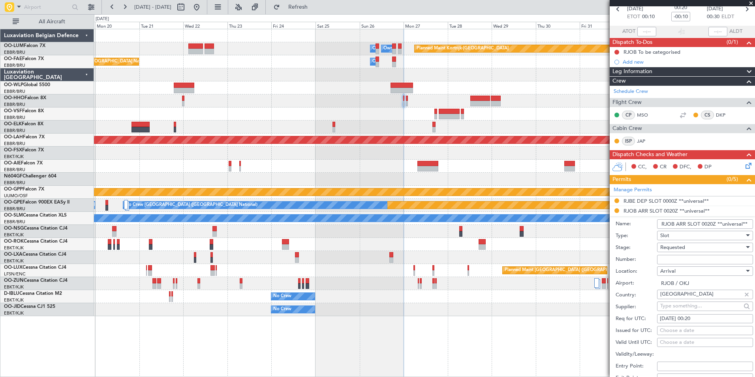
click at [696, 318] on div "27/10/2025 00:20" at bounding box center [704, 319] width 90 height 8
select select "10"
select select "2025"
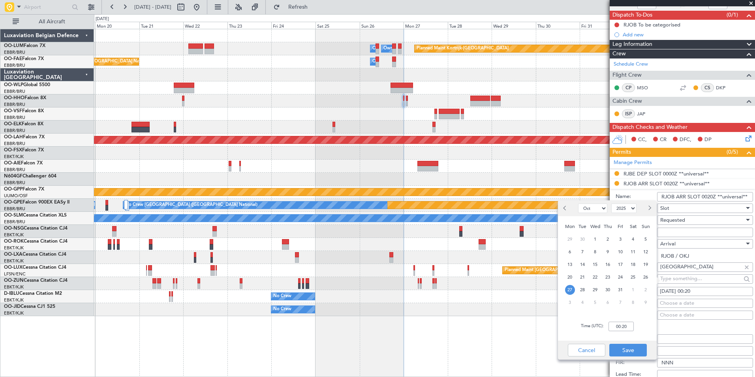
scroll to position [79, 0]
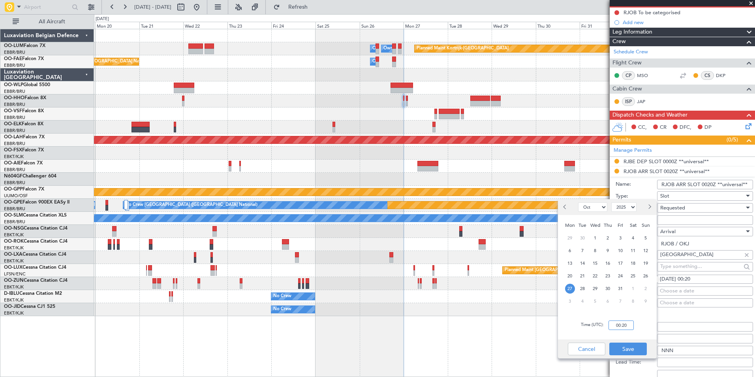
click at [622, 328] on input "00:20" at bounding box center [620, 324] width 25 height 9
type input "00:35"
drag, startPoint x: 623, startPoint y: 349, endPoint x: 659, endPoint y: 317, distance: 48.1
click at [624, 348] on button "Save" at bounding box center [627, 348] width 37 height 13
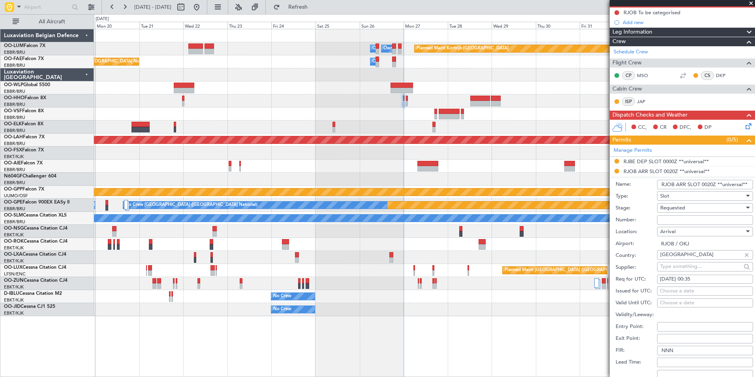
click at [712, 184] on input "RJOB ARR SLOT 0020Z **universal**" at bounding box center [705, 184] width 96 height 9
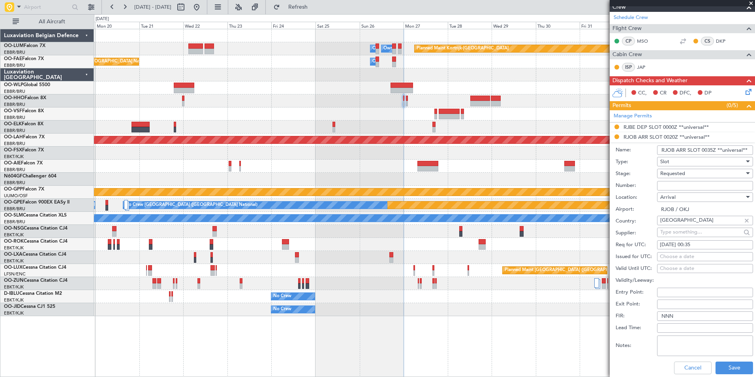
scroll to position [158, 0]
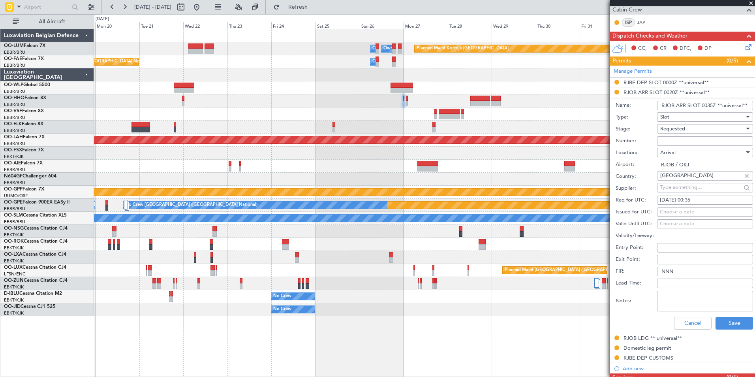
type input "RJOB ARR SLOT 0035Z **universal**"
click at [732, 314] on div "Cancel Save" at bounding box center [683, 323] width 137 height 21
click at [731, 318] on button "Save" at bounding box center [733, 323] width 37 height 13
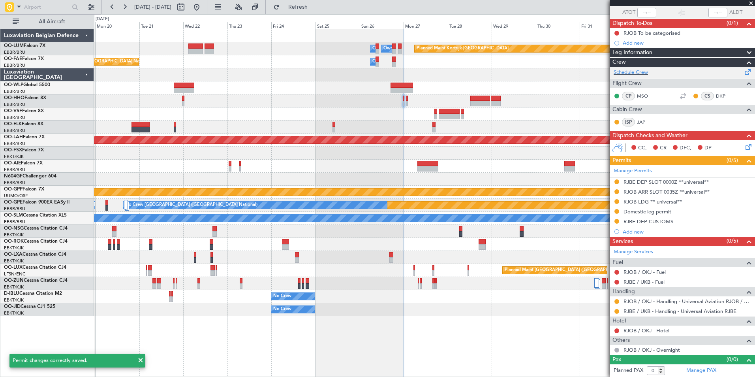
scroll to position [0, 0]
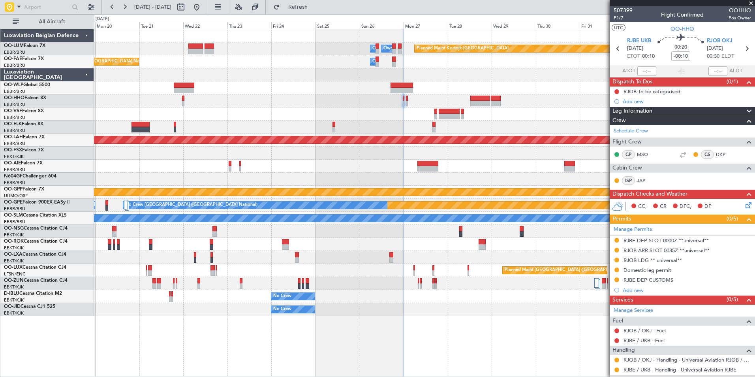
click at [418, 164] on div "Planned Maint Kortrijk-Wevelgem Owner Melsbroek Air Base Owner Melsbroek Air Ba…" at bounding box center [424, 172] width 660 height 287
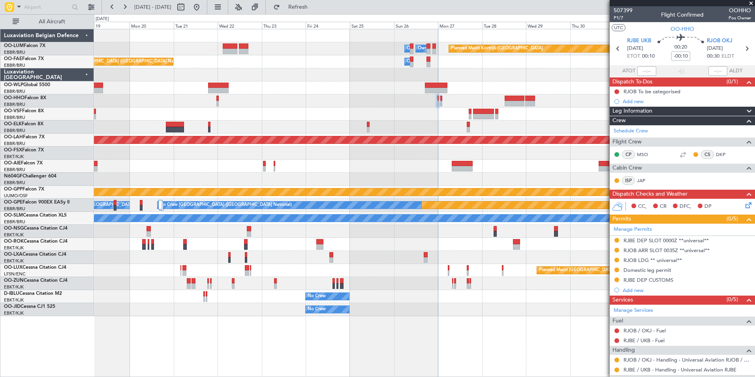
click at [426, 159] on div at bounding box center [424, 165] width 660 height 13
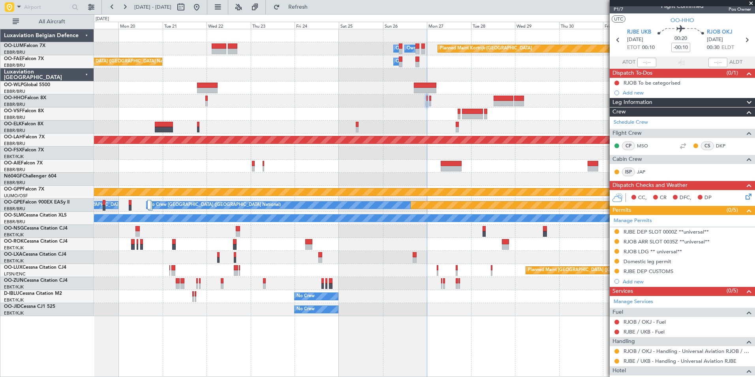
scroll to position [7, 0]
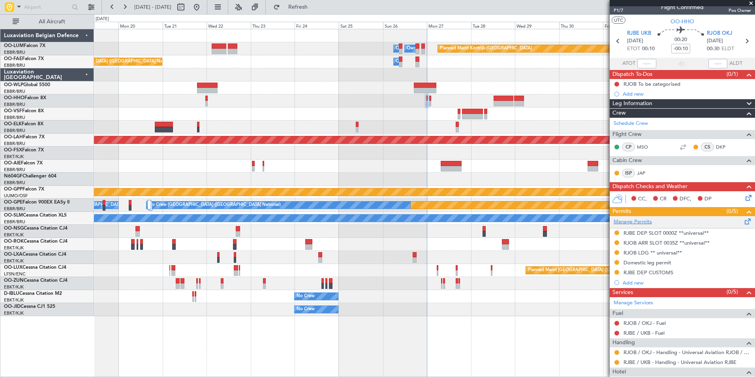
click at [743, 223] on span at bounding box center [747, 220] width 9 height 6
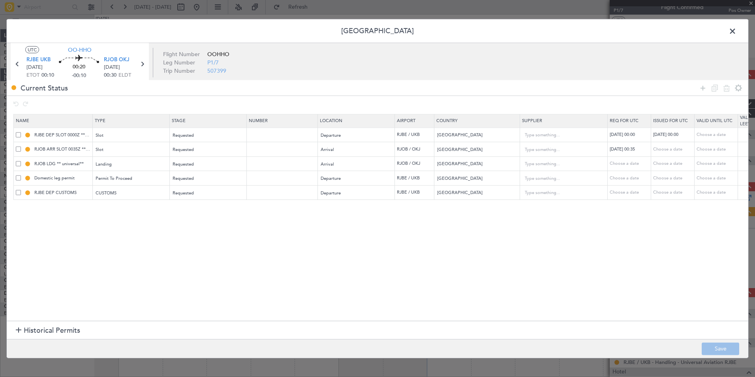
click at [19, 149] on span at bounding box center [18, 148] width 5 height 5
click at [21, 146] on input "checkbox" at bounding box center [21, 146] width 0 height 0
click at [18, 166] on span at bounding box center [18, 163] width 5 height 5
click at [21, 161] on input "checkbox" at bounding box center [21, 161] width 0 height 0
click at [18, 182] on td "Domestic leg permit" at bounding box center [53, 178] width 79 height 15
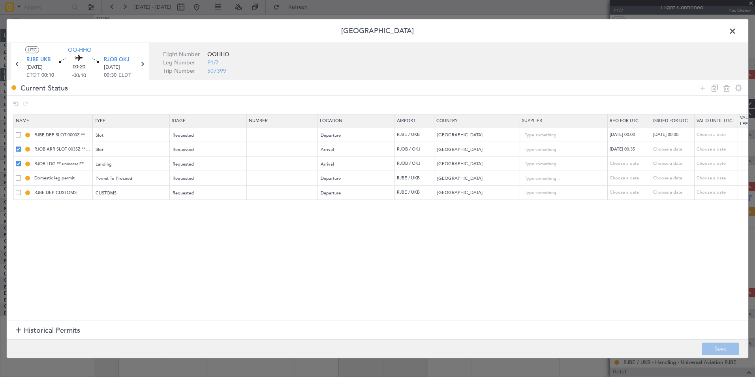
click at [17, 179] on span at bounding box center [18, 177] width 5 height 5
click at [21, 175] on input "checkbox" at bounding box center [21, 175] width 0 height 0
click at [713, 88] on icon at bounding box center [714, 87] width 9 height 9
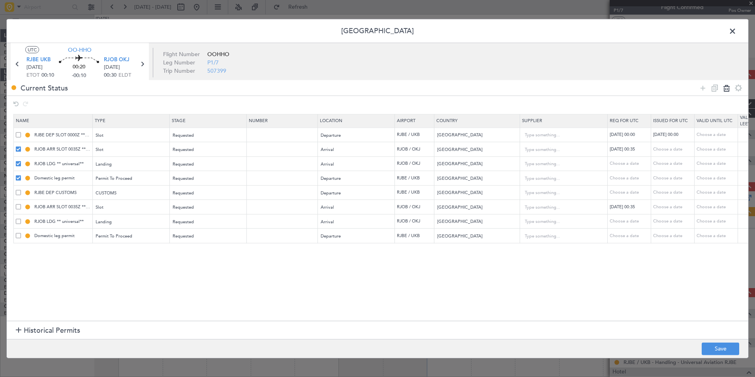
click at [726, 89] on icon at bounding box center [725, 87] width 9 height 9
type input "RJBE DEP CUSTOMS"
type input "CIQ MON -FRI between 09:00 - 17:00Z"
type input "RJOB ARR SLOT 0035Z **universal**"
type input "RJOB LDG ** universal**"
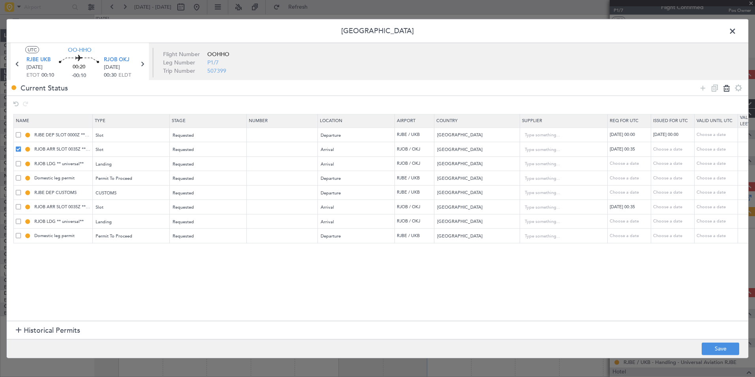
type input "Domestic leg permit"
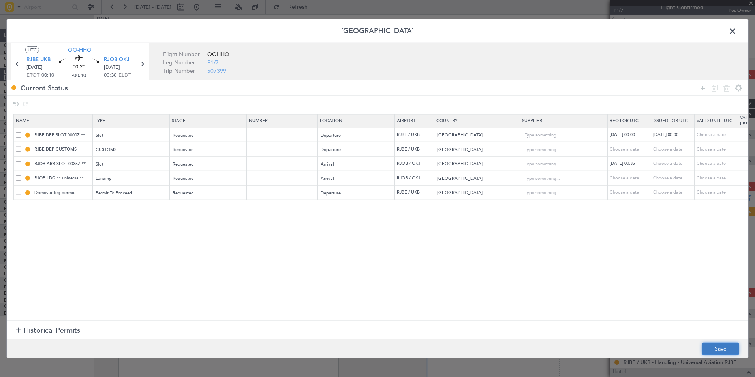
click at [712, 350] on button "Save" at bounding box center [719, 348] width 37 height 13
type input "RJOB ARR SLOT 0035Z"
type input "RJOB LDG"
type input "RJBE DEP Permit To Proceed"
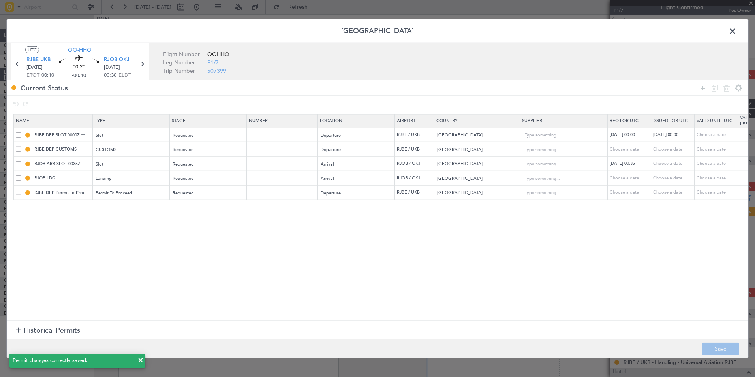
click at [736, 36] on span at bounding box center [736, 33] width 0 height 16
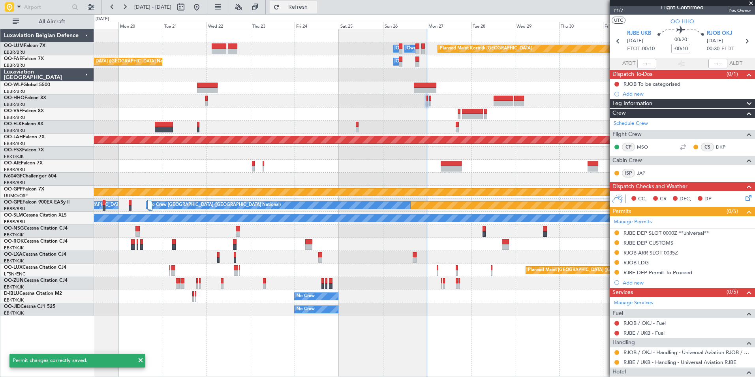
click at [315, 8] on span "Refresh" at bounding box center [297, 7] width 33 height 6
click at [415, 120] on div at bounding box center [424, 113] width 660 height 13
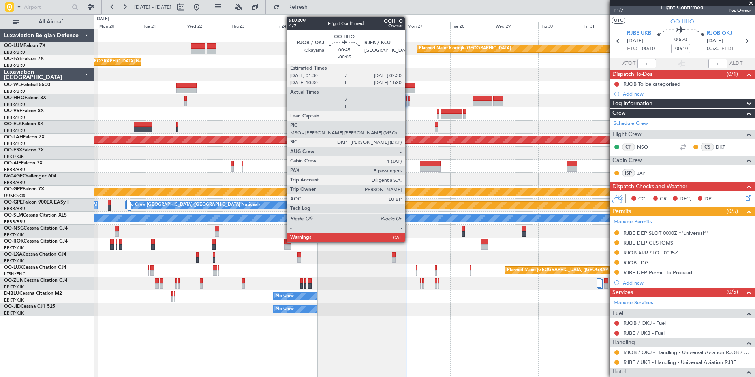
click at [408, 101] on div at bounding box center [409, 104] width 2 height 6
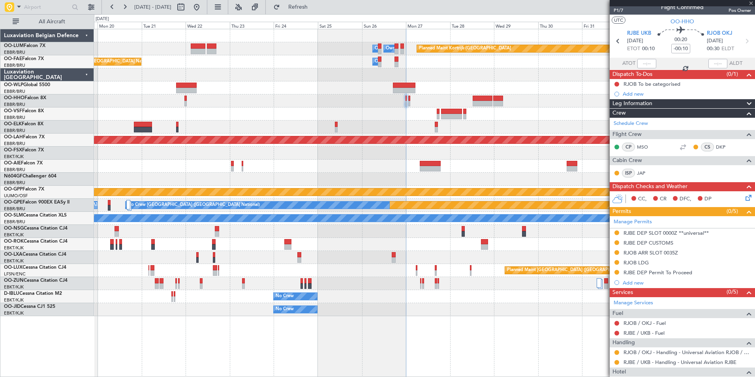
type input "-00:05"
type input "5"
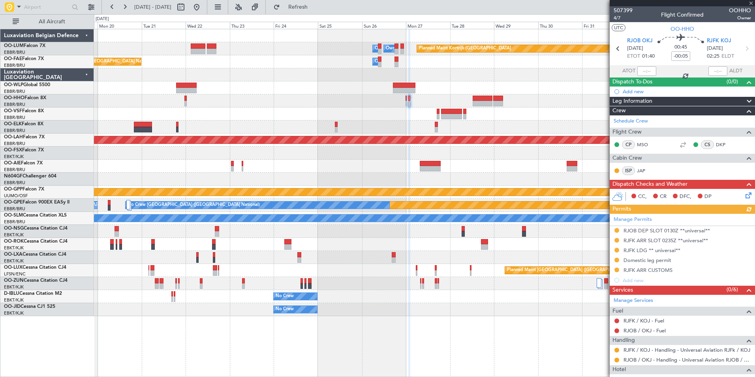
scroll to position [79, 0]
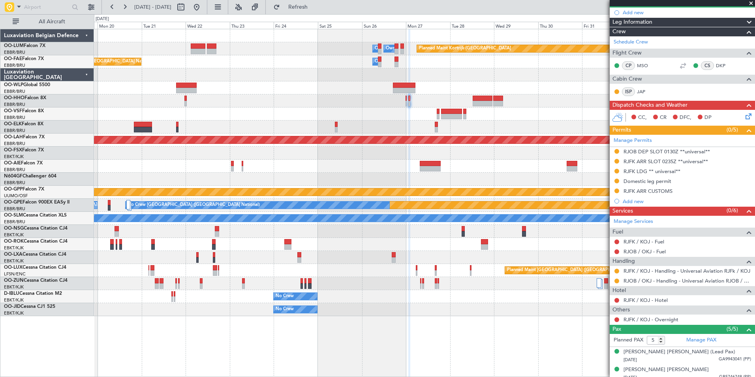
click at [379, 110] on div "Planned Maint Kortrijk-Wevelgem Owner Melsbroek Air Base Owner Melsbroek Air Ba…" at bounding box center [424, 172] width 660 height 287
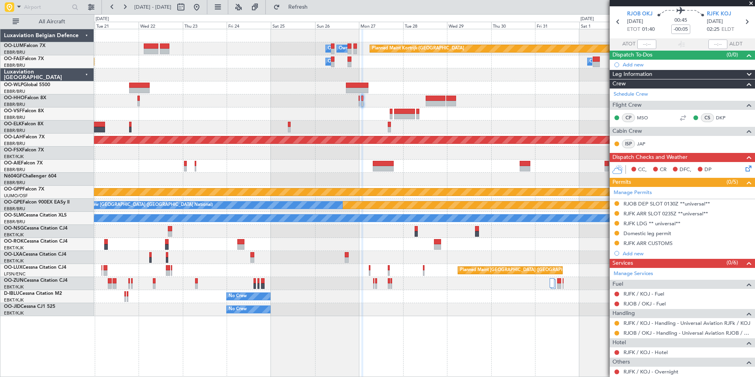
scroll to position [0, 0]
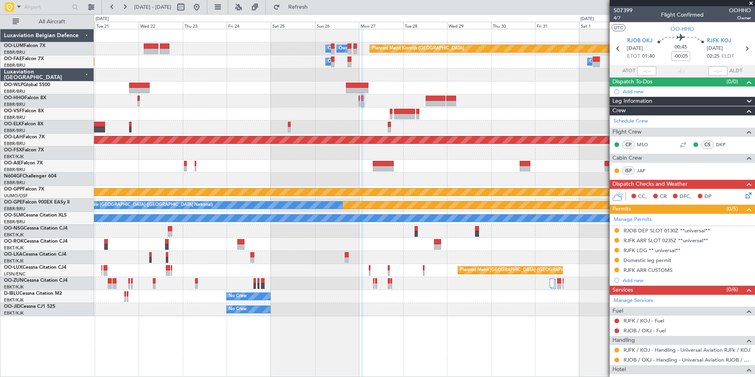
click at [714, 36] on section "RJOB OKJ 27/10/2025 ETOT 01:40 00:45 -00:05 RJFK KOJ 27/10/2025 02:25 ELDT" at bounding box center [681, 49] width 145 height 31
click at [714, 39] on span "RJFK KOJ" at bounding box center [718, 41] width 24 height 8
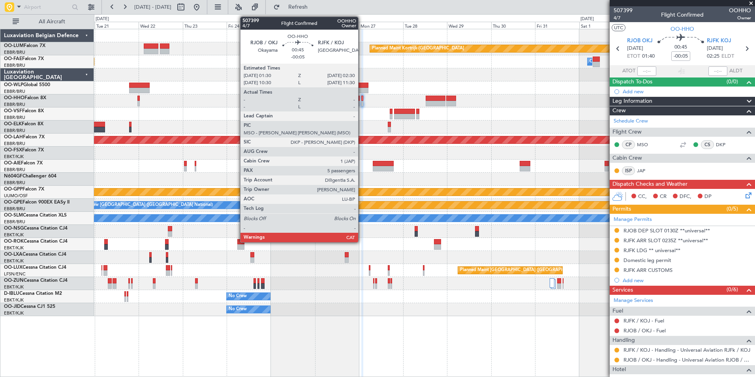
click at [362, 101] on div at bounding box center [362, 104] width 2 height 6
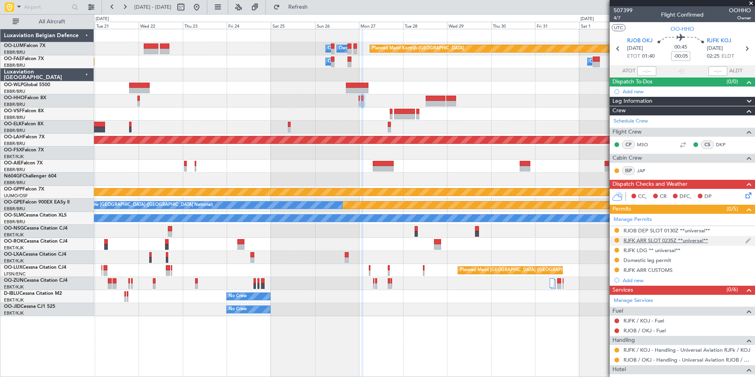
click at [660, 240] on div "RJFK ARR SLOT 0235Z **universal**" at bounding box center [665, 240] width 84 height 7
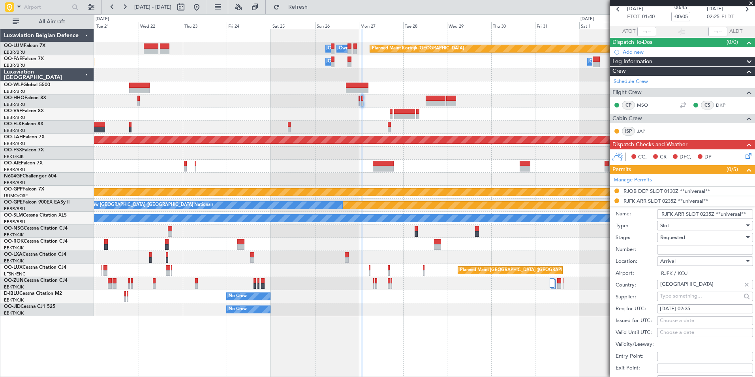
click at [696, 308] on div "27/10/2025 02:35" at bounding box center [704, 309] width 90 height 8
select select "10"
select select "2025"
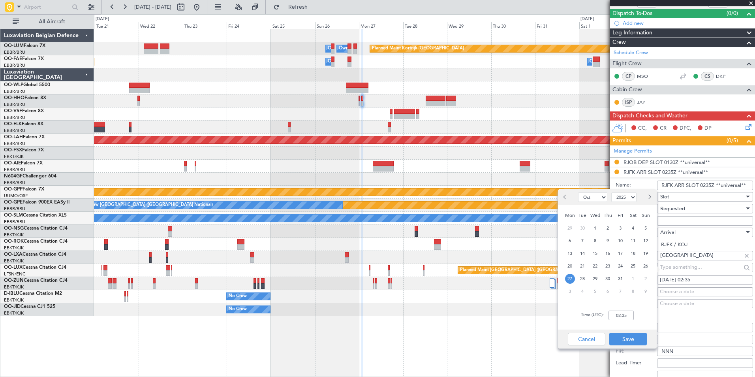
scroll to position [79, 0]
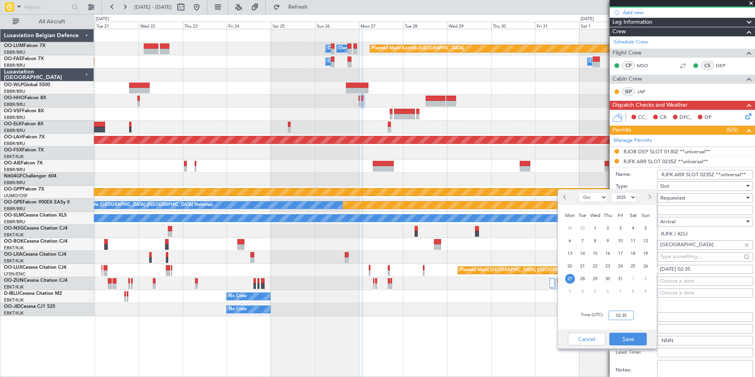
click at [622, 317] on input "02:35" at bounding box center [620, 314] width 25 height 9
type input "2"
type input "02:30"
click at [631, 340] on button "Save" at bounding box center [627, 338] width 37 height 13
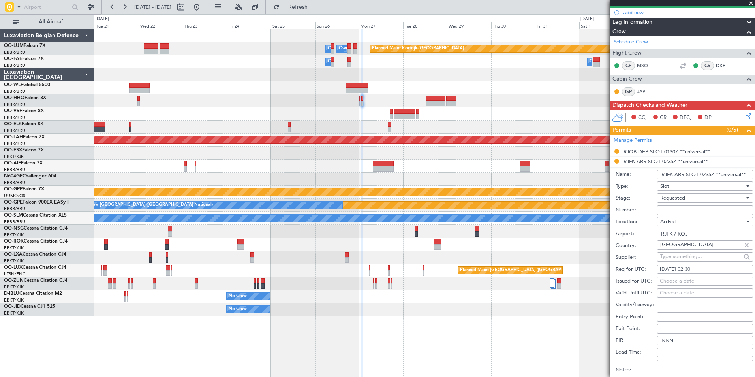
click at [711, 176] on input "RJFK ARR SLOT 0235Z **universal**" at bounding box center [705, 174] width 96 height 9
click at [714, 175] on input "RJFK ARR SLOT 0235Z **universal**" at bounding box center [705, 174] width 96 height 9
click at [712, 175] on input "RJFK ARR SLOT 0235Z **universal**" at bounding box center [705, 174] width 96 height 9
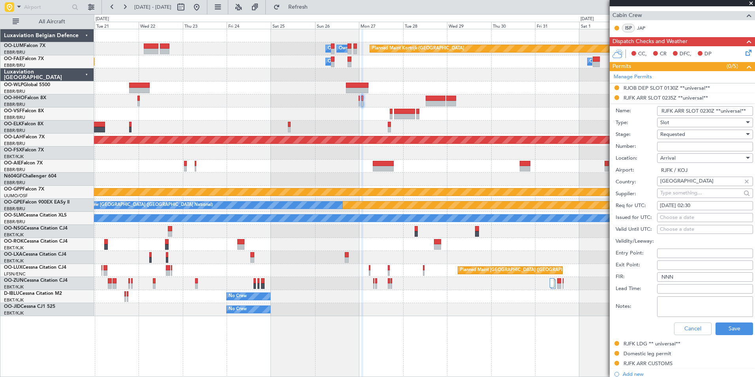
scroll to position [197, 0]
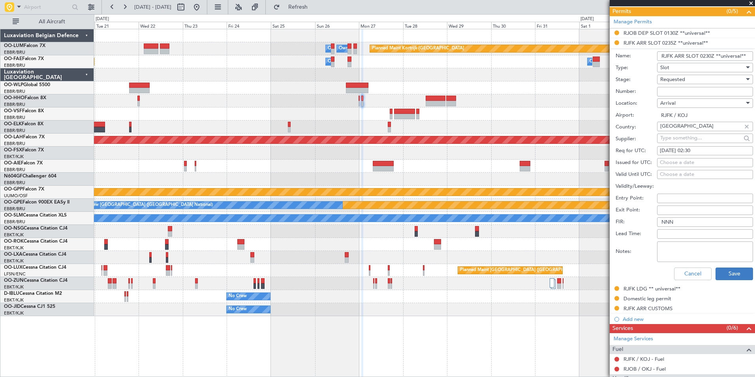
type input "RJFK ARR SLOT 0230Z **universal**"
click at [727, 272] on button "Save" at bounding box center [733, 273] width 37 height 13
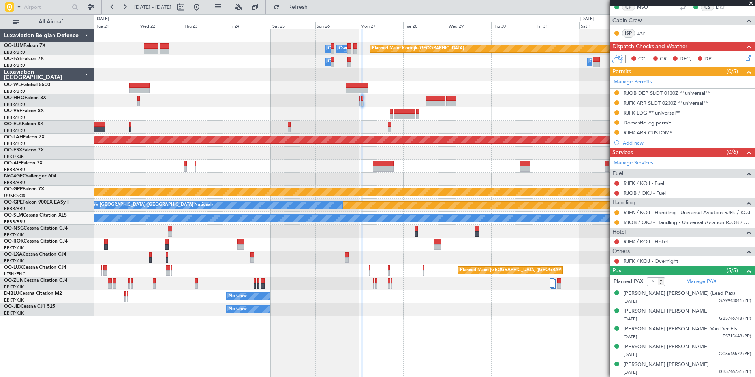
scroll to position [58, 0]
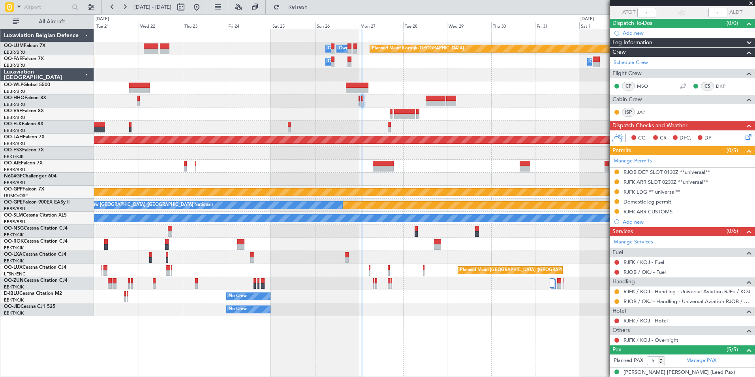
click at [363, 128] on div at bounding box center [424, 126] width 660 height 13
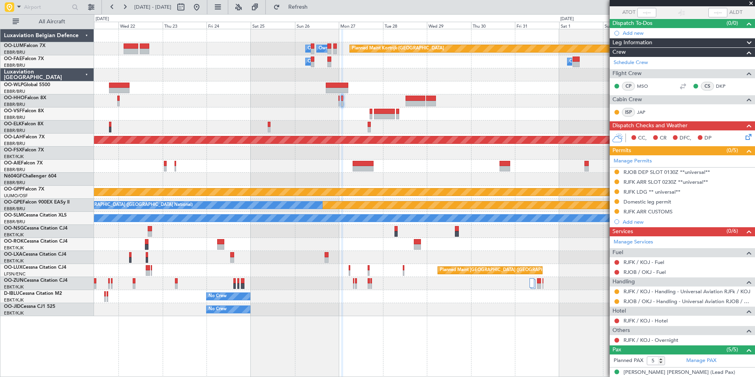
click at [345, 106] on div at bounding box center [424, 100] width 660 height 13
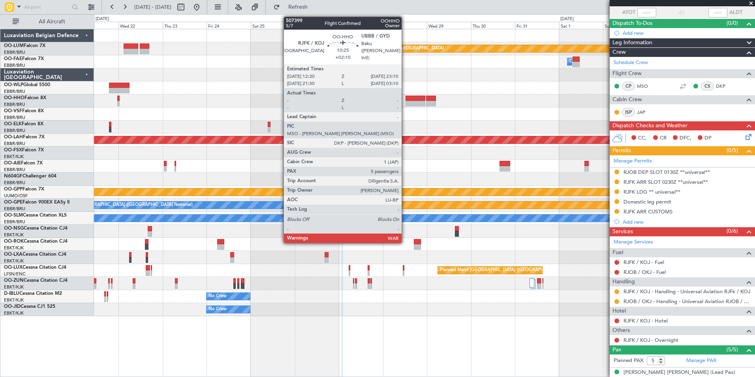
click at [405, 103] on div at bounding box center [415, 104] width 20 height 6
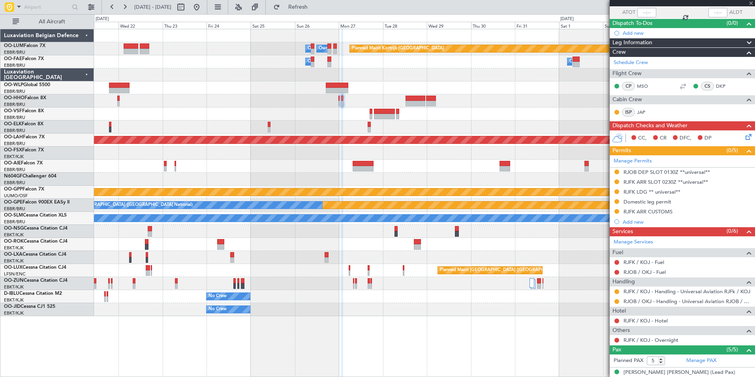
type input "+02:10"
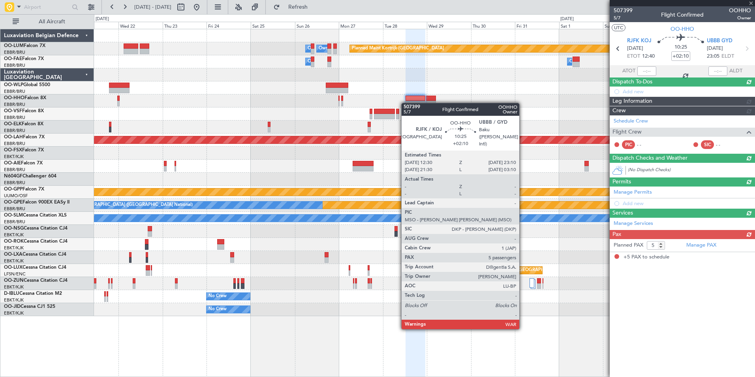
scroll to position [0, 0]
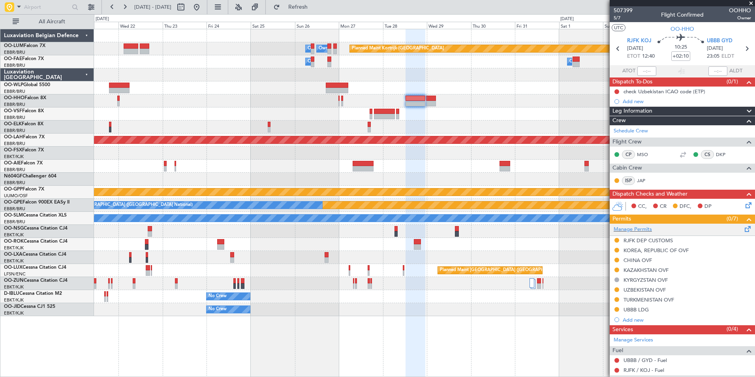
click at [743, 230] on span at bounding box center [747, 227] width 9 height 6
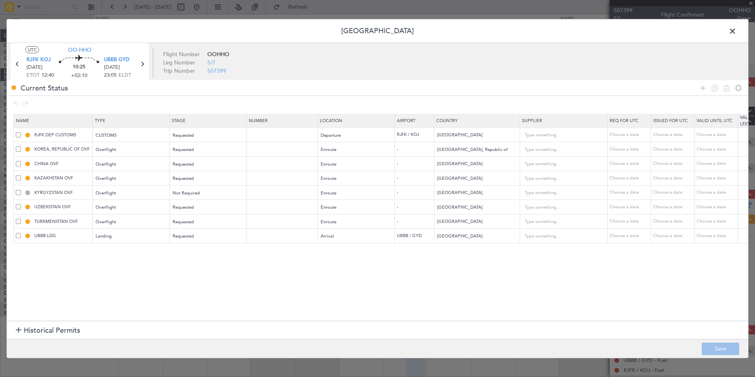
click at [736, 29] on span at bounding box center [736, 33] width 0 height 16
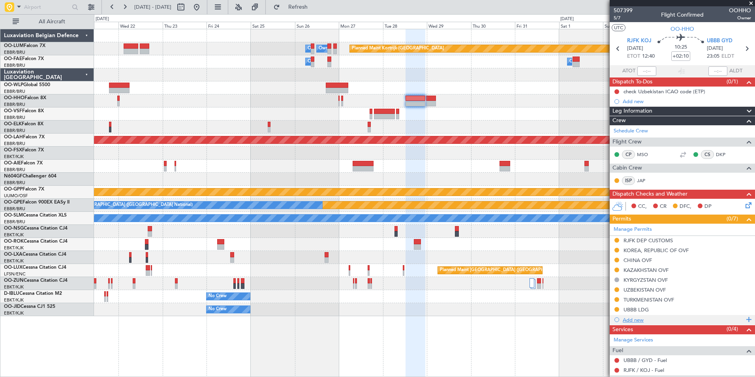
click at [629, 318] on div "Add new" at bounding box center [682, 319] width 121 height 7
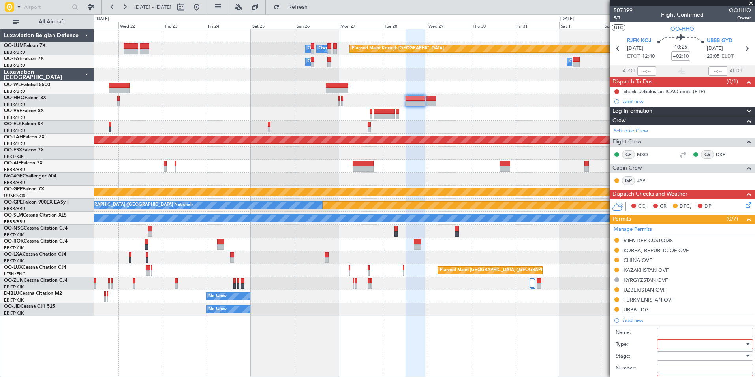
click at [664, 343] on div at bounding box center [702, 344] width 84 height 12
click at [653, 336] on div at bounding box center [377, 188] width 755 height 377
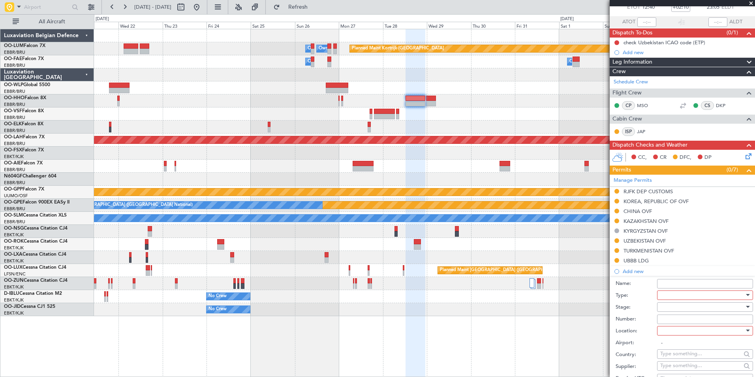
scroll to position [118, 0]
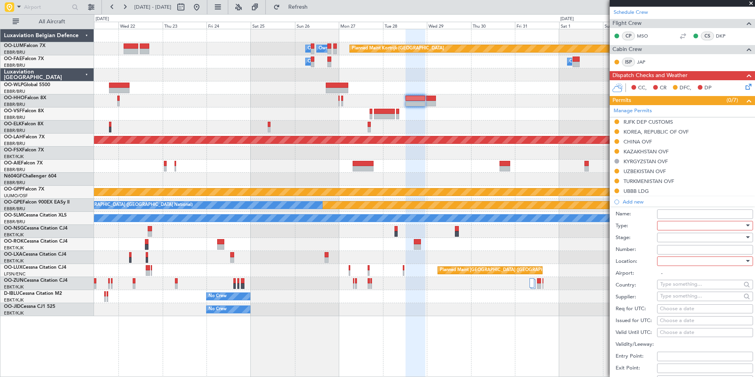
click at [672, 227] on div at bounding box center [702, 225] width 84 height 12
click at [673, 300] on span "Slot" at bounding box center [701, 300] width 83 height 12
click at [667, 242] on div at bounding box center [702, 237] width 84 height 12
click at [675, 293] on span "Requested" at bounding box center [701, 289] width 83 height 12
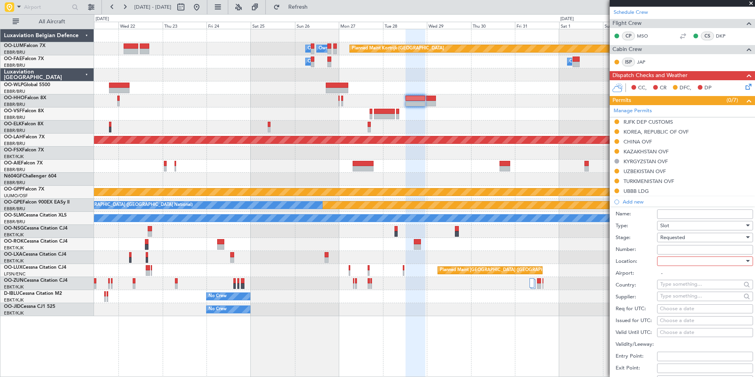
click at [674, 262] on div at bounding box center [702, 261] width 84 height 12
click at [674, 280] on span "Departure" at bounding box center [701, 277] width 83 height 12
type input "RJFK / KOJ"
click at [667, 310] on div "Choose a date" at bounding box center [704, 309] width 90 height 8
select select "10"
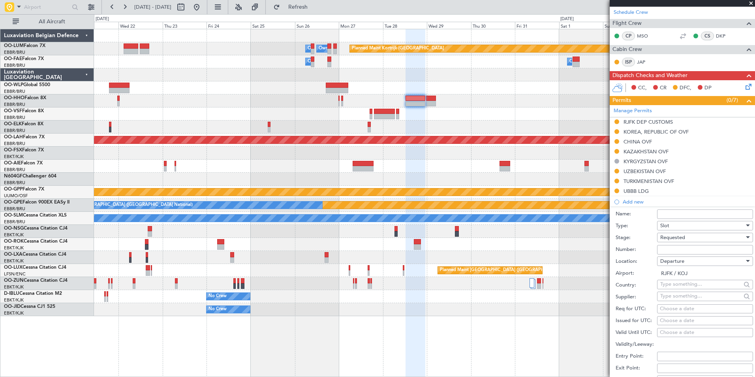
select select "2025"
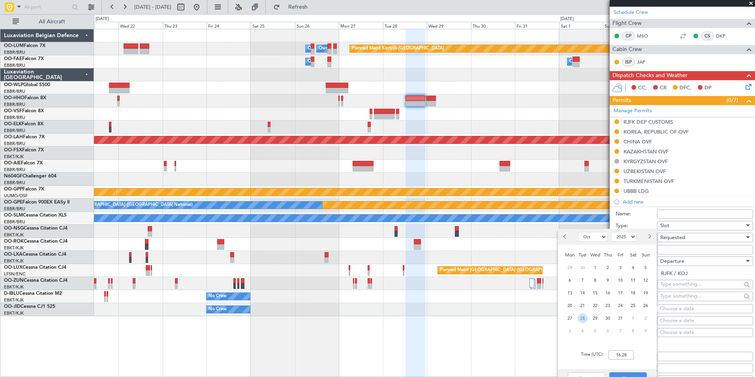
click at [584, 314] on span "28" at bounding box center [582, 318] width 10 height 10
click at [619, 352] on input "00:00" at bounding box center [620, 354] width 25 height 9
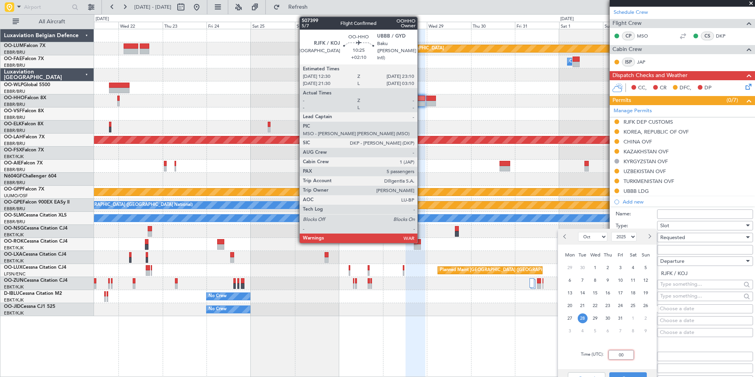
type input "0"
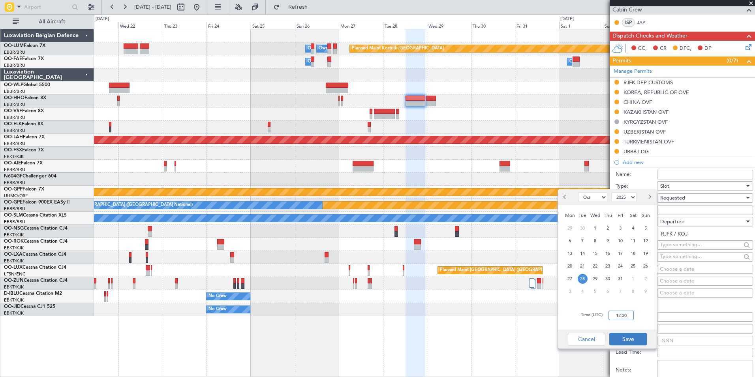
type input "12:30"
click at [635, 333] on button "Save" at bounding box center [627, 338] width 37 height 13
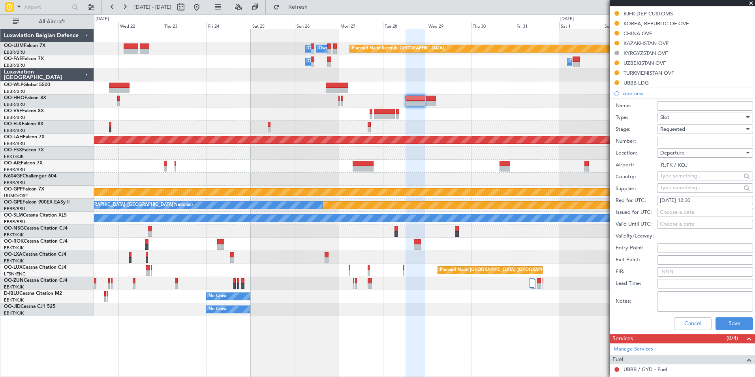
scroll to position [276, 0]
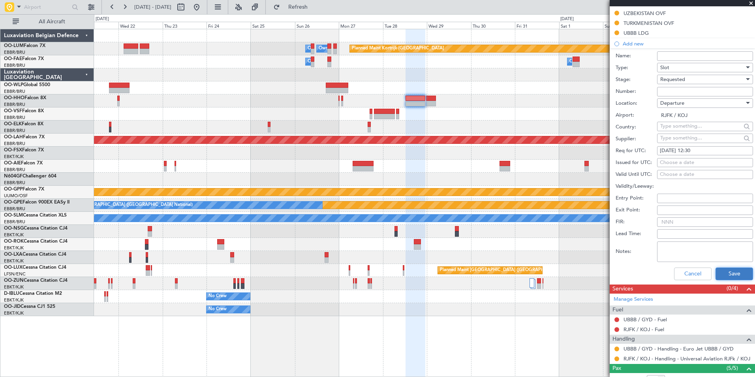
click at [725, 273] on button "Save" at bounding box center [733, 273] width 37 height 13
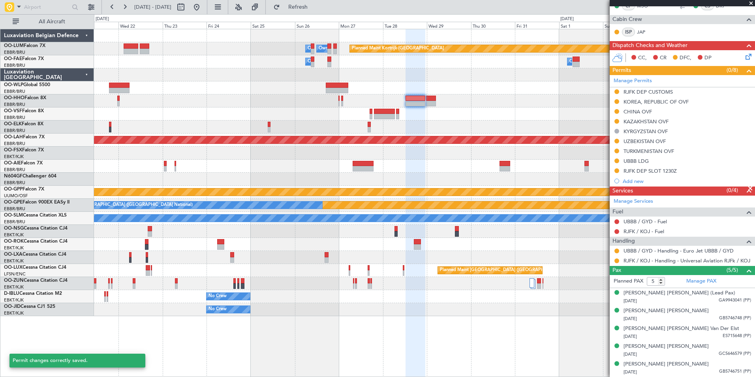
scroll to position [148, 0]
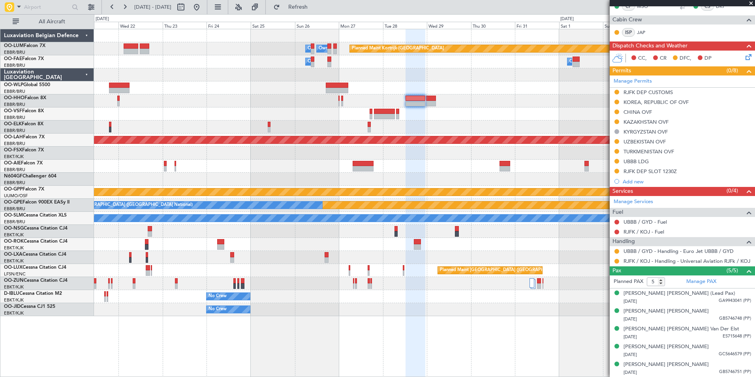
click at [410, 122] on div at bounding box center [424, 126] width 660 height 13
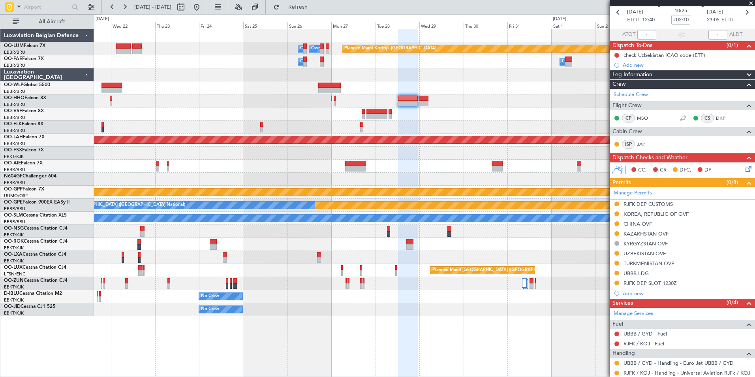
scroll to position [0, 0]
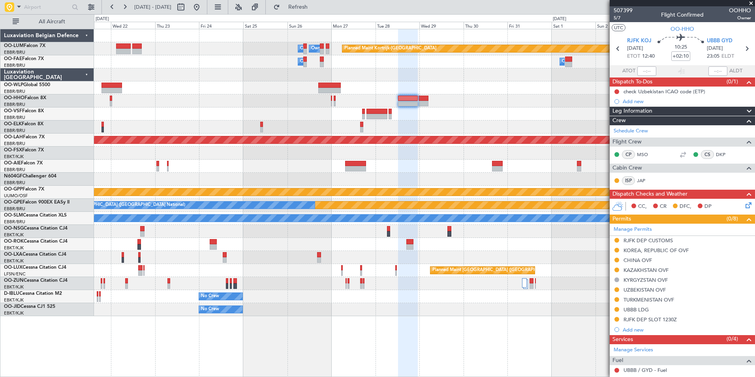
click at [709, 35] on section "RJFK KOJ 28/10/2025 ETOT 12:40 10:25 +02:10 UBBB GYD 28/10/2025 23:05 ELDT" at bounding box center [681, 49] width 145 height 31
click at [712, 39] on span "UBBB GYD" at bounding box center [719, 41] width 26 height 8
click at [362, 173] on div at bounding box center [424, 178] width 660 height 13
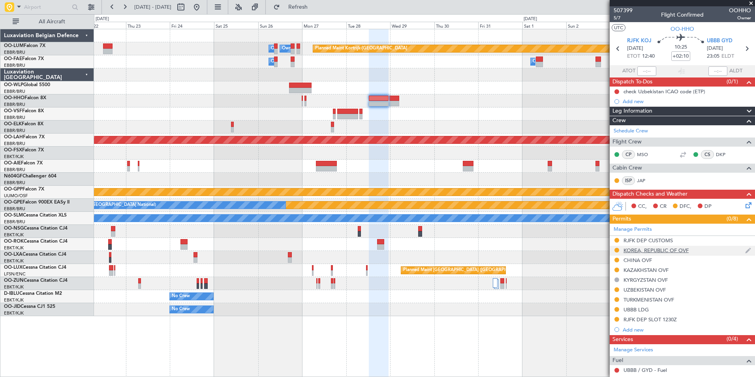
click at [644, 252] on div "KOREA, REPUBLIC OF OVF" at bounding box center [655, 250] width 65 height 7
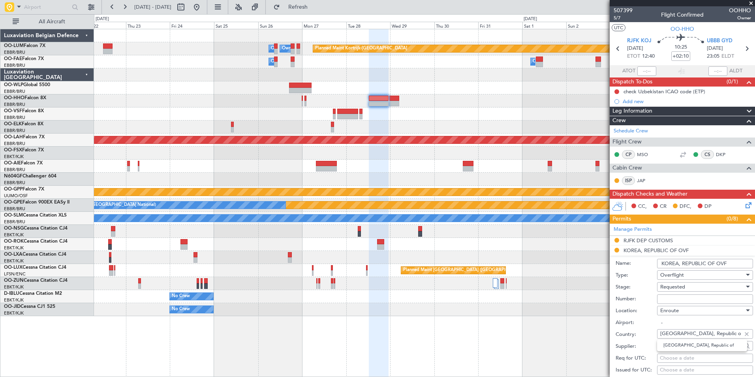
drag, startPoint x: 707, startPoint y: 334, endPoint x: 651, endPoint y: 329, distance: 55.9
click at [651, 329] on div "Country: Korea, Republic of" at bounding box center [683, 334] width 137 height 12
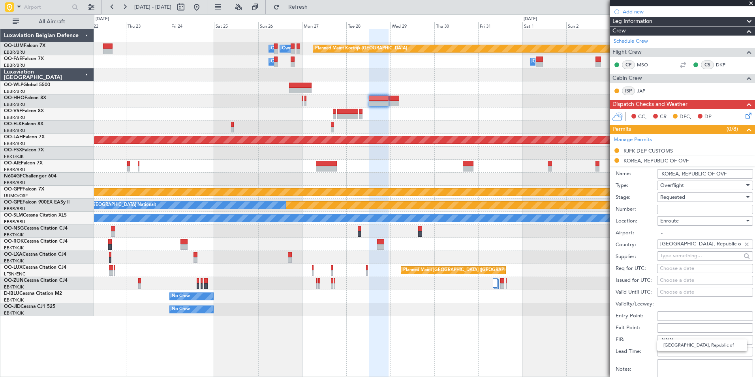
scroll to position [118, 0]
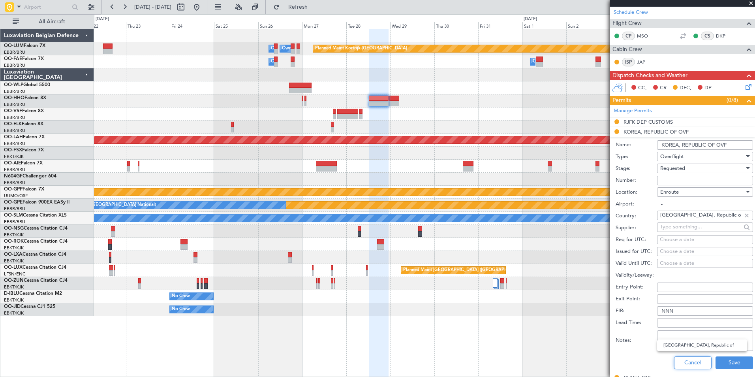
click at [692, 363] on button "Cancel" at bounding box center [692, 362] width 37 height 13
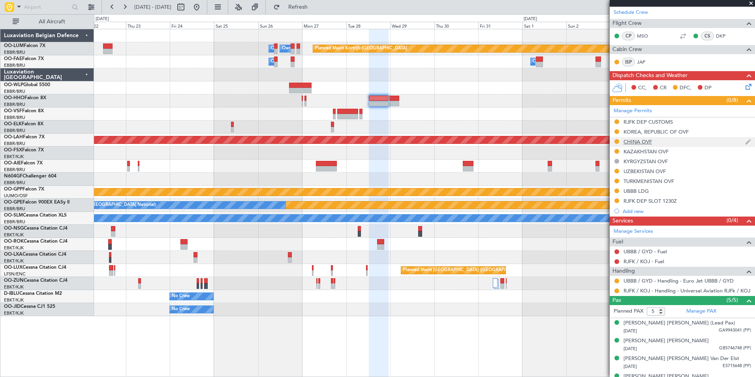
click at [633, 141] on div "CHINA OVF" at bounding box center [637, 141] width 28 height 7
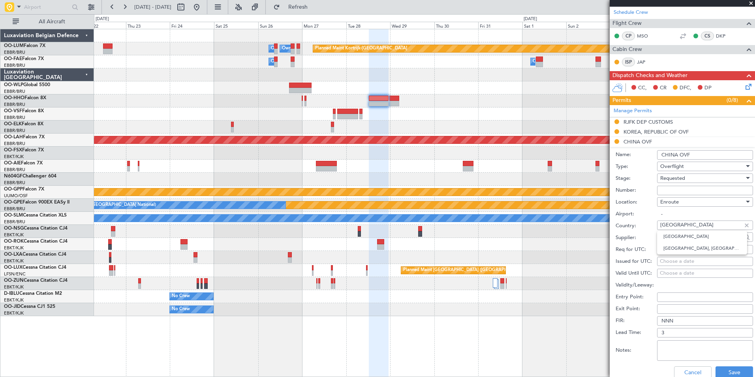
drag, startPoint x: 680, startPoint y: 229, endPoint x: 651, endPoint y: 229, distance: 29.6
click at [651, 229] on div "Country: China" at bounding box center [683, 226] width 137 height 12
drag, startPoint x: 686, startPoint y: 372, endPoint x: 687, endPoint y: 364, distance: 8.4
click at [686, 372] on button "Cancel" at bounding box center [692, 372] width 37 height 13
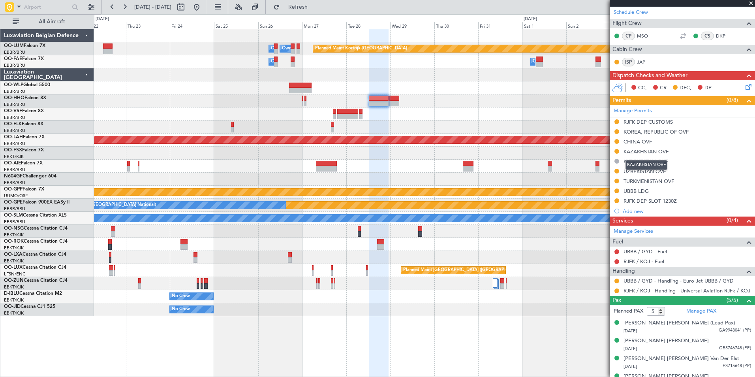
click at [647, 153] on div "KAZAKHSTAN OVF" at bounding box center [645, 151] width 45 height 7
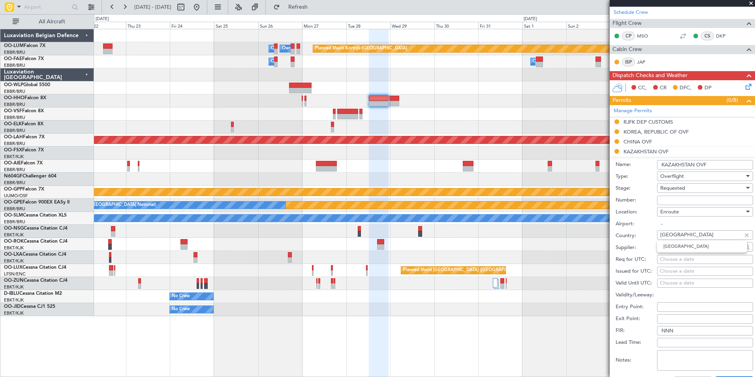
drag, startPoint x: 690, startPoint y: 234, endPoint x: 627, endPoint y: 234, distance: 62.8
click at [627, 234] on div "Country: Kazakhstan" at bounding box center [683, 236] width 137 height 12
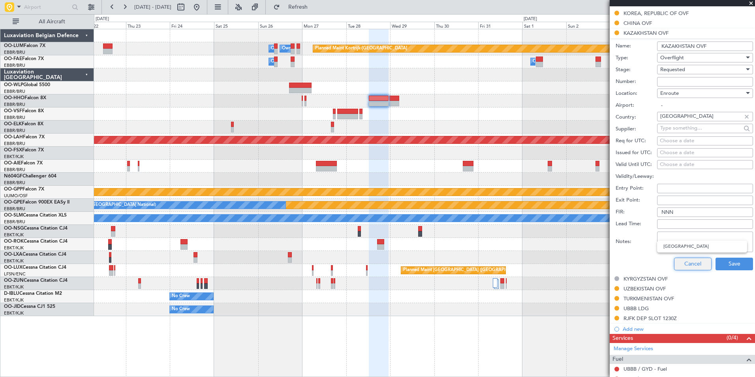
click at [694, 260] on button "Cancel" at bounding box center [692, 263] width 37 height 13
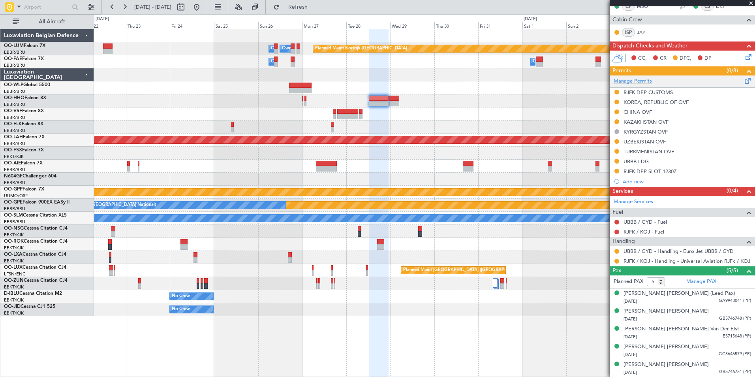
click at [743, 80] on span at bounding box center [747, 79] width 9 height 6
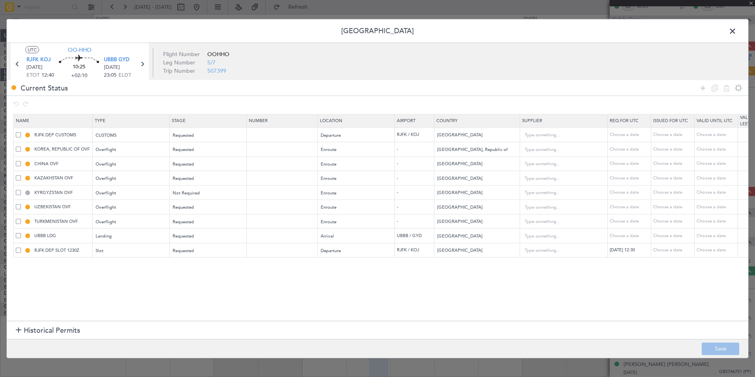
click at [18, 193] on span at bounding box center [18, 191] width 5 height 5
click at [21, 189] on input "checkbox" at bounding box center [21, 189] width 0 height 0
click at [727, 89] on icon at bounding box center [725, 87] width 9 height 9
type input "UZBEKISTAN OVF"
type input "Uzbekistan"
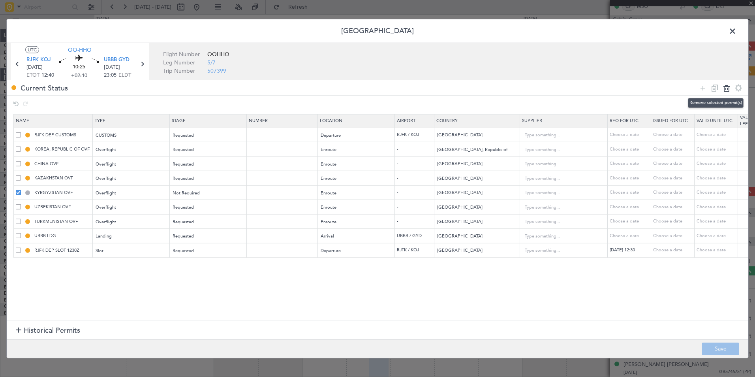
type input "TURKMENISTAN OVF"
type input "Turkmenistan"
type input "UBBB LDG"
type input "Azerbaijan"
type input "RJFK DEP SLOT 1230Z"
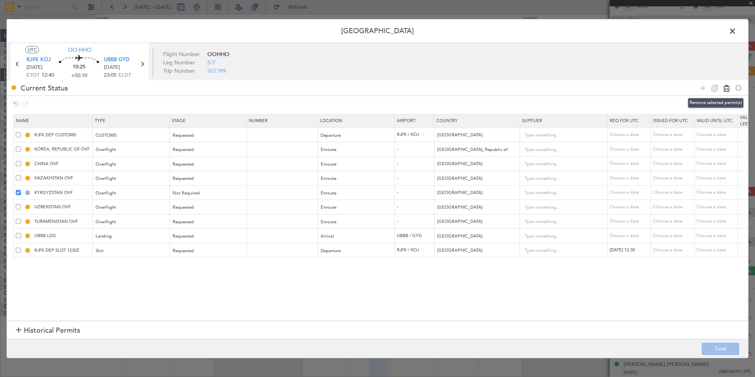
type input "Japan"
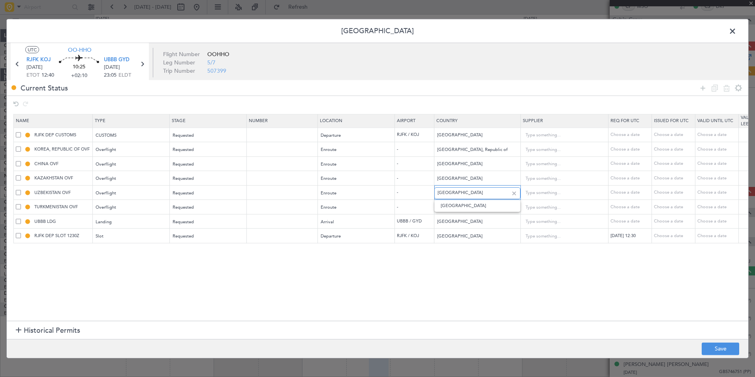
drag, startPoint x: 472, startPoint y: 191, endPoint x: 434, endPoint y: 191, distance: 37.5
click at [434, 191] on div "Uzbekistan" at bounding box center [477, 193] width 86 height 12
click at [409, 209] on td "-" at bounding box center [414, 207] width 39 height 15
drag, startPoint x: 449, startPoint y: 207, endPoint x: 438, endPoint y: 207, distance: 10.7
click at [438, 207] on input "Turkmenistan" at bounding box center [472, 207] width 71 height 12
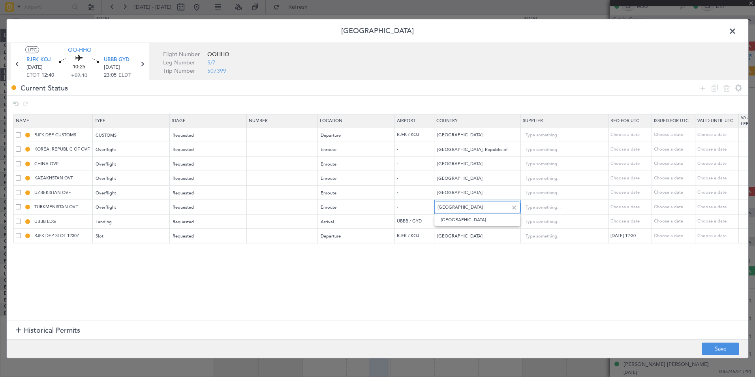
click at [476, 208] on input "Turkmenistan" at bounding box center [472, 207] width 71 height 12
drag, startPoint x: 469, startPoint y: 205, endPoint x: 435, endPoint y: 203, distance: 34.4
click at [435, 203] on div "Turkmenistan" at bounding box center [477, 207] width 86 height 12
click at [479, 303] on section "Name Type Stage Number Location Airport Country Supplier Req For Utc Issued For…" at bounding box center [377, 216] width 741 height 209
click at [712, 348] on button "Save" at bounding box center [719, 348] width 37 height 13
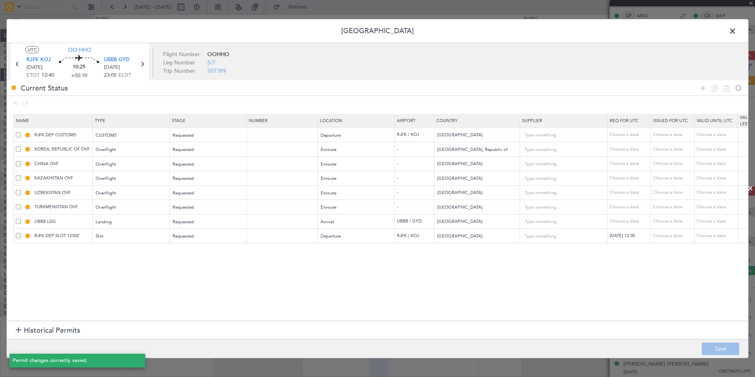
scroll to position [138, 0]
click at [736, 30] on span at bounding box center [736, 33] width 0 height 16
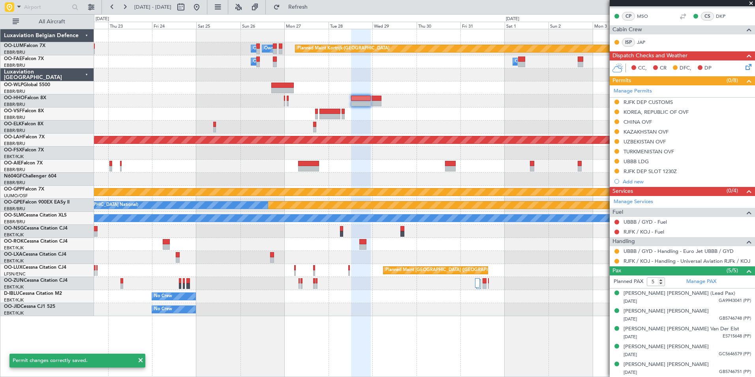
click at [445, 170] on div at bounding box center [450, 169] width 11 height 6
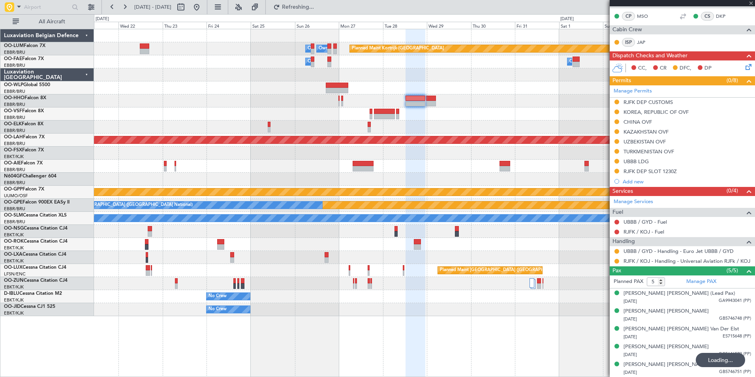
type input "+00:45"
type input "3"
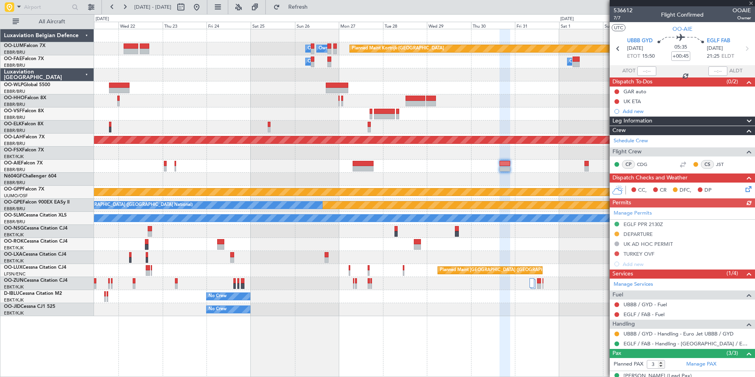
click at [362, 165] on div at bounding box center [362, 164] width 21 height 6
click at [379, 117] on div at bounding box center [384, 117] width 21 height 6
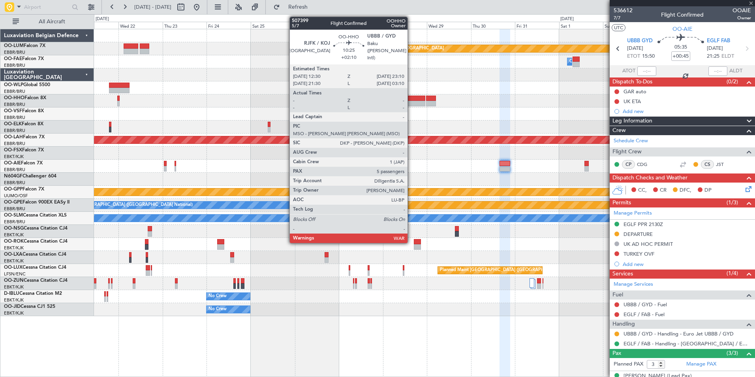
click at [411, 101] on div at bounding box center [415, 104] width 20 height 6
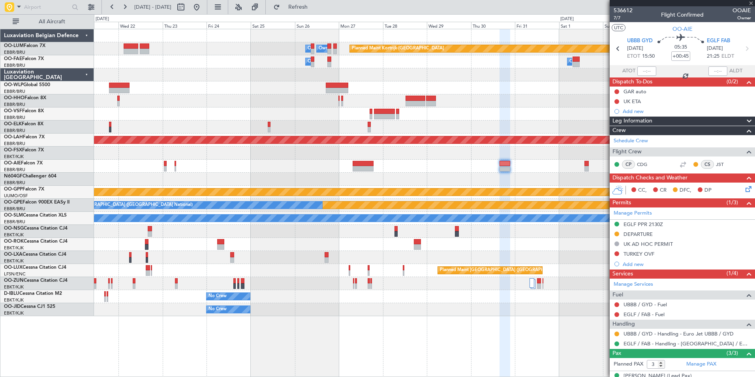
type input "+02:10"
type input "5"
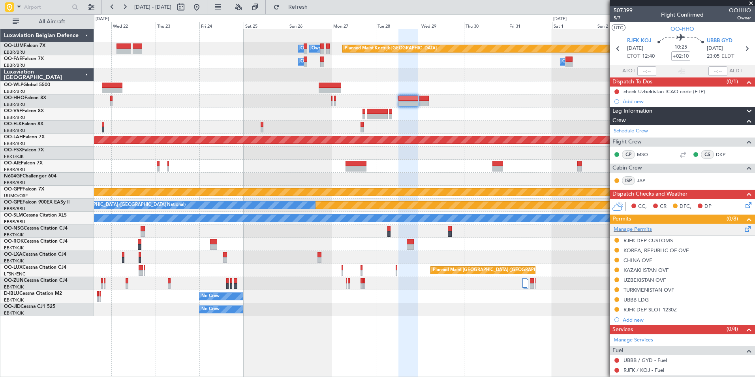
click at [743, 230] on span at bounding box center [747, 227] width 9 height 6
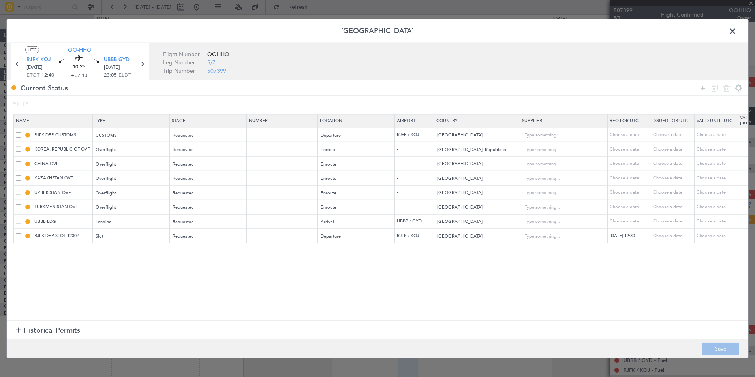
click at [19, 135] on span at bounding box center [18, 134] width 5 height 5
click at [21, 132] on input "checkbox" at bounding box center [21, 132] width 0 height 0
click at [17, 148] on span at bounding box center [18, 148] width 5 height 5
click at [21, 146] on input "checkbox" at bounding box center [21, 146] width 0 height 0
click at [19, 163] on span at bounding box center [18, 163] width 5 height 5
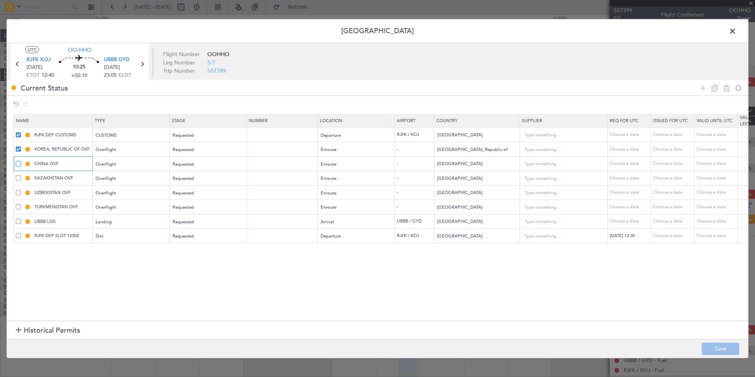
click at [21, 161] on input "checkbox" at bounding box center [21, 161] width 0 height 0
click at [17, 177] on span at bounding box center [18, 177] width 5 height 5
click at [21, 175] on input "checkbox" at bounding box center [21, 175] width 0 height 0
click at [17, 192] on span at bounding box center [18, 191] width 5 height 5
click at [21, 189] on input "checkbox" at bounding box center [21, 189] width 0 height 0
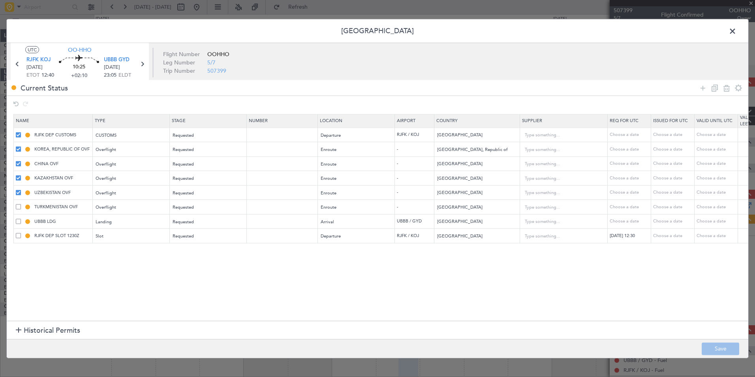
click at [16, 205] on span at bounding box center [18, 206] width 5 height 5
click at [21, 204] on input "checkbox" at bounding box center [21, 204] width 0 height 0
click at [15, 223] on td "UBBB LDG" at bounding box center [53, 221] width 79 height 15
click at [20, 221] on span at bounding box center [18, 220] width 5 height 5
click at [21, 218] on input "checkbox" at bounding box center [21, 218] width 0 height 0
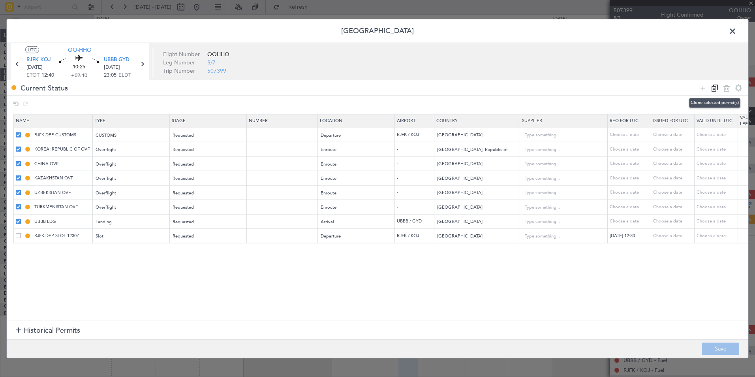
click at [714, 87] on icon at bounding box center [714, 87] width 9 height 9
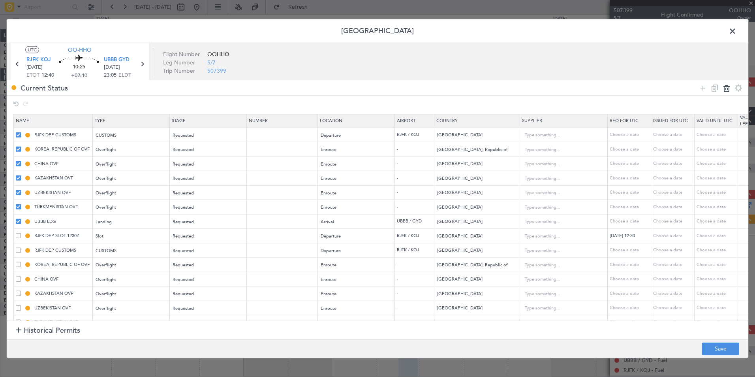
click at [726, 88] on icon at bounding box center [725, 87] width 9 height 9
type input "RJFK DEP SLOT 1230Z"
type input "RJFK DEP CUSTOMS"
type input "Japan"
type input "CIQ times: TBA"
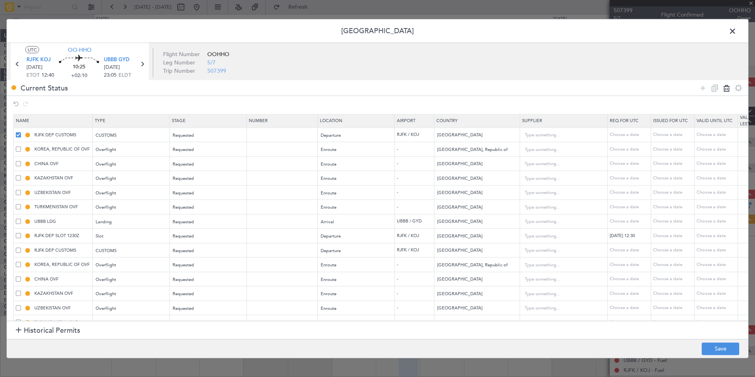
type input "KOREA, REPUBLIC OF OVF"
type input "Korea, Republic of"
type input "CHINA OVF"
type input "China"
type input "3"
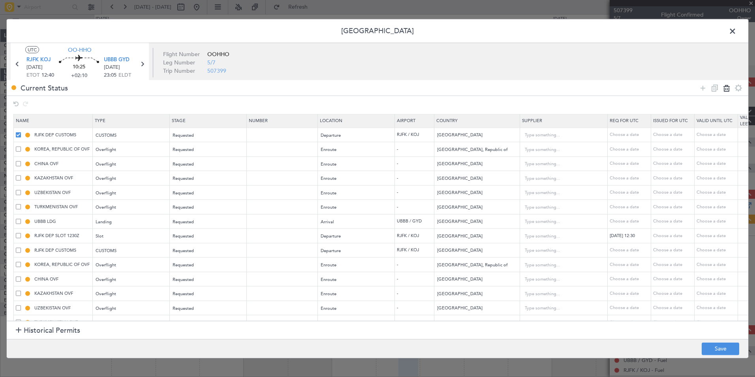
type input "KAZAKHSTAN OVF"
type input "Kazakhstan"
type input "UZBEKISTAN OVF"
type input "Uzbekistan"
type input "TURKMENISTAN OVF"
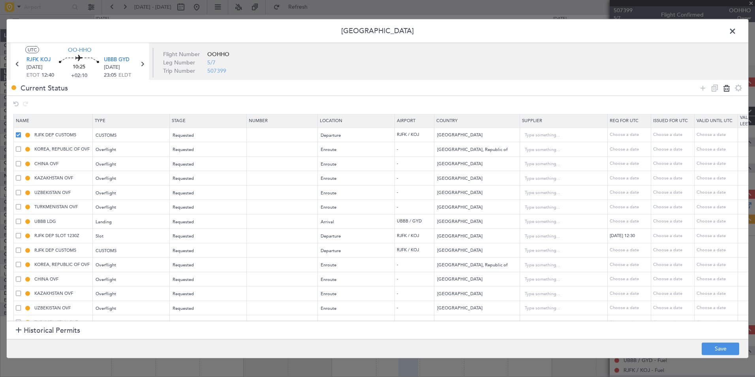
type input "Turkmenistan"
type input "UBBB LDG"
type input "Azerbaijan"
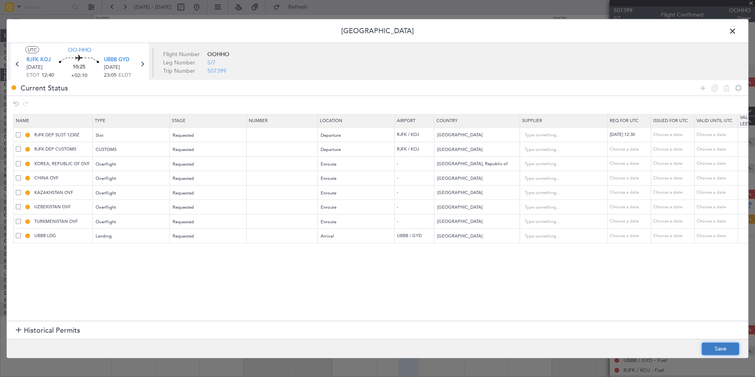
click at [709, 342] on button "Save" at bounding box center [719, 348] width 37 height 13
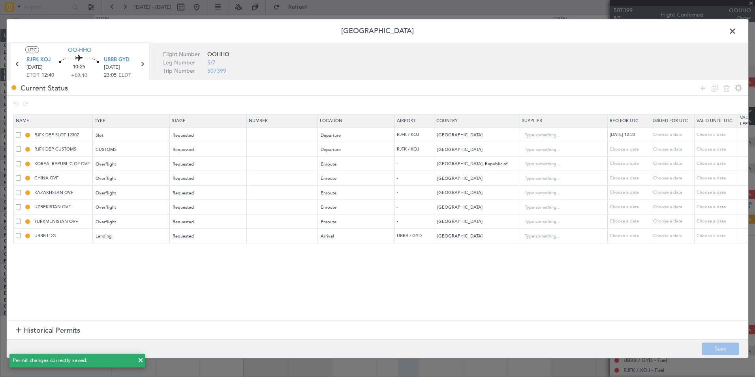
click at [736, 35] on span at bounding box center [736, 33] width 0 height 16
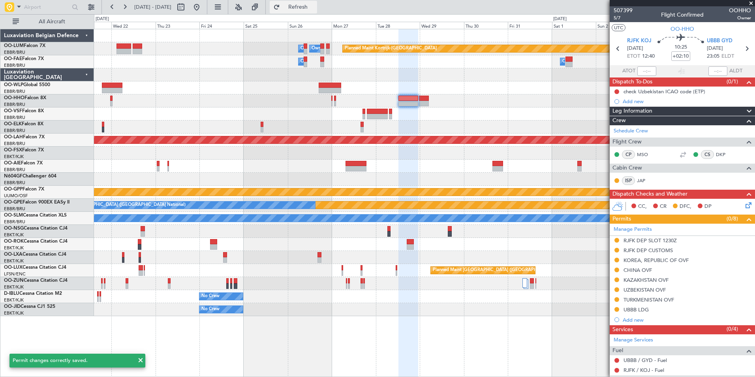
click at [315, 9] on span "Refresh" at bounding box center [297, 7] width 33 height 6
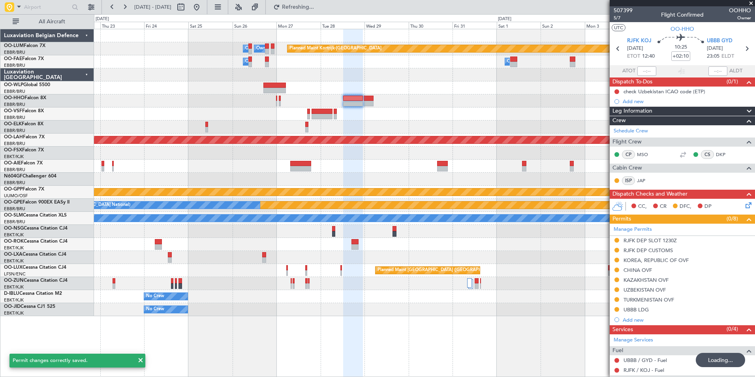
click at [348, 157] on div "Planned Maint Kortrijk-Wevelgem Owner Melsbroek Air Base Owner Melsbroek Air Ba…" at bounding box center [424, 172] width 660 height 287
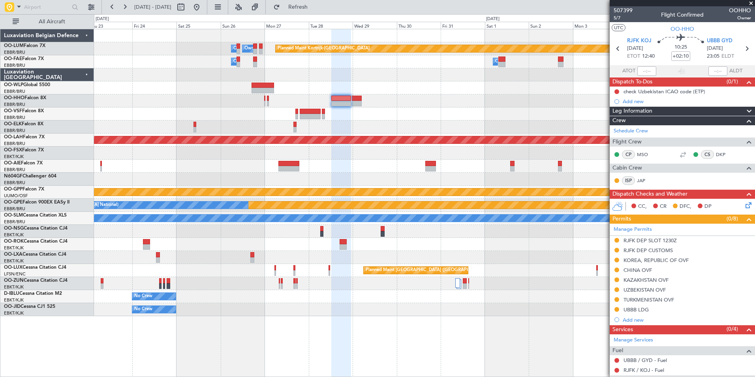
click at [411, 230] on div at bounding box center [424, 231] width 660 height 13
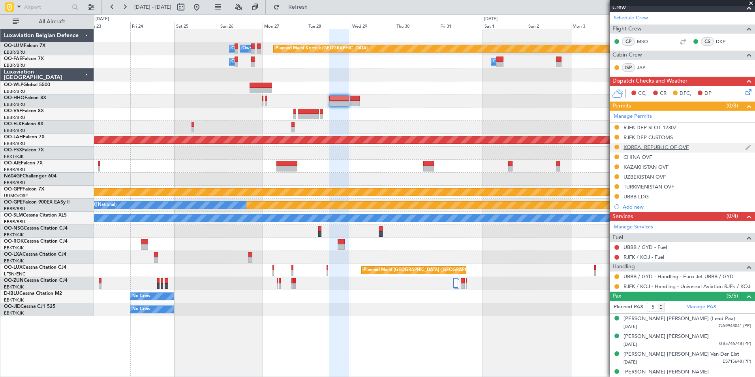
scroll to position [118, 0]
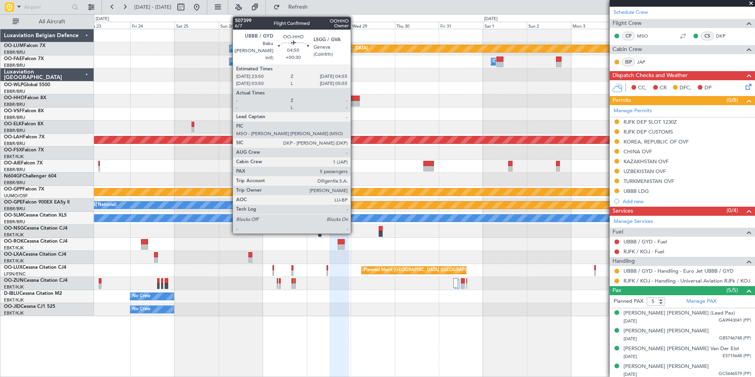
click at [354, 102] on div at bounding box center [354, 104] width 9 height 6
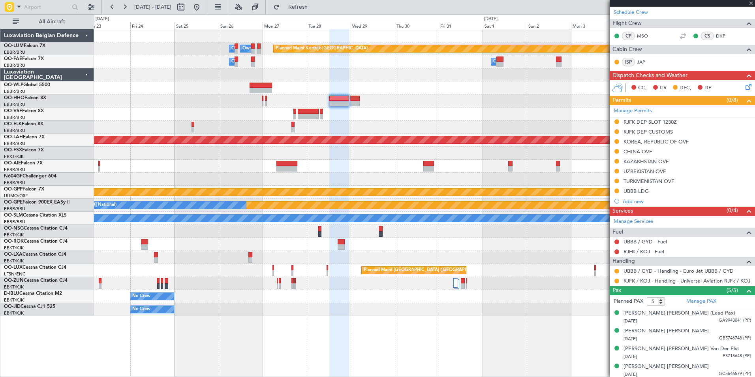
scroll to position [0, 0]
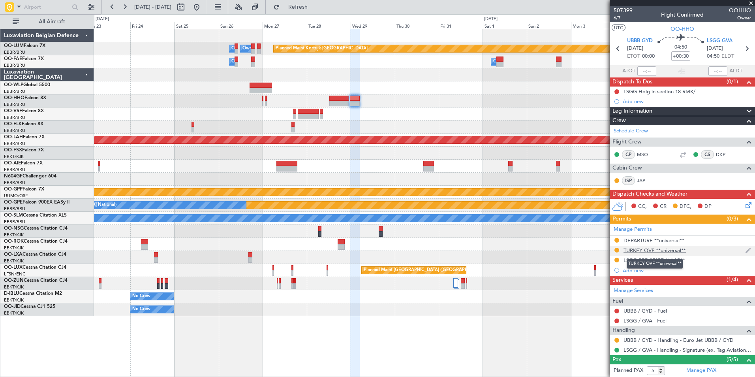
click at [634, 250] on div "TURKEY OVF **universal**" at bounding box center [654, 250] width 62 height 7
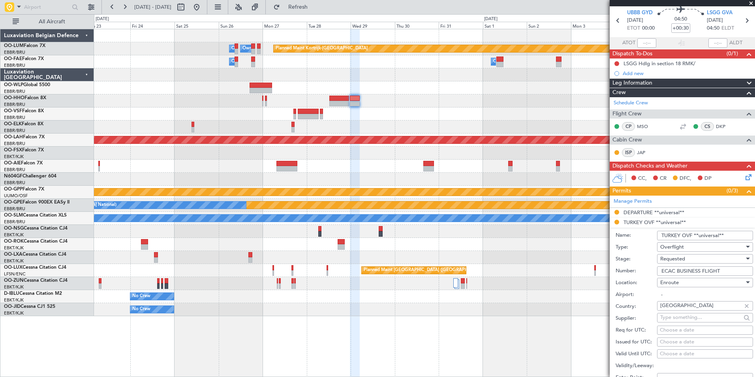
scroll to position [39, 0]
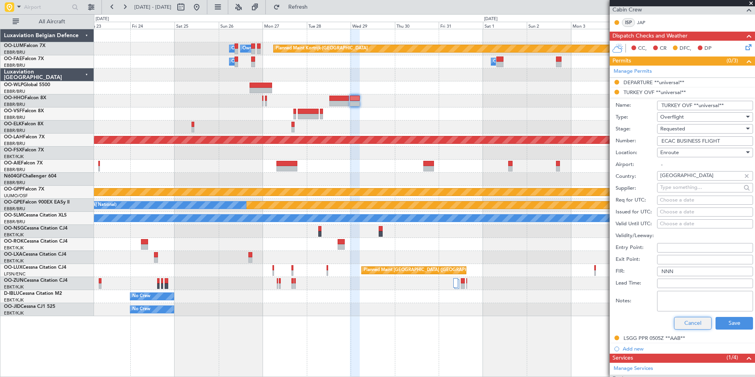
click at [675, 317] on button "Cancel" at bounding box center [692, 323] width 37 height 13
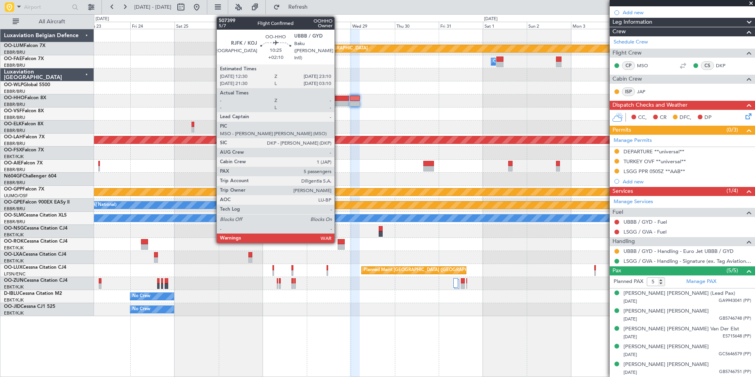
click at [338, 102] on div at bounding box center [339, 104] width 20 height 6
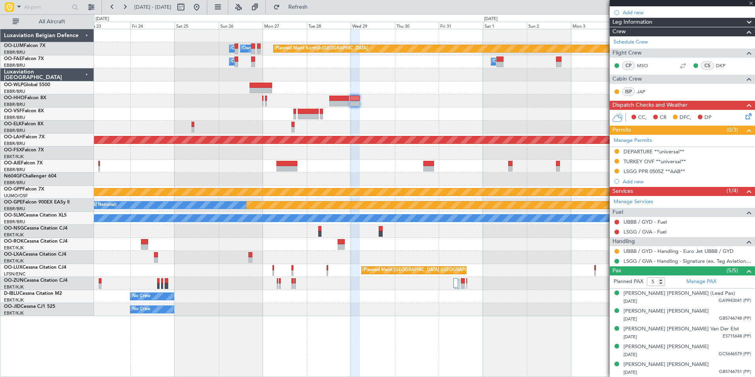
scroll to position [0, 0]
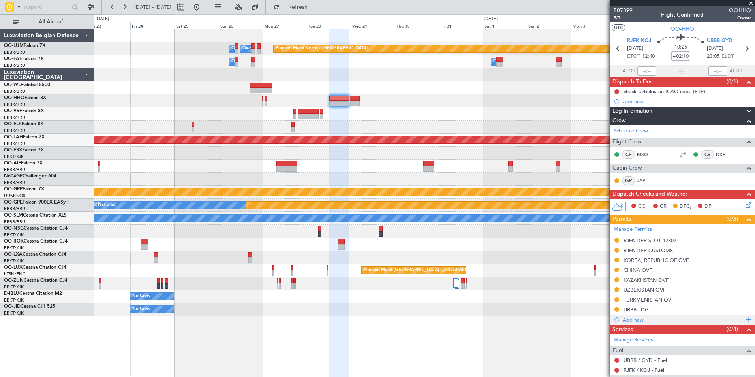
click at [633, 317] on div "Add new" at bounding box center [682, 319] width 121 height 7
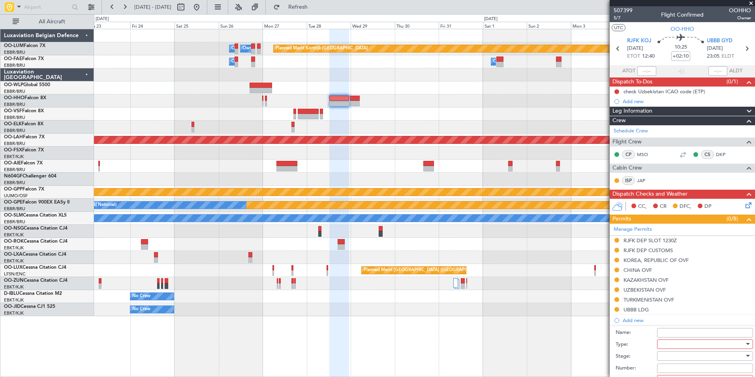
click at [681, 345] on div at bounding box center [702, 344] width 84 height 12
click at [637, 348] on div at bounding box center [377, 188] width 755 height 377
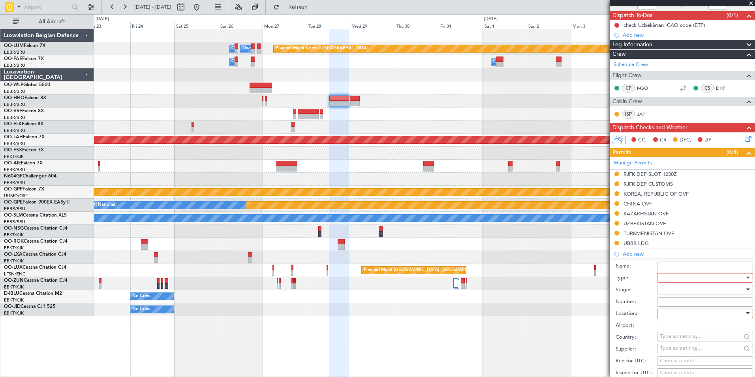
scroll to position [158, 0]
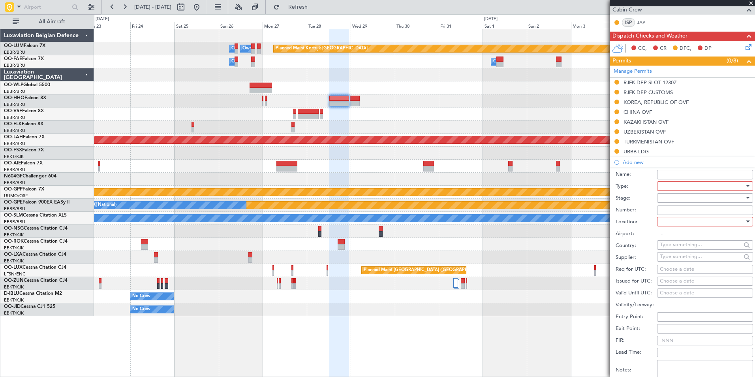
click at [675, 184] on div at bounding box center [702, 186] width 84 height 12
drag, startPoint x: 474, startPoint y: 230, endPoint x: 490, endPoint y: 233, distance: 16.4
click at [474, 230] on div at bounding box center [377, 188] width 755 height 377
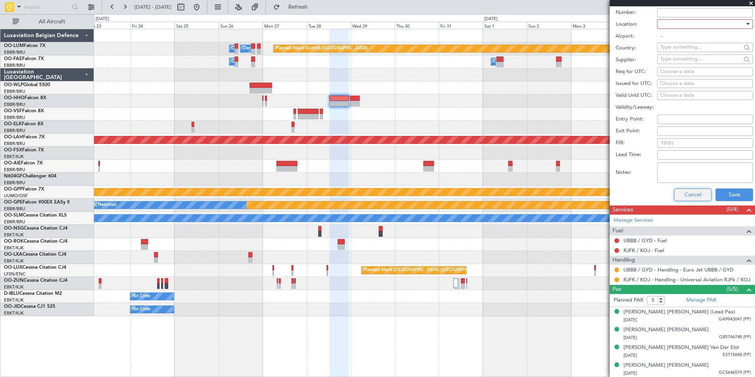
click at [682, 192] on button "Cancel" at bounding box center [692, 194] width 37 height 13
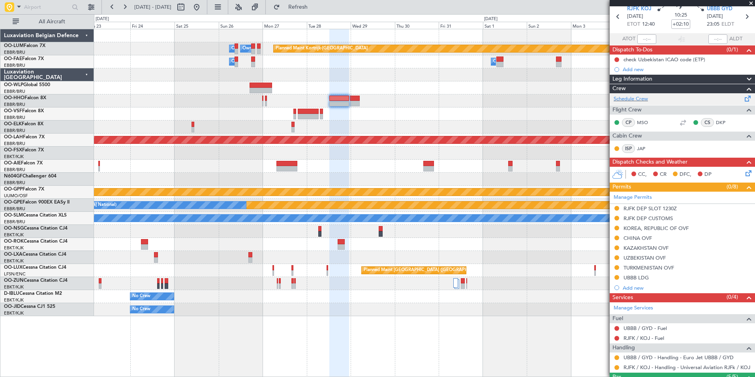
scroll to position [0, 0]
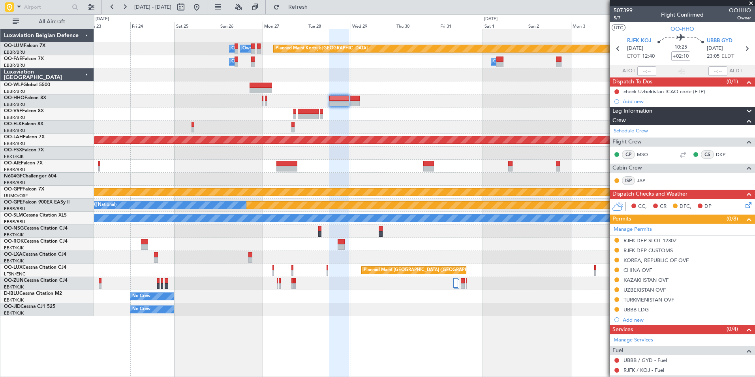
click at [515, 109] on div at bounding box center [424, 113] width 660 height 13
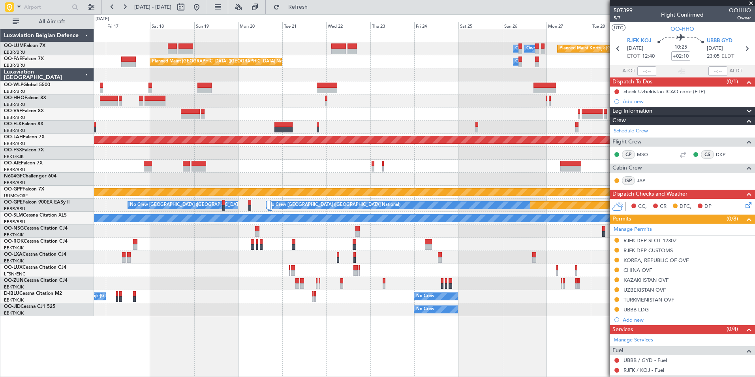
click at [374, 118] on div at bounding box center [424, 113] width 660 height 13
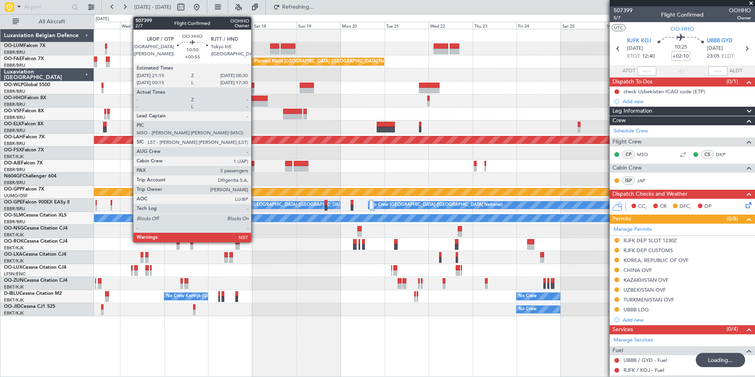
click at [255, 101] on div at bounding box center [257, 104] width 21 height 6
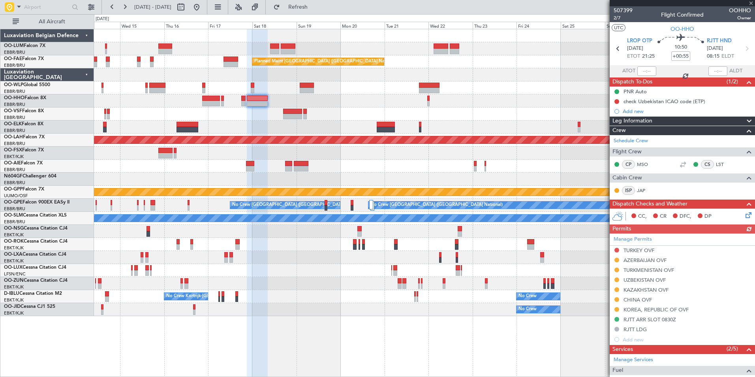
click at [643, 248] on div "Manage Permits TURKEY OVF AZERBAIJAN OVF TURKMENISTAN OVF UZBEKISTAN OVF KAZAKH…" at bounding box center [681, 288] width 145 height 111
click at [636, 249] on div "TURKEY OVF" at bounding box center [638, 250] width 31 height 7
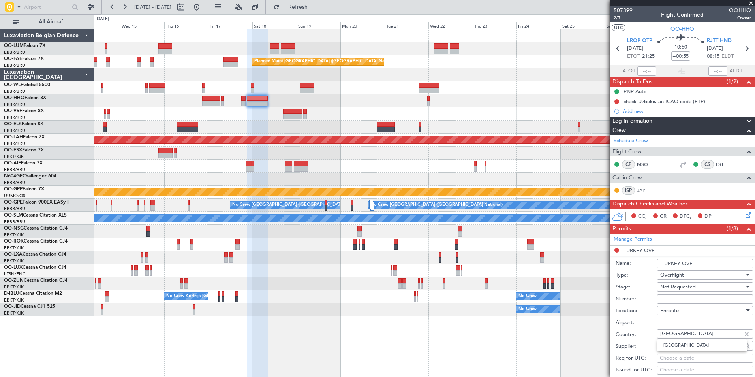
drag, startPoint x: 683, startPoint y: 335, endPoint x: 644, endPoint y: 332, distance: 38.8
click at [644, 332] on div "Country: Turkey" at bounding box center [683, 334] width 137 height 12
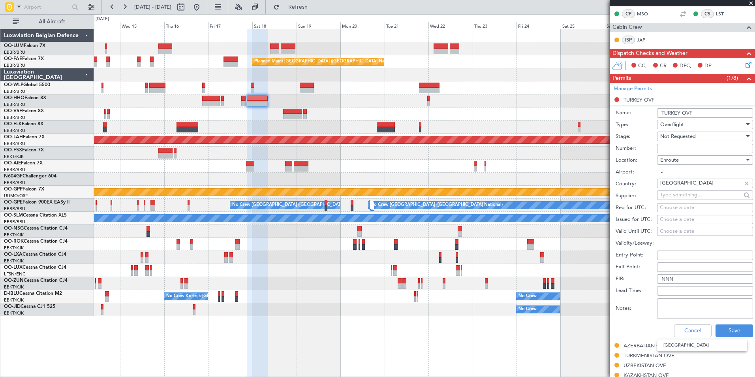
scroll to position [158, 0]
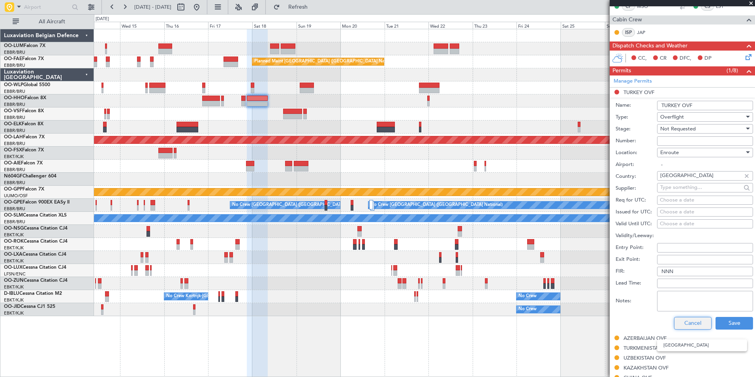
click at [687, 324] on button "Cancel" at bounding box center [692, 323] width 37 height 13
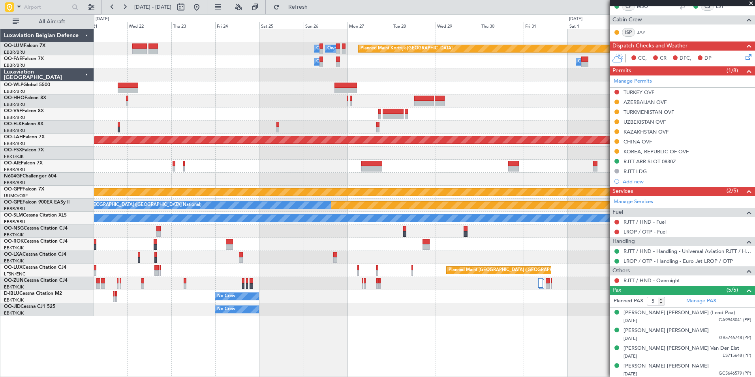
click at [248, 126] on div at bounding box center [424, 126] width 660 height 13
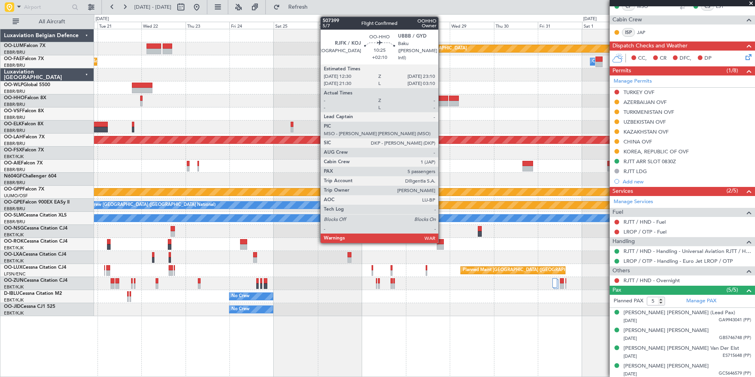
click at [442, 98] on div at bounding box center [438, 99] width 20 height 6
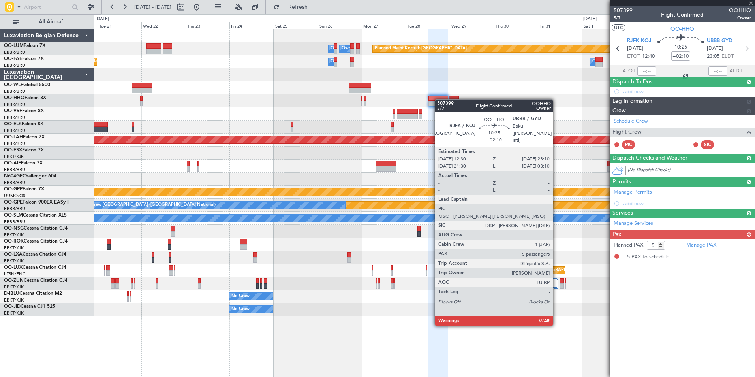
scroll to position [0, 0]
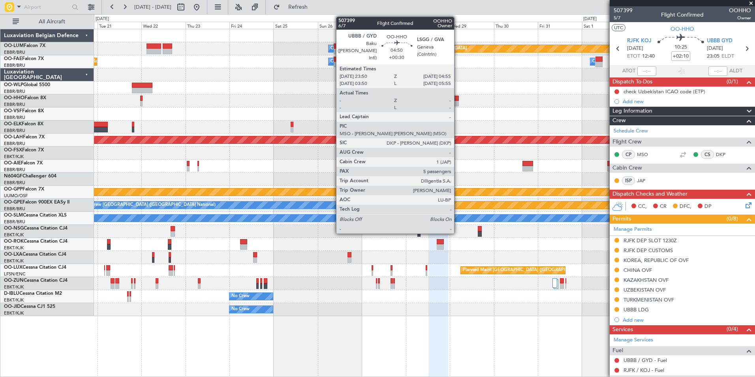
click at [457, 103] on div at bounding box center [453, 104] width 9 height 6
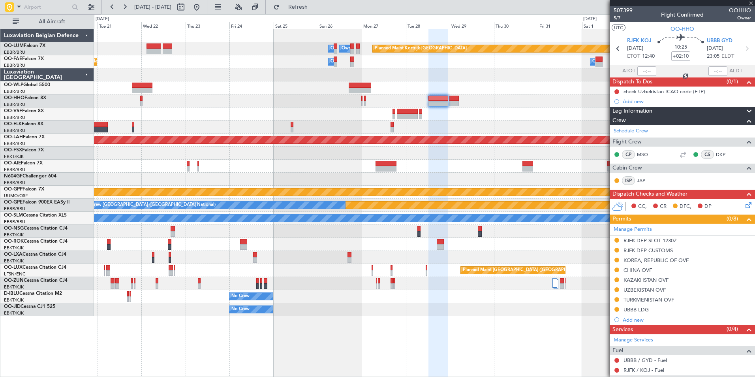
type input "+00:30"
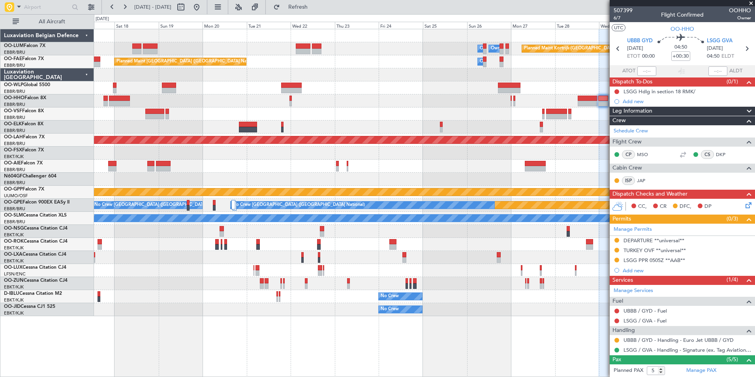
click at [307, 107] on div at bounding box center [424, 100] width 660 height 13
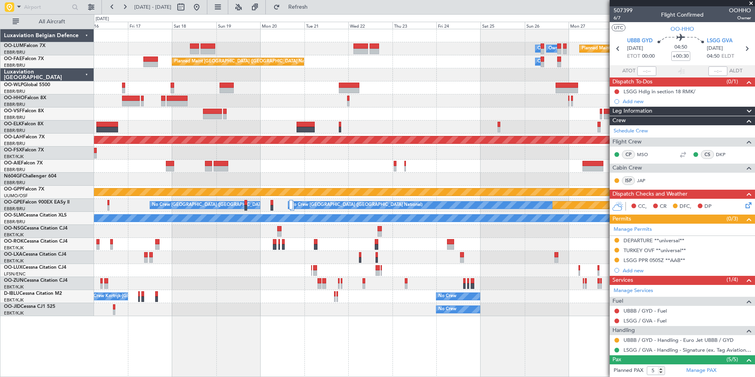
click at [264, 106] on div at bounding box center [424, 100] width 660 height 13
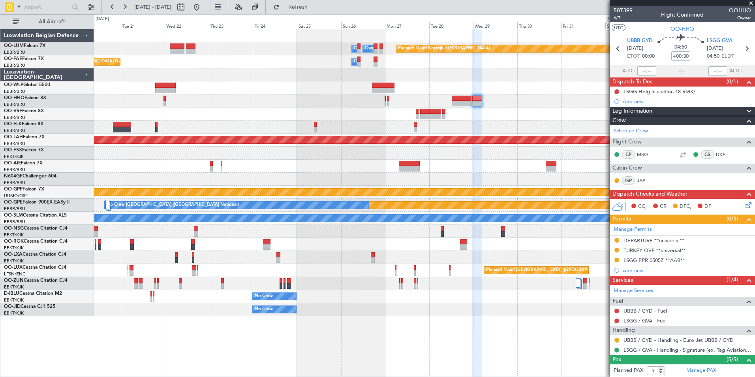
click at [169, 119] on div "Planned Maint Kortrijk-Wevelgem Owner Melsbroek Air Base Owner Melsbroek Air Ba…" at bounding box center [424, 172] width 660 height 287
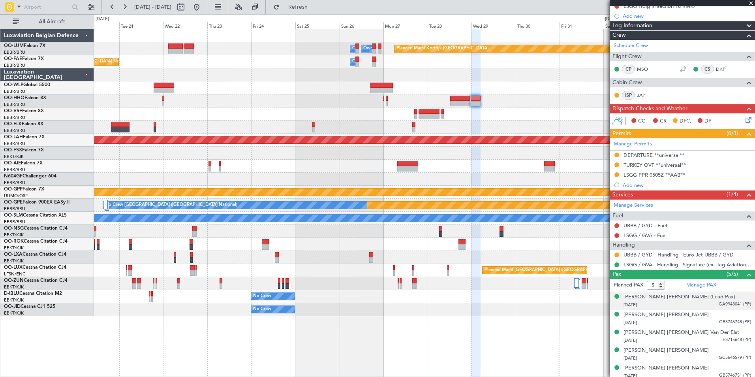
scroll to position [89, 0]
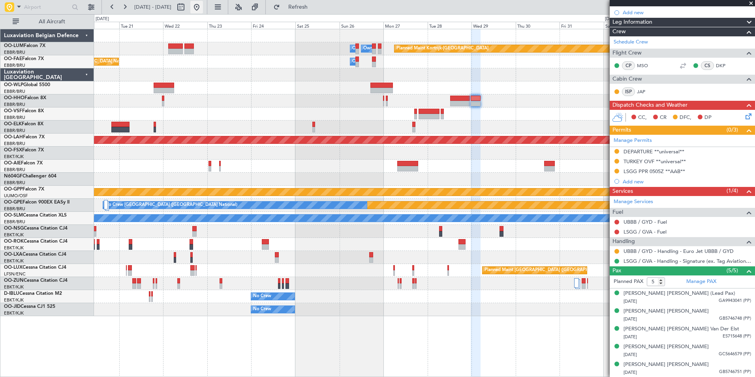
click at [203, 9] on button at bounding box center [196, 7] width 13 height 13
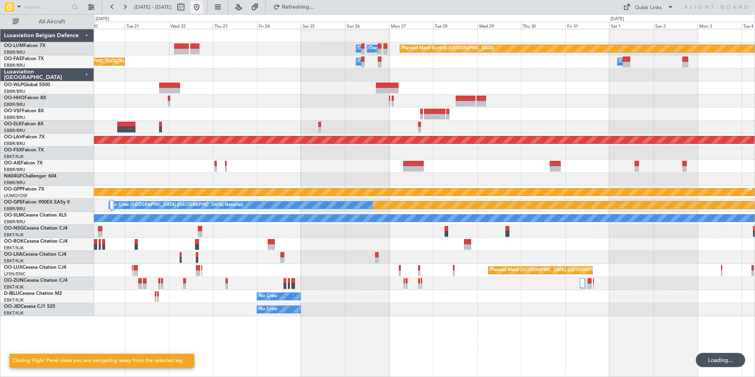
scroll to position [0, 0]
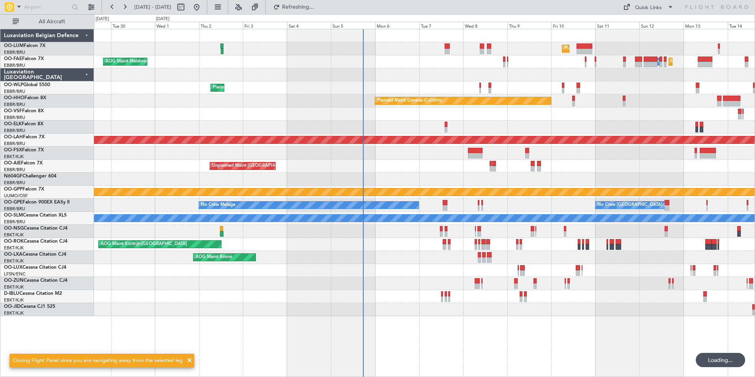
click at [412, 172] on div "Unplanned Maint London (Farnborough) Planned Maint London (Farnborough)" at bounding box center [424, 165] width 660 height 13
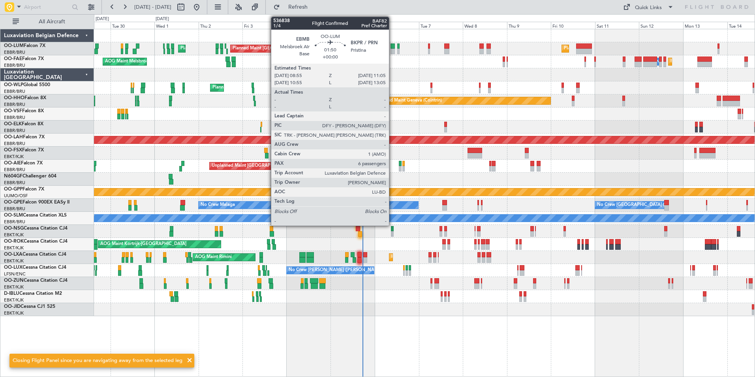
click at [392, 49] on div at bounding box center [392, 52] width 4 height 6
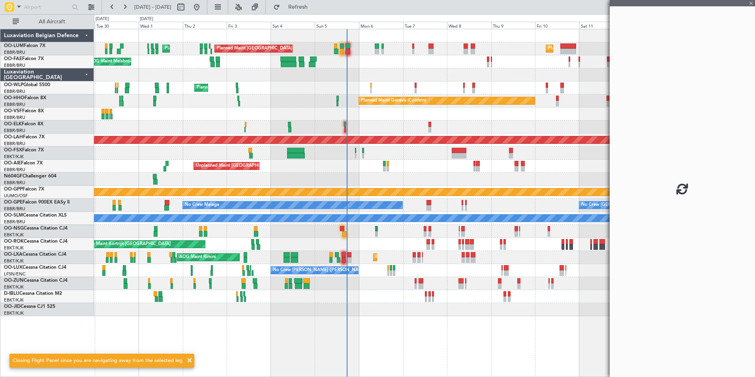
click at [379, 70] on div "Planned Maint Brussels (Brussels National) Planned Maint Brussels (Brussels Nat…" at bounding box center [424, 172] width 660 height 287
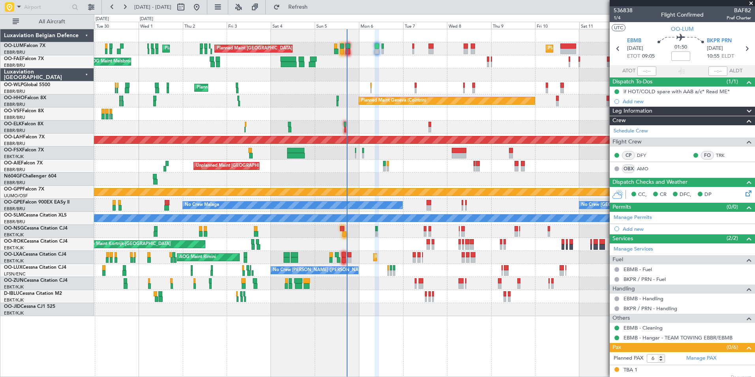
click at [384, 65] on div "Planned Maint Melsbroek Air Base Owner Melsbroek Air Base AOG Maint Melsbroek A…" at bounding box center [424, 61] width 660 height 13
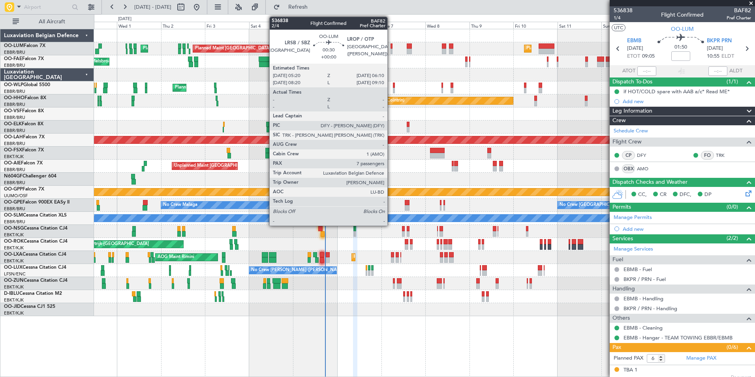
click at [391, 49] on div at bounding box center [391, 52] width 2 height 6
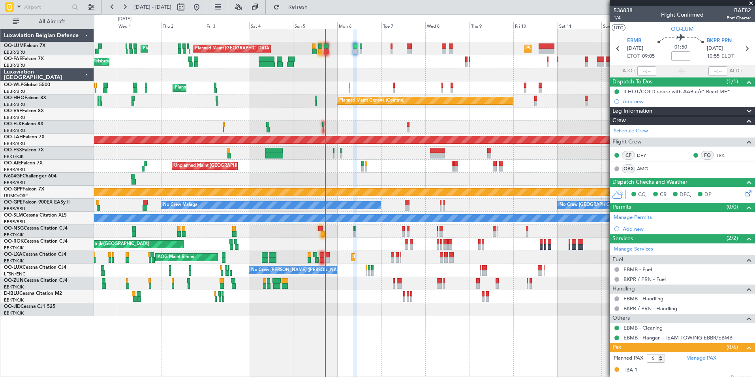
click at [366, 69] on div "Planned Maint Brussels (Brussels National) Planned Maint Brussels (Brussels Nat…" at bounding box center [424, 172] width 660 height 287
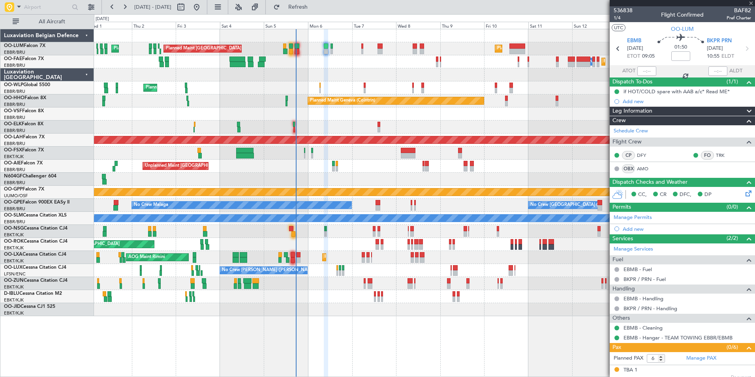
type input "7"
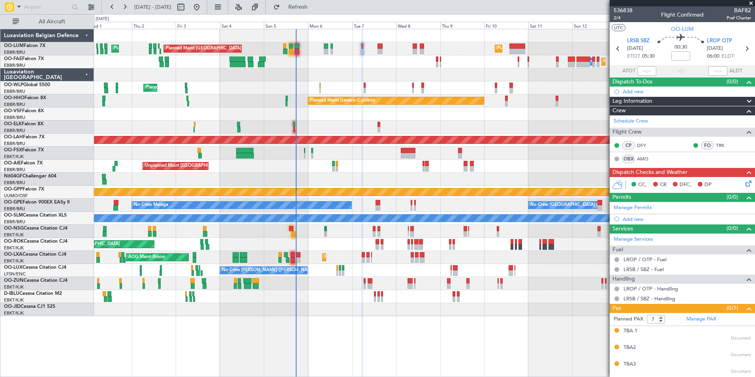
click at [365, 62] on div "Planned Maint Melsbroek Air Base Owner Melsbroek Air Base AOG Maint Melsbroek A…" at bounding box center [424, 61] width 660 height 13
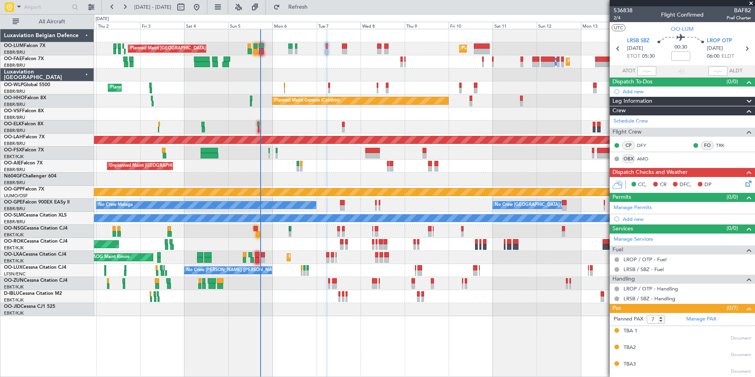
click at [339, 67] on div "Planned Maint Melsbroek Air Base Owner Melsbroek Air Base AOG Maint Melsbroek A…" at bounding box center [424, 61] width 660 height 13
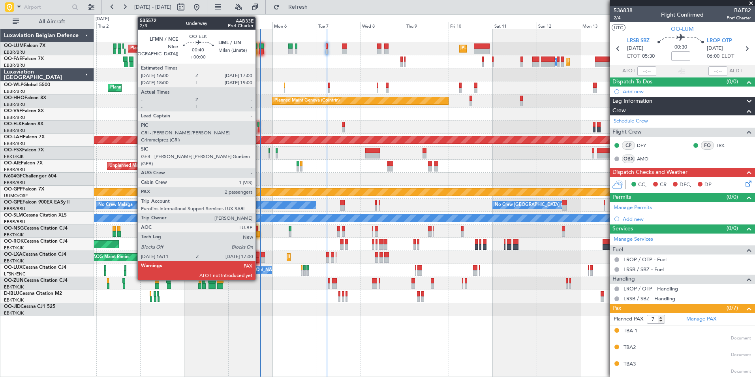
click at [259, 127] on div at bounding box center [259, 130] width 2 height 6
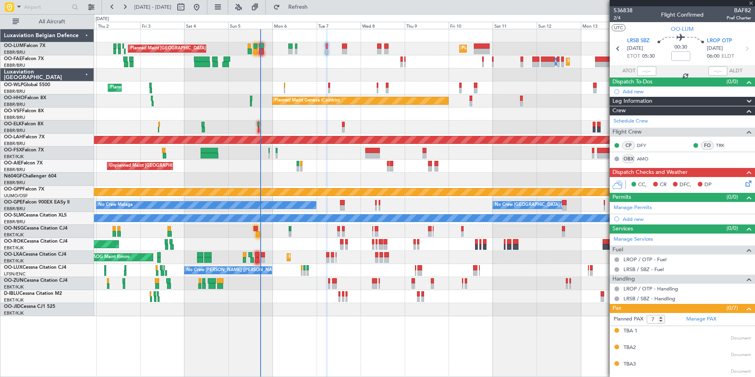
type input "2"
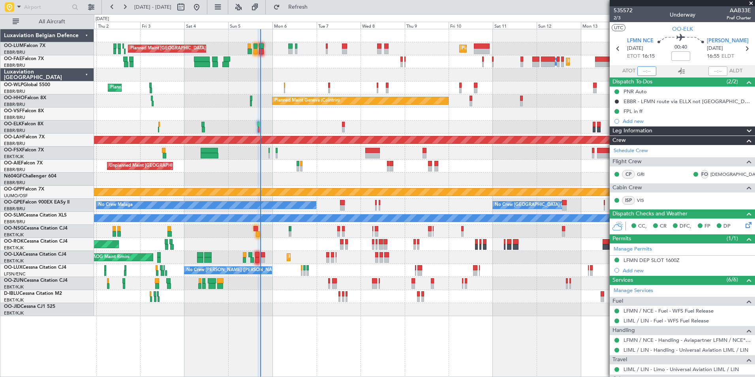
click at [645, 75] on input "text" at bounding box center [646, 70] width 19 height 9
click at [645, 72] on input "text" at bounding box center [646, 70] width 19 height 9
type input "16:21"
click at [718, 69] on div at bounding box center [717, 70] width 19 height 9
click at [714, 70] on div at bounding box center [717, 70] width 19 height 9
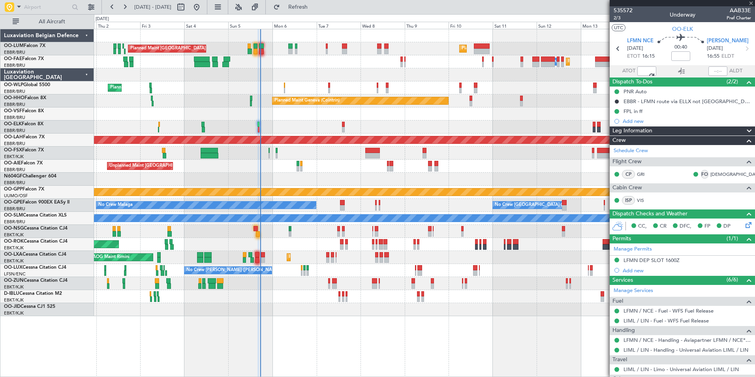
click at [714, 70] on div at bounding box center [717, 70] width 19 height 9
click at [715, 71] on div at bounding box center [717, 70] width 19 height 9
click at [712, 70] on div at bounding box center [717, 70] width 19 height 9
click at [712, 69] on div at bounding box center [717, 70] width 19 height 9
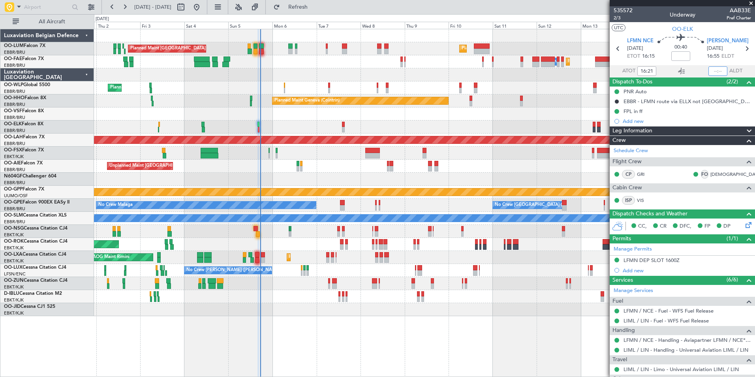
click at [714, 68] on input "text" at bounding box center [717, 70] width 19 height 9
type input "16:55"
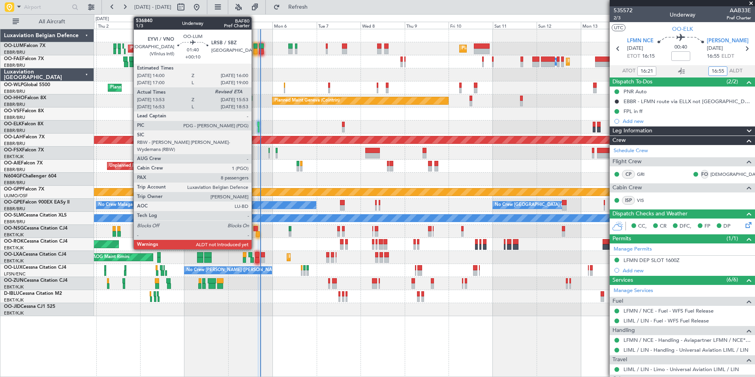
click at [255, 49] on div at bounding box center [255, 52] width 4 height 6
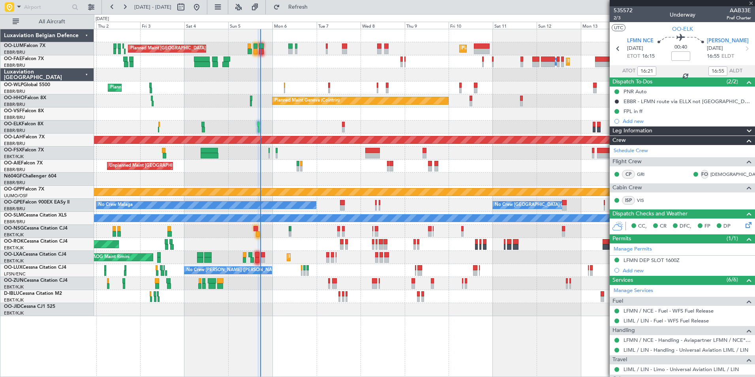
type input "+00:10"
type input "14:03"
type input "8"
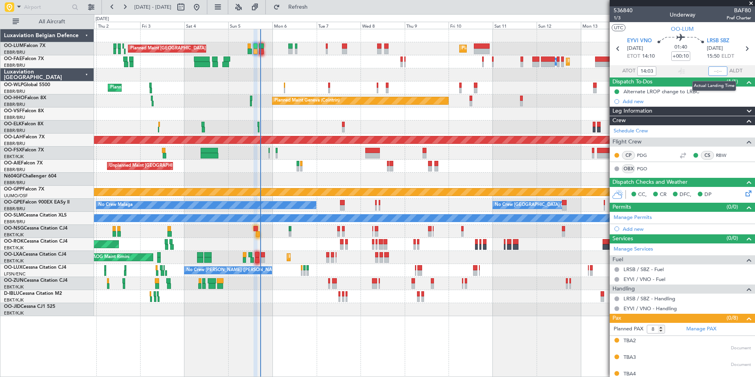
click at [714, 72] on input "text" at bounding box center [717, 70] width 19 height 9
click at [713, 73] on input "text" at bounding box center [717, 70] width 19 height 9
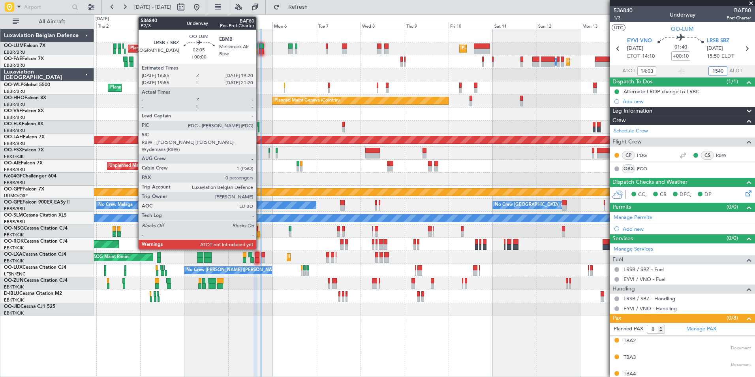
click at [260, 47] on div at bounding box center [261, 46] width 5 height 6
type input "15:40"
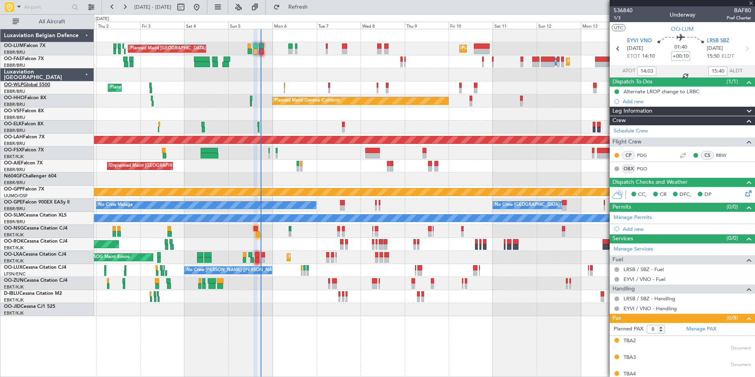
type input "0"
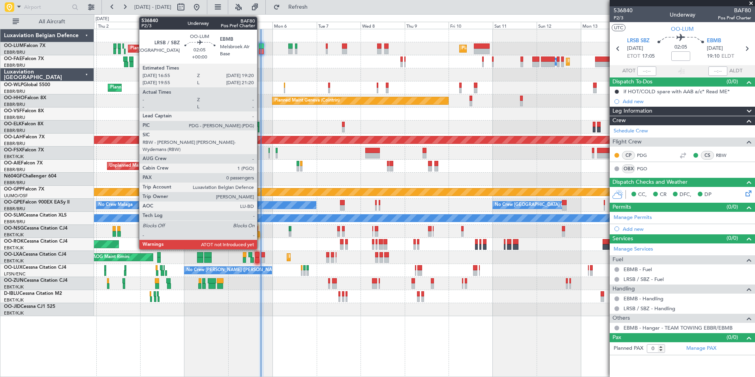
click at [260, 50] on div at bounding box center [261, 52] width 5 height 6
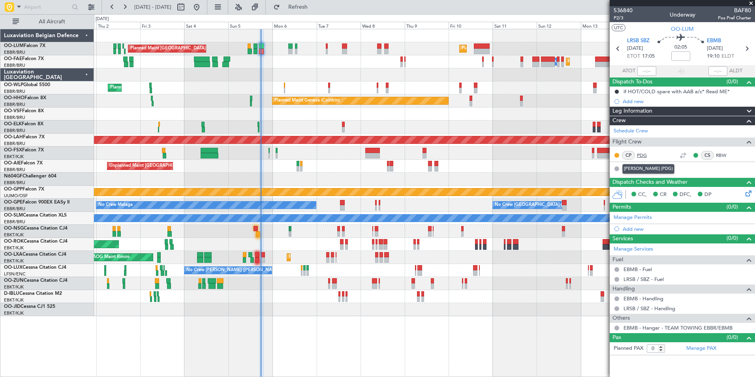
click at [642, 153] on link "PDG" at bounding box center [646, 155] width 18 height 7
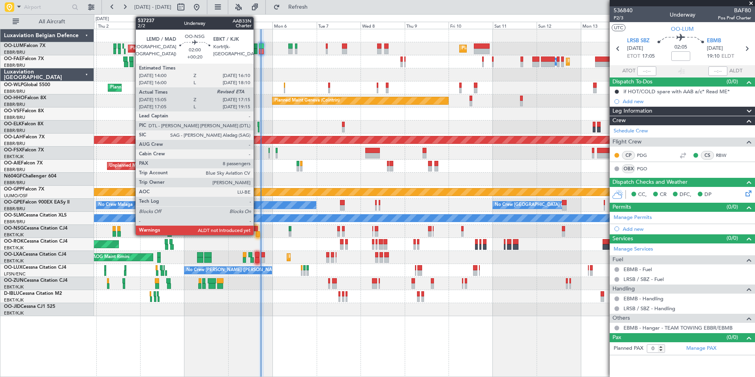
click at [259, 232] on div at bounding box center [258, 234] width 4 height 6
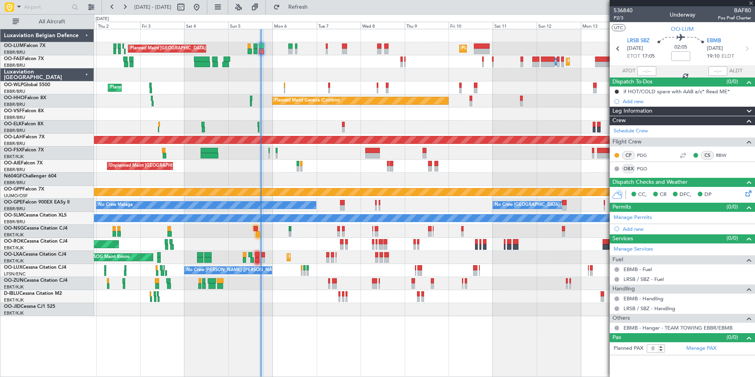
type input "+00:20"
type input "15:10"
type input "8"
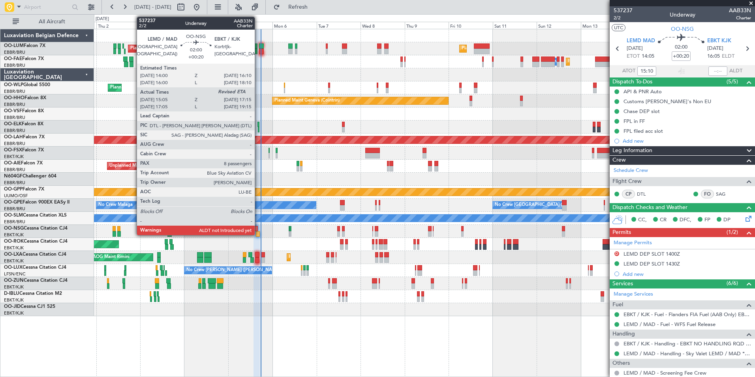
click at [258, 232] on div at bounding box center [258, 234] width 4 height 6
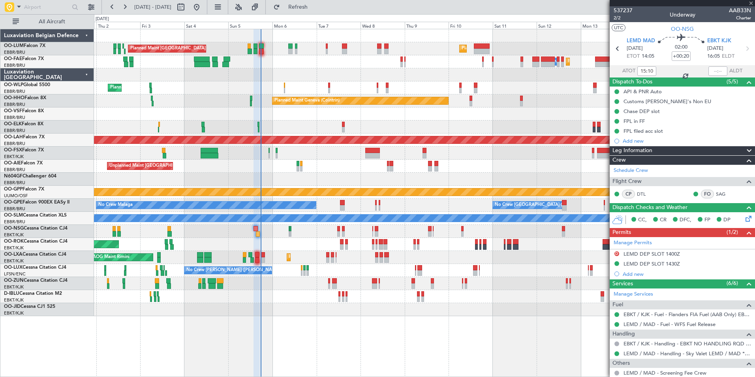
click at [716, 71] on div at bounding box center [717, 70] width 19 height 9
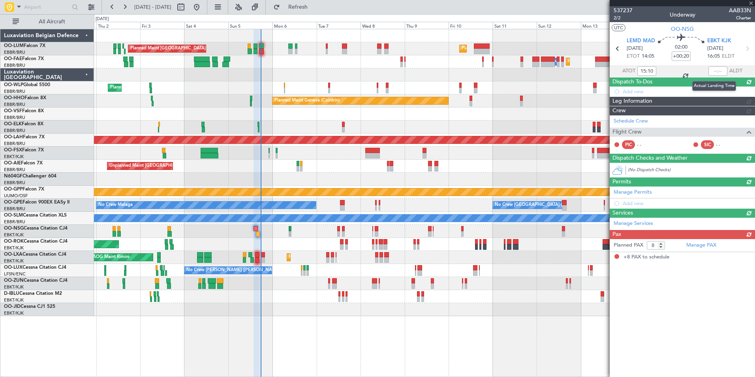
click at [713, 70] on div at bounding box center [717, 70] width 19 height 9
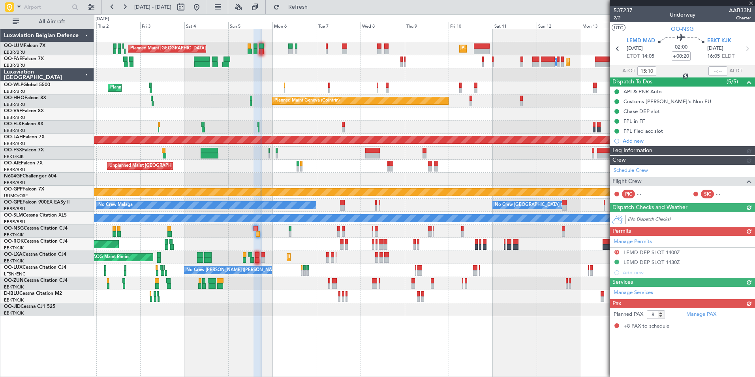
click at [717, 70] on div at bounding box center [717, 70] width 19 height 9
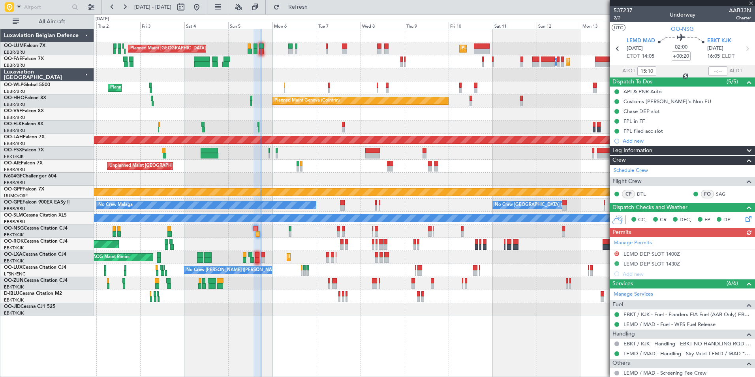
click at [717, 70] on div at bounding box center [717, 70] width 19 height 9
click at [714, 71] on div at bounding box center [717, 70] width 19 height 9
click at [710, 71] on div at bounding box center [717, 70] width 19 height 9
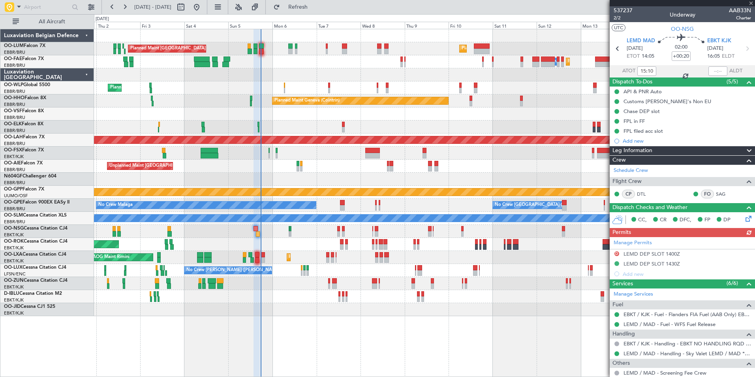
click at [710, 71] on div at bounding box center [717, 70] width 19 height 9
click at [711, 71] on div at bounding box center [717, 70] width 19 height 9
click at [711, 71] on input "text" at bounding box center [717, 70] width 19 height 9
type input "17:10"
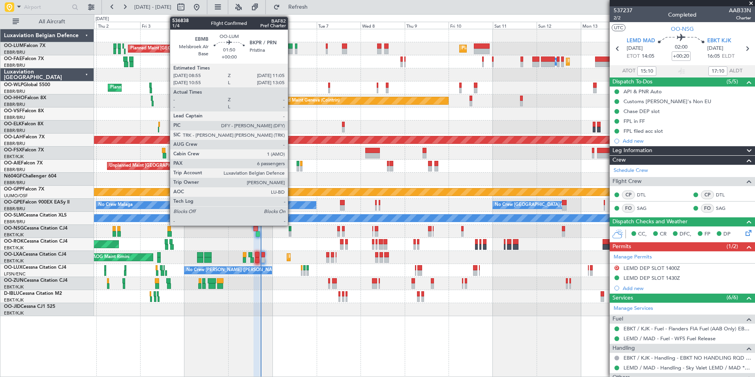
click at [291, 49] on div at bounding box center [290, 52] width 4 height 6
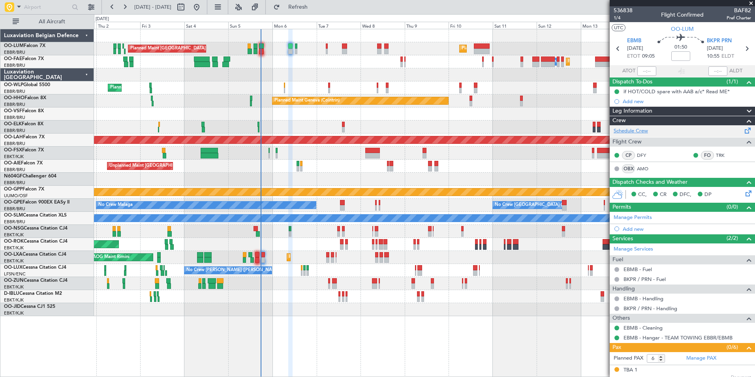
click at [627, 129] on link "Schedule Crew" at bounding box center [630, 131] width 34 height 8
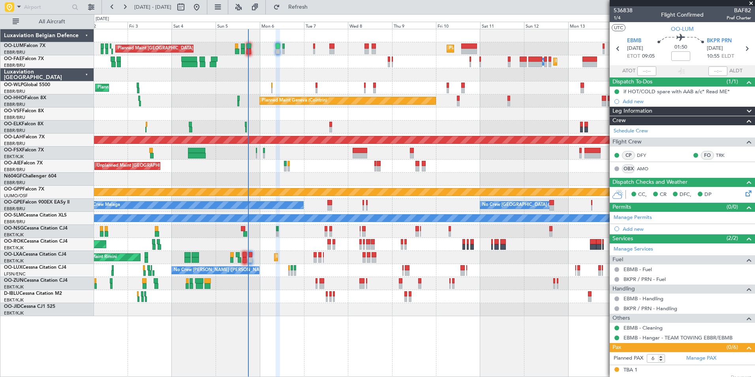
click at [282, 119] on div at bounding box center [424, 113] width 660 height 13
click at [288, 270] on div "No Crew [PERSON_NAME] ([PERSON_NAME])" at bounding box center [424, 270] width 660 height 13
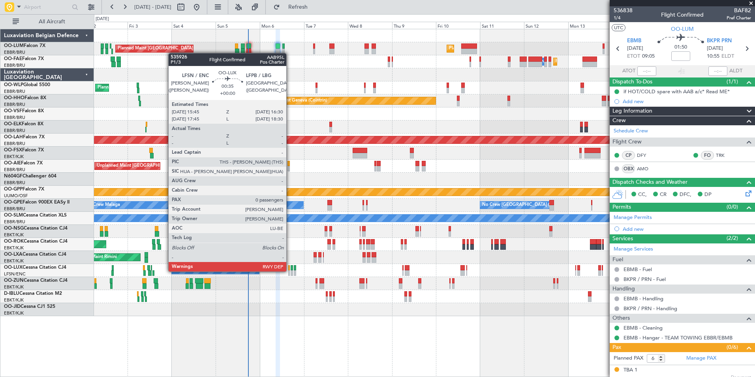
click at [290, 270] on div at bounding box center [289, 273] width 2 height 6
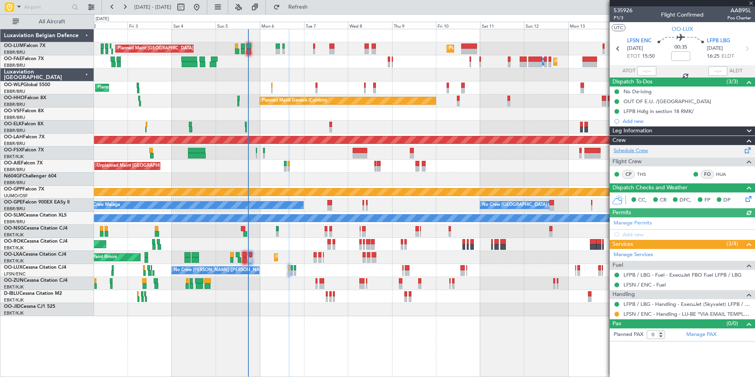
click at [635, 153] on link "Schedule Crew" at bounding box center [630, 151] width 34 height 8
click at [279, 252] on div "Planned Maint [GEOGRAPHIC_DATA] ([GEOGRAPHIC_DATA] National) Planned Maint [GEO…" at bounding box center [424, 172] width 660 height 287
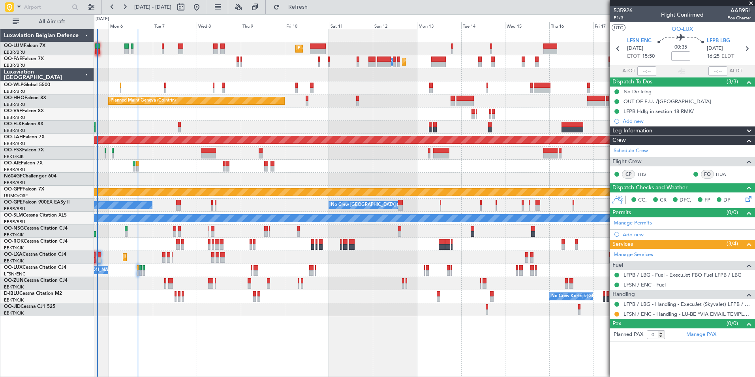
click at [242, 270] on div "No Crew [PERSON_NAME] ([PERSON_NAME])" at bounding box center [424, 270] width 660 height 13
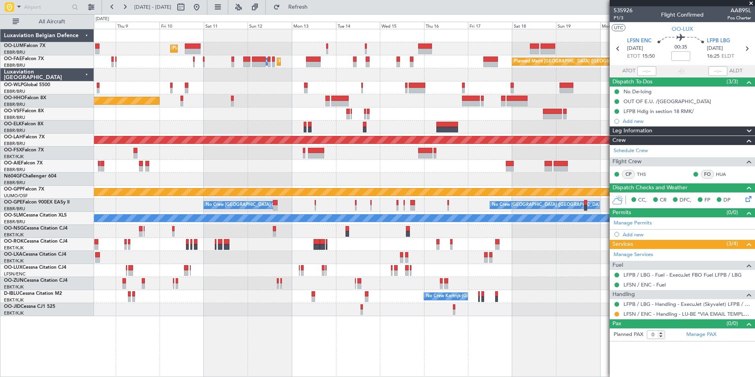
click at [250, 269] on div "Planned Maint [GEOGRAPHIC_DATA] ([GEOGRAPHIC_DATA] National) Owner [GEOGRAPHIC_…" at bounding box center [424, 172] width 660 height 287
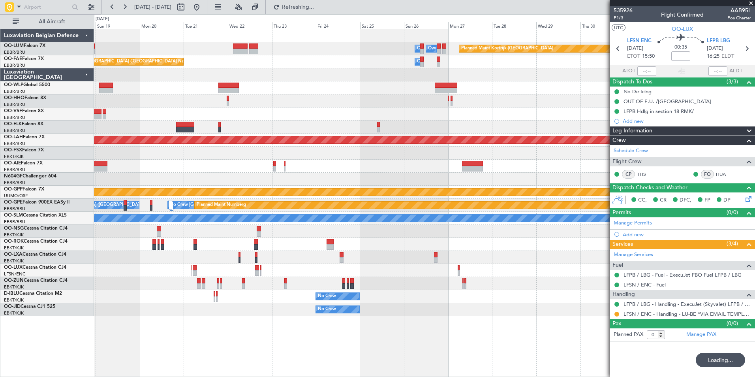
click at [246, 255] on div "Owner Melsbroek Air Base Owner Melsbroek Air Base Planned Maint Kortrijk-Wevelg…" at bounding box center [424, 172] width 660 height 287
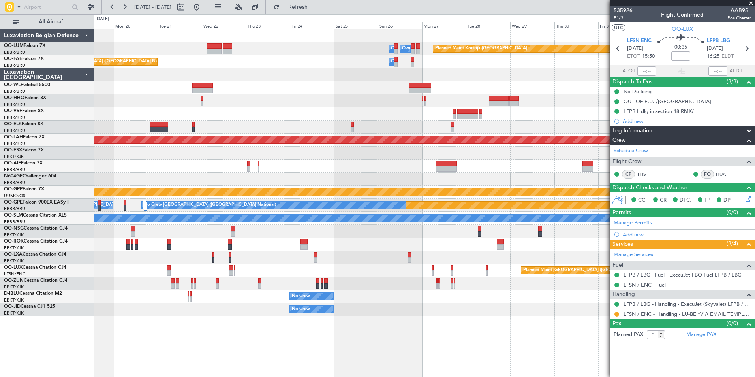
click at [253, 174] on div at bounding box center [424, 178] width 660 height 13
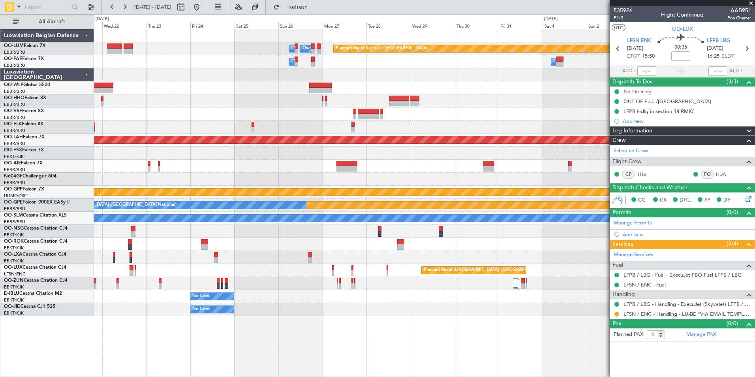
click at [550, 110] on div at bounding box center [424, 113] width 660 height 13
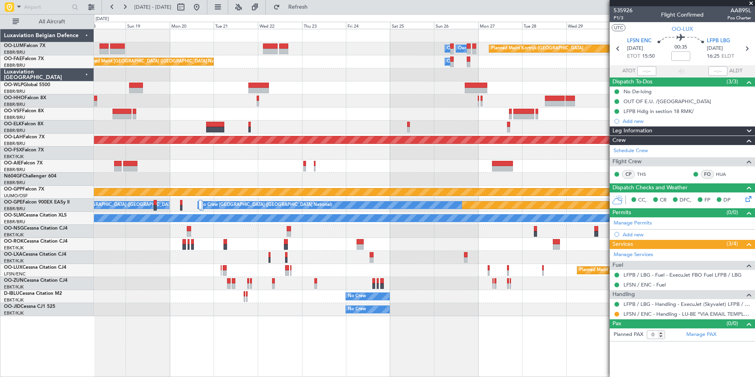
click at [419, 112] on div "Planned Maint Kortrijk-Wevelgem Owner Melsbroek Air Base Owner Melsbroek Air Ba…" at bounding box center [424, 172] width 660 height 287
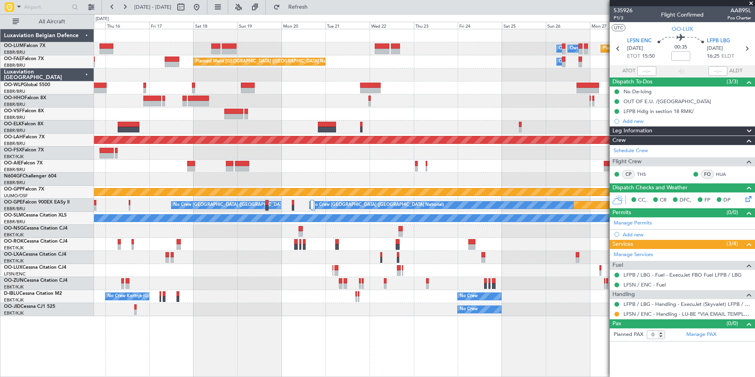
click at [580, 114] on div at bounding box center [424, 113] width 660 height 13
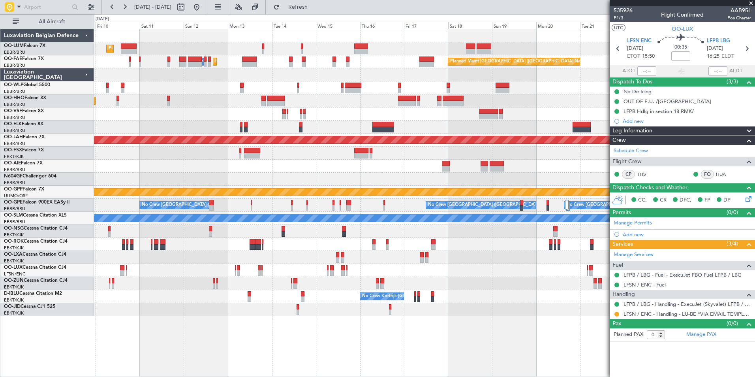
click at [484, 123] on div "Planned Maint Brussels (Brussels National) Owner Melsbroek Air Base Owner Melsb…" at bounding box center [424, 172] width 660 height 287
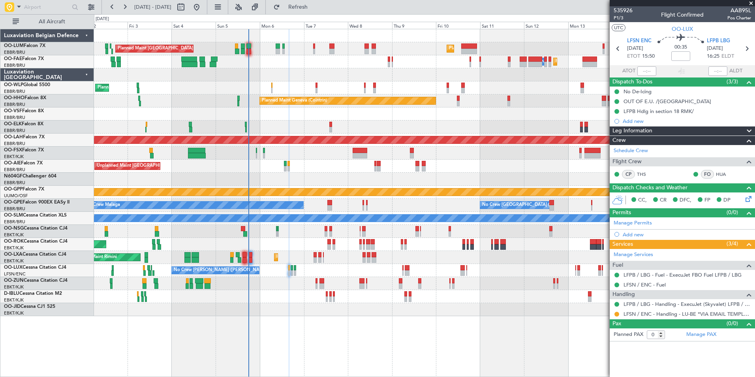
click at [403, 122] on div "Planned Maint Brussels (Brussels National) Planned Maint Brussels (Brussels Nat…" at bounding box center [424, 172] width 660 height 287
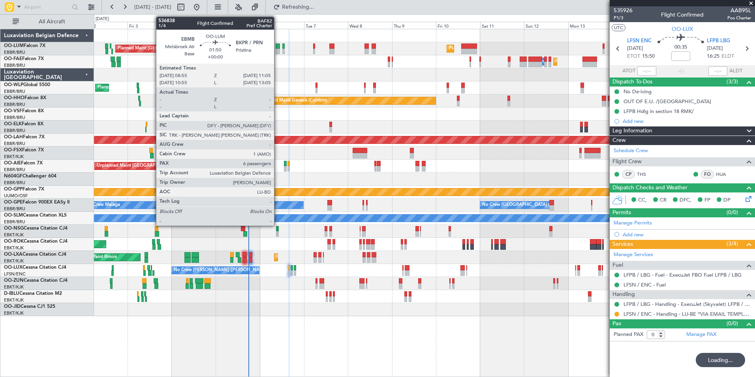
click at [277, 47] on div at bounding box center [277, 46] width 4 height 6
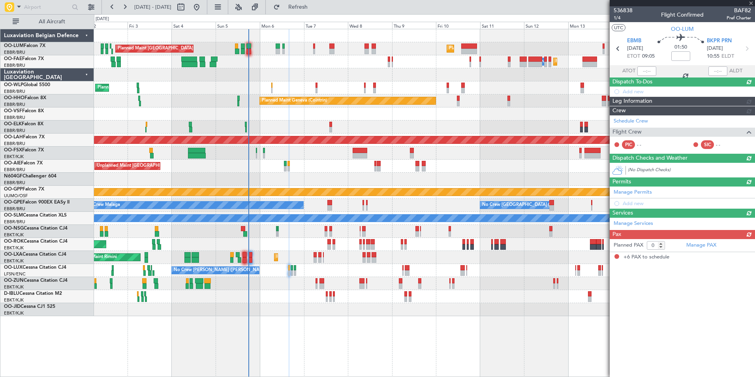
type input "6"
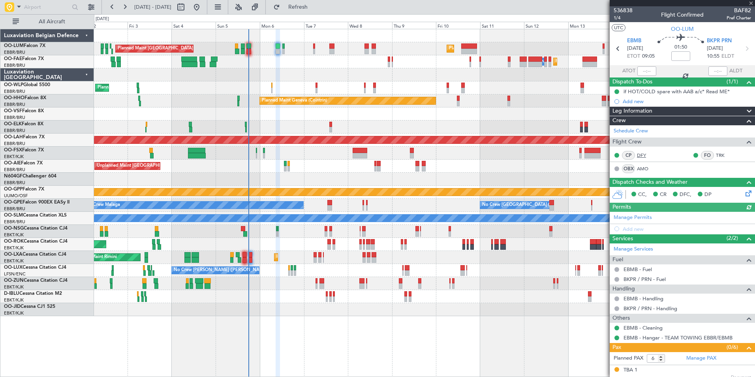
click at [642, 156] on link "DFY" at bounding box center [646, 155] width 18 height 7
click at [292, 133] on div "Planned Maint Brussels (Brussels National) Planned Maint Brussels (Brussels Nat…" at bounding box center [424, 172] width 660 height 287
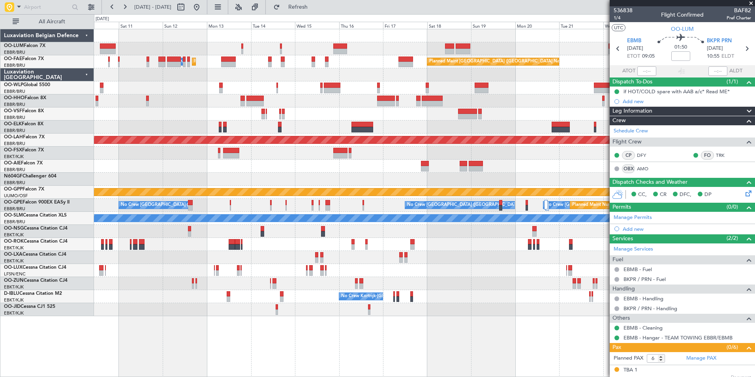
click at [66, 213] on div "Planned Maint [GEOGRAPHIC_DATA] ([GEOGRAPHIC_DATA] National) Owner [GEOGRAPHIC_…" at bounding box center [377, 195] width 755 height 362
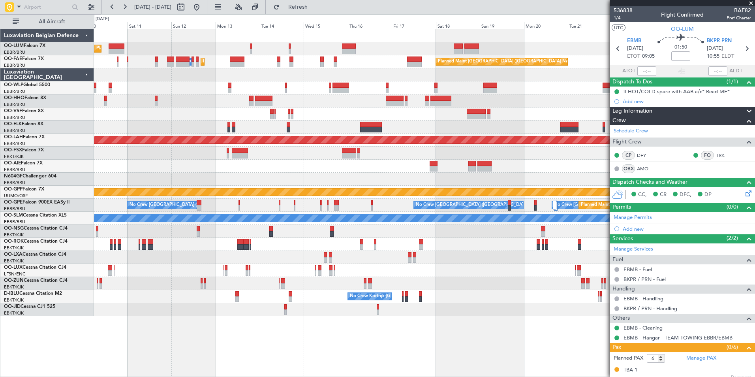
click at [169, 215] on div "Planned Maint [GEOGRAPHIC_DATA] ([GEOGRAPHIC_DATA] National) Owner [GEOGRAPHIC_…" at bounding box center [424, 172] width 660 height 287
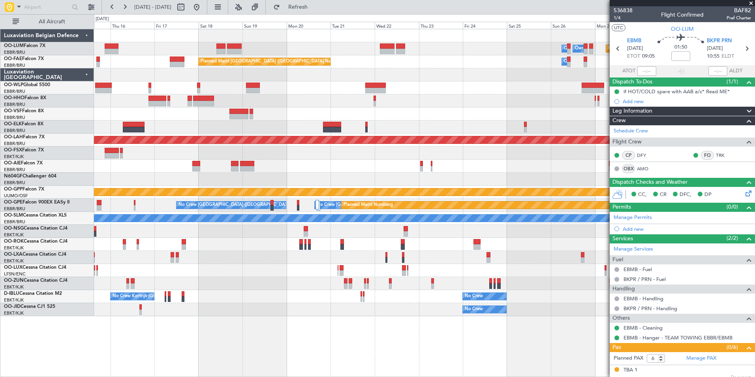
click at [239, 195] on div "Owner Melsbroek Air Base Owner Melsbroek Air Base Planned Maint Kortrijk-Wevelg…" at bounding box center [424, 172] width 660 height 287
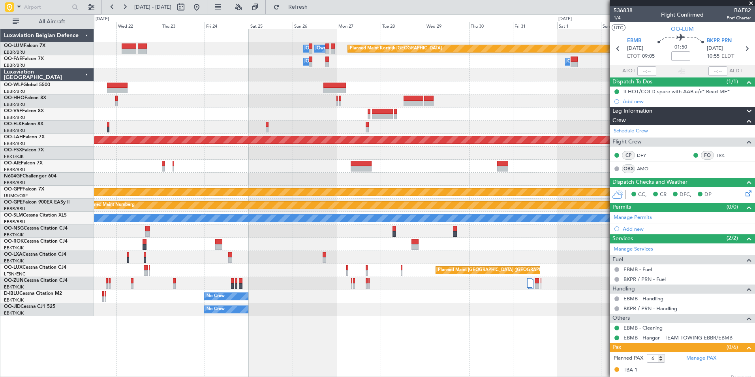
click at [313, 182] on div "Owner Melsbroek Air Base Owner Melsbroek Air Base Planned Maint Kortrijk-Wevelg…" at bounding box center [424, 172] width 660 height 287
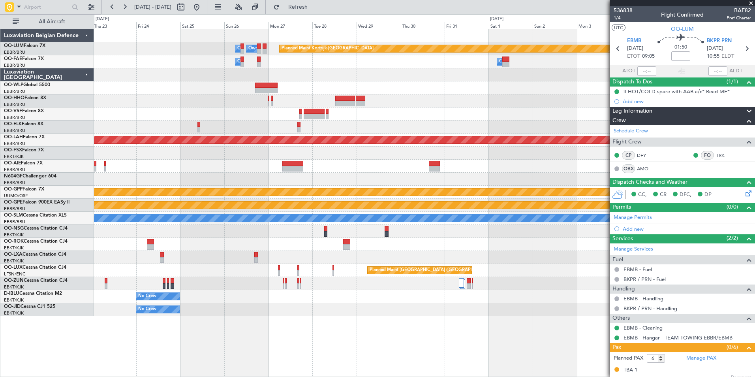
click at [327, 131] on div at bounding box center [424, 126] width 660 height 13
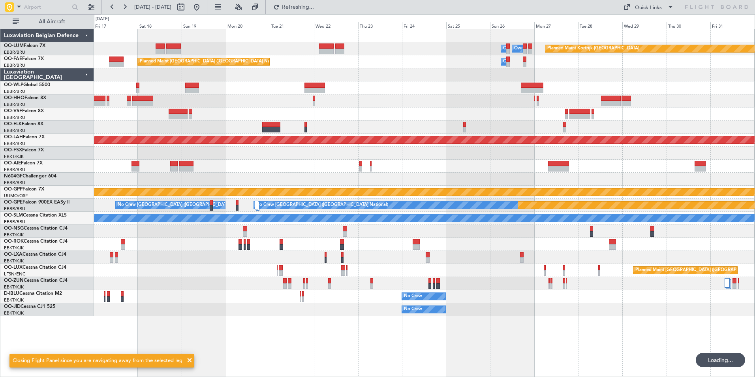
click at [307, 116] on div at bounding box center [424, 113] width 660 height 13
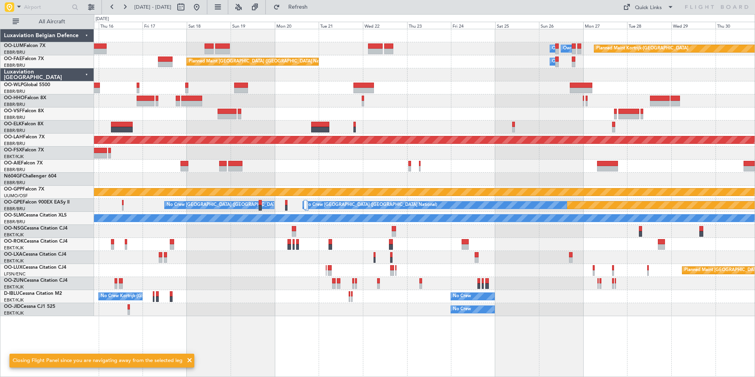
click at [123, 136] on div "Planned Maint Kortrijk-Wevelgem Owner Melsbroek Air Base Owner Melsbroek Air Ba…" at bounding box center [424, 172] width 660 height 287
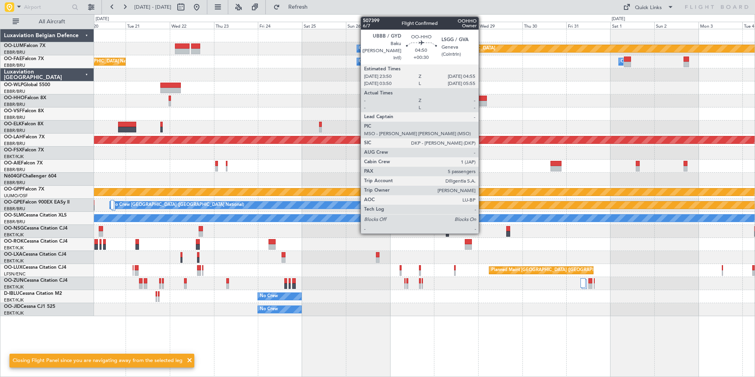
click at [482, 103] on div at bounding box center [481, 104] width 9 height 6
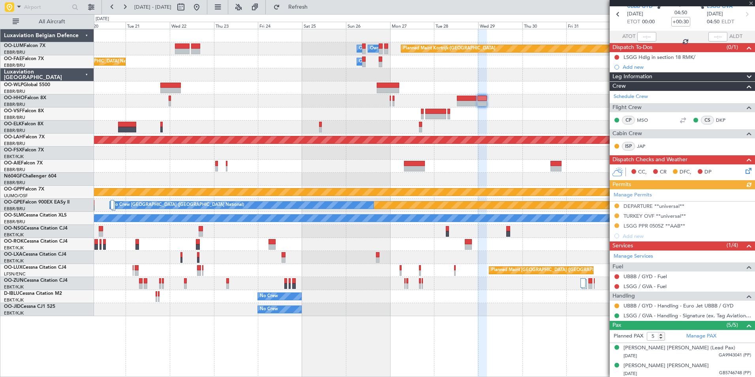
scroll to position [79, 0]
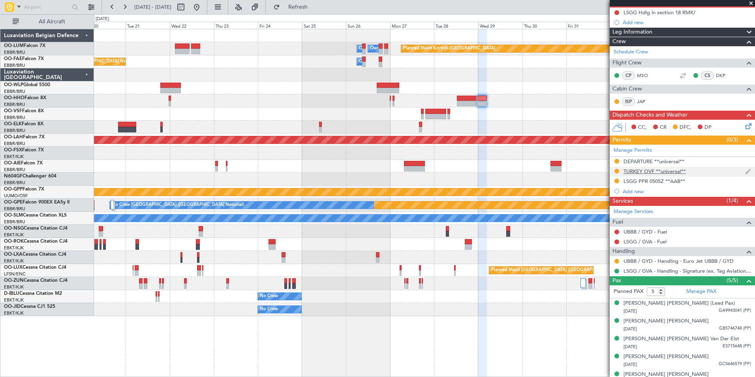
click at [640, 169] on div "TURKEY OVF **universal**" at bounding box center [654, 171] width 62 height 7
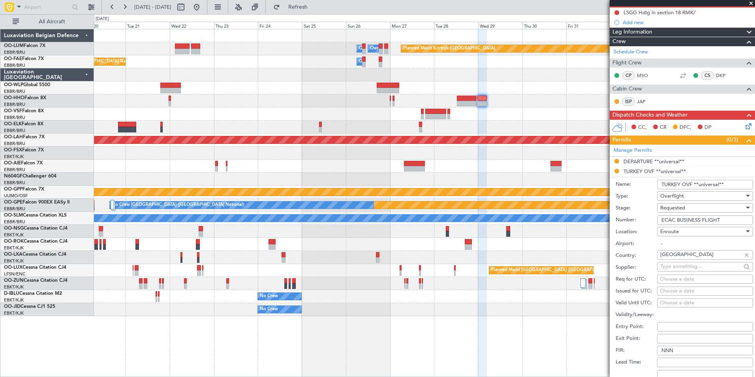
click at [695, 205] on div "Requested" at bounding box center [702, 208] width 84 height 12
click at [683, 184] on div at bounding box center [377, 188] width 755 height 377
drag, startPoint x: 661, startPoint y: 183, endPoint x: 691, endPoint y: 181, distance: 30.5
click at [691, 181] on input "TURKEY OVF **universal**" at bounding box center [705, 184] width 96 height 9
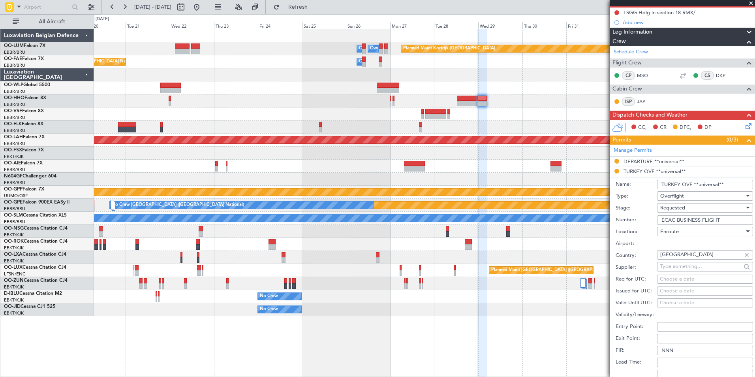
click at [375, 158] on div at bounding box center [424, 152] width 660 height 13
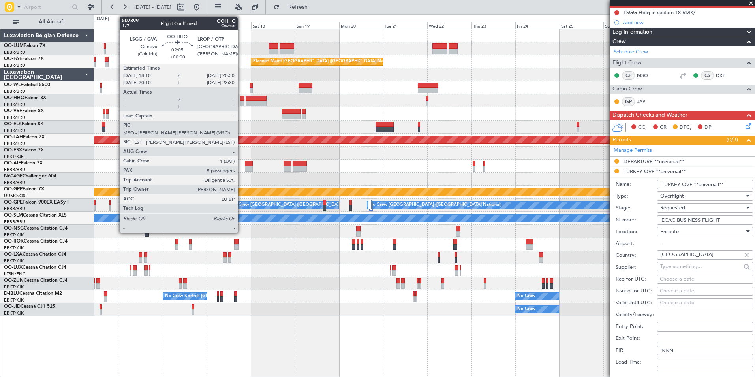
click at [241, 101] on div at bounding box center [242, 104] width 4 height 6
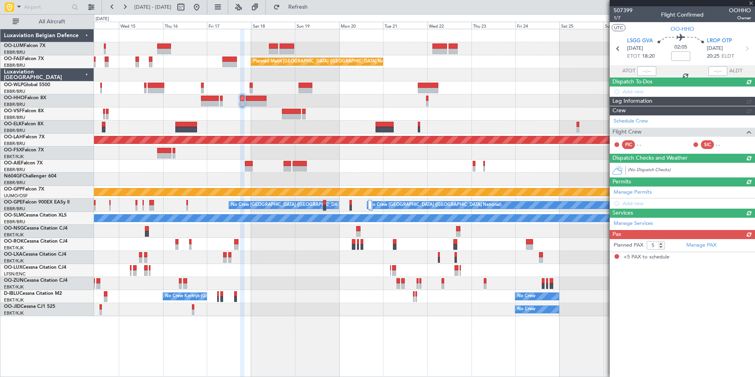
scroll to position [0, 0]
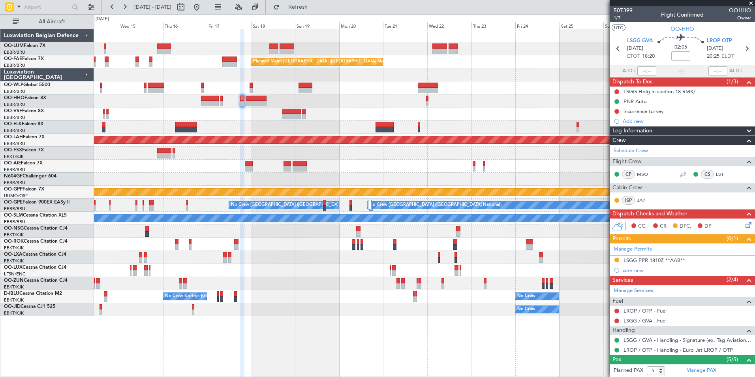
click at [477, 146] on div "Planned Maint Kortrijk-Wevelgem Owner Melsbroek Air Base Owner Melsbroek Air Ba…" at bounding box center [424, 172] width 660 height 287
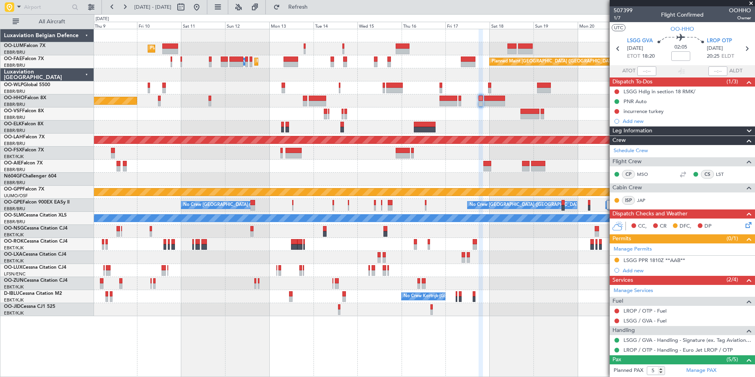
click at [413, 157] on div at bounding box center [424, 152] width 660 height 13
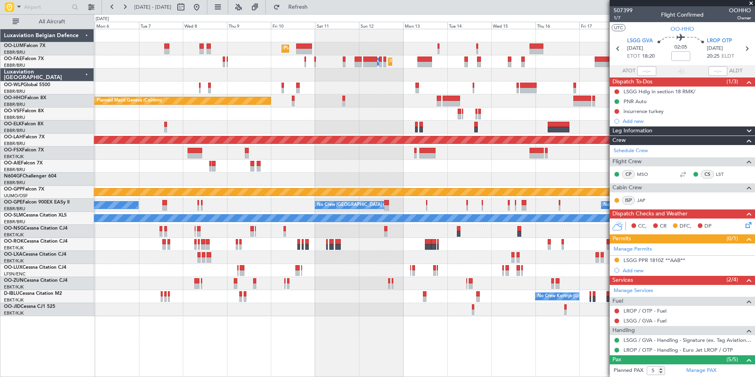
click at [476, 179] on div at bounding box center [424, 178] width 660 height 13
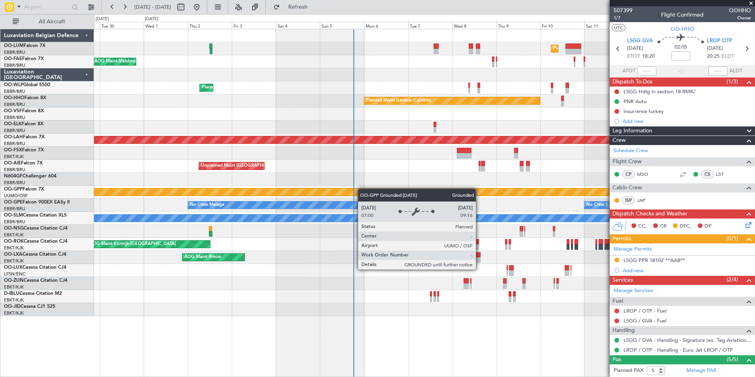
click at [405, 191] on div "Planned Maint Brussels (Brussels National) Planned Maint Melsbroek Air Base Own…" at bounding box center [424, 172] width 660 height 287
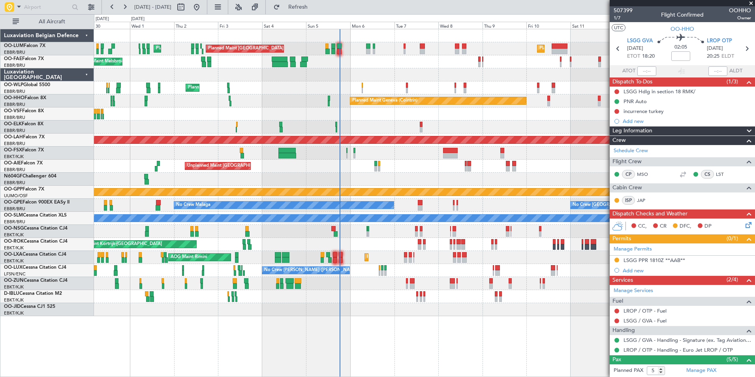
click at [346, 51] on div "Planned Maint [GEOGRAPHIC_DATA] ([GEOGRAPHIC_DATA] National) Planned Maint [GEO…" at bounding box center [424, 48] width 660 height 13
click at [451, 61] on div "Planned Maint Melsbroek Air Base Owner [GEOGRAPHIC_DATA] AOG Maint [GEOGRAPHIC_…" at bounding box center [424, 61] width 660 height 13
click at [208, 160] on div "Planned Maint [GEOGRAPHIC_DATA] ([GEOGRAPHIC_DATA] National) Planned Maint [GEO…" at bounding box center [424, 172] width 660 height 287
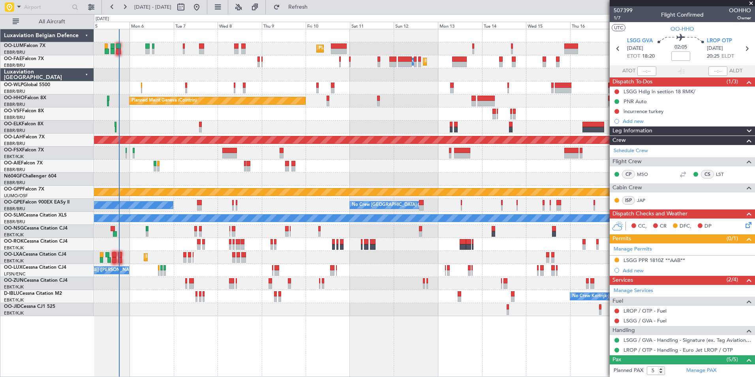
click at [225, 177] on div "Planned Maint [GEOGRAPHIC_DATA] ([GEOGRAPHIC_DATA] National) Planned Maint [GEO…" at bounding box center [424, 172] width 660 height 287
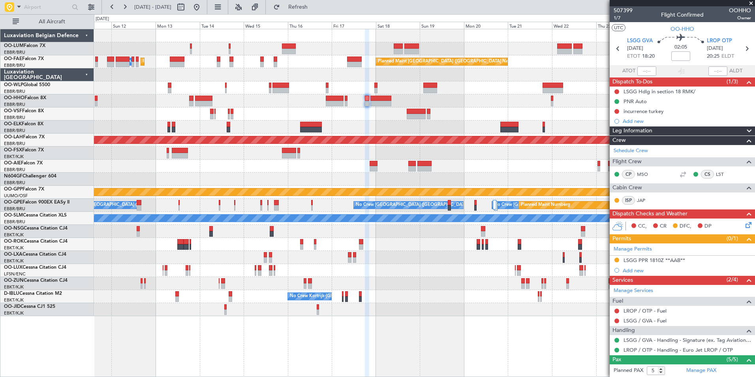
click at [218, 176] on div at bounding box center [424, 178] width 660 height 13
click at [467, 183] on div at bounding box center [424, 178] width 660 height 13
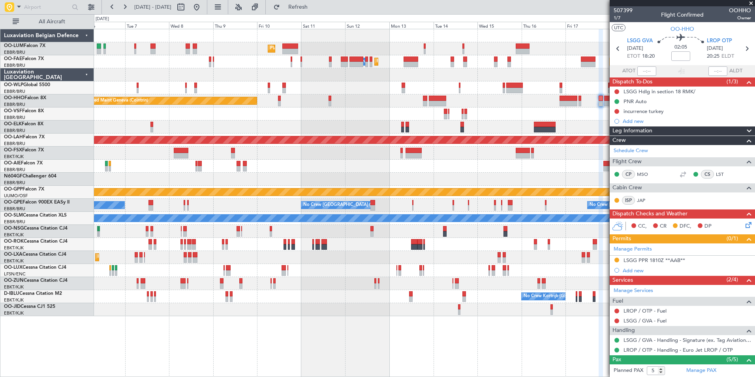
click at [466, 180] on div at bounding box center [424, 178] width 660 height 13
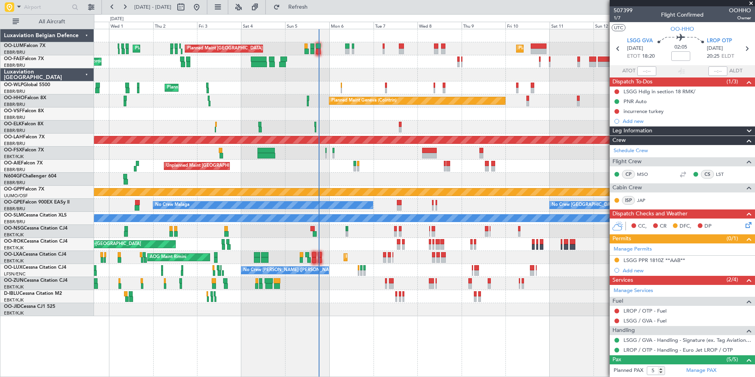
click at [305, 70] on div at bounding box center [424, 74] width 660 height 13
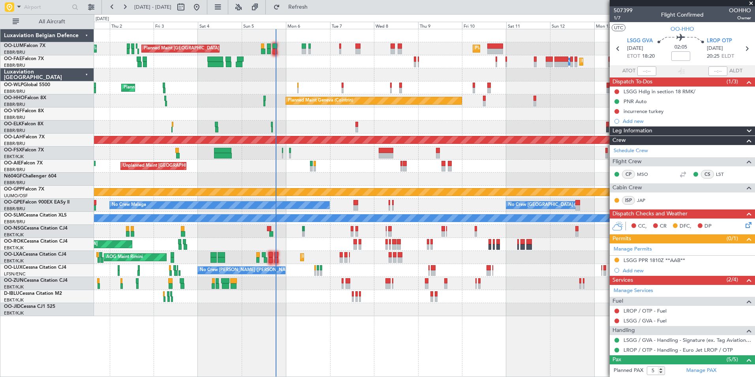
click at [147, 200] on div "Planned Maint [GEOGRAPHIC_DATA] ([GEOGRAPHIC_DATA] National) Planned Maint [GEO…" at bounding box center [424, 172] width 660 height 287
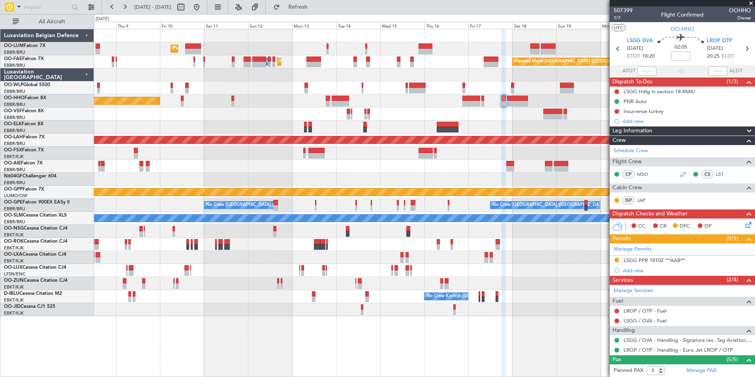
click at [228, 190] on div "Planned Maint [GEOGRAPHIC_DATA] ([GEOGRAPHIC_DATA] National) Owner [GEOGRAPHIC_…" at bounding box center [424, 172] width 660 height 287
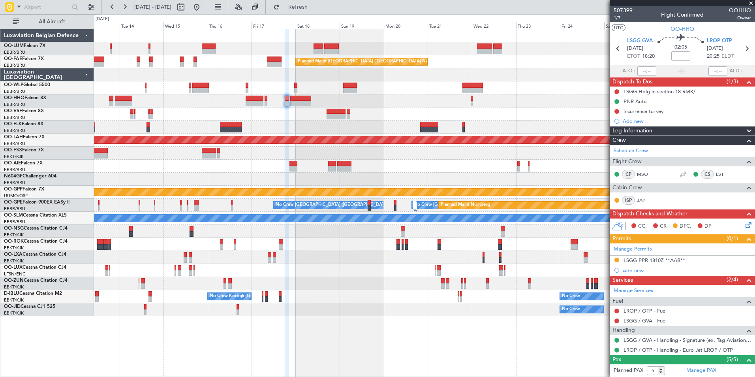
click at [274, 150] on div at bounding box center [424, 152] width 660 height 13
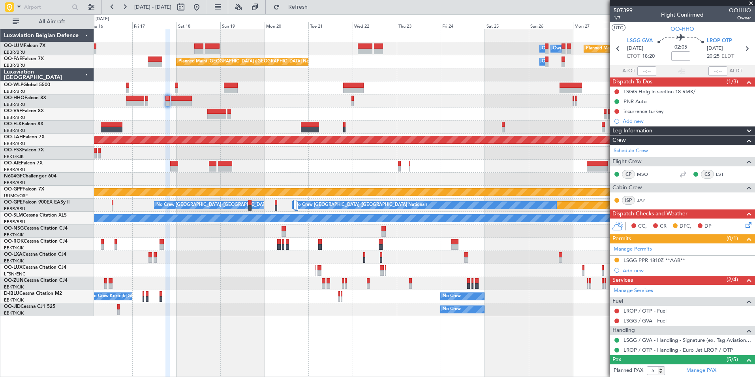
click at [382, 109] on div "Planned Maint Kortrijk-[GEOGRAPHIC_DATA] Owner [GEOGRAPHIC_DATA] Owner [GEOGRAP…" at bounding box center [424, 172] width 660 height 287
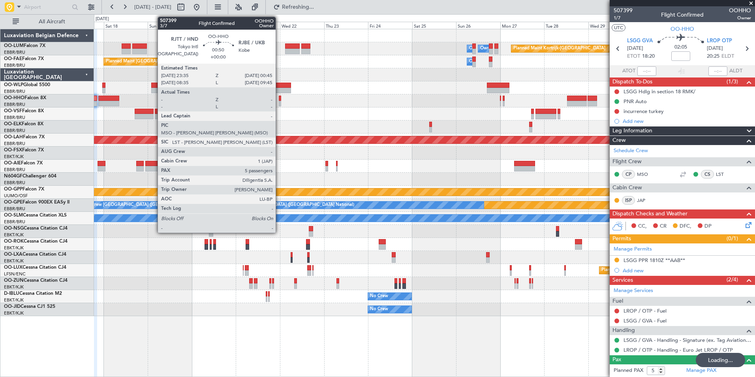
click at [279, 99] on div at bounding box center [280, 99] width 2 height 6
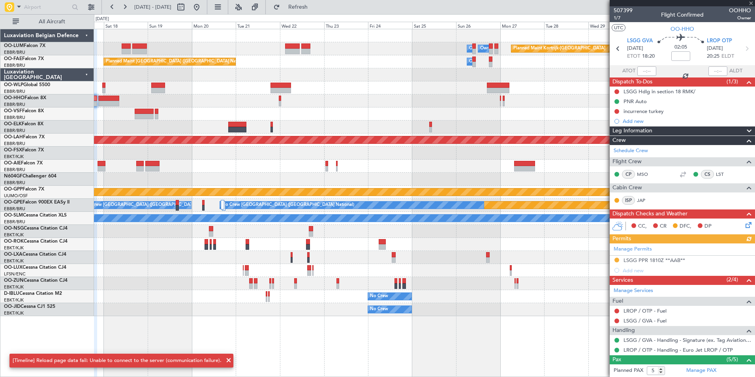
scroll to position [89, 0]
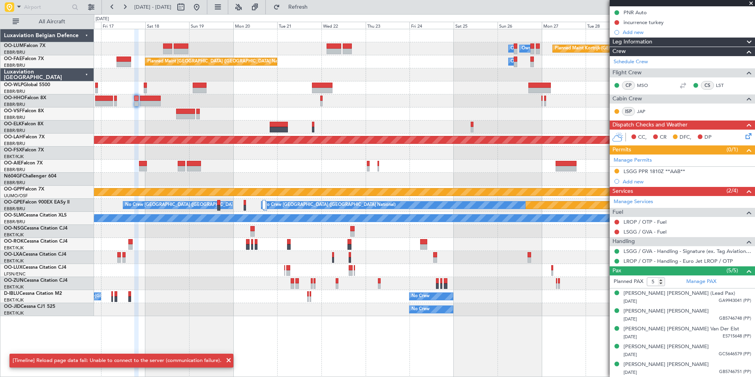
click at [374, 152] on div at bounding box center [424, 152] width 660 height 13
click at [364, 112] on div "Planned Maint Kortrijk-[GEOGRAPHIC_DATA] Owner [GEOGRAPHIC_DATA] Owner [GEOGRAP…" at bounding box center [424, 172] width 660 height 287
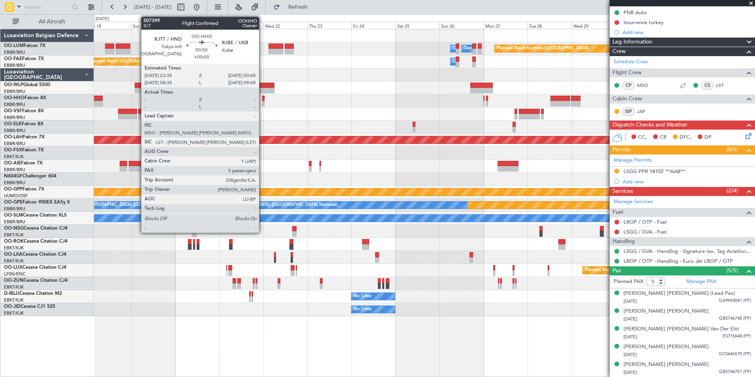
click at [262, 100] on div at bounding box center [263, 99] width 2 height 6
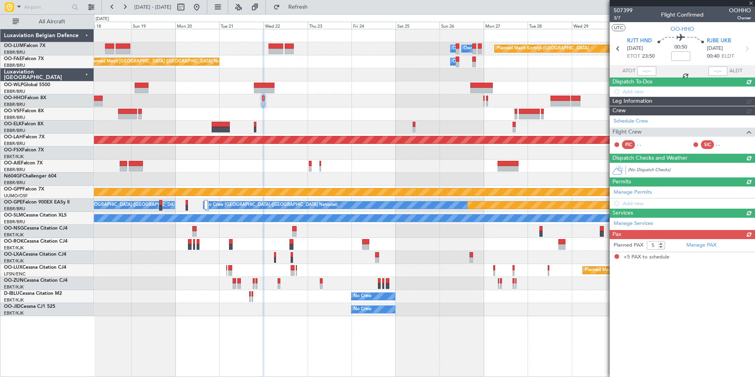
scroll to position [0, 0]
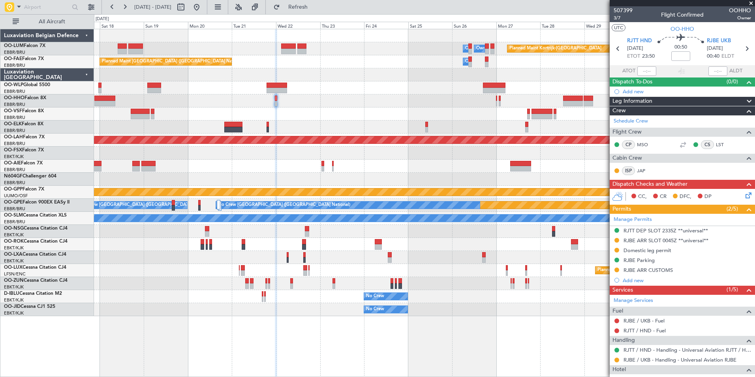
click at [313, 124] on div "Planned Maint Kortrijk-[GEOGRAPHIC_DATA] Owner [GEOGRAPHIC_DATA] Owner [GEOGRAP…" at bounding box center [424, 172] width 660 height 287
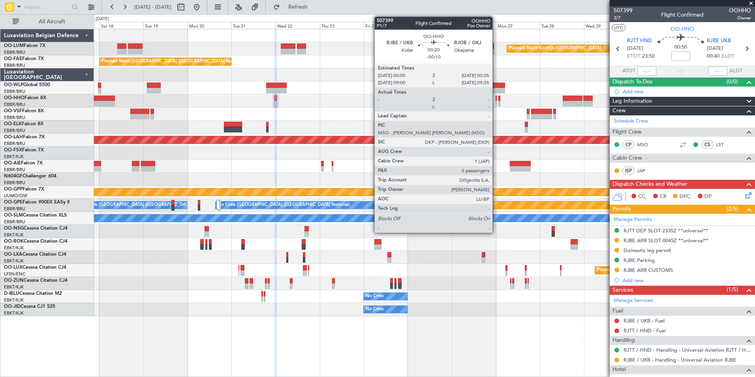
click at [496, 101] on div at bounding box center [495, 104] width 1 height 6
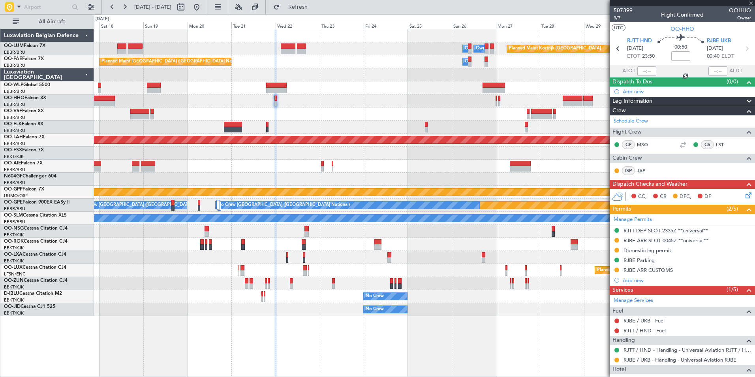
type input "-00:10"
type input "0"
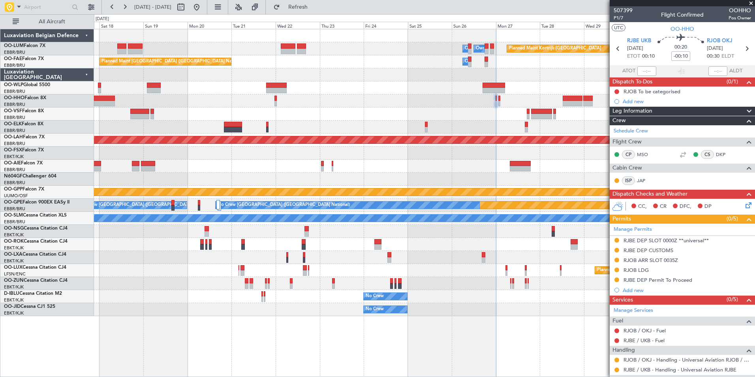
click at [495, 218] on div "Planned Maint Kortrijk-[GEOGRAPHIC_DATA] Owner [GEOGRAPHIC_DATA] Owner [GEOGRAP…" at bounding box center [424, 172] width 660 height 287
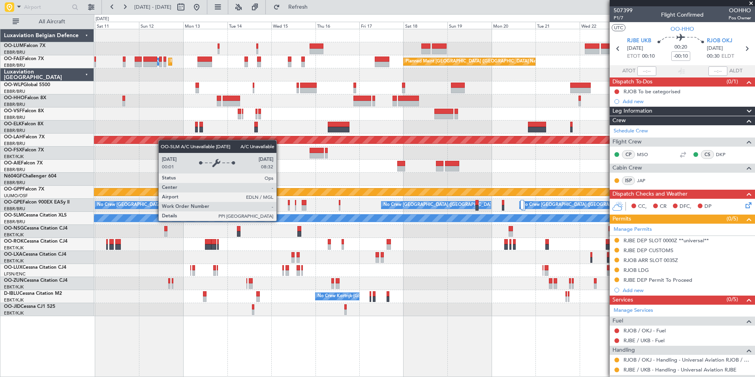
click at [454, 230] on div "Planned Maint [GEOGRAPHIC_DATA] ([GEOGRAPHIC_DATA] National) Owner [GEOGRAPHIC_…" at bounding box center [424, 172] width 660 height 287
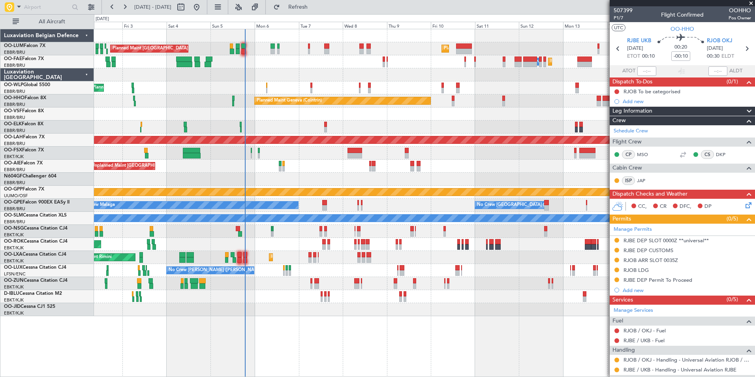
click at [459, 253] on div "Planned Maint [GEOGRAPHIC_DATA] ([GEOGRAPHIC_DATA] National) Planned Maint [GEO…" at bounding box center [424, 172] width 660 height 287
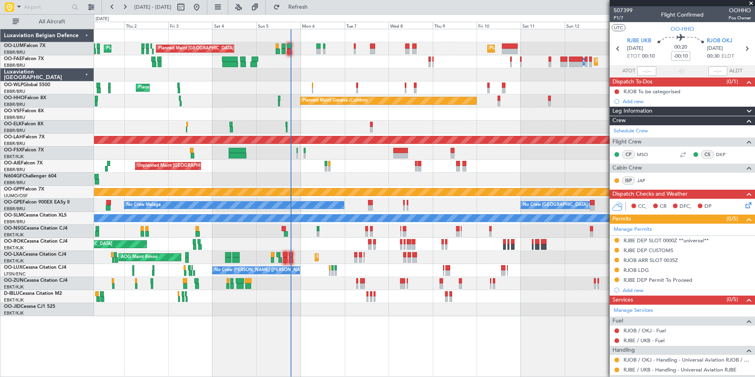
click at [320, 246] on div "AOG Maint Kortrijk-[GEOGRAPHIC_DATA]" at bounding box center [424, 244] width 660 height 13
click at [331, 50] on div "Planned Maint [GEOGRAPHIC_DATA] ([GEOGRAPHIC_DATA] National) Planned Maint [GEO…" at bounding box center [424, 48] width 660 height 13
click at [262, 51] on div "Planned Maint [GEOGRAPHIC_DATA] ([GEOGRAPHIC_DATA] National) Planned Maint [GEO…" at bounding box center [424, 48] width 660 height 13
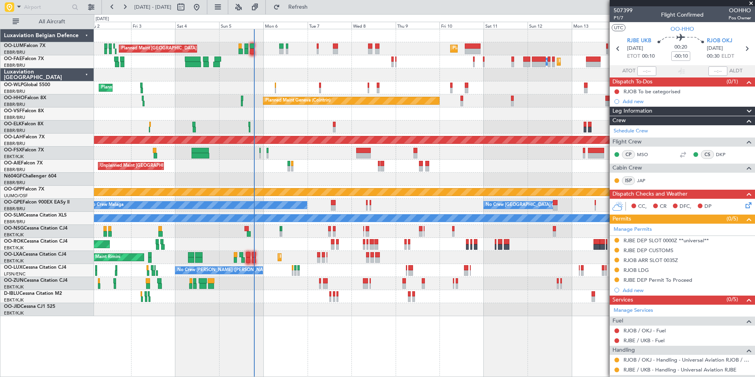
click at [162, 183] on div "Planned Maint [GEOGRAPHIC_DATA] ([GEOGRAPHIC_DATA] National) Planned Maint [GEO…" at bounding box center [424, 172] width 660 height 287
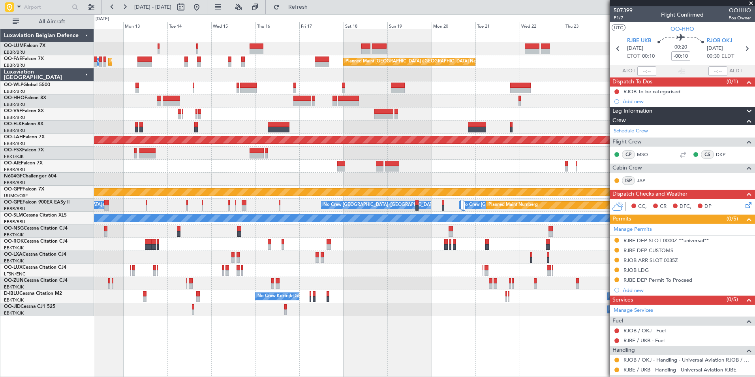
click at [224, 185] on div at bounding box center [424, 178] width 660 height 13
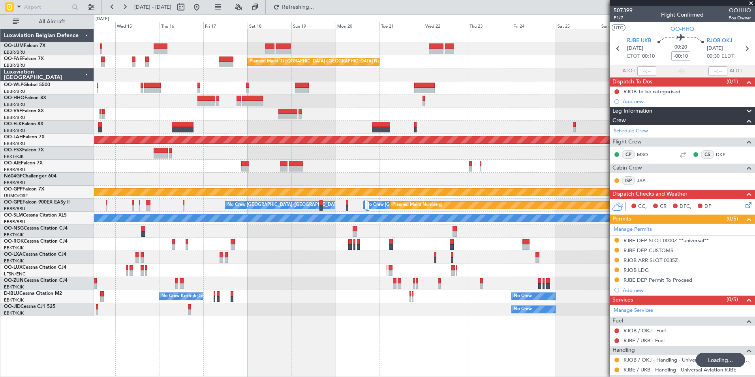
click at [373, 156] on div at bounding box center [424, 152] width 660 height 13
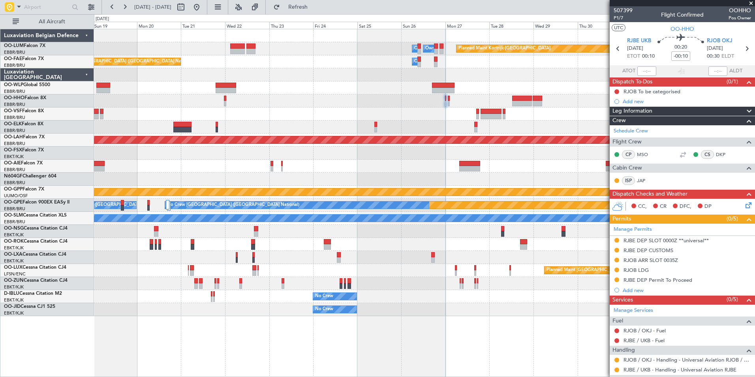
click at [245, 132] on div "Planned Maint Kortrijk-[GEOGRAPHIC_DATA] Owner [GEOGRAPHIC_DATA] Owner [GEOGRAP…" at bounding box center [424, 172] width 660 height 287
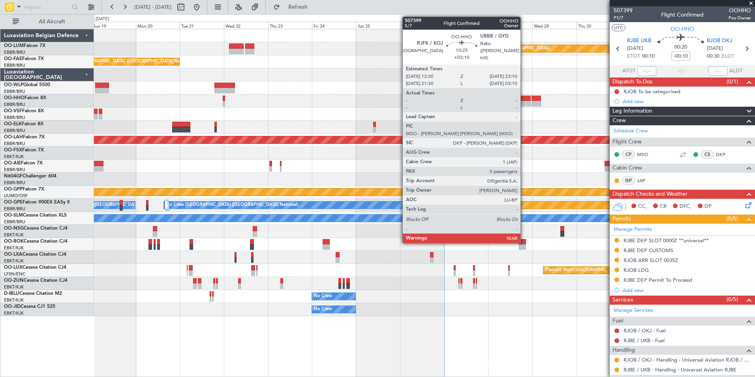
click at [524, 98] on div at bounding box center [521, 99] width 20 height 6
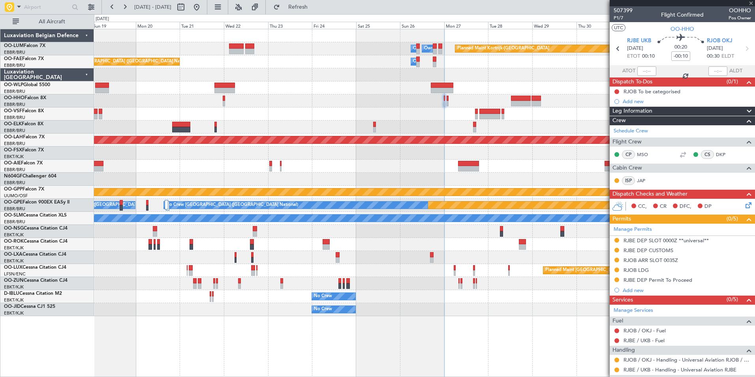
type input "+02:10"
type input "5"
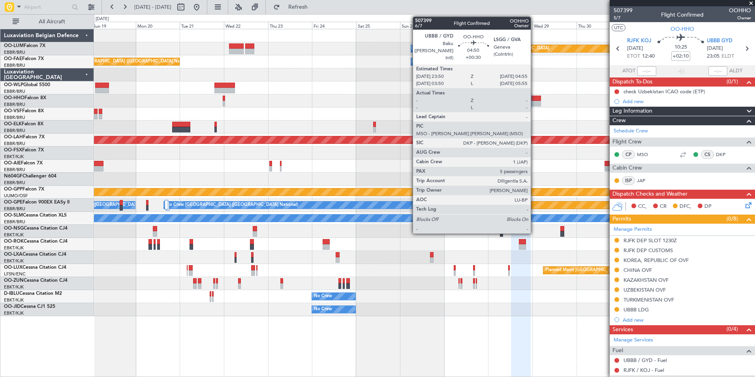
click at [534, 103] on div at bounding box center [535, 104] width 9 height 6
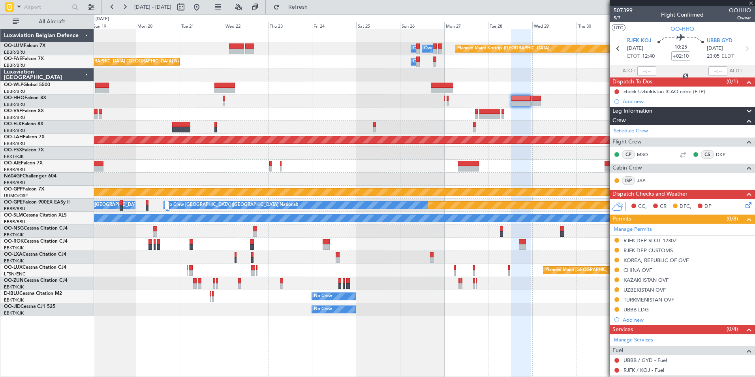
type input "+00:30"
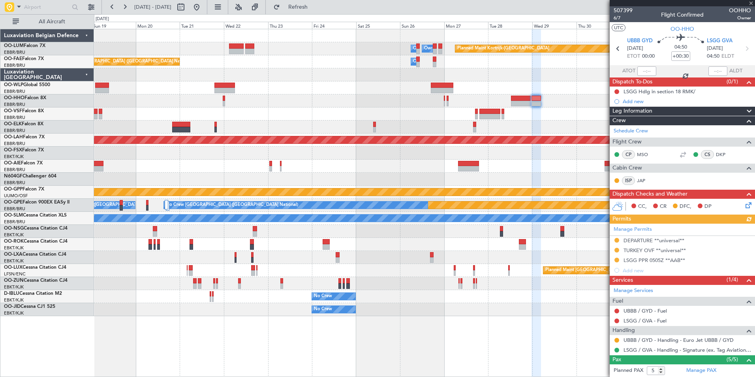
click at [615, 247] on div "Manage Permits DEPARTURE **universal** TURKEY OVF **universal** LSGG PPR 0505Z …" at bounding box center [681, 249] width 145 height 52
click at [615, 251] on div "Manage Permits DEPARTURE **universal** TURKEY OVF **universal** LSGG PPR 0505Z …" at bounding box center [681, 249] width 145 height 52
click at [618, 250] on div "Manage Permits DEPARTURE **universal** TURKEY OVF **universal** LSGG PPR 0505Z …" at bounding box center [681, 249] width 145 height 52
click at [616, 250] on div "Manage Permits DEPARTURE **universal** TURKEY OVF **universal** LSGG PPR 0505Z …" at bounding box center [681, 249] width 145 height 52
click at [616, 250] on button at bounding box center [616, 249] width 5 height 5
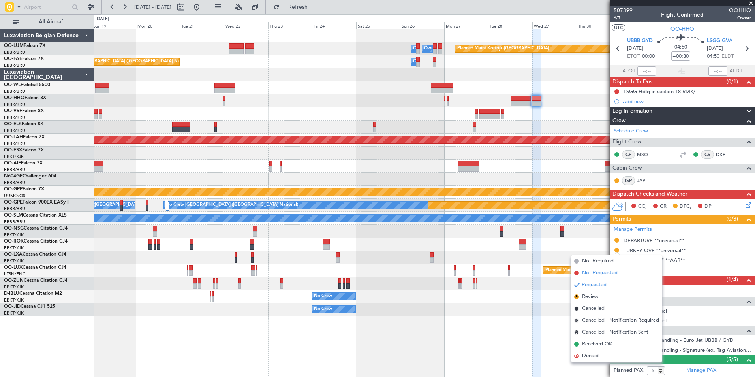
click at [597, 273] on span "Not Requested" at bounding box center [600, 273] width 36 height 8
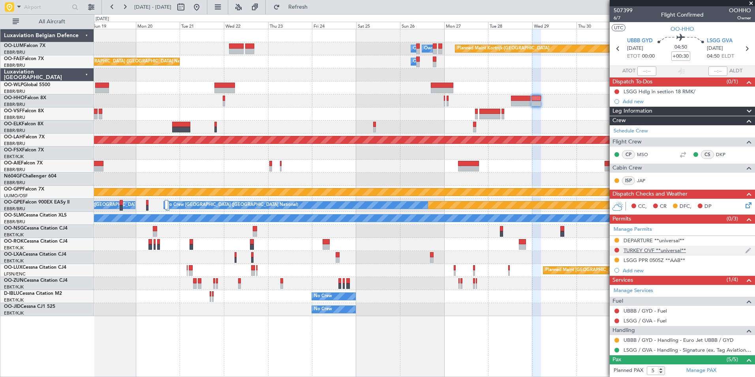
click at [646, 251] on div "TURKEY OVF **universal**" at bounding box center [654, 250] width 62 height 7
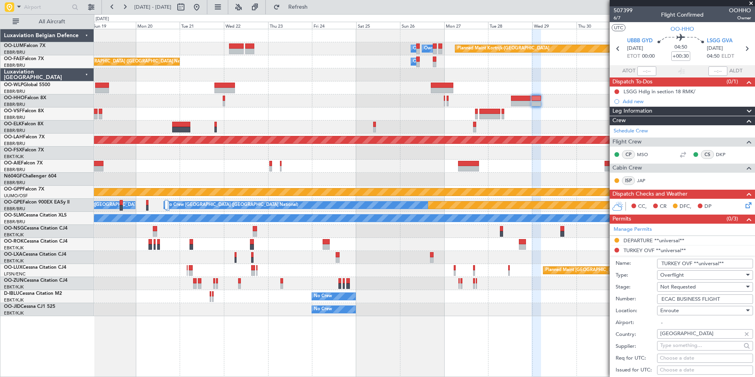
drag, startPoint x: 726, startPoint y: 265, endPoint x: 694, endPoint y: 264, distance: 31.6
click at [694, 264] on input "TURKEY OVF **universal**" at bounding box center [705, 263] width 96 height 9
click at [715, 266] on input "TURKEY OVF **universal**" at bounding box center [705, 263] width 96 height 9
drag, startPoint x: 718, startPoint y: 263, endPoint x: 699, endPoint y: 260, distance: 19.1
click at [699, 260] on input "TURKEY OVF **universal**" at bounding box center [705, 263] width 96 height 9
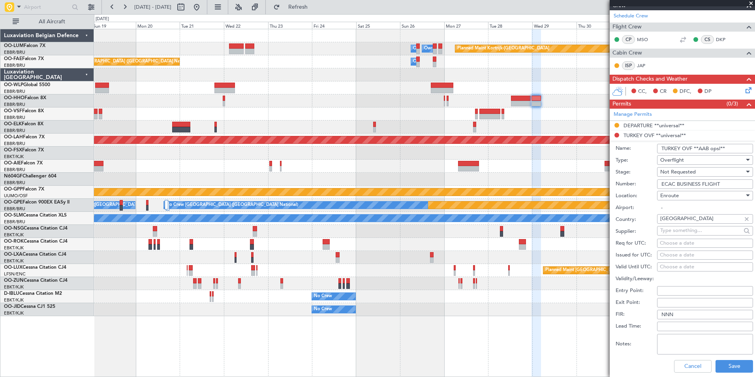
scroll to position [118, 0]
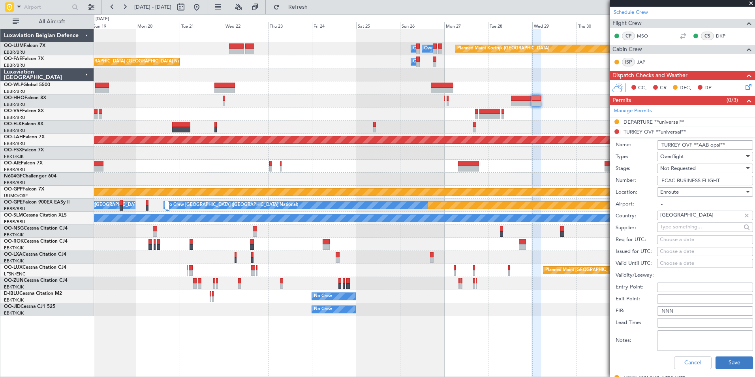
type input "TURKEY OVF **AAB opsl**"
click at [723, 363] on button "Save" at bounding box center [733, 362] width 37 height 13
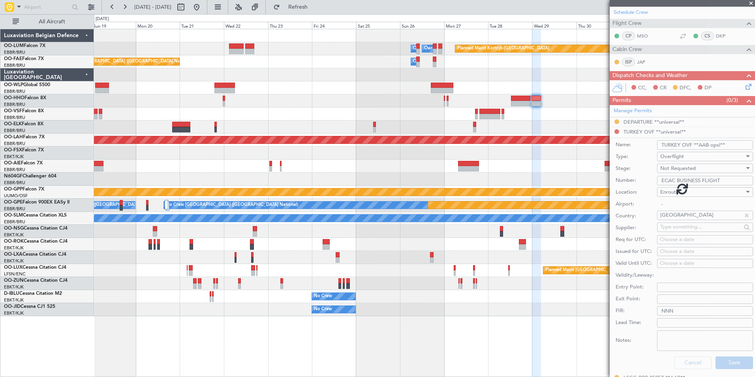
scroll to position [89, 0]
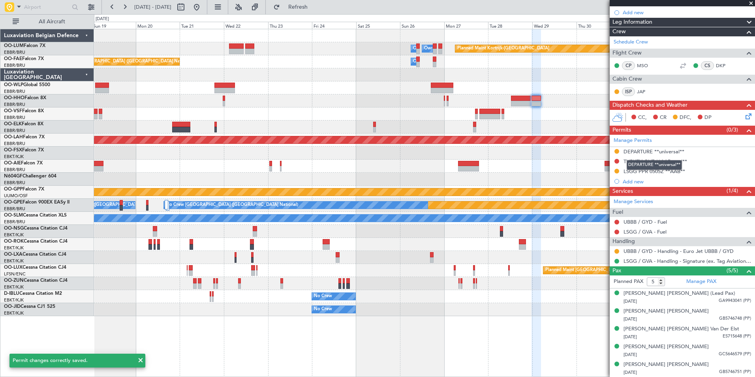
click at [676, 161] on div "DEPARTURE **universal**" at bounding box center [653, 165] width 55 height 10
click at [654, 160] on div "TURKEY OVF **AAB opsl**" at bounding box center [655, 161] width 64 height 7
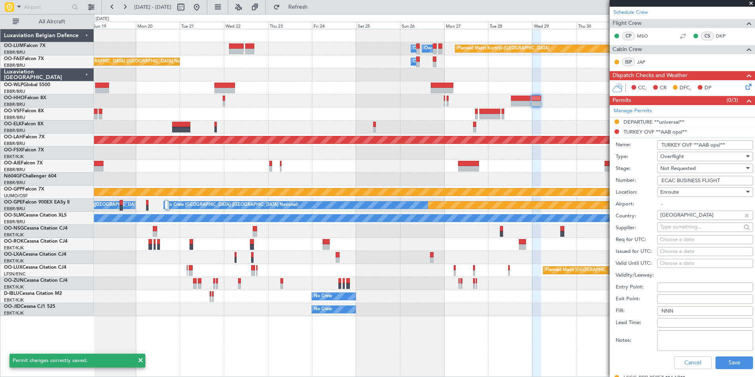
click at [720, 144] on input "TURKEY OVF **AAB opsl**" at bounding box center [705, 144] width 96 height 9
type input "TURKEY OVF **AAB ops**"
click at [730, 358] on button "Save" at bounding box center [733, 362] width 37 height 13
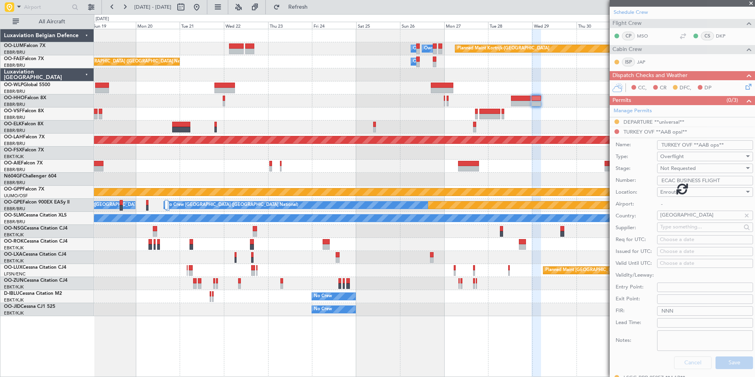
scroll to position [89, 0]
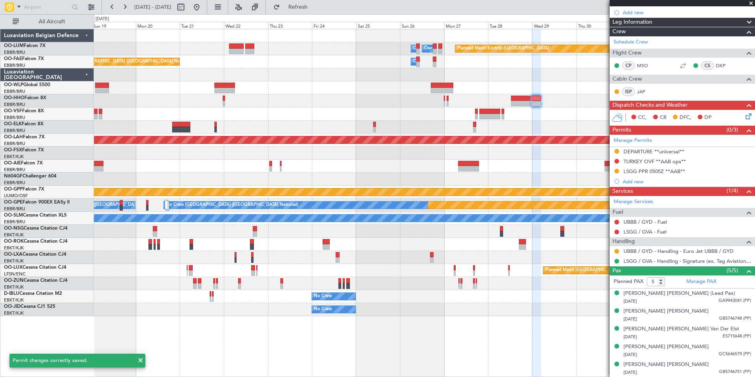
click at [554, 127] on div "Planned Maint Kortrijk-Wevelgem Owner Melsbroek Air Base Owner Melsbroek Air Ba…" at bounding box center [424, 172] width 660 height 287
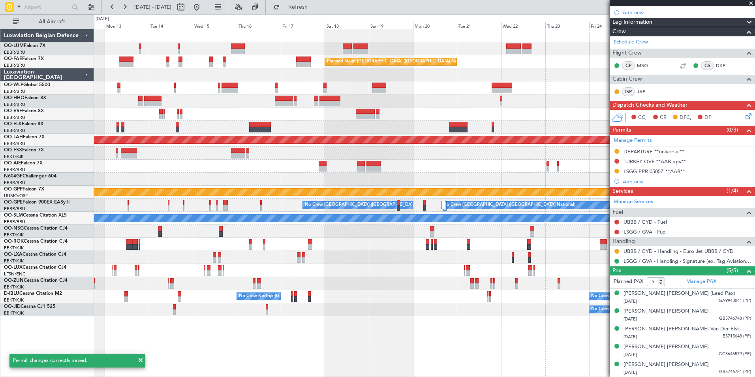
click at [381, 117] on div at bounding box center [424, 113] width 660 height 13
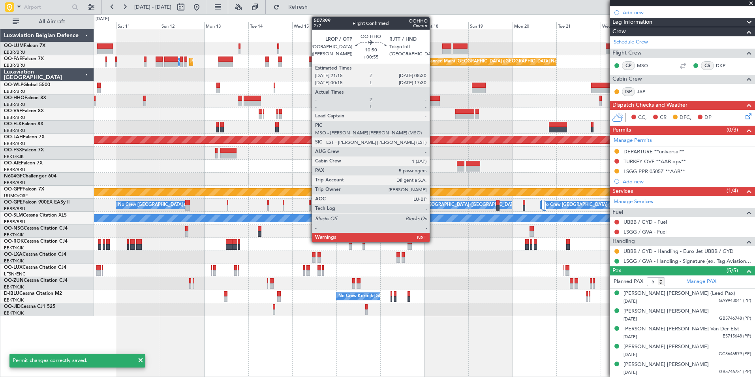
click at [433, 99] on div at bounding box center [429, 99] width 21 height 6
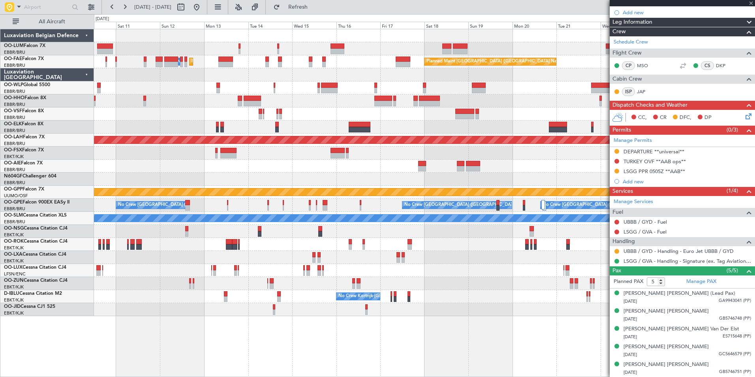
type input "+00:55"
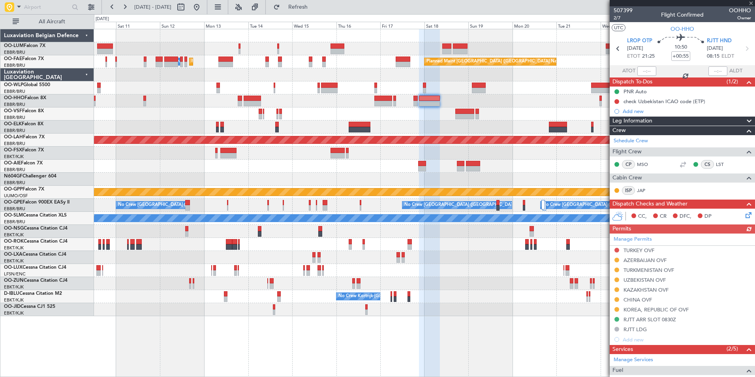
click at [640, 251] on div "Manage Permits TURKEY OVF AZERBAIJAN OVF TURKMENISTAN OVF UZBEKISTAN OVF KAZAKH…" at bounding box center [681, 288] width 145 height 111
click at [633, 252] on div "Manage Permits TURKEY OVF AZERBAIJAN OVF TURKMENISTAN OVF UZBEKISTAN OVF KAZAKH…" at bounding box center [681, 288] width 145 height 111
click at [634, 252] on div "Manage Permits TURKEY OVF AZERBAIJAN OVF TURKMENISTAN OVF UZBEKISTAN OVF KAZAKH…" at bounding box center [681, 288] width 145 height 111
click at [634, 252] on div "TURKEY OVF" at bounding box center [638, 250] width 31 height 7
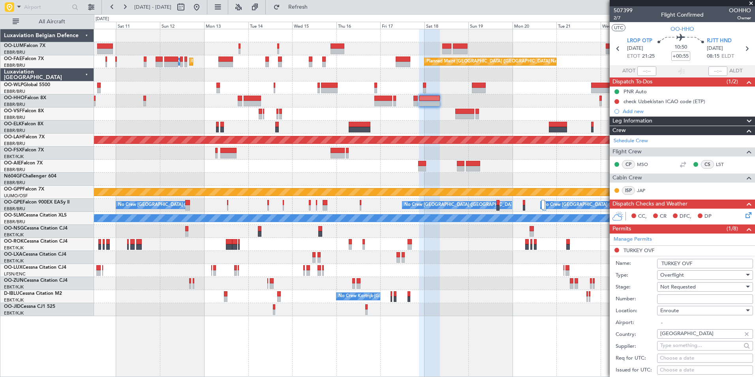
click at [710, 264] on input "TURKEY OVF" at bounding box center [705, 263] width 96 height 9
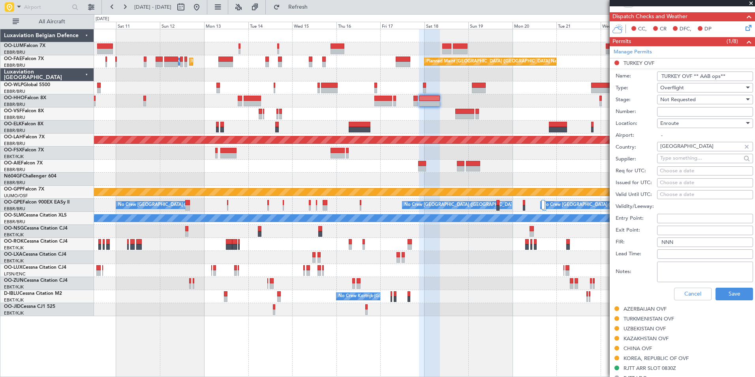
scroll to position [197, 0]
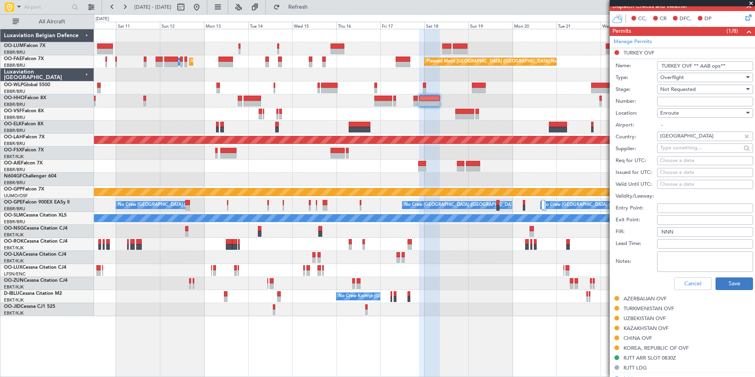
type input "TURKEY OVF ** AAB ops**"
click at [732, 282] on button "Save" at bounding box center [733, 283] width 37 height 13
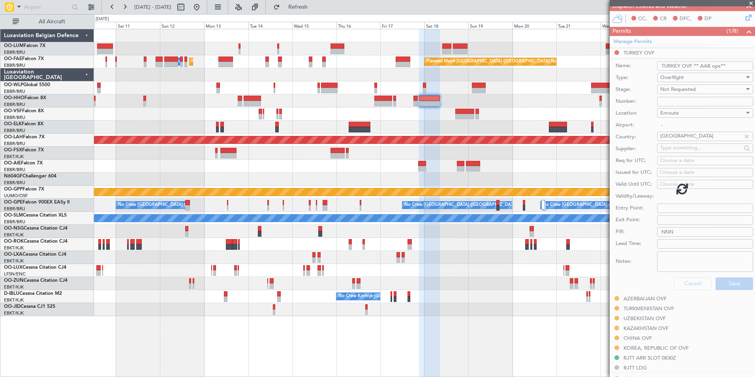
scroll to position [177, 0]
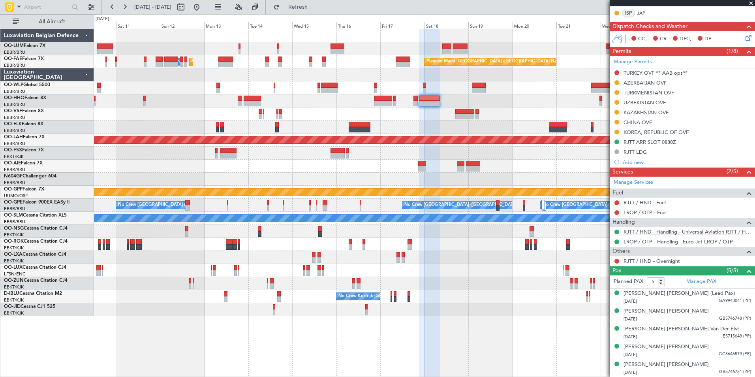
click at [629, 234] on link "RJTT / HND - Handling - Universal Aviation RJTT / HND" at bounding box center [686, 231] width 127 height 7
click at [124, 132] on div "Planned Maint Brussels (Brussels National) Owner Melsbroek Air Base Owner Melsb…" at bounding box center [424, 172] width 660 height 287
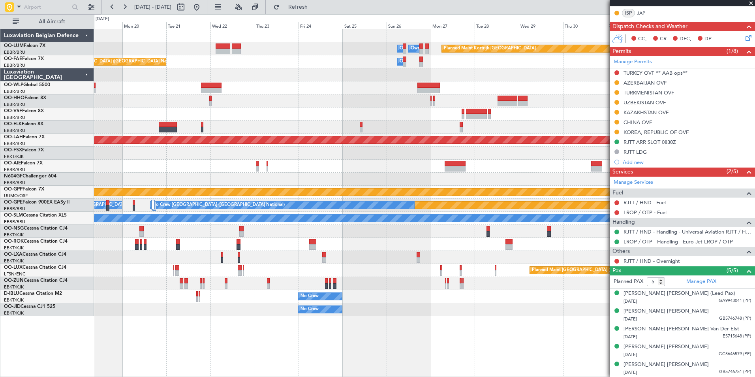
click at [295, 124] on div "Owner Melsbroek Air Base Owner Melsbroek Air Base Planned Maint Kortrijk-Wevelg…" at bounding box center [424, 172] width 660 height 287
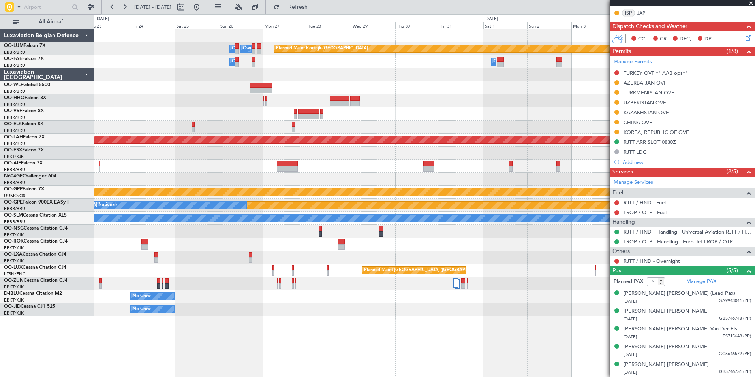
click at [318, 94] on div "Planned Maint Kortrijk-[GEOGRAPHIC_DATA] Owner [GEOGRAPHIC_DATA] Owner [GEOGRAP…" at bounding box center [424, 172] width 660 height 287
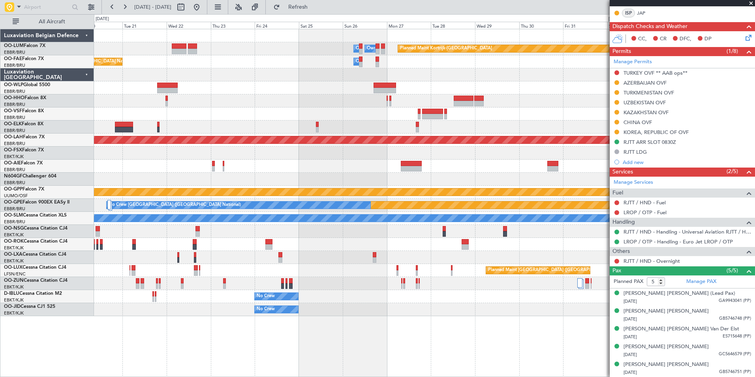
click at [410, 136] on div "Planned Maint Kortrijk-Wevelgem Owner Melsbroek Air Base Owner Melsbroek Air Ba…" at bounding box center [424, 172] width 660 height 287
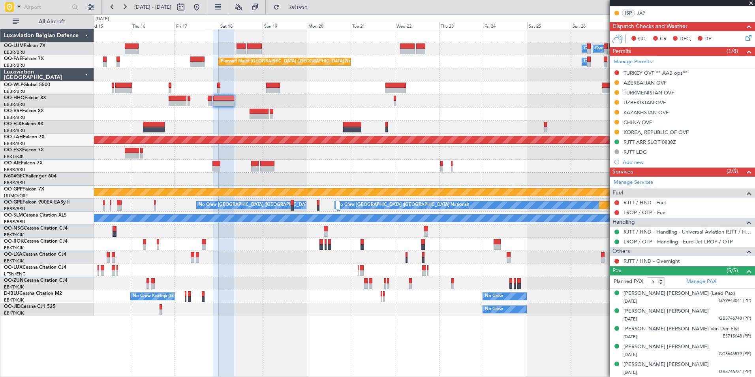
click at [389, 134] on div "Planned Maint Kortrijk-Wevelgem Owner Melsbroek Air Base Owner Melsbroek Air Ba…" at bounding box center [424, 172] width 660 height 287
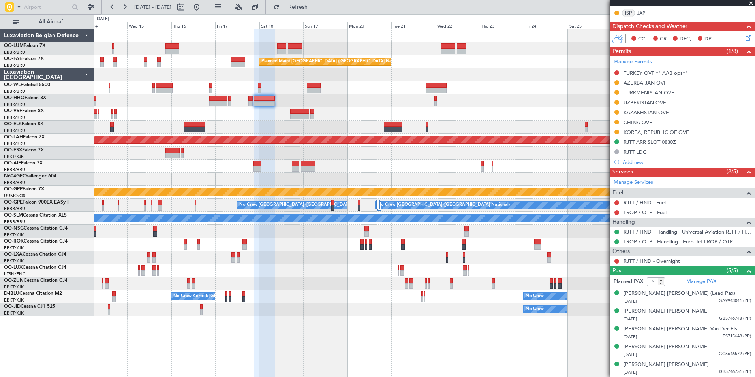
click at [266, 124] on div at bounding box center [424, 126] width 660 height 13
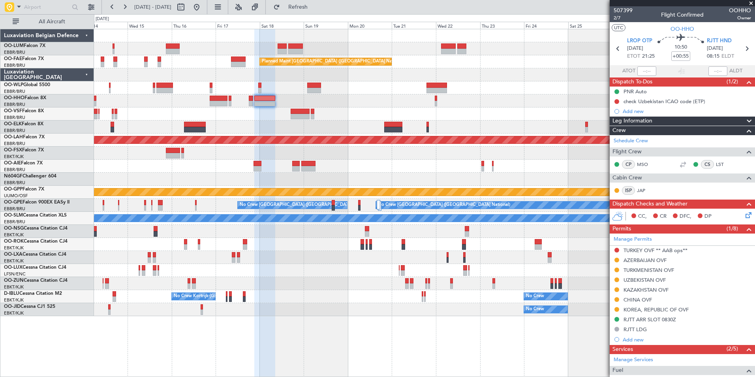
click at [612, 17] on div "507399 2/7 Flight Confirmed OOHHO Owner" at bounding box center [681, 14] width 145 height 16
click at [614, 19] on span "2/7" at bounding box center [622, 18] width 19 height 7
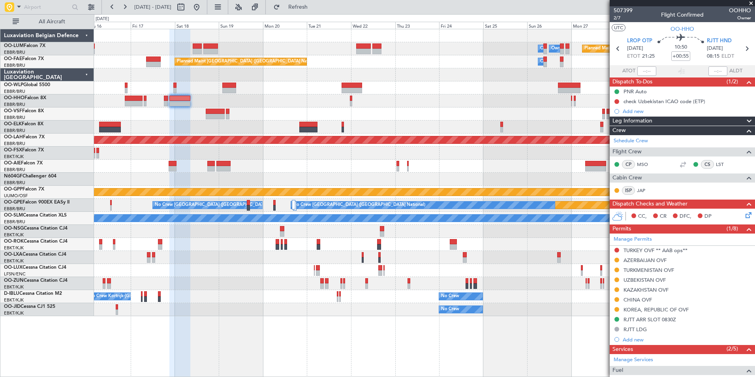
click at [357, 109] on div "Planned Maint Kortrijk-Wevelgem Owner Melsbroek Air Base Owner Melsbroek Air Ba…" at bounding box center [424, 172] width 660 height 287
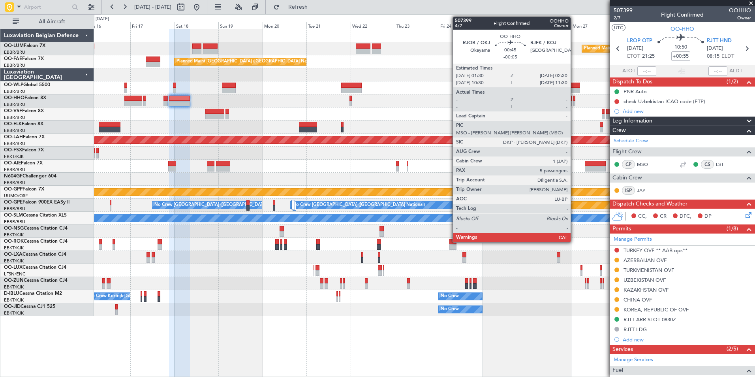
click at [574, 100] on div at bounding box center [574, 99] width 2 height 6
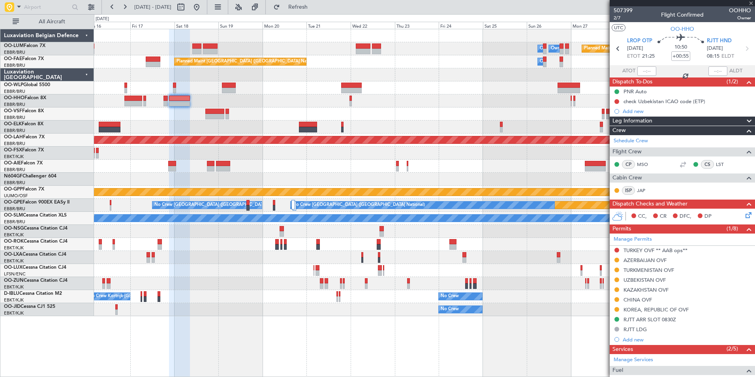
type input "-00:05"
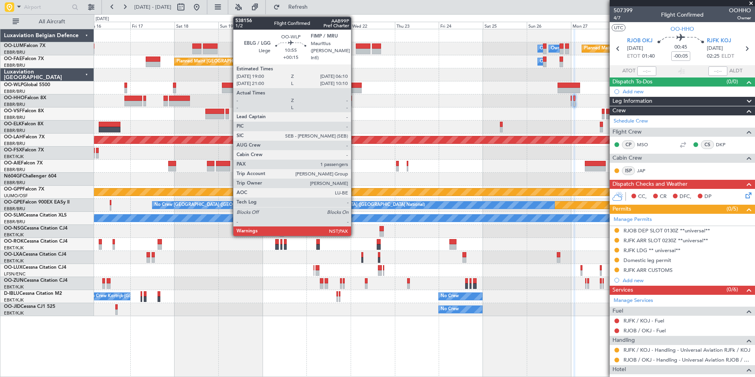
click at [484, 95] on div "Planned Maint Kortrijk-Wevelgem Owner Melsbroek Air Base Owner Melsbroek Air Ba…" at bounding box center [424, 172] width 660 height 287
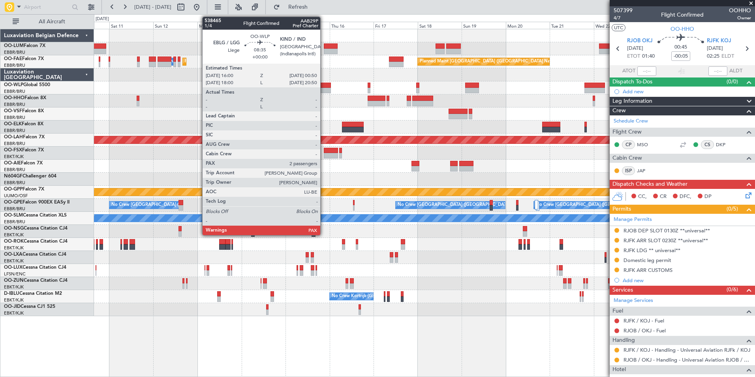
click at [516, 91] on div "Planned Maint Brussels (Brussels National) Owner Melsbroek Air Base Owner Melsb…" at bounding box center [424, 172] width 660 height 287
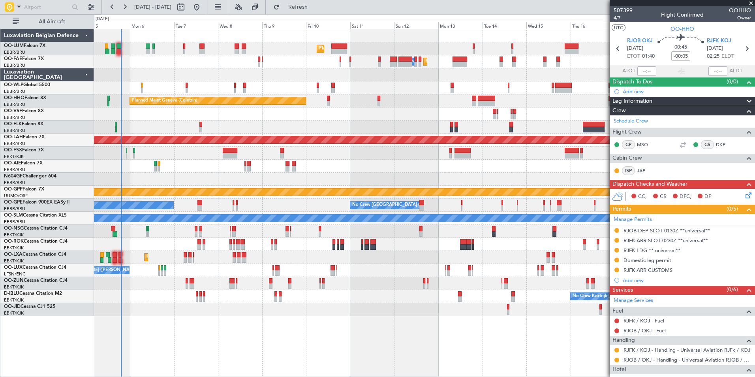
click at [354, 80] on div at bounding box center [424, 74] width 660 height 13
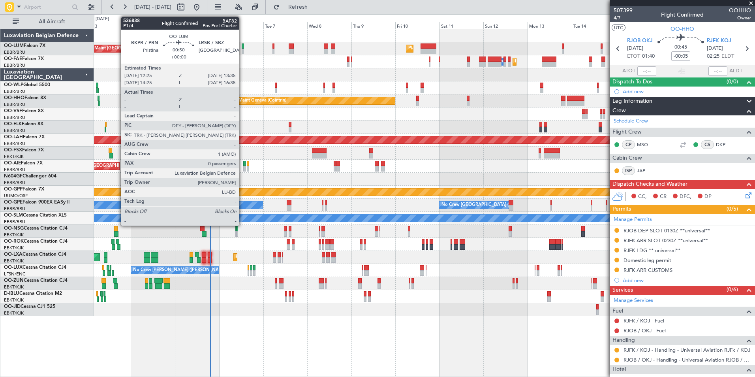
click at [242, 47] on div at bounding box center [243, 46] width 2 height 6
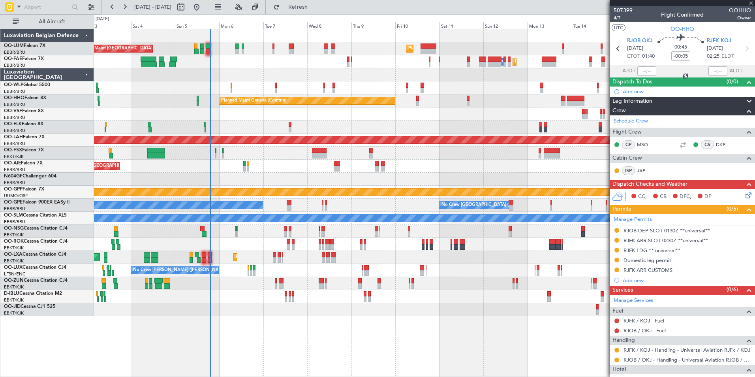
type input "0"
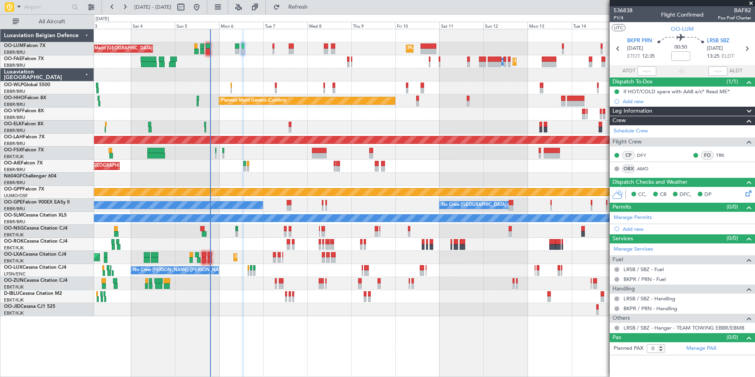
click at [331, 242] on div "AOG Maint Kortrijk-[GEOGRAPHIC_DATA]" at bounding box center [424, 244] width 660 height 13
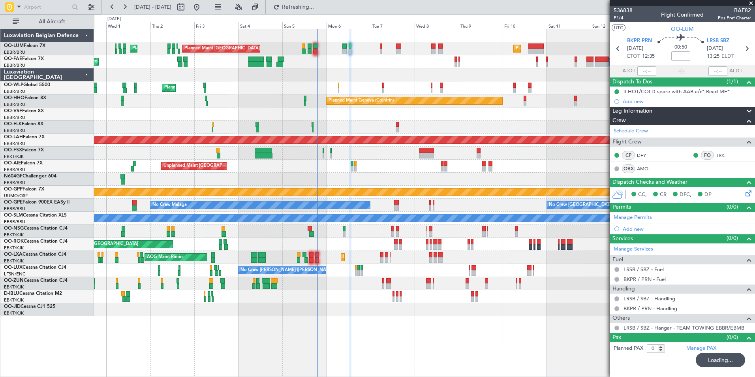
click at [324, 239] on div "Planned Maint Brussels (Brussels National) Planned Maint Brussels (Brussels Nat…" at bounding box center [424, 172] width 660 height 287
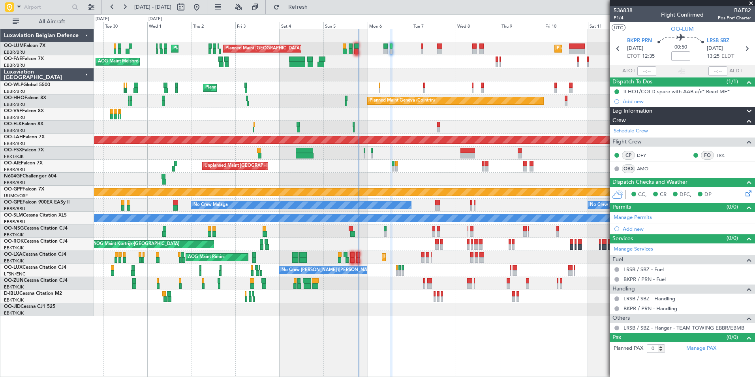
click at [358, 71] on div "Planned Maint Brussels (Brussels National) Planned Maint Brussels (Brussels Nat…" at bounding box center [424, 172] width 660 height 287
click at [353, 83] on div "Planned Maint Brussels (Brussels National) Planned Maint Brussels (Brussels Nat…" at bounding box center [424, 172] width 660 height 287
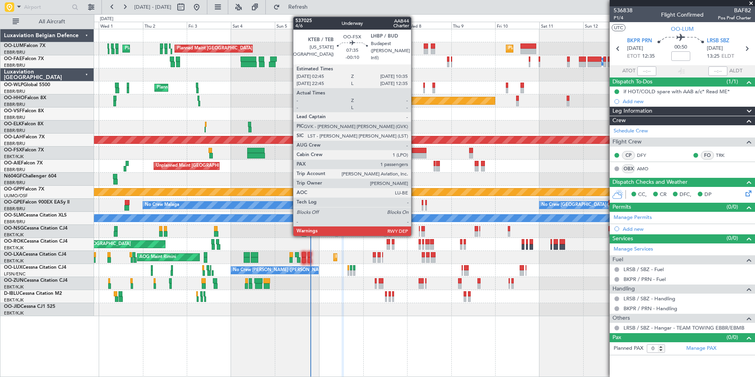
click at [110, 225] on div "Planned Maint [GEOGRAPHIC_DATA] ([GEOGRAPHIC_DATA] National) Planned Maint [GEO…" at bounding box center [424, 172] width 660 height 287
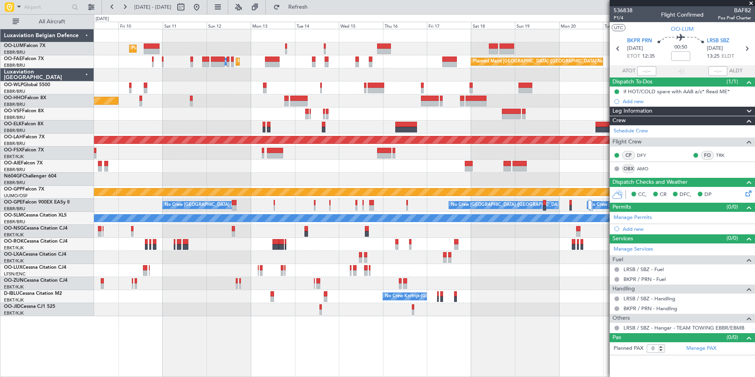
click at [182, 227] on div "Planned Maint [GEOGRAPHIC_DATA] ([GEOGRAPHIC_DATA] National) Owner [GEOGRAPHIC_…" at bounding box center [424, 172] width 660 height 287
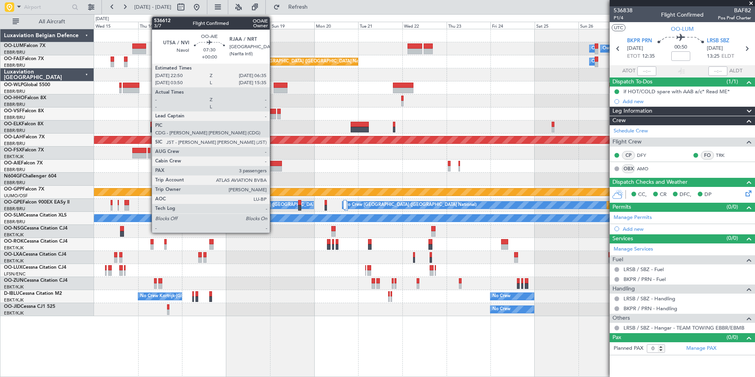
click at [273, 167] on div at bounding box center [275, 169] width 15 height 6
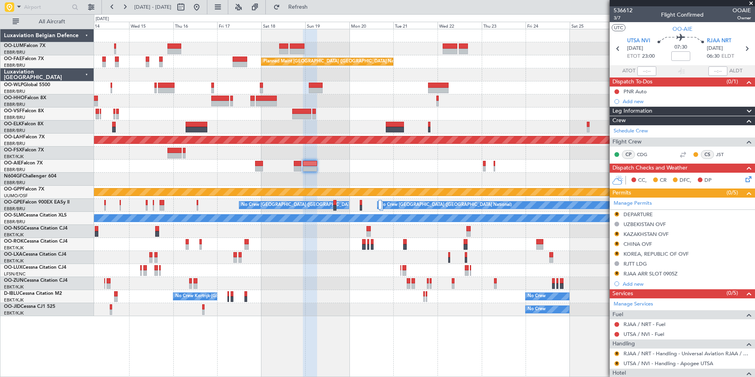
click at [294, 175] on div at bounding box center [424, 178] width 660 height 13
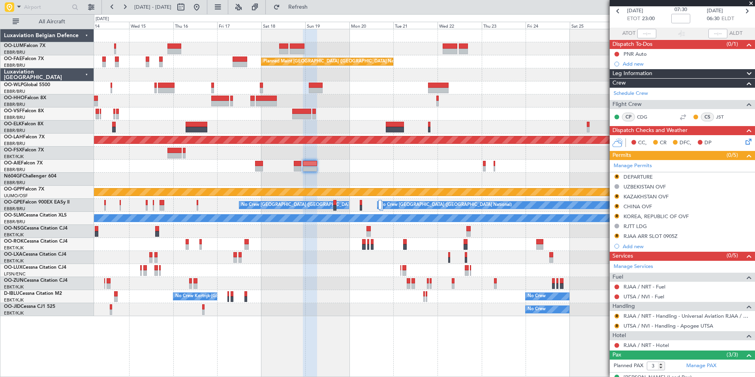
scroll to position [94, 0]
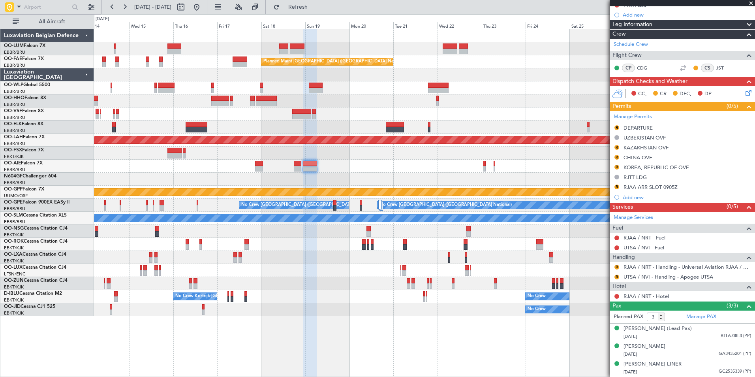
click at [422, 164] on div "Planned Maint Kortrijk-[GEOGRAPHIC_DATA] Owner [GEOGRAPHIC_DATA] Owner [GEOGRAP…" at bounding box center [424, 172] width 660 height 287
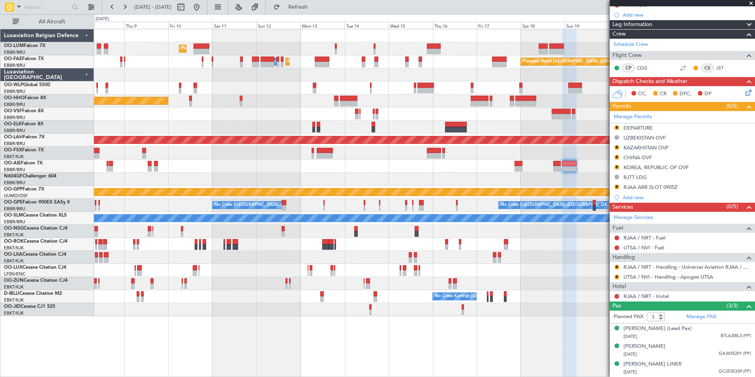
click at [487, 187] on div "Planned Maint [GEOGRAPHIC_DATA] ([GEOGRAPHIC_DATA] National) Owner [GEOGRAPHIC_…" at bounding box center [424, 172] width 660 height 287
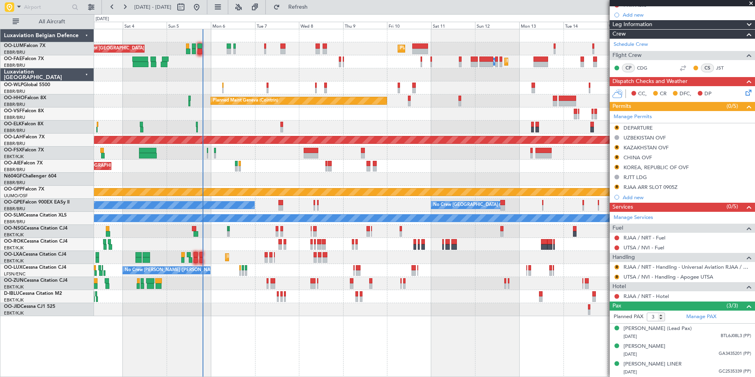
click at [365, 189] on div "Planned Maint [GEOGRAPHIC_DATA] ([GEOGRAPHIC_DATA] National) Planned Maint [GEO…" at bounding box center [424, 172] width 660 height 287
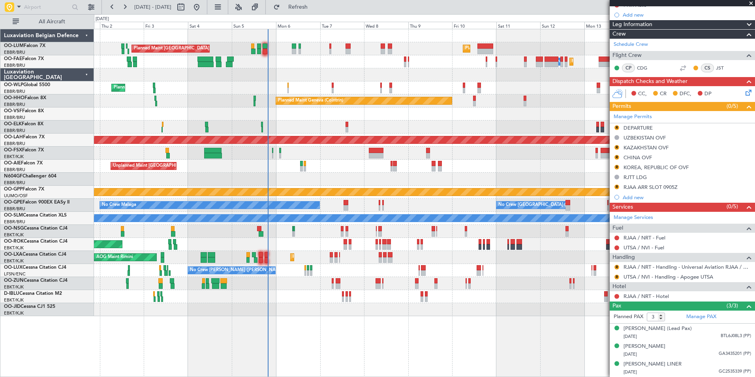
click at [375, 176] on div at bounding box center [424, 178] width 660 height 13
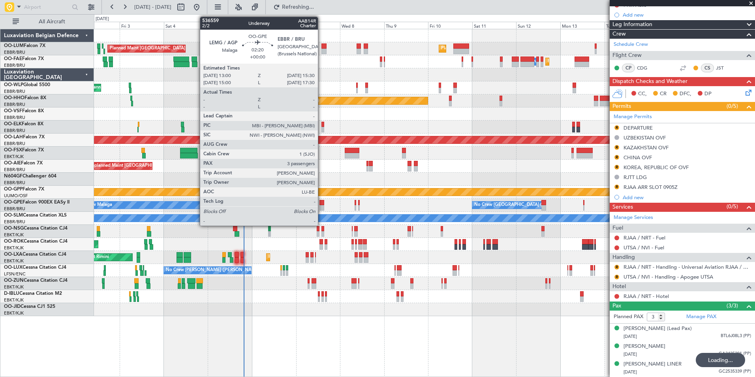
click at [321, 204] on div at bounding box center [321, 203] width 5 height 6
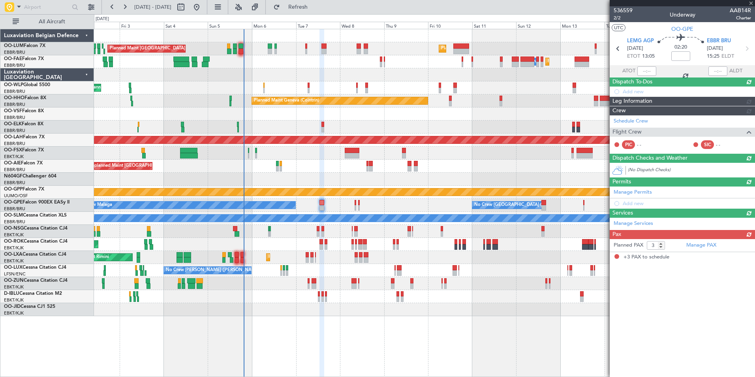
scroll to position [0, 0]
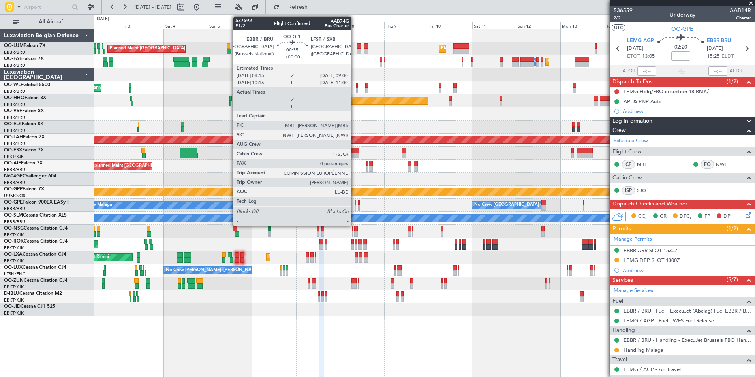
click at [354, 204] on div at bounding box center [355, 203] width 2 height 6
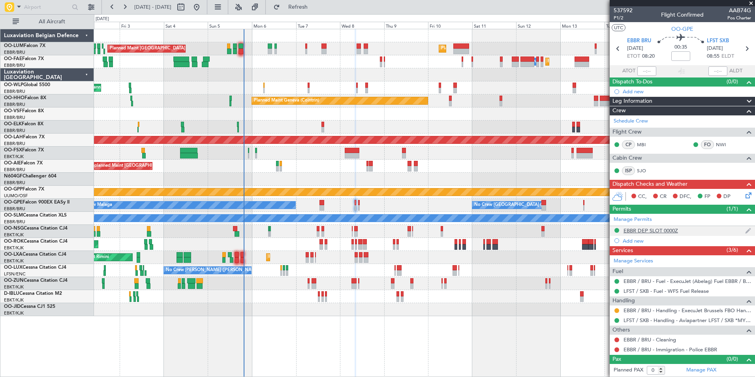
click at [657, 230] on div "EBBR DEP SLOT 0000Z" at bounding box center [650, 230] width 54 height 7
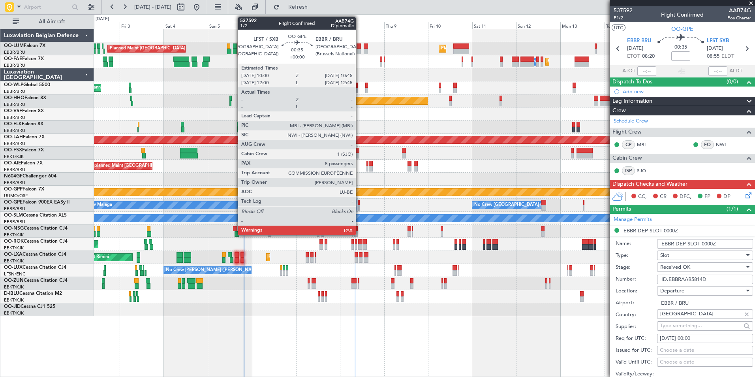
click at [359, 207] on div at bounding box center [359, 208] width 2 height 6
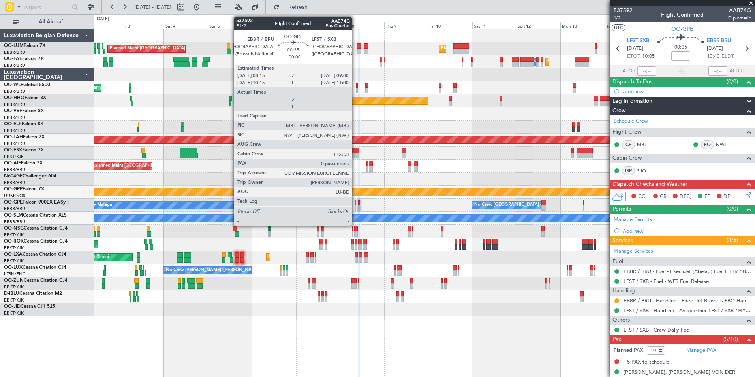
click at [355, 204] on div at bounding box center [355, 203] width 2 height 6
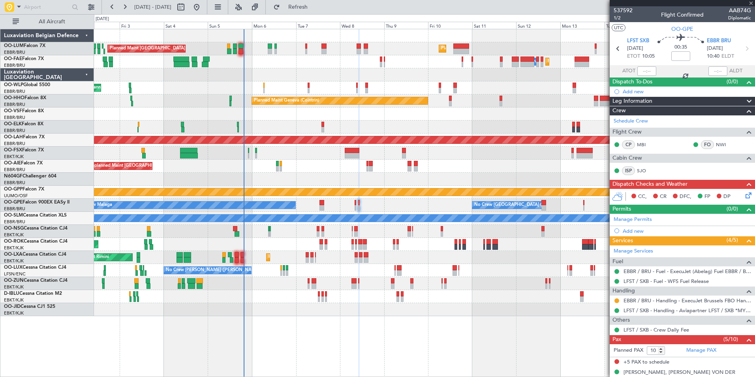
type input "0"
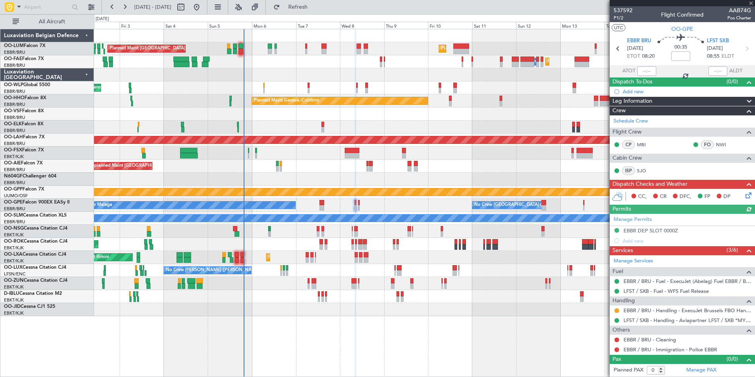
click at [656, 226] on div "Manage Permits EBBR DEP SLOT 0000Z Add new" at bounding box center [681, 230] width 145 height 32
click at [645, 232] on div "Manage Permits EBBR DEP SLOT 0000Z Add new" at bounding box center [681, 230] width 145 height 32
click at [646, 229] on div "Manage Permits EBBR DEP SLOT 0000Z Add new" at bounding box center [681, 230] width 145 height 32
click at [615, 310] on button at bounding box center [616, 310] width 5 height 5
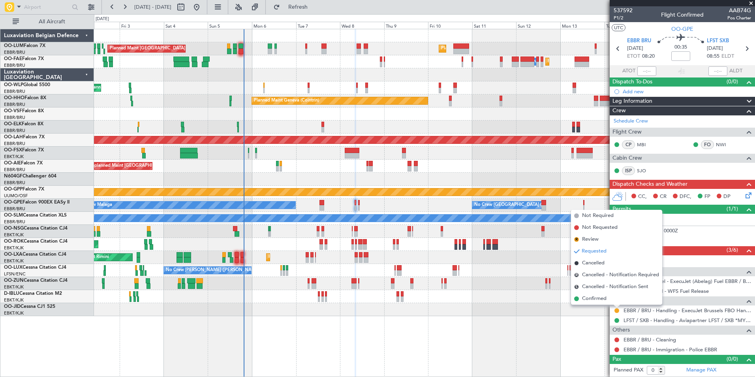
click at [600, 299] on span "Confirmed" at bounding box center [594, 298] width 24 height 8
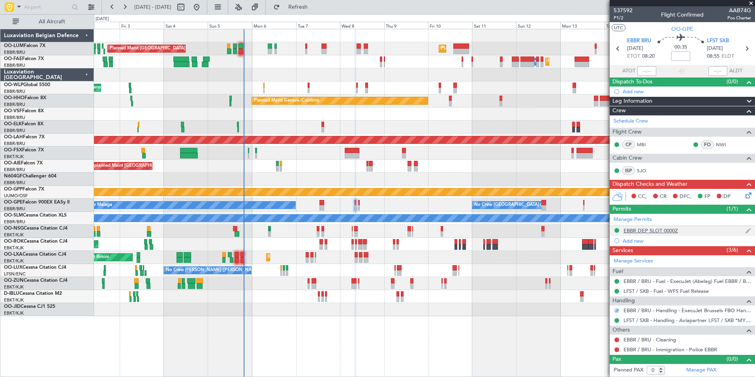
click at [646, 232] on div "EBBR DEP SLOT 0000Z" at bounding box center [650, 230] width 54 height 7
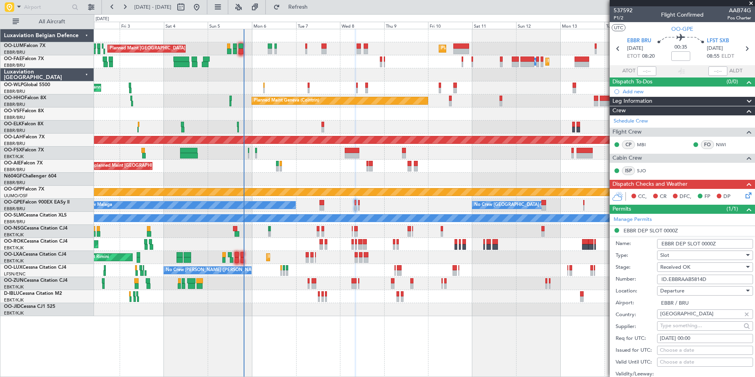
click at [695, 335] on div "08/10/2025 00:00" at bounding box center [704, 338] width 90 height 8
select select "10"
select select "2025"
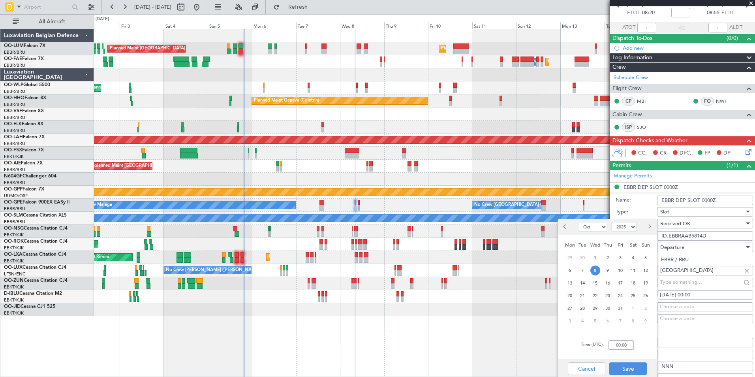
scroll to position [39, 0]
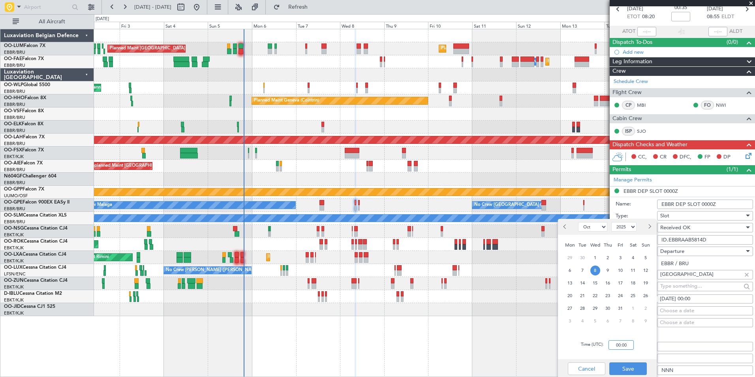
click at [621, 344] on input "00:00" at bounding box center [620, 344] width 25 height 9
type input "08:45"
drag, startPoint x: 630, startPoint y: 369, endPoint x: 624, endPoint y: 360, distance: 10.5
click at [629, 369] on button "Save" at bounding box center [627, 368] width 37 height 13
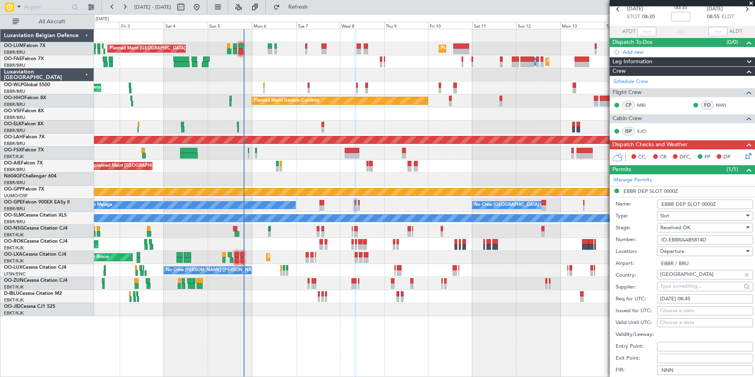
click at [699, 300] on div "08/10/2025 08:45" at bounding box center [704, 299] width 90 height 8
select select "10"
select select "2025"
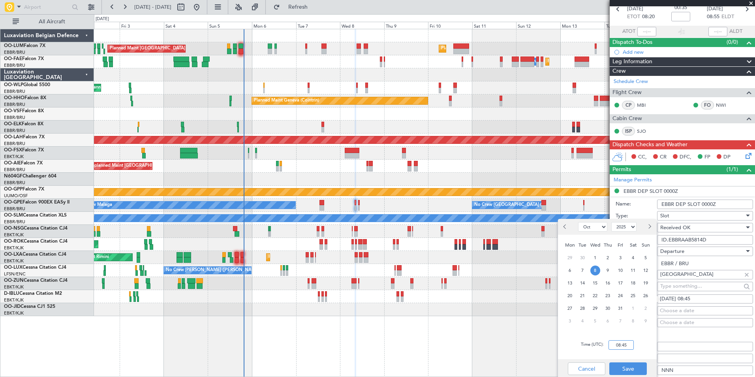
click at [625, 341] on input "08:45" at bounding box center [620, 344] width 25 height 9
type input "08:15"
click at [627, 365] on button "Save" at bounding box center [627, 368] width 37 height 13
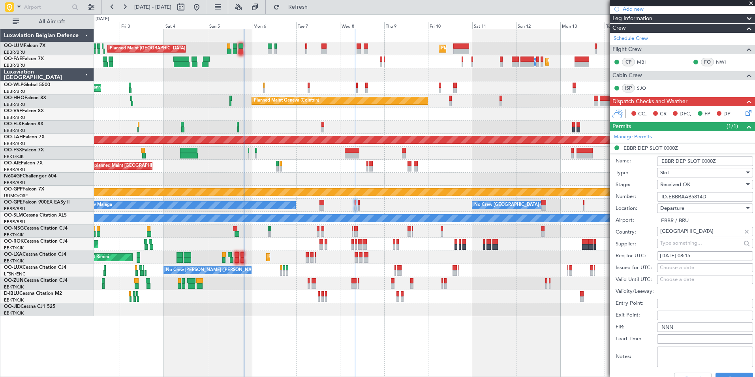
scroll to position [158, 0]
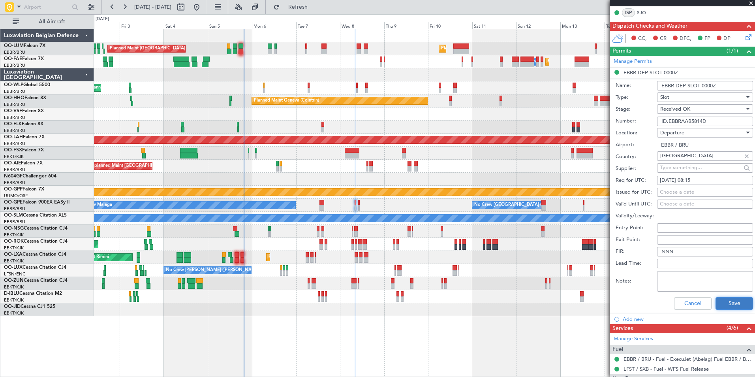
click at [731, 301] on button "Save" at bounding box center [733, 303] width 37 height 13
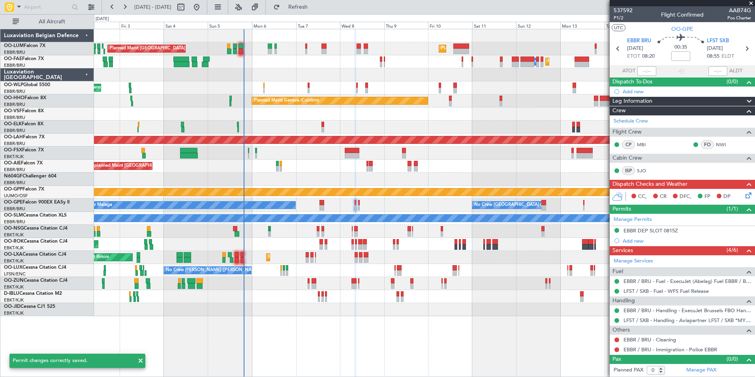
scroll to position [0, 0]
click at [646, 235] on mat-tooltip-component "EBBR DEP SLOT 0815Z" at bounding box center [650, 243] width 60 height 21
click at [646, 233] on mat-tooltip-component "EBBR DEP SLOT 0815Z" at bounding box center [650, 243] width 60 height 21
click at [646, 228] on div "EBBR DEP SLOT 0815Z" at bounding box center [650, 230] width 54 height 7
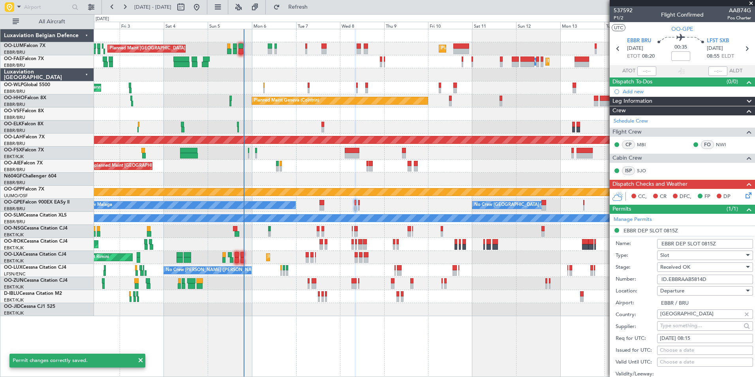
drag, startPoint x: 668, startPoint y: 277, endPoint x: 647, endPoint y: 274, distance: 21.1
click at [644, 278] on div "Number: ID.EBBRAAB5814D" at bounding box center [683, 279] width 137 height 12
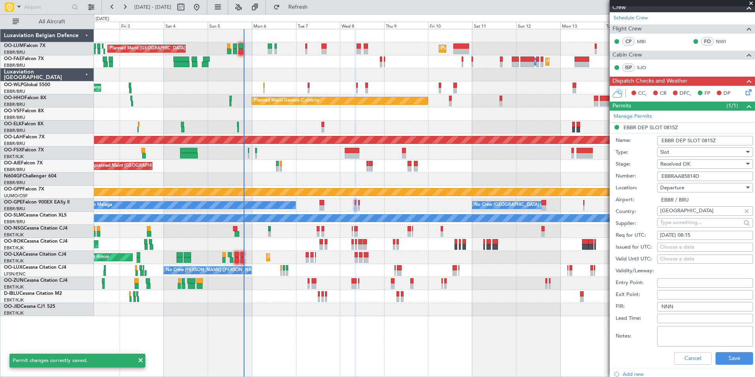
scroll to position [118, 0]
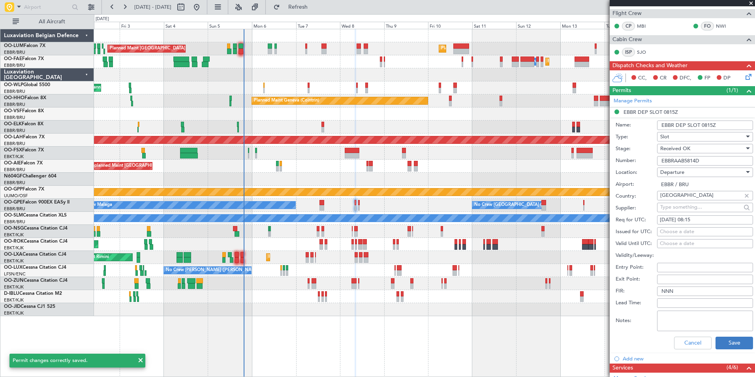
type input "EBBRAAB5814D"
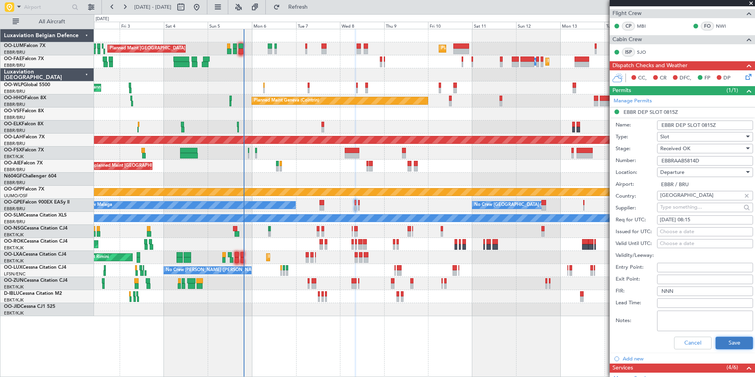
click at [718, 339] on button "Save" at bounding box center [733, 342] width 37 height 13
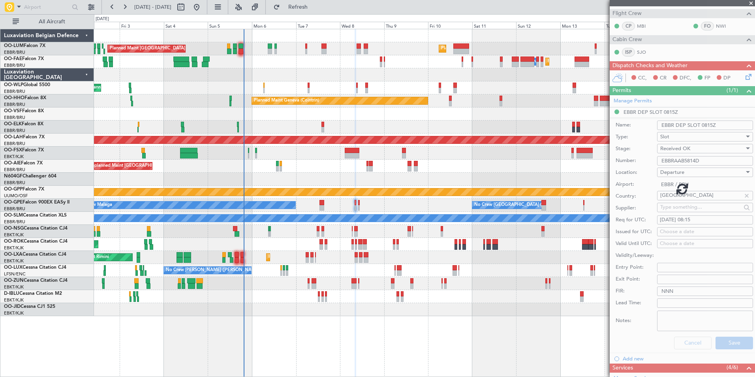
scroll to position [0, 0]
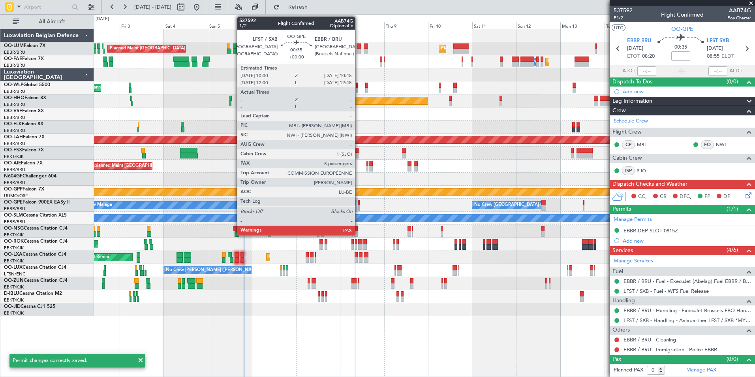
click at [358, 206] on div at bounding box center [359, 208] width 2 height 6
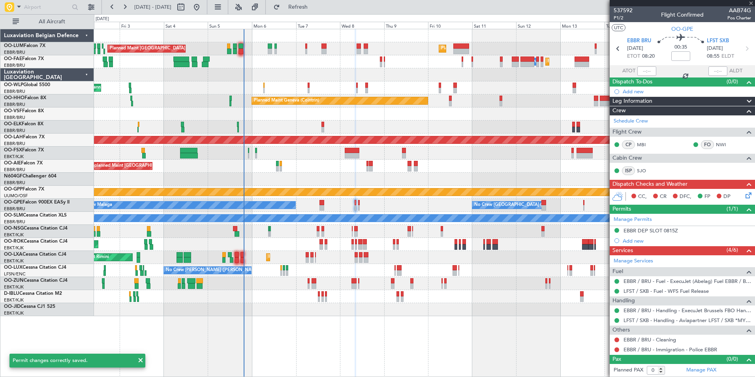
type input "10"
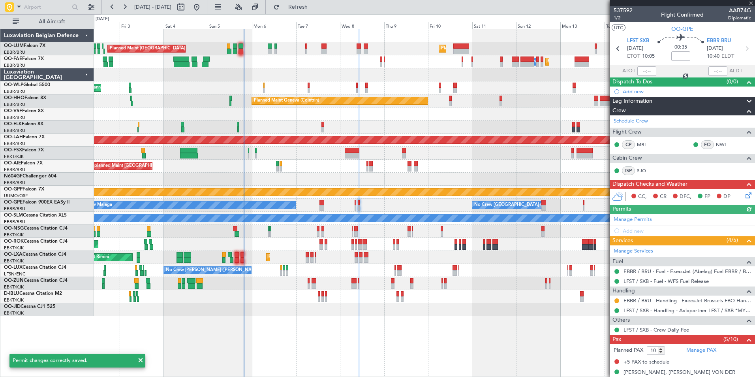
click at [636, 233] on div "Manage Permits Add new" at bounding box center [681, 225] width 145 height 22
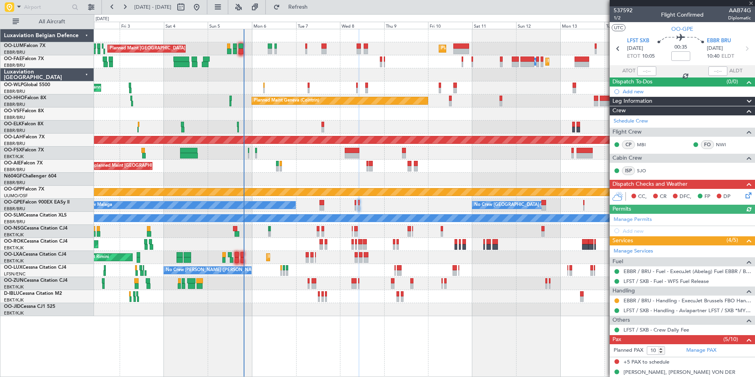
click at [636, 233] on div "Manage Permits Add new" at bounding box center [681, 225] width 145 height 22
click at [637, 230] on div "Add new" at bounding box center [682, 230] width 121 height 7
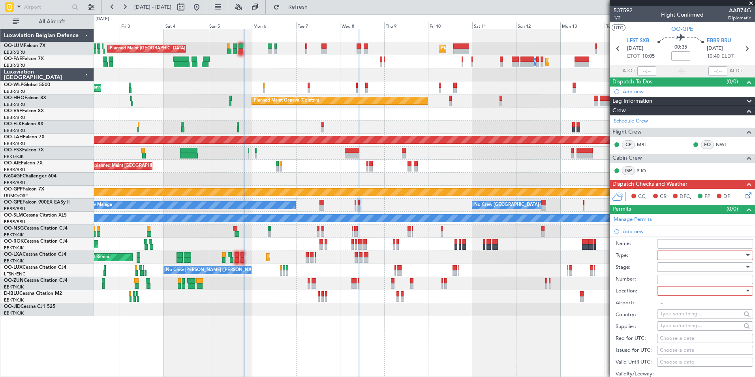
click at [672, 251] on div at bounding box center [702, 255] width 84 height 12
click at [669, 326] on span "Slot" at bounding box center [701, 329] width 83 height 12
click at [679, 268] on div at bounding box center [702, 267] width 84 height 12
click at [672, 328] on span "Received OK" at bounding box center [701, 330] width 83 height 12
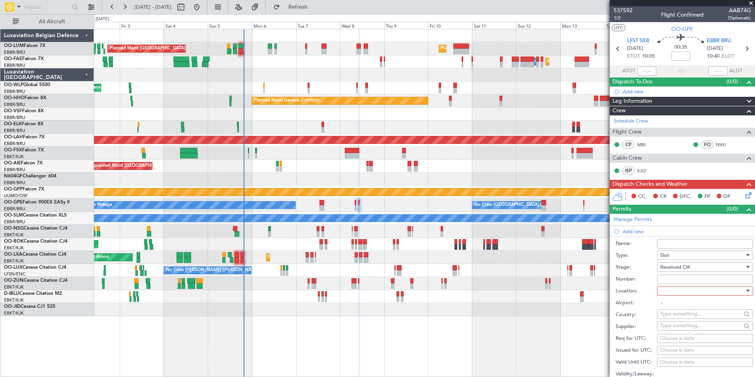
click at [671, 281] on input "Number:" at bounding box center [705, 278] width 96 height 9
paste input "EBBRAAB5815A00"
type input "EBBRAAB5815A00"
click at [669, 287] on div at bounding box center [702, 291] width 84 height 12
drag, startPoint x: 673, startPoint y: 337, endPoint x: 673, endPoint y: 329, distance: 8.3
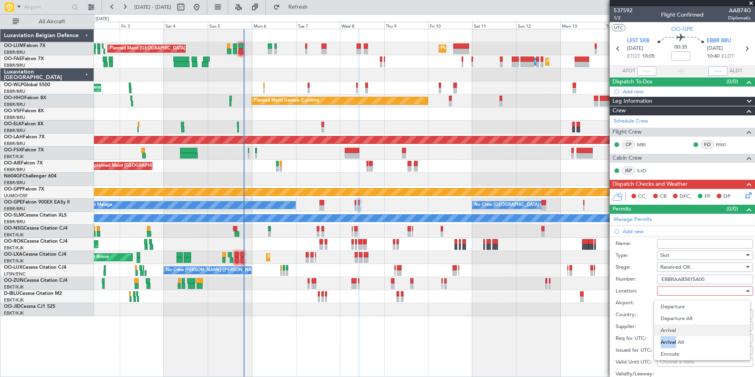
click at [673, 329] on div "Departure Departure Alt Arrival Arrival Alt Enroute" at bounding box center [702, 330] width 96 height 60
click at [672, 328] on span "Arrival" at bounding box center [701, 330] width 83 height 12
type input "EBBR / BRU"
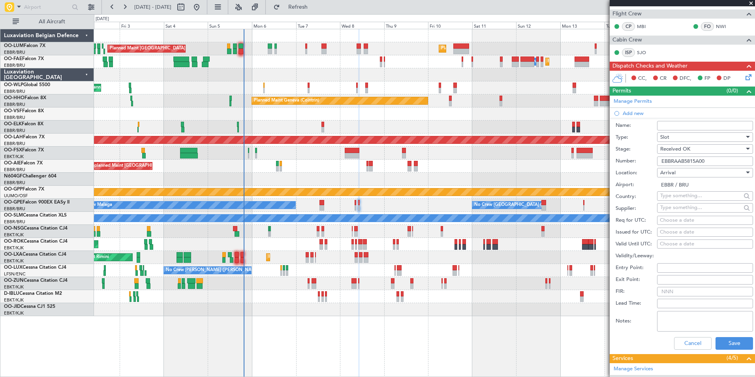
scroll to position [118, 0]
click at [677, 220] on div "Choose a date" at bounding box center [704, 220] width 90 height 8
select select "10"
select select "2025"
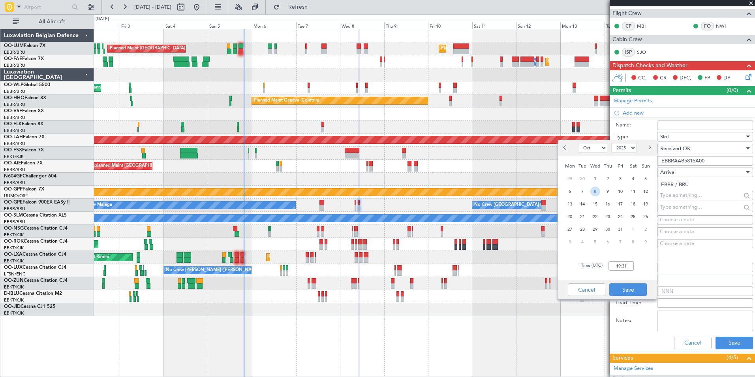
click at [595, 191] on span "8" at bounding box center [595, 191] width 10 height 10
click at [630, 268] on input "00:00" at bounding box center [620, 265] width 25 height 9
type input "10:45"
click at [628, 286] on button "Save" at bounding box center [627, 289] width 37 height 13
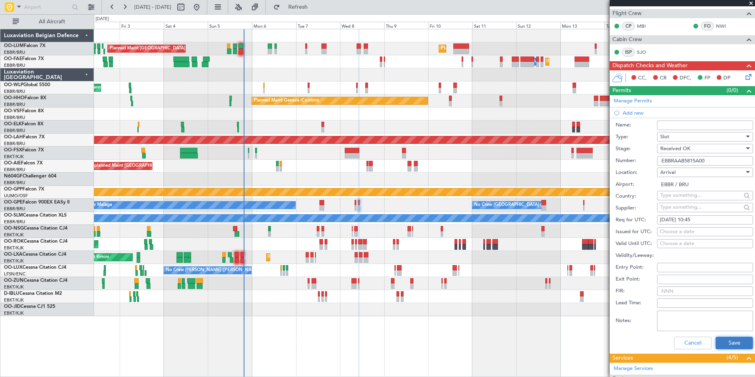
click at [722, 343] on button "Save" at bounding box center [733, 342] width 37 height 13
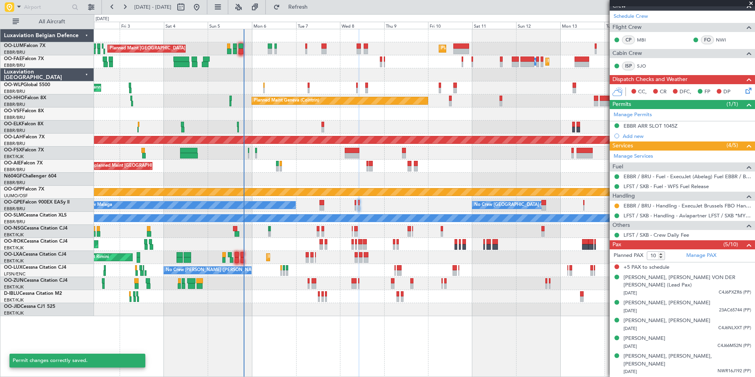
scroll to position [89, 0]
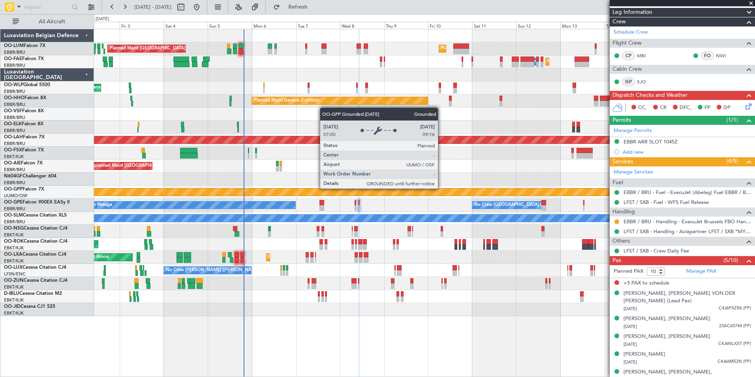
click at [396, 183] on div at bounding box center [424, 178] width 660 height 13
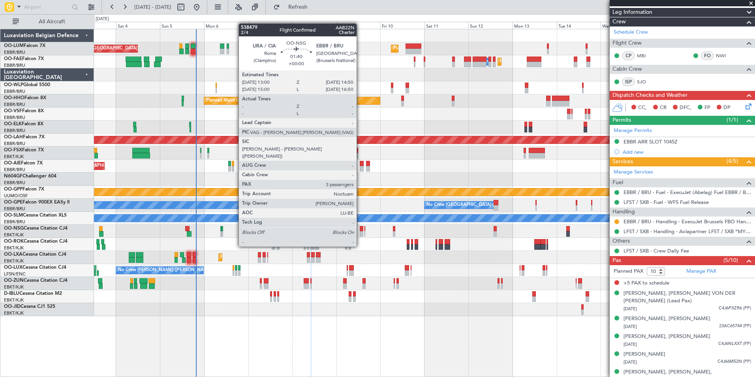
click at [360, 232] on div at bounding box center [362, 234] width 4 height 6
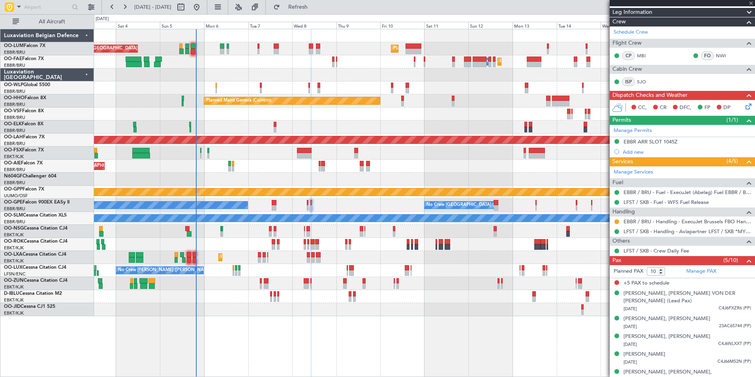
type input "3"
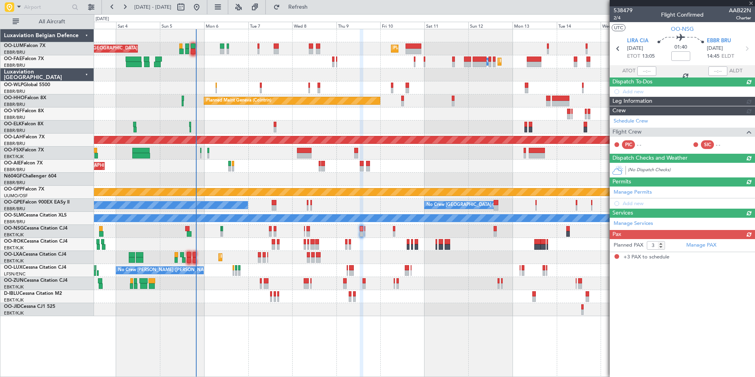
scroll to position [0, 0]
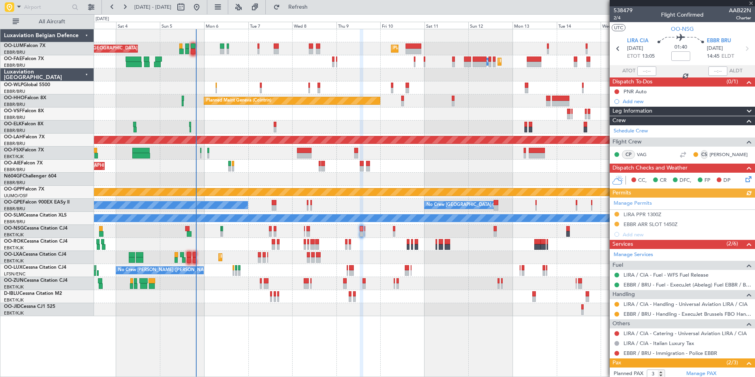
click at [637, 225] on div "Manage Permits LIRA PPR 1300Z EBBR ARR SLOT 1450Z Add new" at bounding box center [681, 218] width 145 height 42
click at [653, 224] on div "EBBR ARR SLOT 1450Z" at bounding box center [650, 224] width 54 height 7
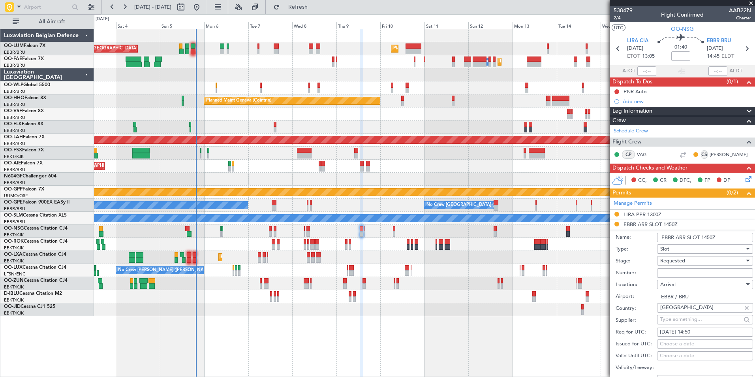
click at [676, 272] on input "Number:" at bounding box center [705, 272] width 96 height 9
paste input "EBBRAAB5914A00"
type input "EBBRAAB5914A00"
click at [666, 261] on span "Requested" at bounding box center [672, 260] width 25 height 7
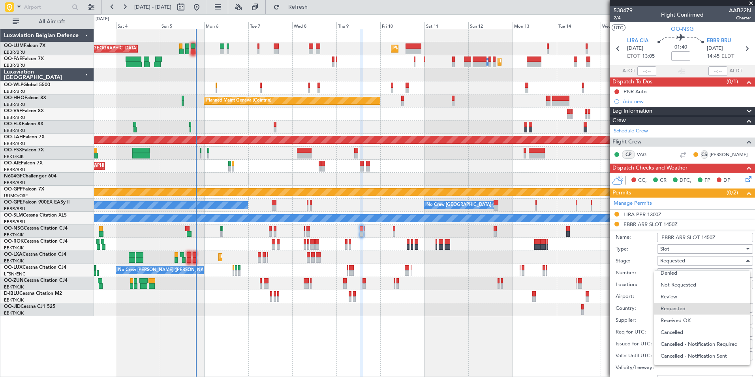
drag, startPoint x: 678, startPoint y: 321, endPoint x: 701, endPoint y: 285, distance: 43.0
click at [678, 321] on span "Received OK" at bounding box center [701, 320] width 83 height 12
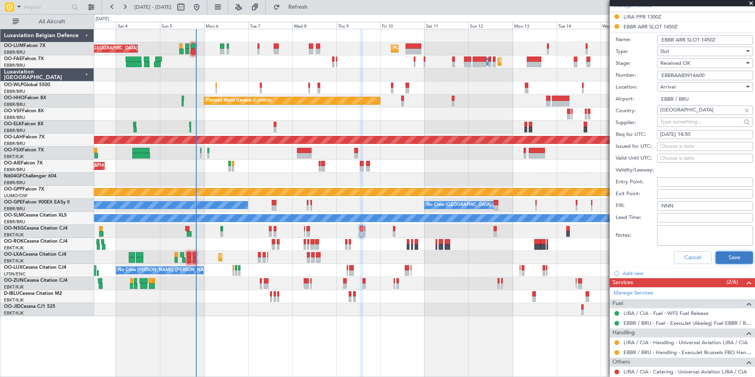
click at [726, 257] on button "Save" at bounding box center [733, 257] width 37 height 13
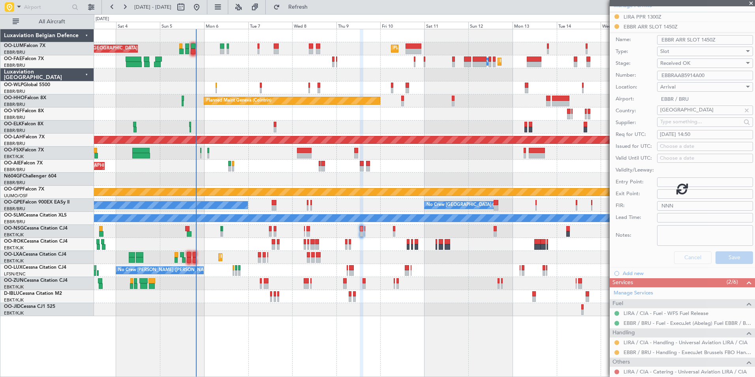
scroll to position [56, 0]
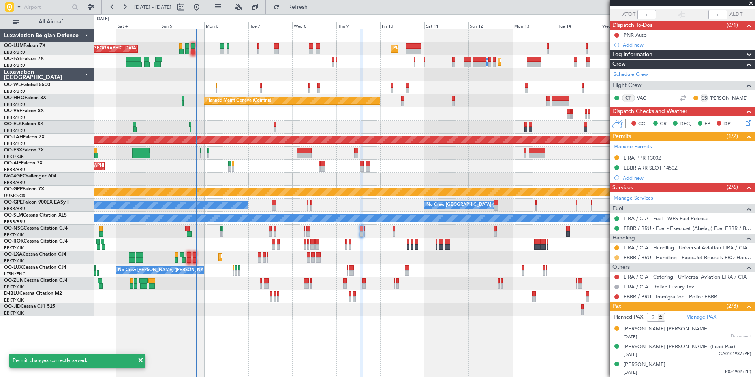
click at [617, 257] on button at bounding box center [616, 257] width 5 height 5
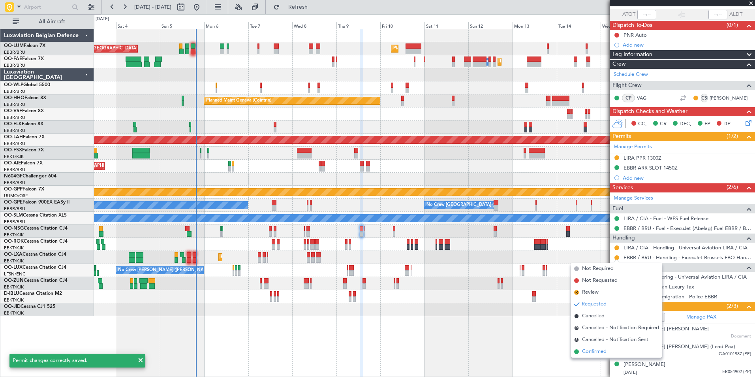
click at [597, 352] on span "Confirmed" at bounding box center [594, 351] width 24 height 8
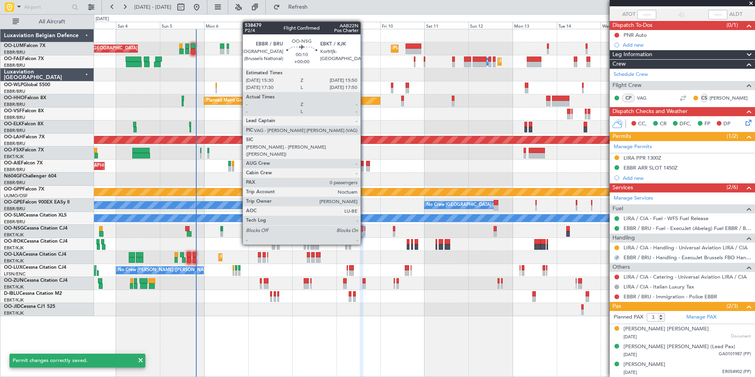
click at [364, 230] on div at bounding box center [364, 229] width 1 height 6
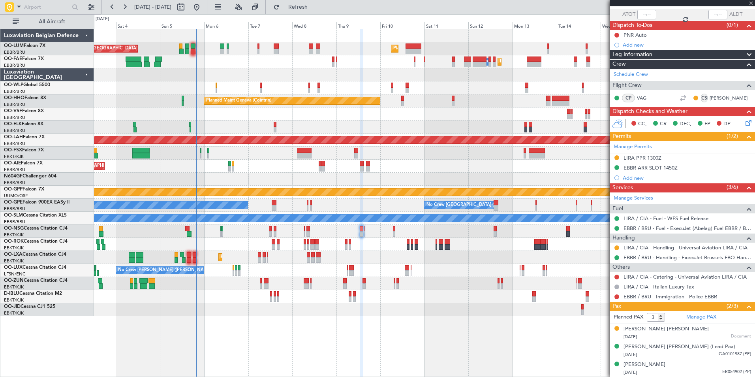
type input "0"
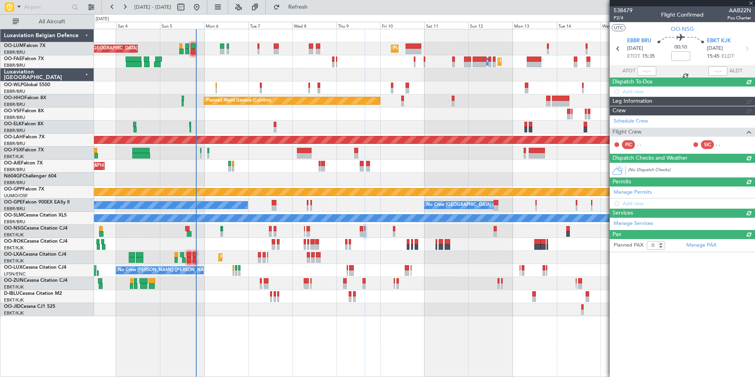
scroll to position [0, 0]
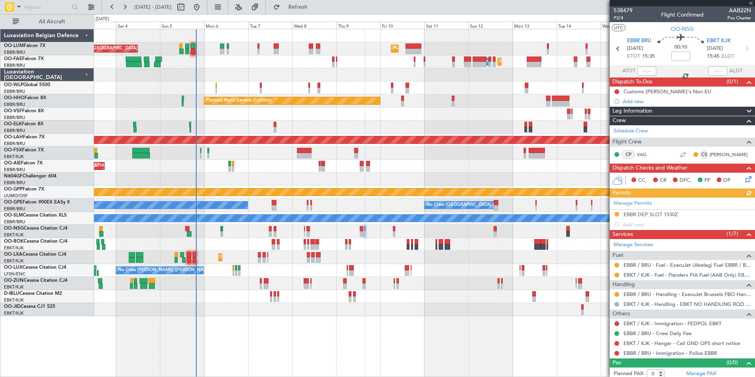
click at [638, 215] on div "Manage Permits EBBR DEP SLOT 1530Z Add new" at bounding box center [681, 213] width 145 height 32
click at [645, 215] on div "Manage Permits EBBR DEP SLOT 1530Z Add new" at bounding box center [681, 213] width 145 height 32
click at [643, 214] on div "Manage Permits EBBR DEP SLOT 1530Z Add new" at bounding box center [681, 213] width 145 height 32
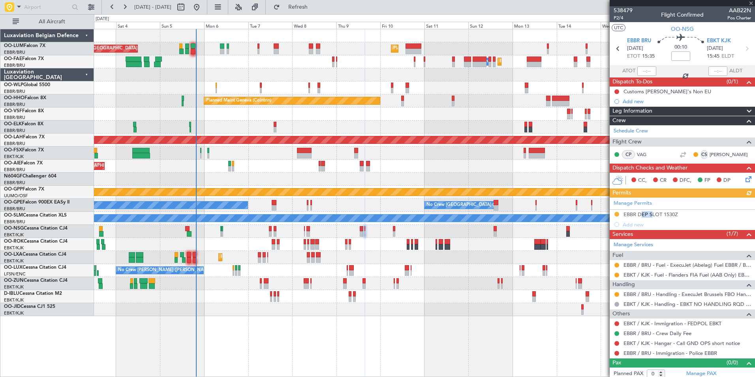
click at [643, 214] on div "Manage Permits EBBR DEP SLOT 1530Z Add new" at bounding box center [681, 213] width 145 height 32
click at [646, 212] on div "EBBR DEP SLOT 1530Z" at bounding box center [650, 214] width 54 height 7
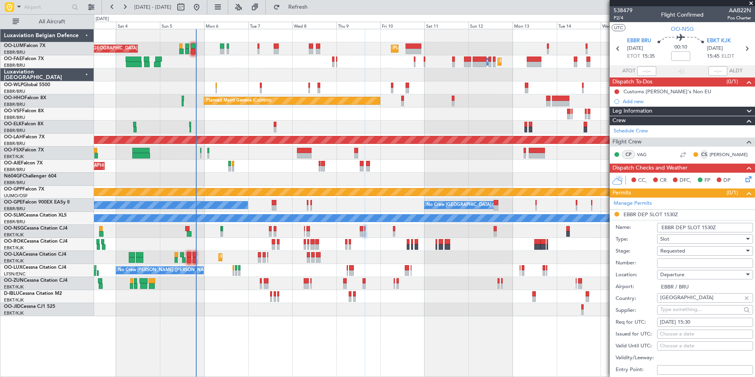
click at [671, 267] on input "Number:" at bounding box center [705, 262] width 96 height 9
paste input "EBBRAAB5915D00"
type input "EBBRAAB5915D00"
click at [677, 254] on div "Requested" at bounding box center [702, 251] width 84 height 12
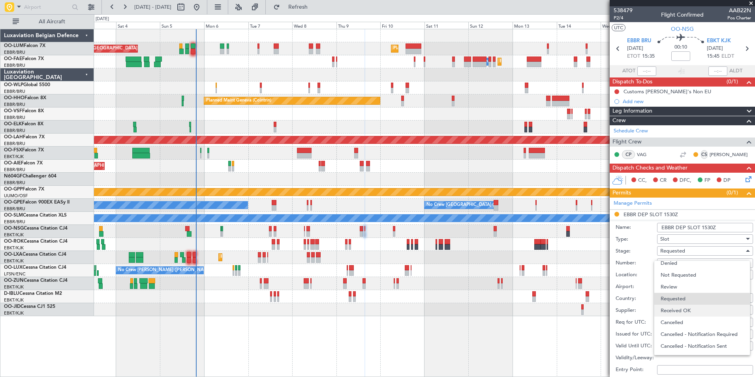
click at [684, 313] on span "Received OK" at bounding box center [701, 310] width 83 height 12
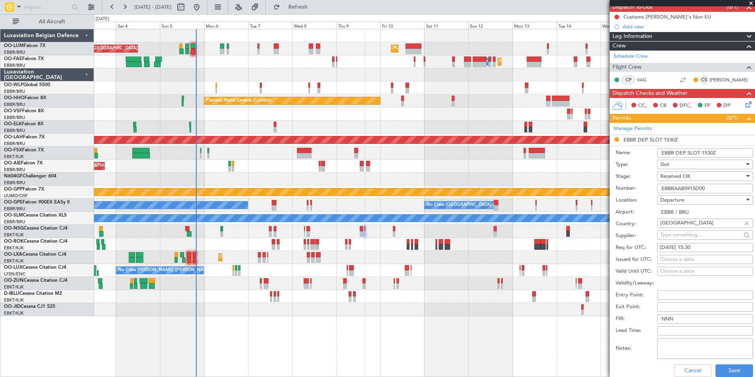
scroll to position [158, 0]
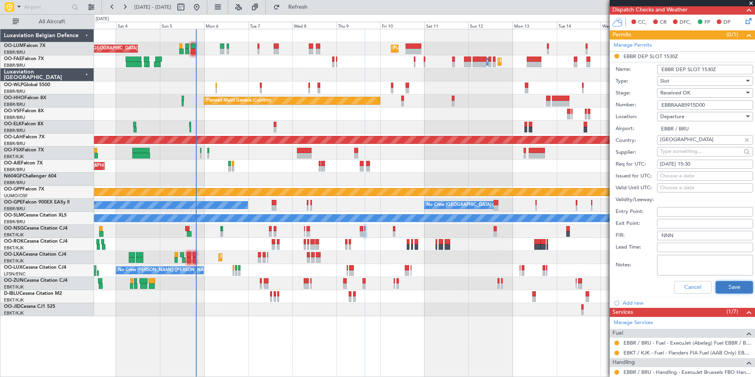
click at [729, 281] on button "Save" at bounding box center [733, 287] width 37 height 13
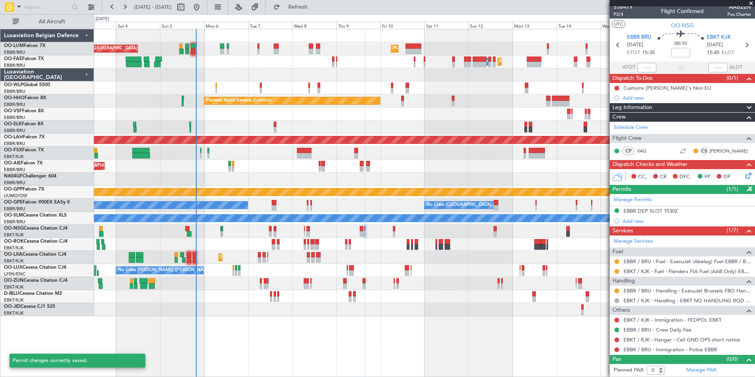
scroll to position [3, 0]
click at [615, 290] on button at bounding box center [616, 290] width 5 height 5
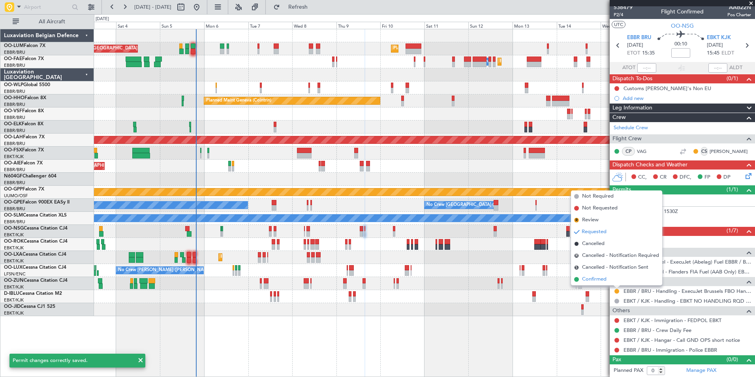
click at [598, 279] on span "Confirmed" at bounding box center [594, 279] width 24 height 8
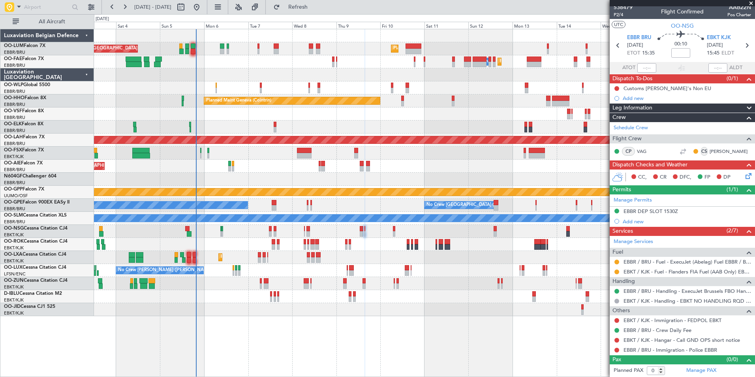
click at [260, 186] on div "Planned Maint Brussels (Brussels National) Planned Maint Brussels (Brussels Nat…" at bounding box center [424, 172] width 660 height 287
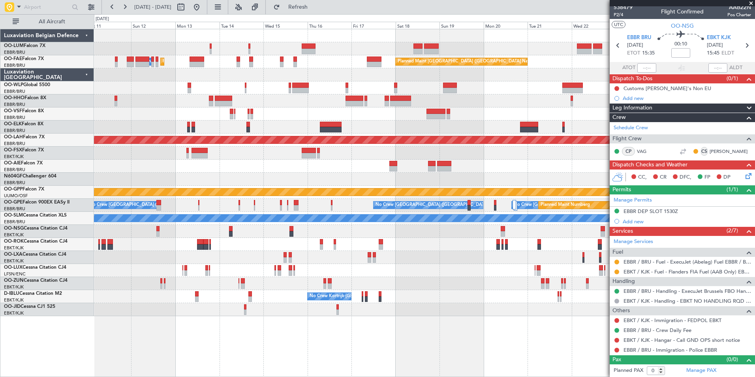
click at [307, 177] on div "Planned Maint Brussels (Brussels National) Owner Melsbroek Air Base Owner Melsb…" at bounding box center [424, 172] width 660 height 287
click at [214, 184] on div "Planned Maint Brussels (Brussels National) Owner Melsbroek Air Base Owner Melsb…" at bounding box center [424, 172] width 660 height 287
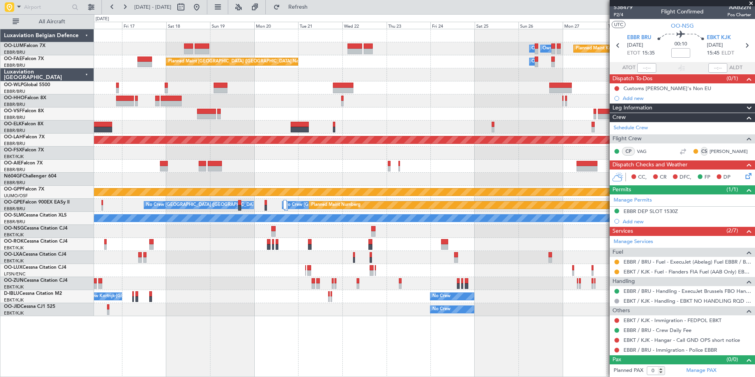
click at [177, 202] on div "Owner Melsbroek Air Base Owner Melsbroek Air Base Planned Maint Kortrijk-Wevelg…" at bounding box center [424, 172] width 660 height 287
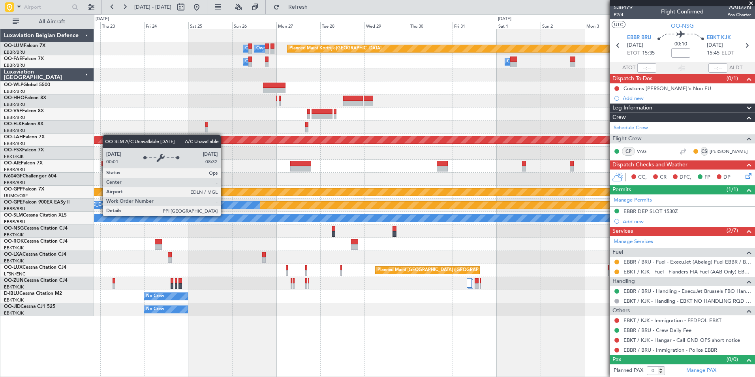
click at [556, 253] on div "Planned Maint Kortrijk-Wevelgem Owner Melsbroek Air Base Owner Melsbroek Air Ba…" at bounding box center [424, 172] width 660 height 287
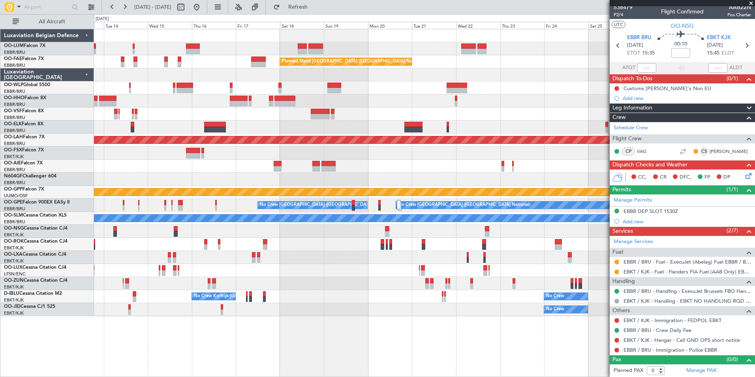
click at [622, 253] on fb-app "22 Oct 2025 - 06 Nov 2025 Refresh Quick Links All Aircraft Planned Maint Kortri…" at bounding box center [377, 191] width 755 height 371
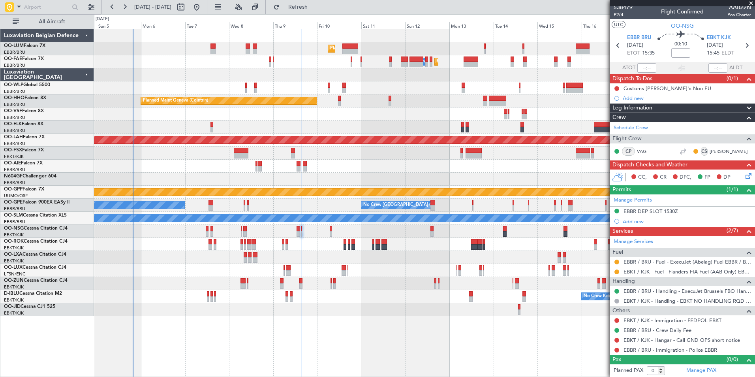
click at [374, 272] on div at bounding box center [424, 270] width 660 height 13
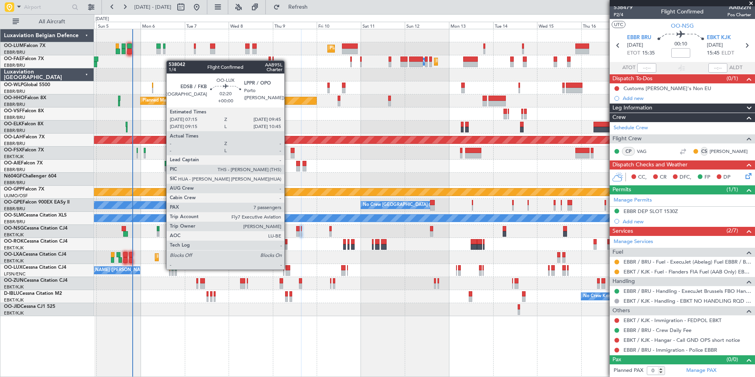
click at [288, 269] on div at bounding box center [287, 268] width 5 height 6
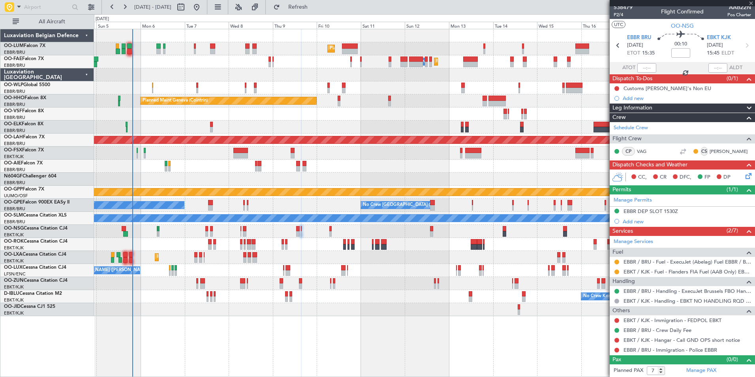
scroll to position [0, 0]
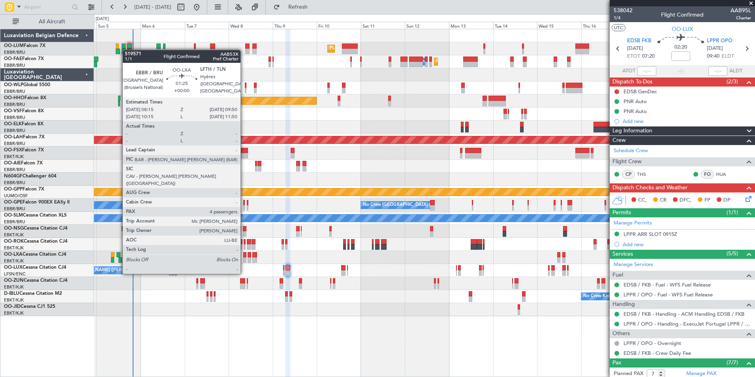
click at [244, 259] on div at bounding box center [244, 260] width 3 height 6
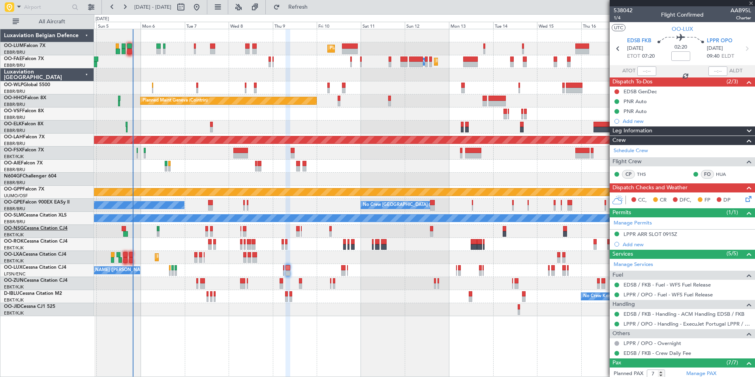
type input "4"
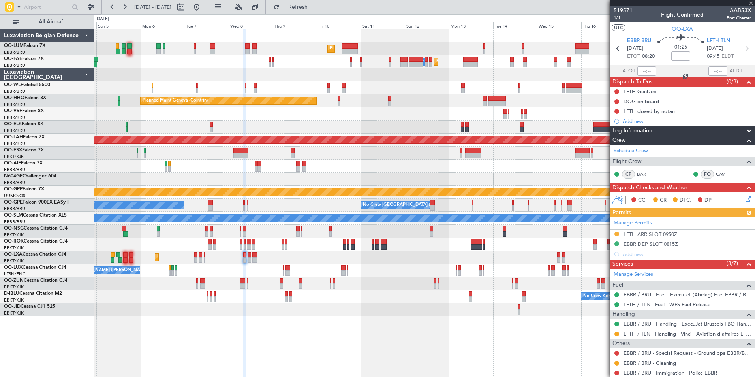
click at [649, 230] on div "Manage Permits LFTH ARR SLOT 0950Z EBBR DEP SLOT 0815Z Add new" at bounding box center [681, 238] width 145 height 42
click at [645, 234] on div "LFTH ARR SLOT 0950Z" at bounding box center [650, 233] width 54 height 7
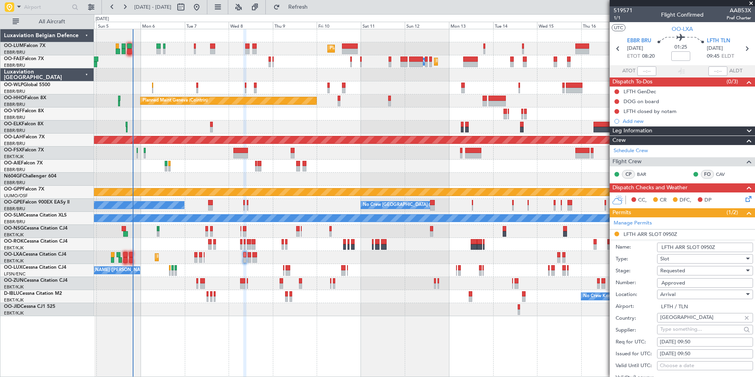
click at [678, 269] on span "Requested" at bounding box center [672, 270] width 25 height 7
click at [688, 329] on span "Received OK" at bounding box center [701, 330] width 83 height 12
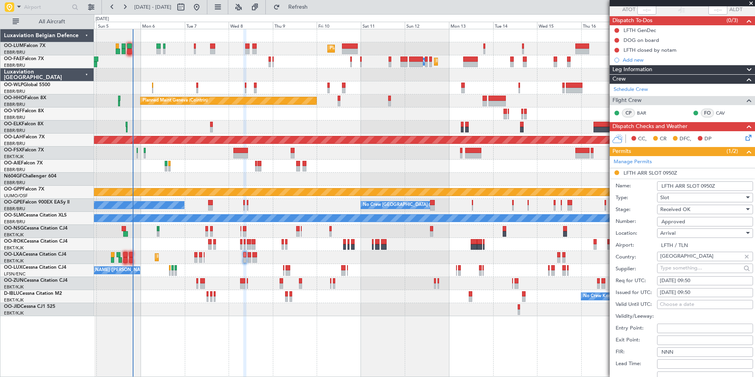
scroll to position [118, 0]
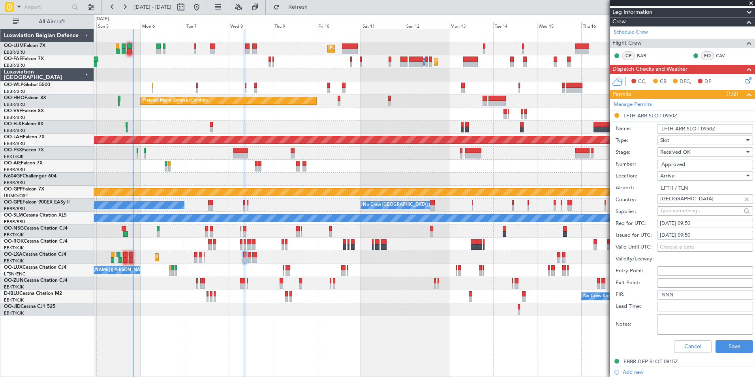
click at [733, 336] on div "Cancel Save" at bounding box center [683, 346] width 137 height 21
click at [732, 343] on button "Save" at bounding box center [733, 346] width 37 height 13
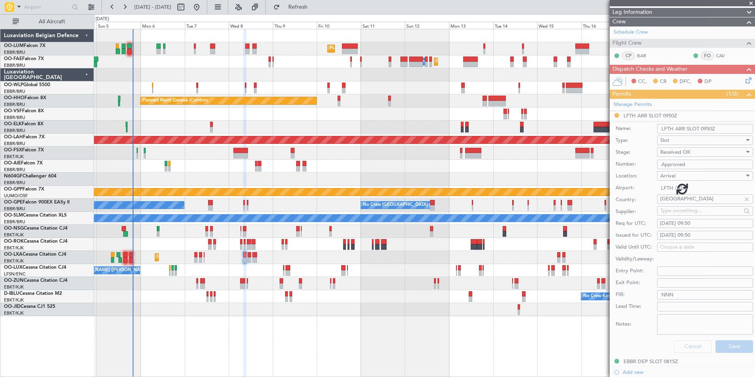
scroll to position [102, 0]
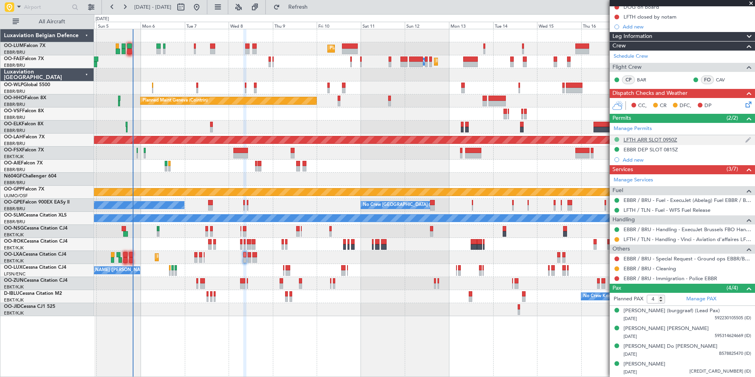
click at [616, 137] on button at bounding box center [616, 139] width 5 height 5
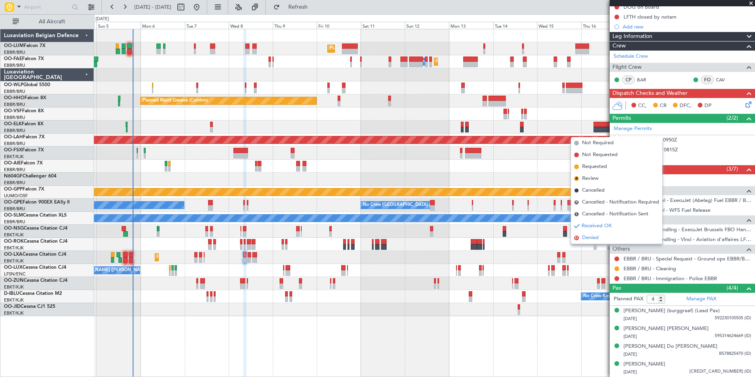
click at [589, 235] on span "Denied" at bounding box center [590, 238] width 17 height 8
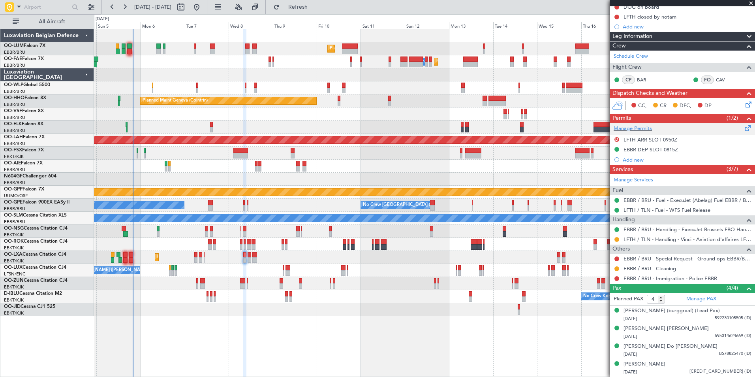
click at [743, 124] on span at bounding box center [747, 127] width 9 height 6
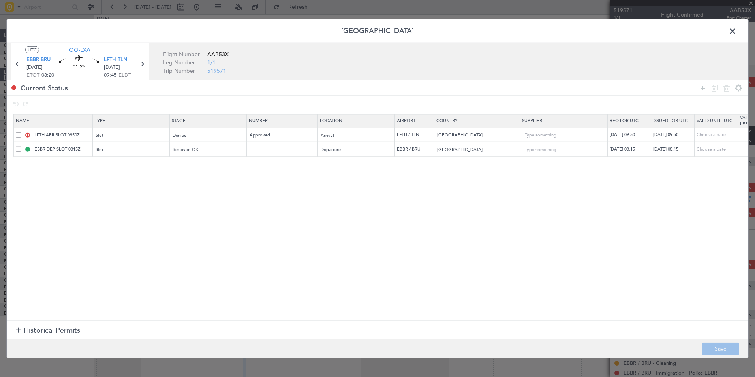
scroll to position [102, 0]
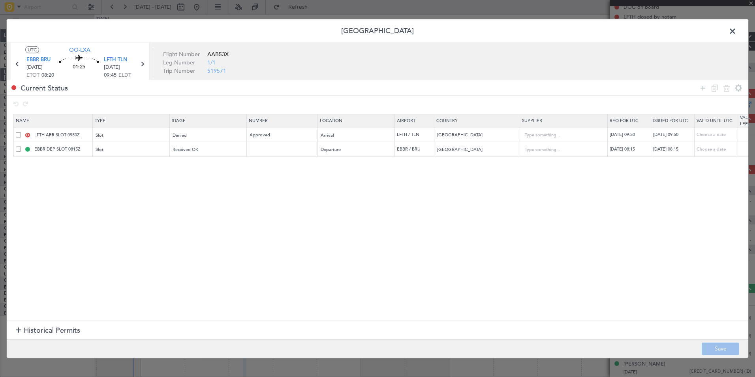
click at [19, 137] on span at bounding box center [18, 134] width 5 height 5
click at [21, 132] on input "checkbox" at bounding box center [21, 132] width 0 height 0
click at [710, 87] on icon at bounding box center [714, 87] width 9 height 9
click at [635, 161] on div "[DATE] 09:50" at bounding box center [629, 163] width 41 height 7
select select "10"
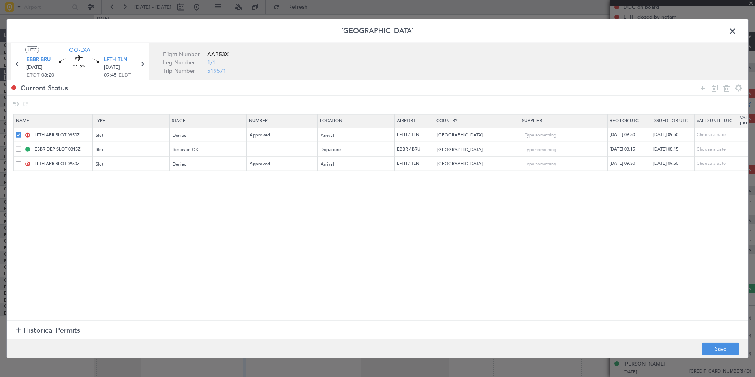
select select "2025"
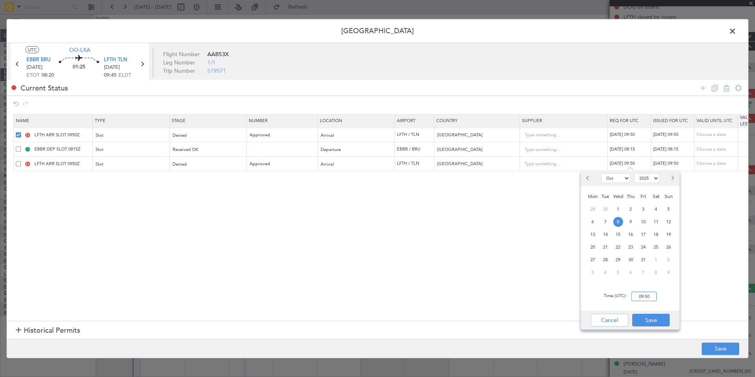
click at [648, 294] on input "09:50" at bounding box center [643, 295] width 25 height 9
type input "10:00"
click at [652, 320] on button "Save" at bounding box center [650, 319] width 37 height 13
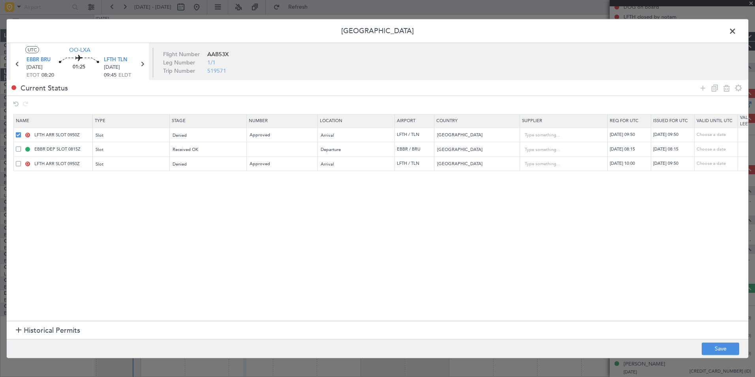
click at [680, 163] on div "[DATE] 09:50" at bounding box center [673, 163] width 41 height 7
select select "10"
select select "2025"
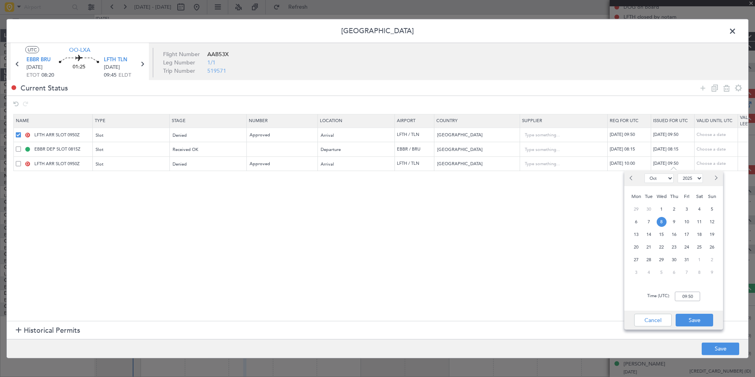
click at [691, 303] on div "Time (UTC): 09:50" at bounding box center [673, 296] width 99 height 28
click at [691, 296] on input "09:50" at bounding box center [686, 295] width 25 height 9
type input "10:00"
click at [690, 320] on button "Save" at bounding box center [693, 319] width 37 height 13
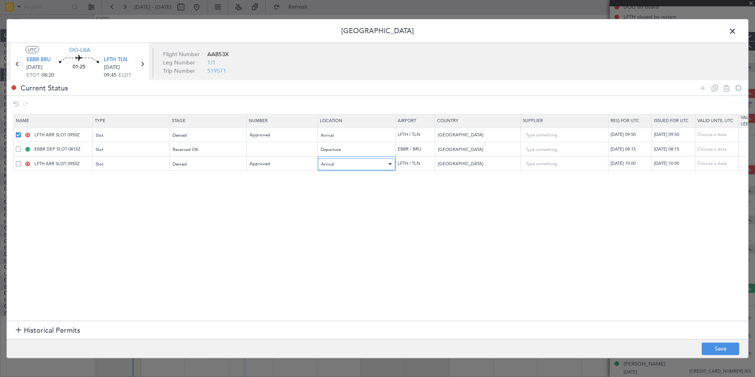
click at [348, 163] on div "Arrival" at bounding box center [354, 164] width 66 height 12
drag, startPoint x: 244, startPoint y: 176, endPoint x: 230, endPoint y: 165, distance: 17.1
click at [244, 175] on div at bounding box center [377, 188] width 755 height 377
click at [225, 163] on div "Denied" at bounding box center [206, 164] width 66 height 12
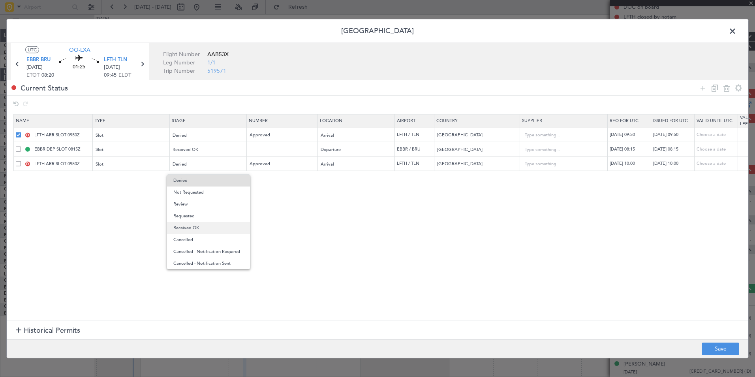
click at [201, 229] on span "Received OK" at bounding box center [208, 228] width 70 height 12
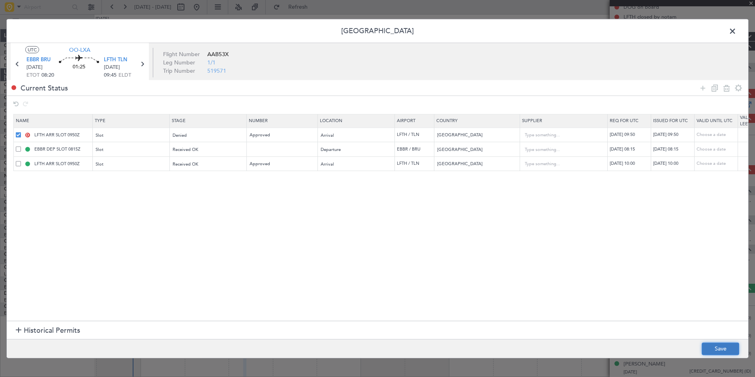
click at [723, 348] on button "Save" at bounding box center [719, 348] width 37 height 13
type input "LFTH ARR SLOT 1000Z"
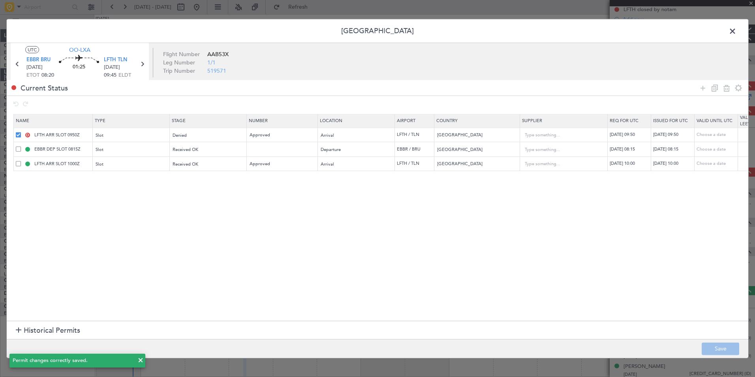
click at [736, 27] on span at bounding box center [736, 33] width 0 height 16
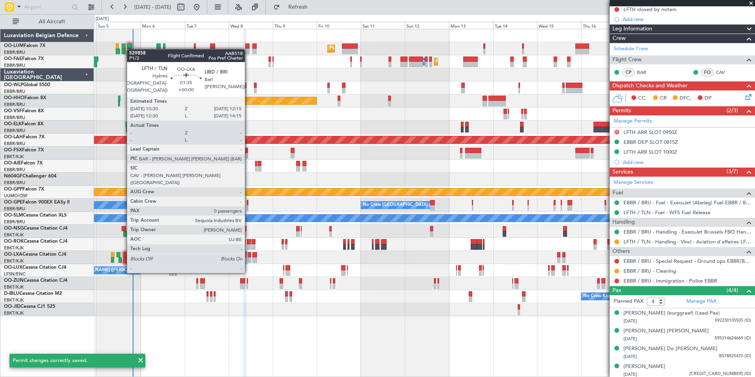
click at [248, 257] on div at bounding box center [249, 260] width 4 height 6
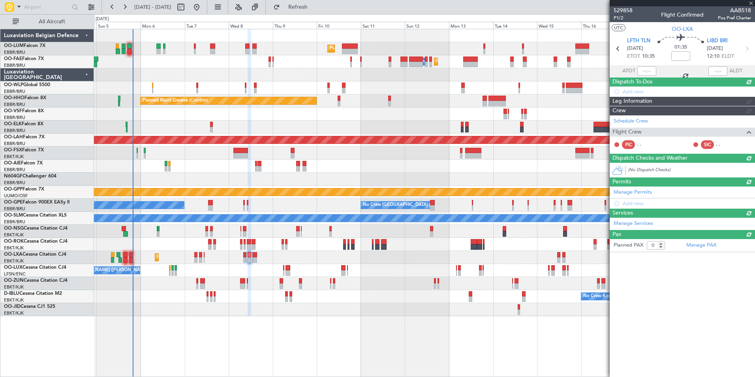
scroll to position [0, 0]
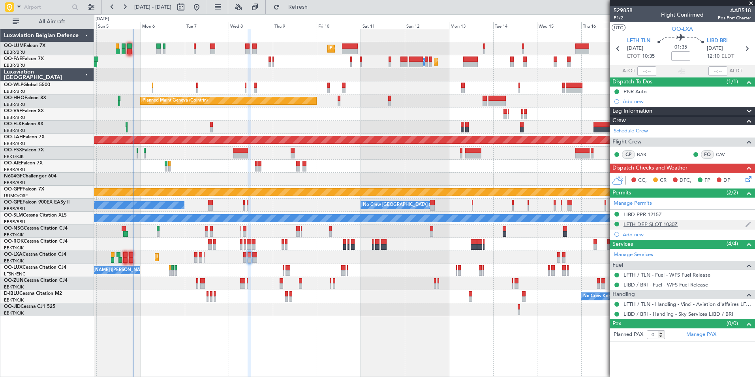
click at [650, 223] on div "LFTH DEP SLOT 1030Z" at bounding box center [650, 224] width 54 height 7
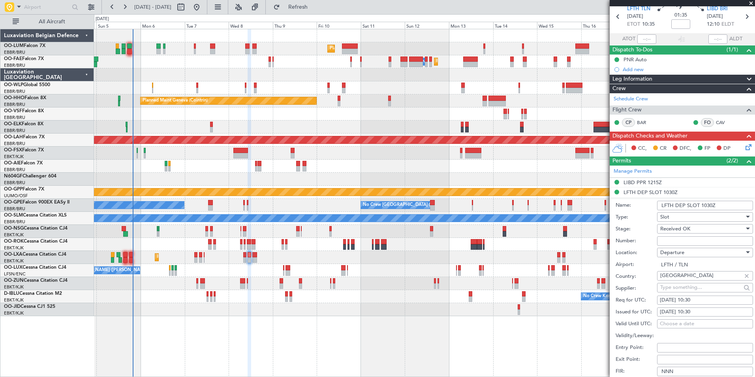
scroll to position [197, 0]
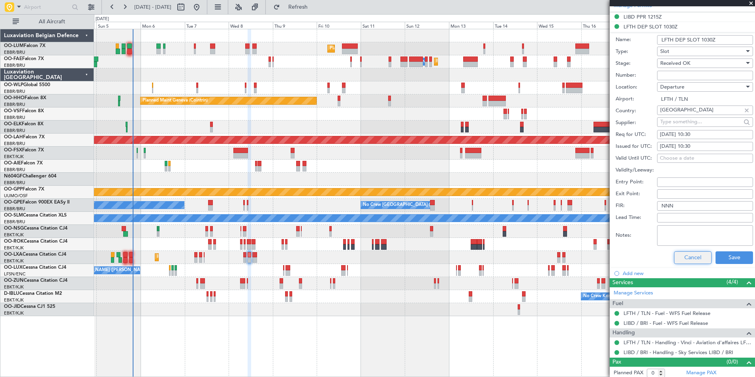
click at [685, 258] on button "Cancel" at bounding box center [692, 257] width 37 height 13
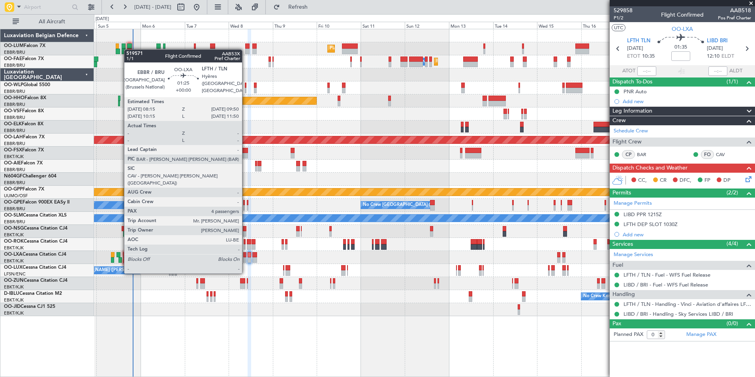
click at [245, 258] on div at bounding box center [244, 260] width 3 height 6
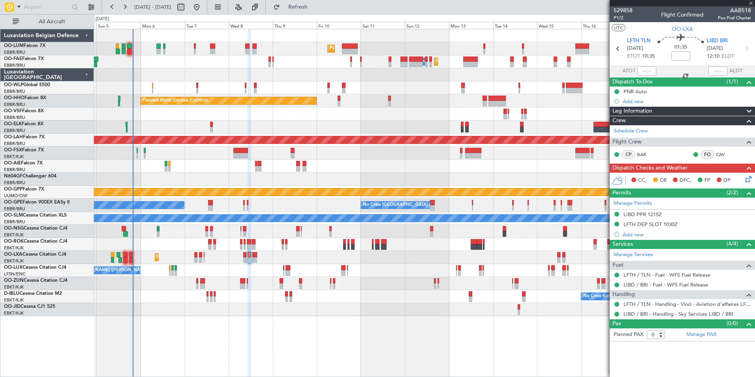
type input "4"
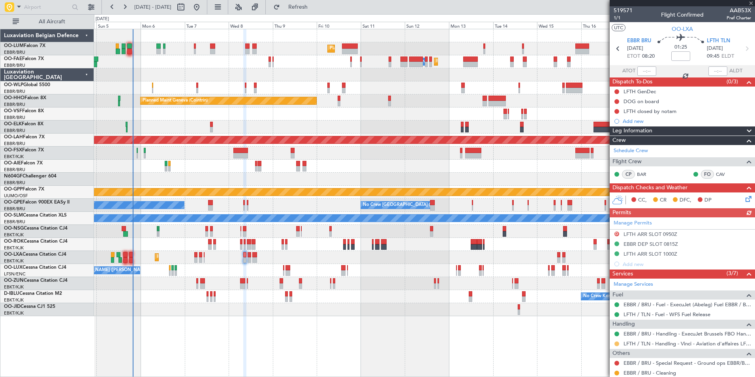
click at [618, 343] on button at bounding box center [616, 343] width 5 height 5
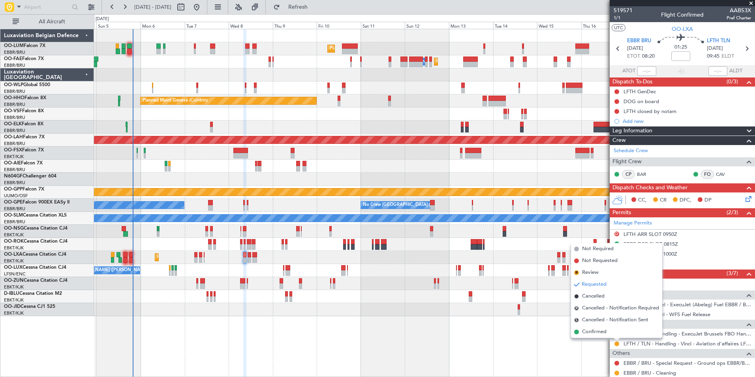
click at [603, 338] on div "Planned Maint [GEOGRAPHIC_DATA] ([GEOGRAPHIC_DATA] National) Planned Maint [GEO…" at bounding box center [424, 203] width 661 height 348
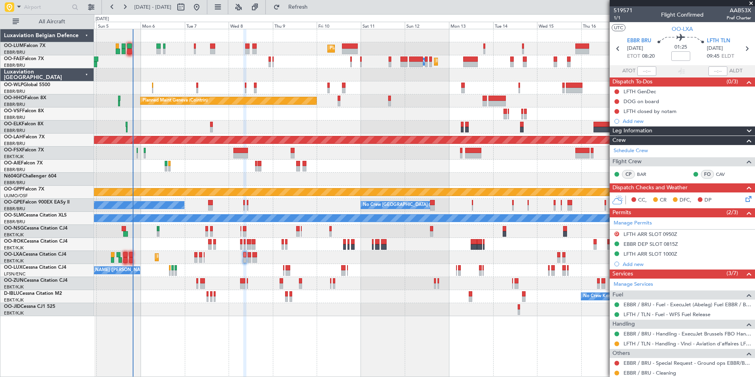
click at [601, 333] on div "Planned Maint [GEOGRAPHIC_DATA] ([GEOGRAPHIC_DATA] National) Planned Maint [GEO…" at bounding box center [424, 203] width 661 height 348
click at [615, 343] on button at bounding box center [616, 343] width 5 height 5
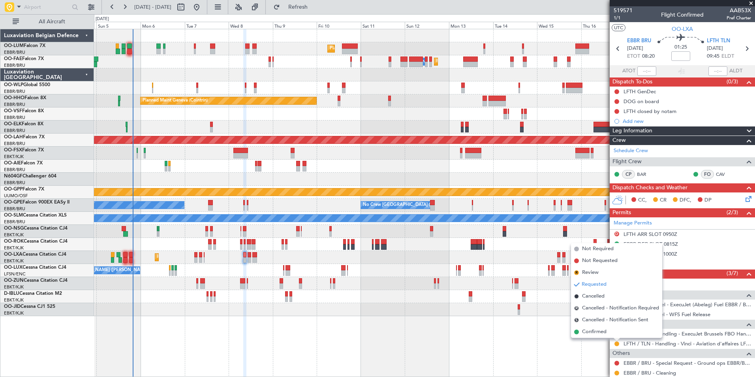
click at [603, 334] on span "Confirmed" at bounding box center [594, 332] width 24 height 8
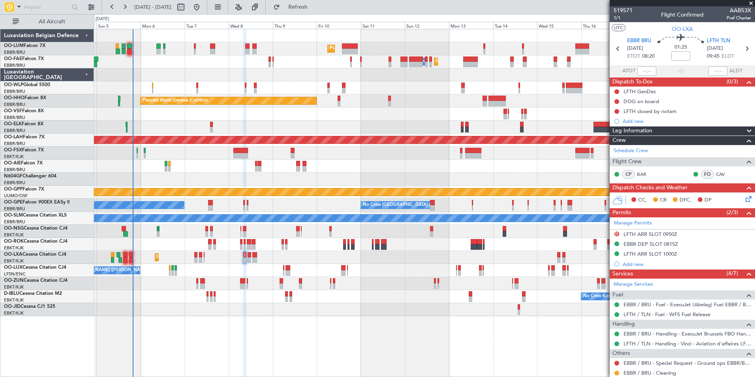
click at [630, 118] on mat-tooltip-component "LFTH closed by notam" at bounding box center [649, 124] width 59 height 21
click at [644, 110] on div "LFTH closed by notam" at bounding box center [649, 111] width 53 height 7
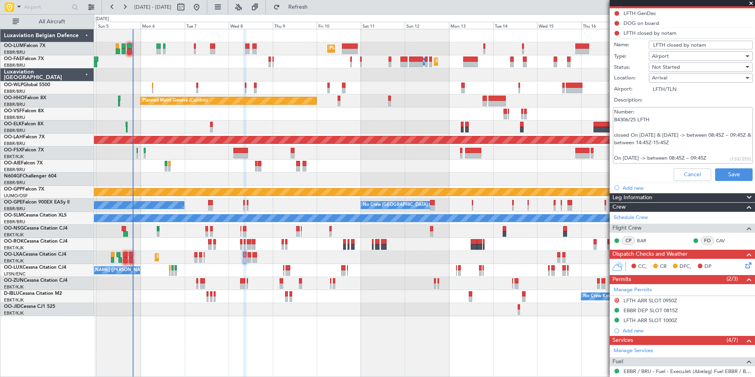
scroll to position [79, 0]
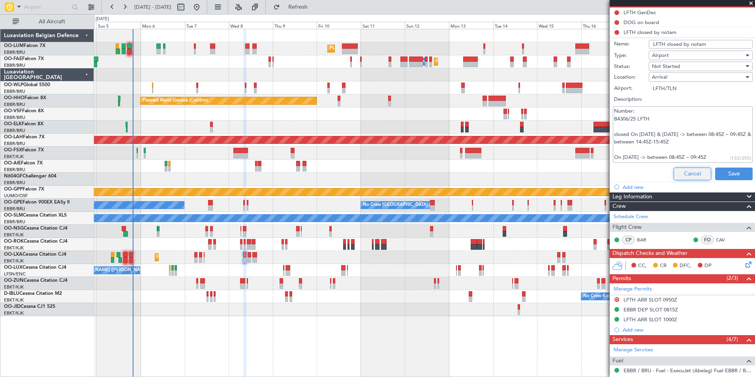
click at [678, 173] on button "Cancel" at bounding box center [691, 173] width 37 height 13
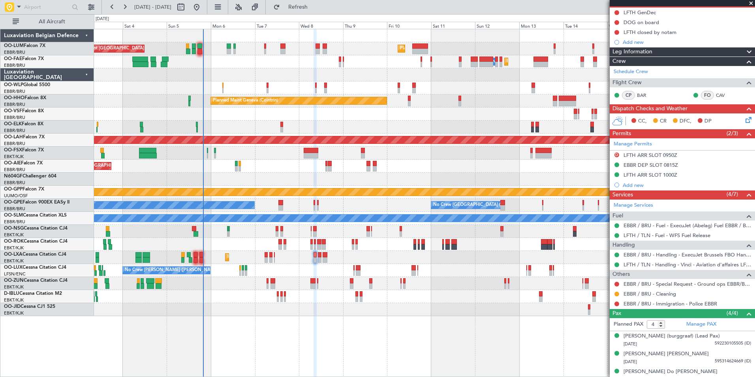
click at [344, 259] on div "Planned Maint Kortrijk-[GEOGRAPHIC_DATA] AOG Maint [GEOGRAPHIC_DATA]" at bounding box center [424, 257] width 660 height 13
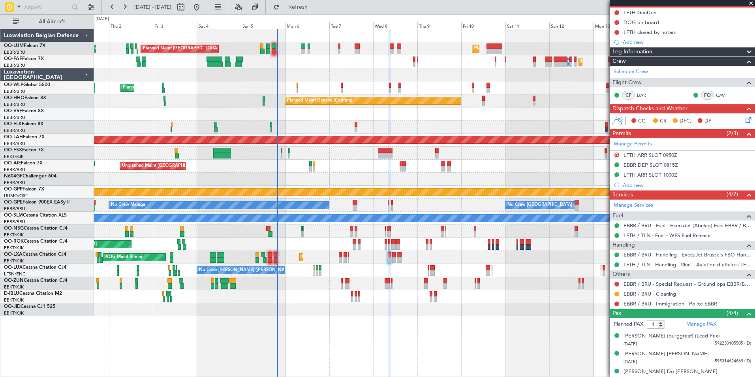
click at [340, 183] on div at bounding box center [424, 178] width 660 height 13
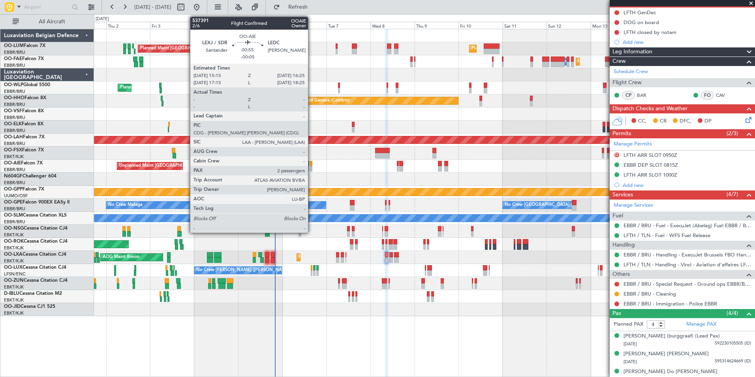
click at [311, 164] on div at bounding box center [311, 164] width 2 height 6
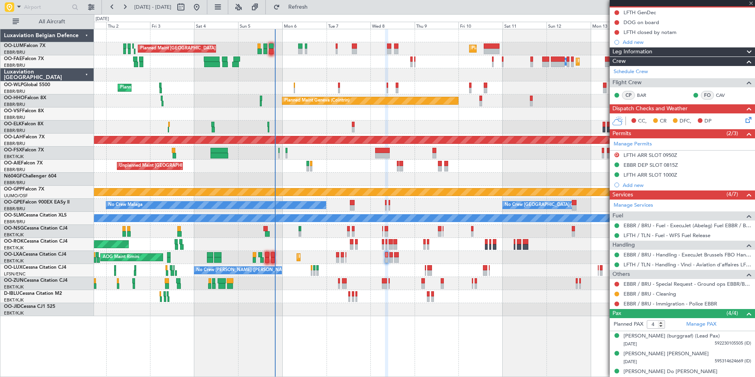
type input "-00:05"
type input "2"
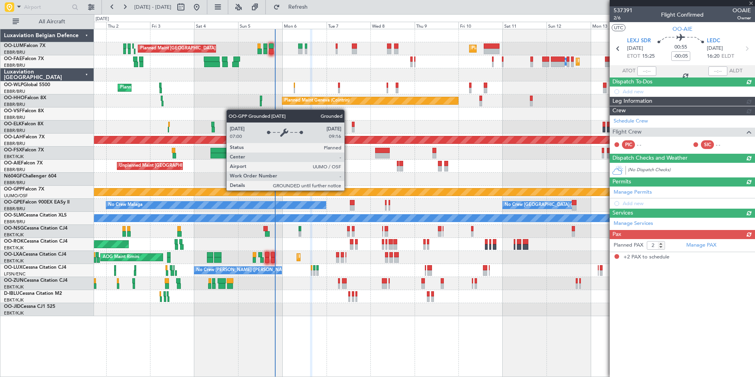
scroll to position [0, 0]
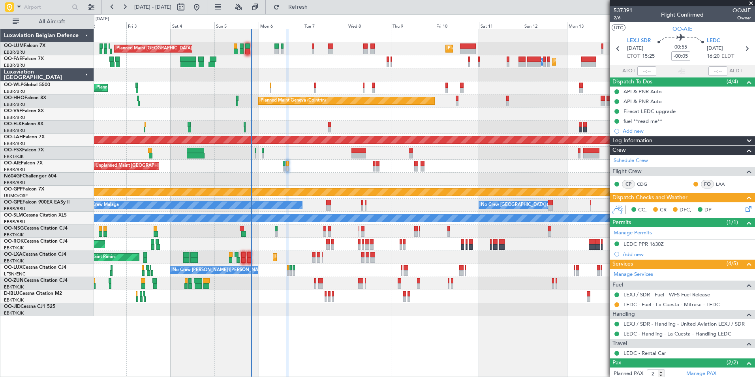
click at [299, 251] on div "Planned Maint [GEOGRAPHIC_DATA] ([GEOGRAPHIC_DATA] National) Planned Maint [GEO…" at bounding box center [424, 172] width 660 height 287
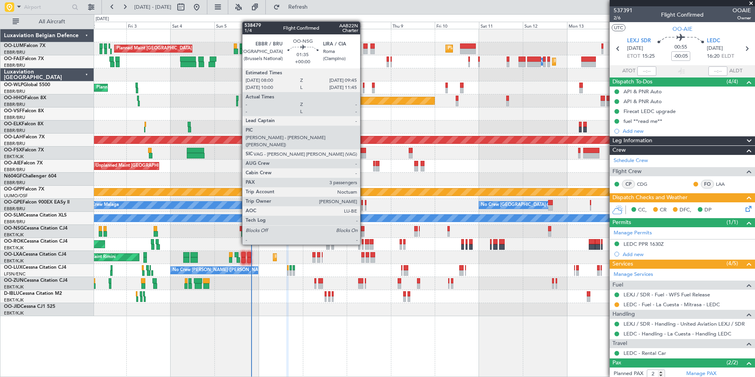
click at [363, 230] on div at bounding box center [363, 229] width 4 height 6
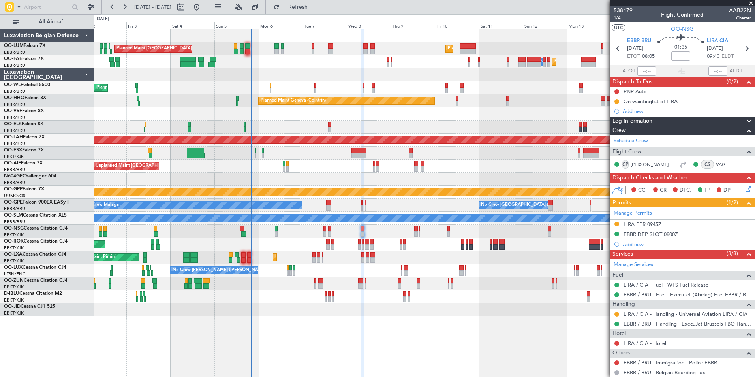
click at [283, 75] on div at bounding box center [424, 74] width 660 height 13
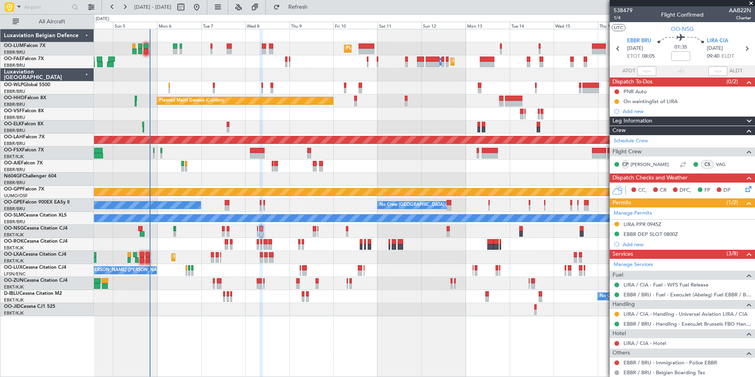
click at [367, 74] on div "Planned Maint [GEOGRAPHIC_DATA] ([GEOGRAPHIC_DATA] National) Planned Maint [GEO…" at bounding box center [424, 172] width 660 height 287
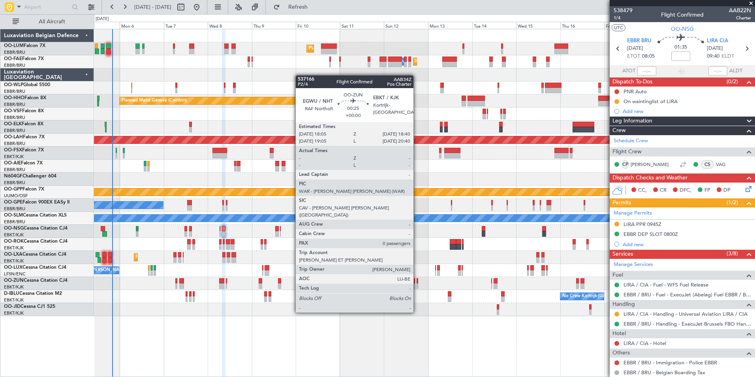
click at [417, 283] on div at bounding box center [416, 286] width 1 height 6
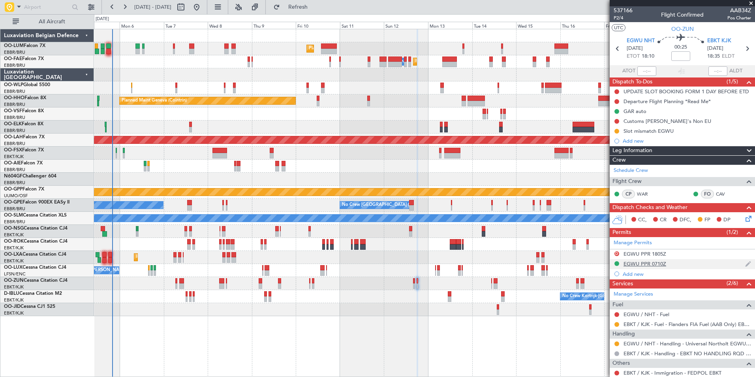
click at [640, 265] on div "EGWU PPR 0710Z" at bounding box center [644, 263] width 43 height 7
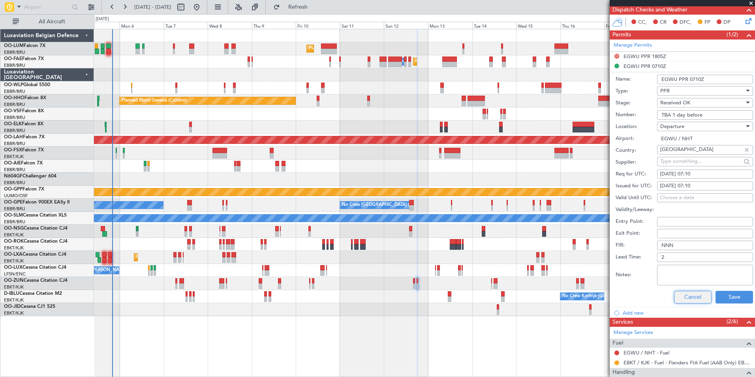
click at [681, 298] on button "Cancel" at bounding box center [692, 296] width 37 height 13
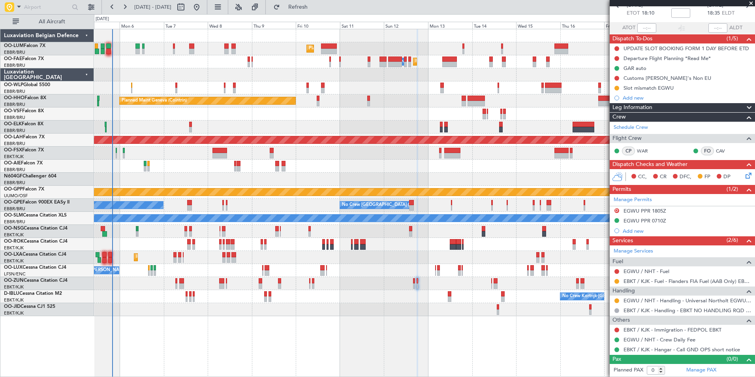
scroll to position [43, 0]
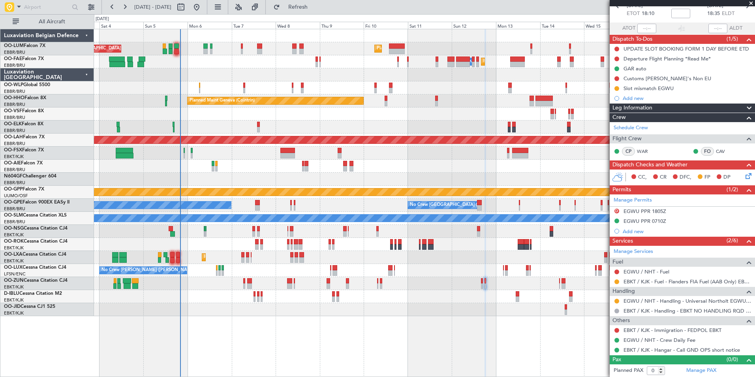
click at [212, 187] on div "Planned Maint [GEOGRAPHIC_DATA] ([GEOGRAPHIC_DATA] National) Planned Maint [GEO…" at bounding box center [424, 172] width 660 height 287
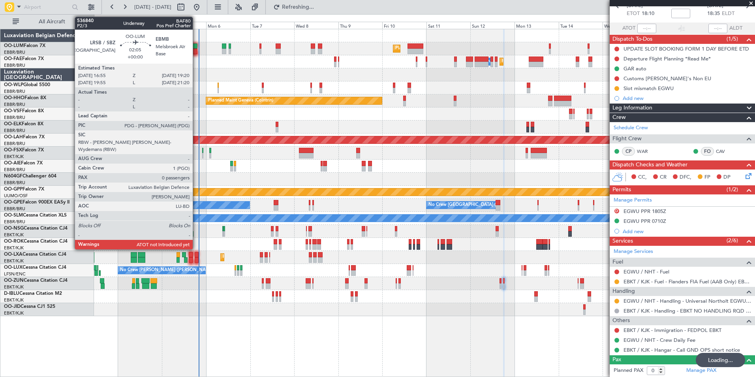
click at [196, 49] on div at bounding box center [195, 52] width 5 height 6
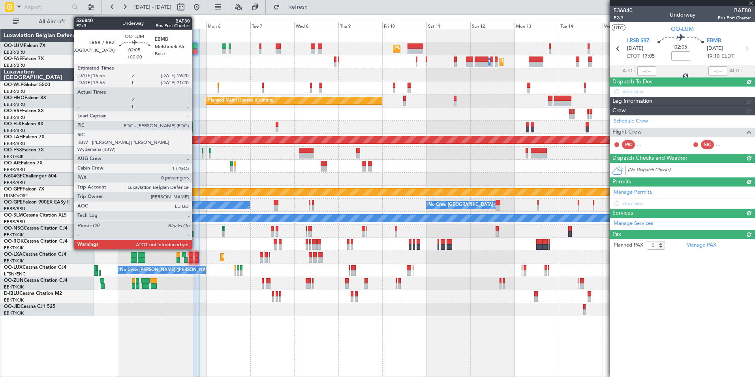
scroll to position [0, 0]
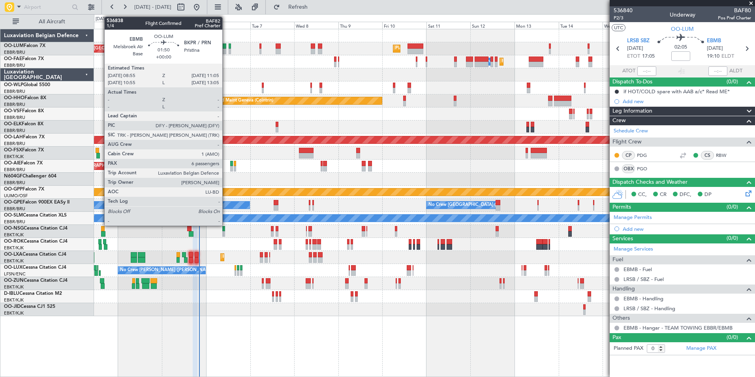
click at [226, 50] on div at bounding box center [224, 52] width 4 height 6
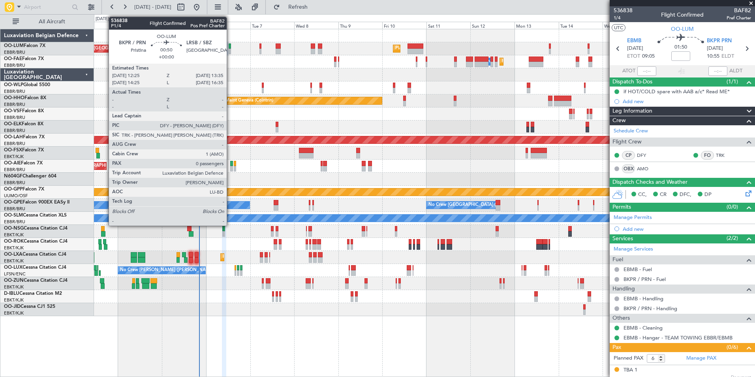
click at [230, 50] on div at bounding box center [230, 52] width 2 height 6
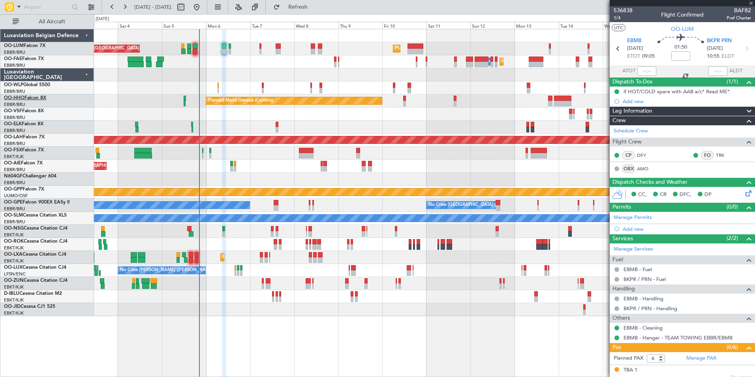
type input "0"
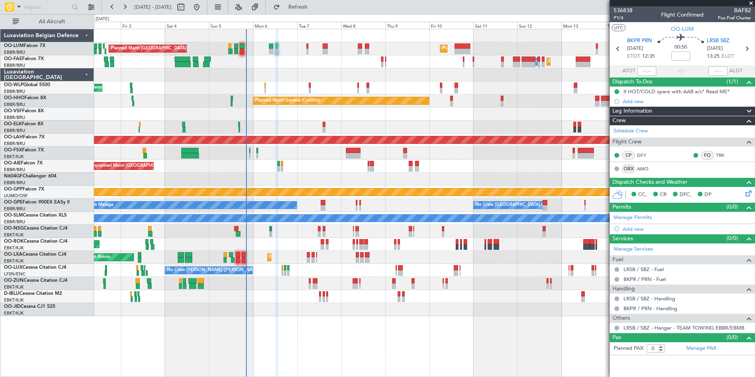
click at [265, 119] on div at bounding box center [424, 113] width 660 height 13
click at [281, 128] on div "Planned Maint Kortrijk-[GEOGRAPHIC_DATA]" at bounding box center [424, 126] width 660 height 13
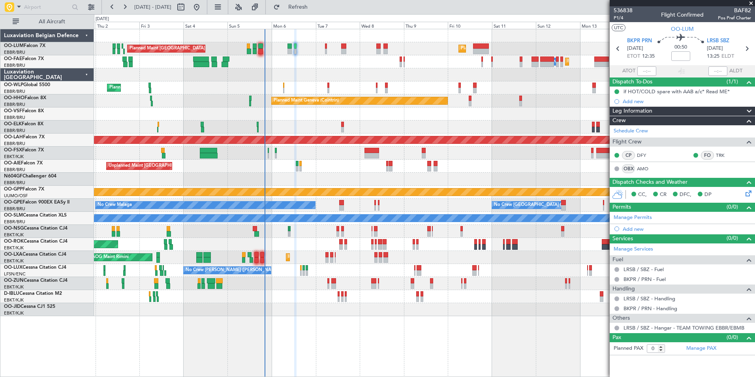
click at [319, 242] on div "AOG Maint Kortrijk-[GEOGRAPHIC_DATA]" at bounding box center [424, 244] width 660 height 13
